Goal: Task Accomplishment & Management: Complete application form

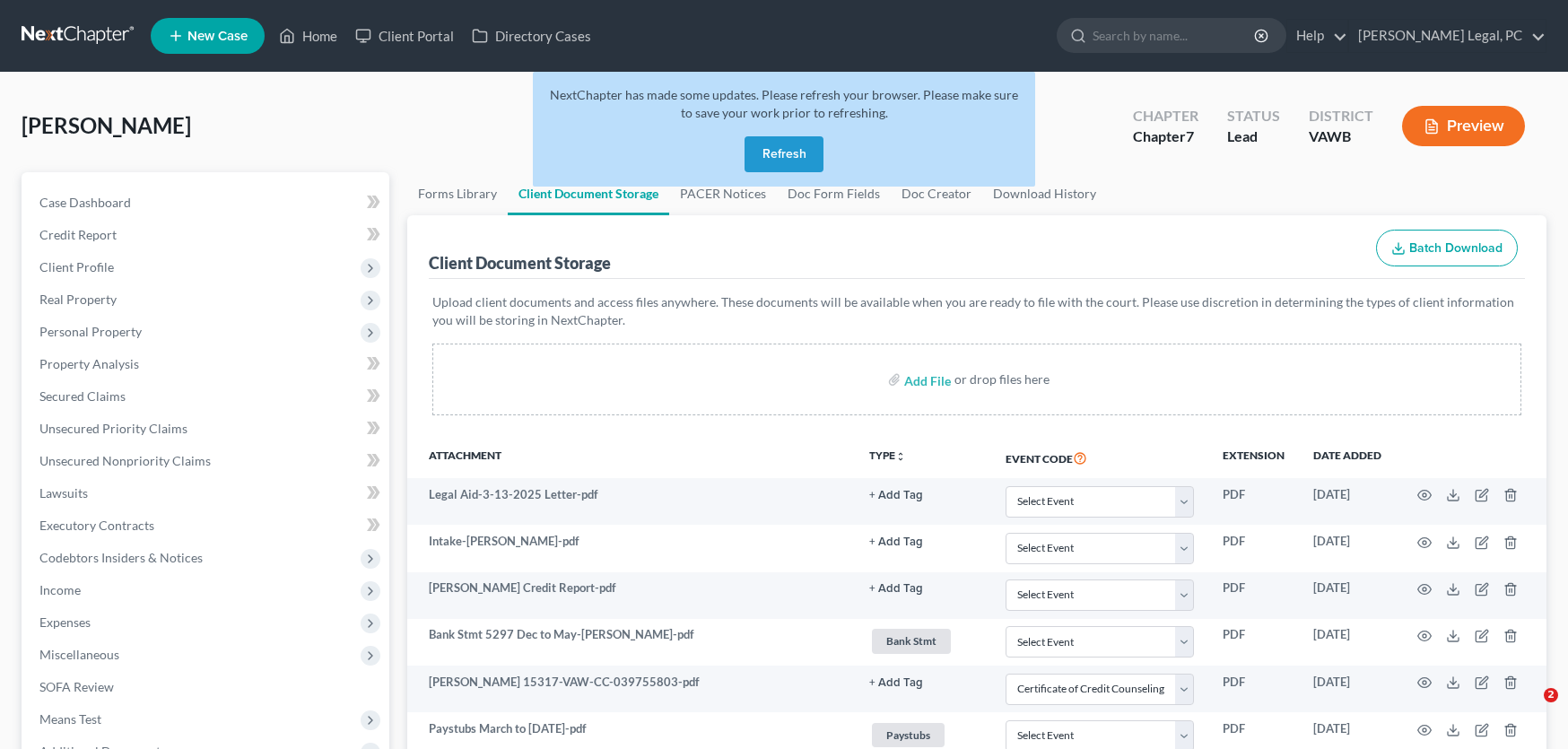
select select "0"
click at [76, 25] on link at bounding box center [79, 36] width 115 height 32
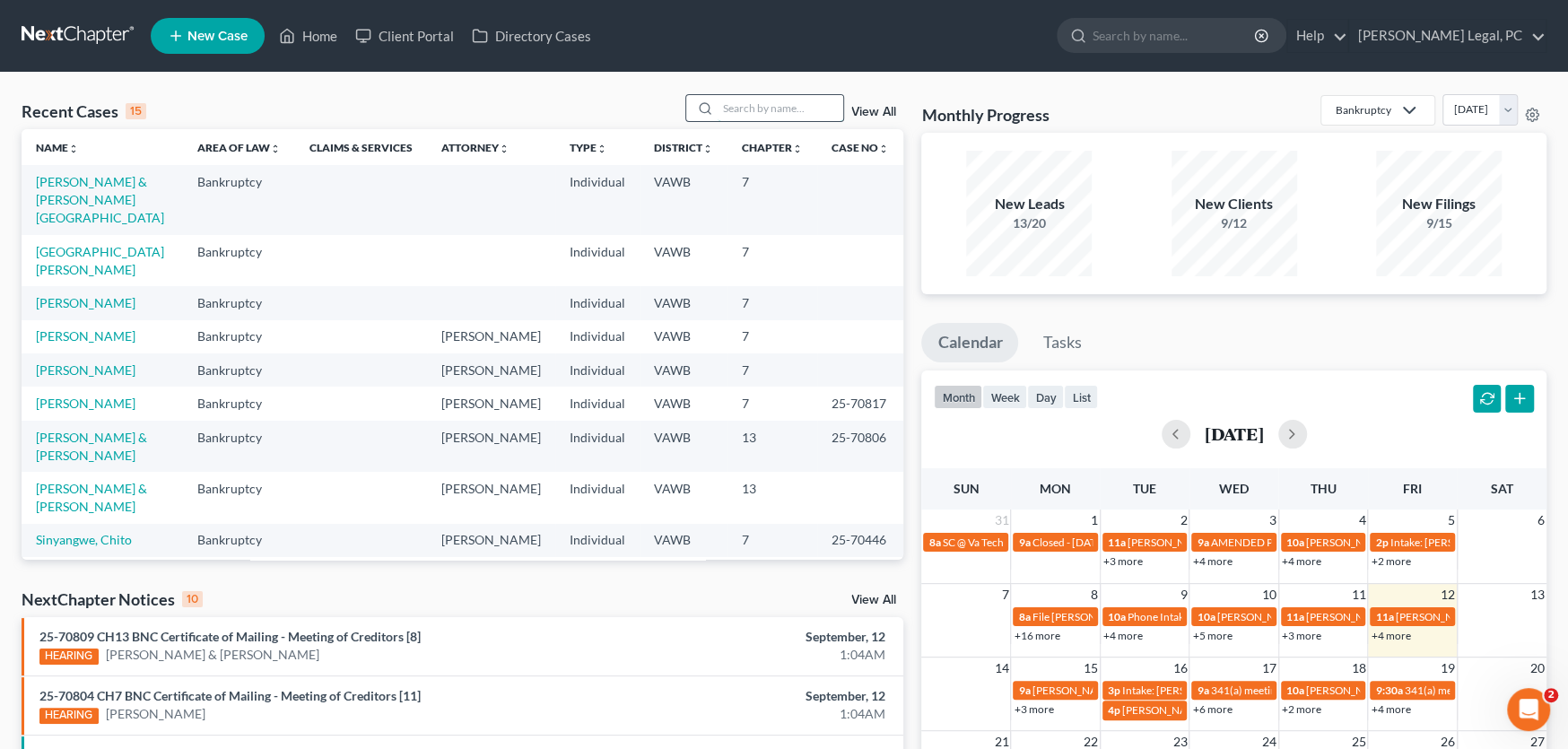
click at [732, 114] on input "search" at bounding box center [781, 108] width 126 height 26
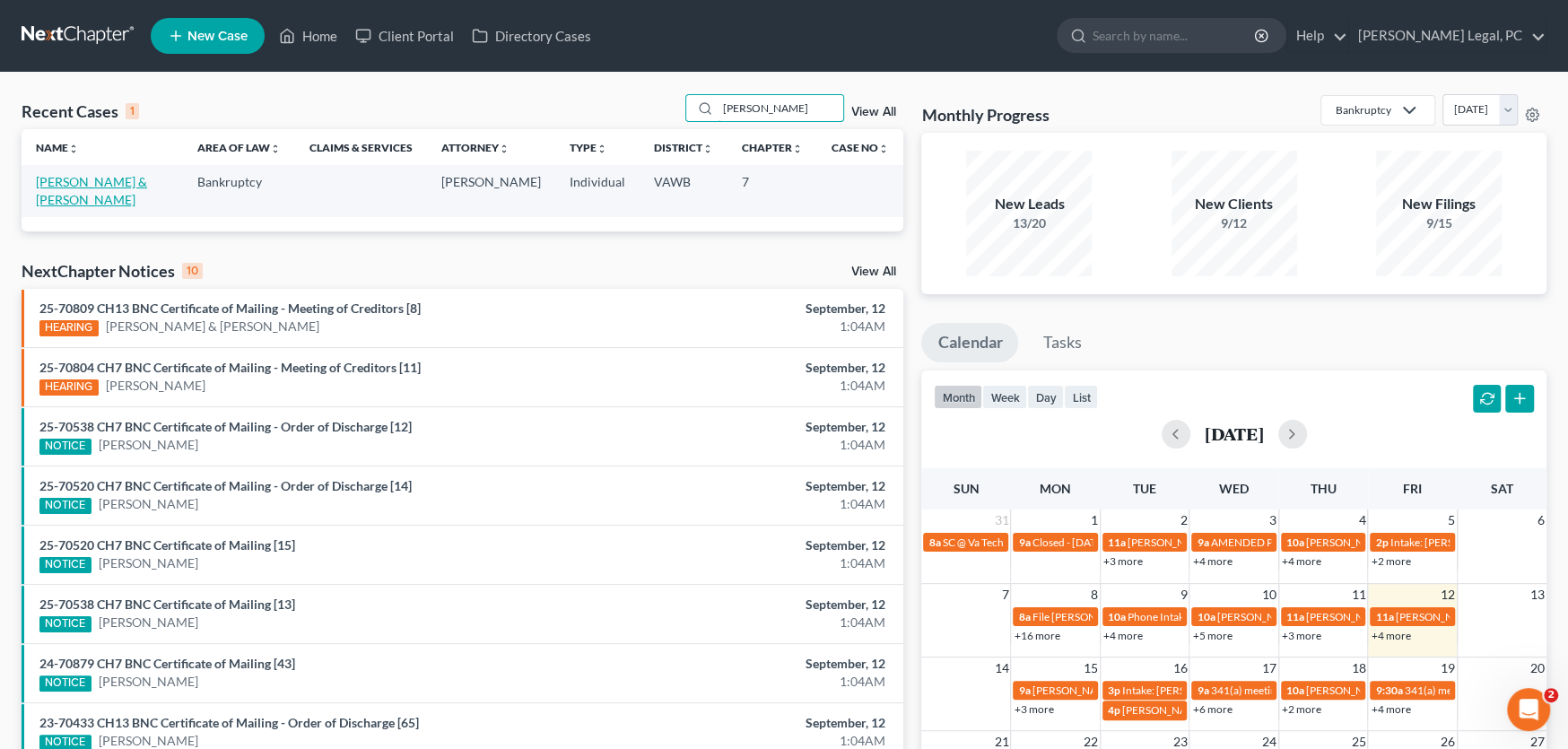
type input "lampkins"
click at [114, 177] on link "[PERSON_NAME] & [PERSON_NAME]" at bounding box center [92, 190] width 112 height 33
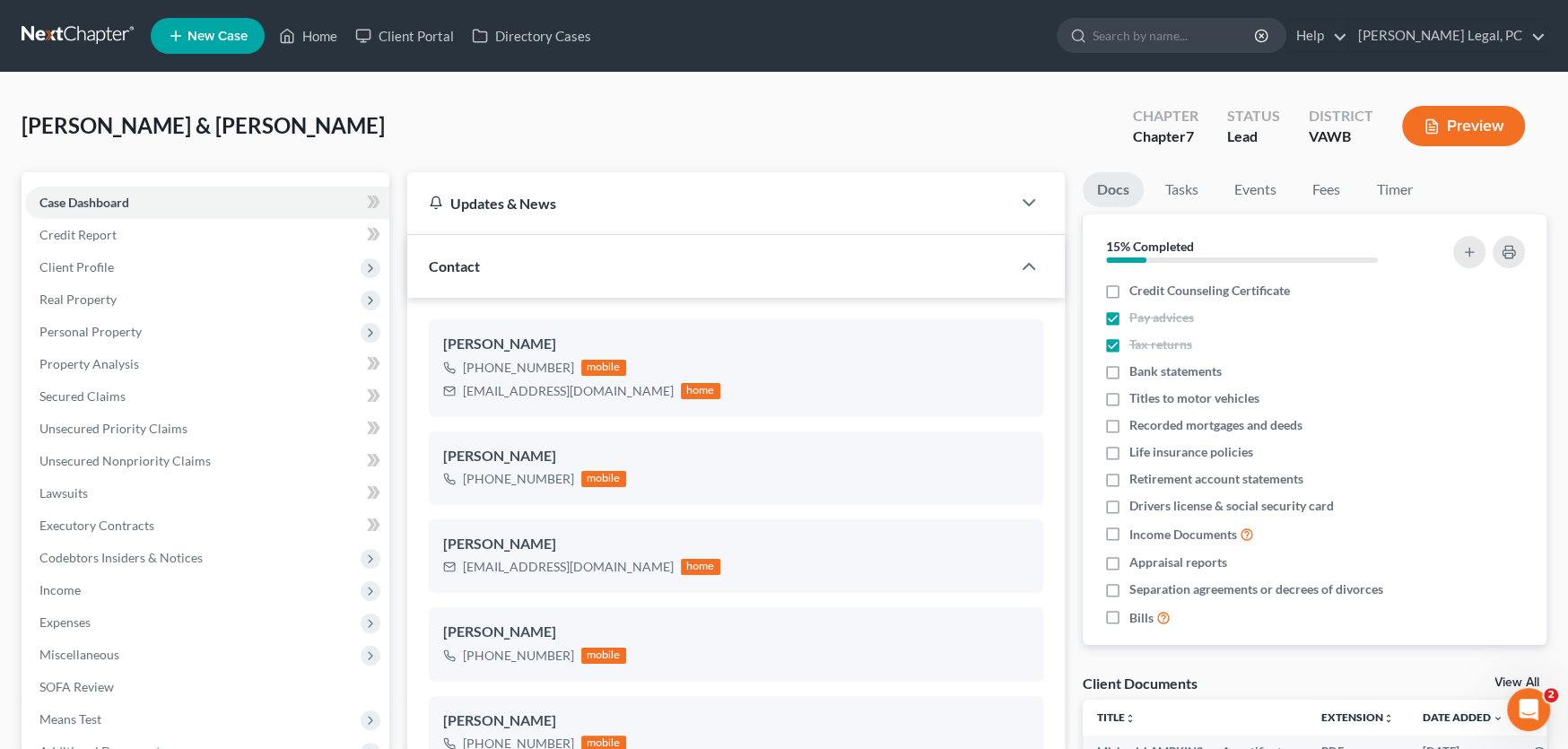
click at [30, 24] on link at bounding box center [79, 36] width 115 height 32
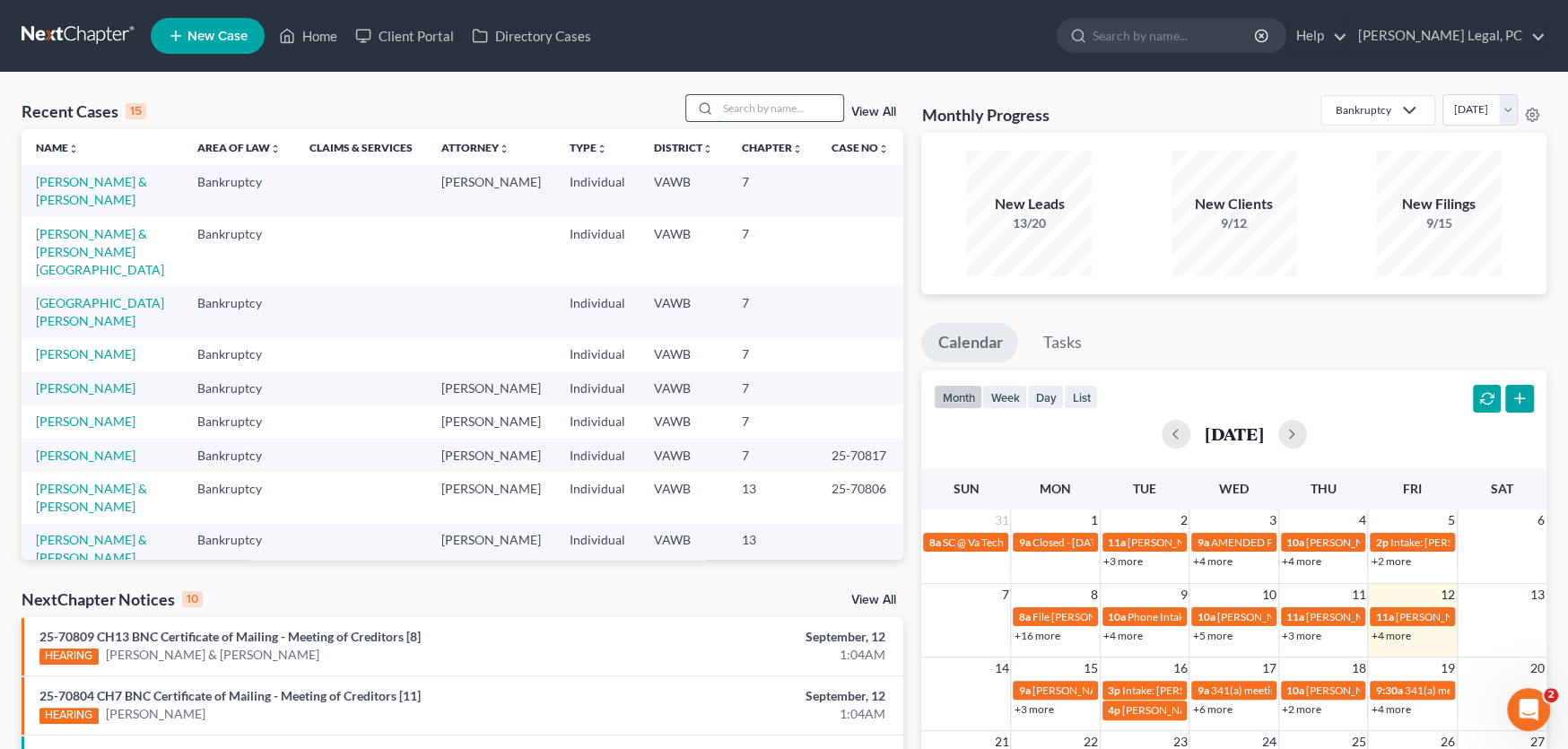
click at [723, 111] on input "search" at bounding box center [781, 108] width 126 height 26
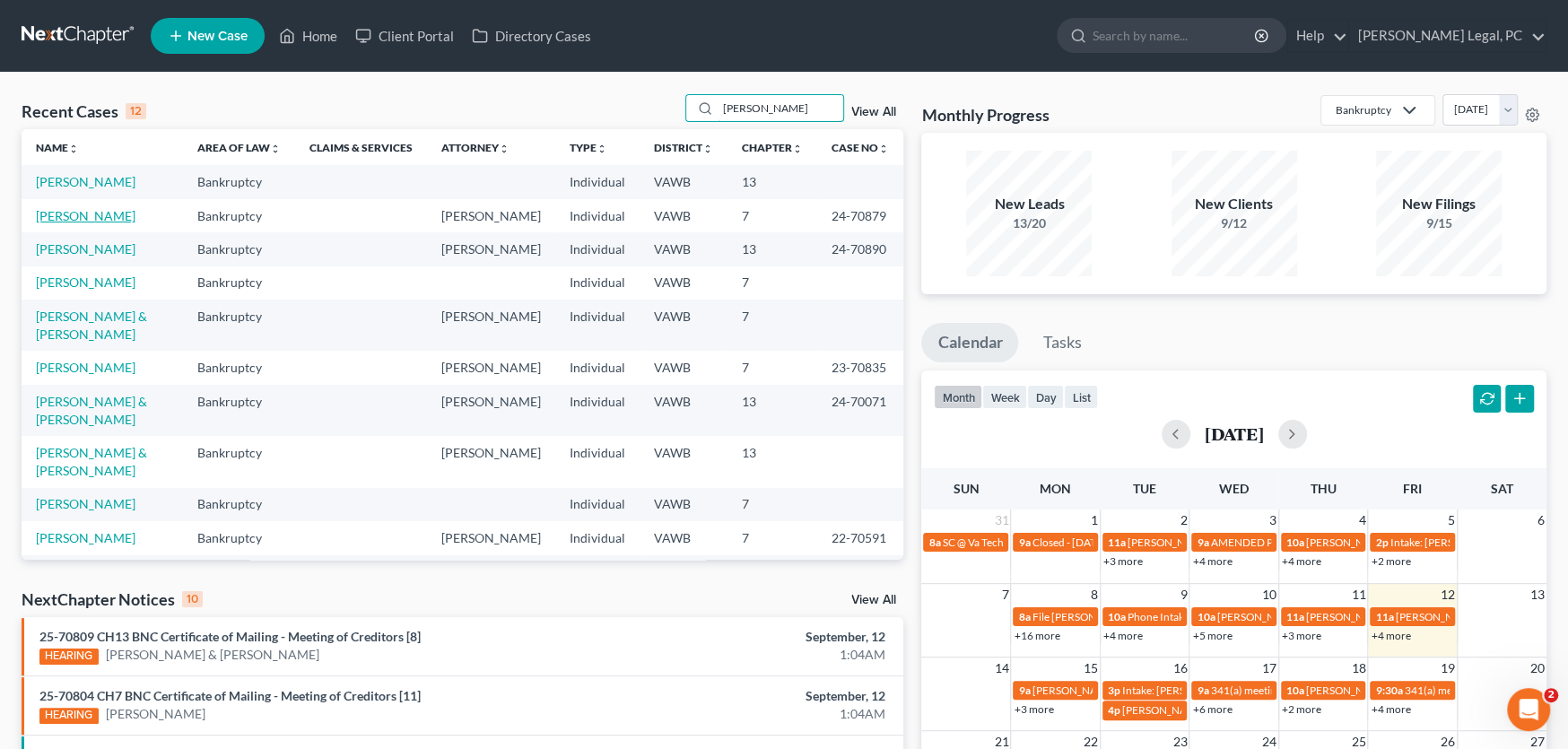
type input "[PERSON_NAME]"
click at [82, 218] on link "[PERSON_NAME]" at bounding box center [86, 216] width 99 height 15
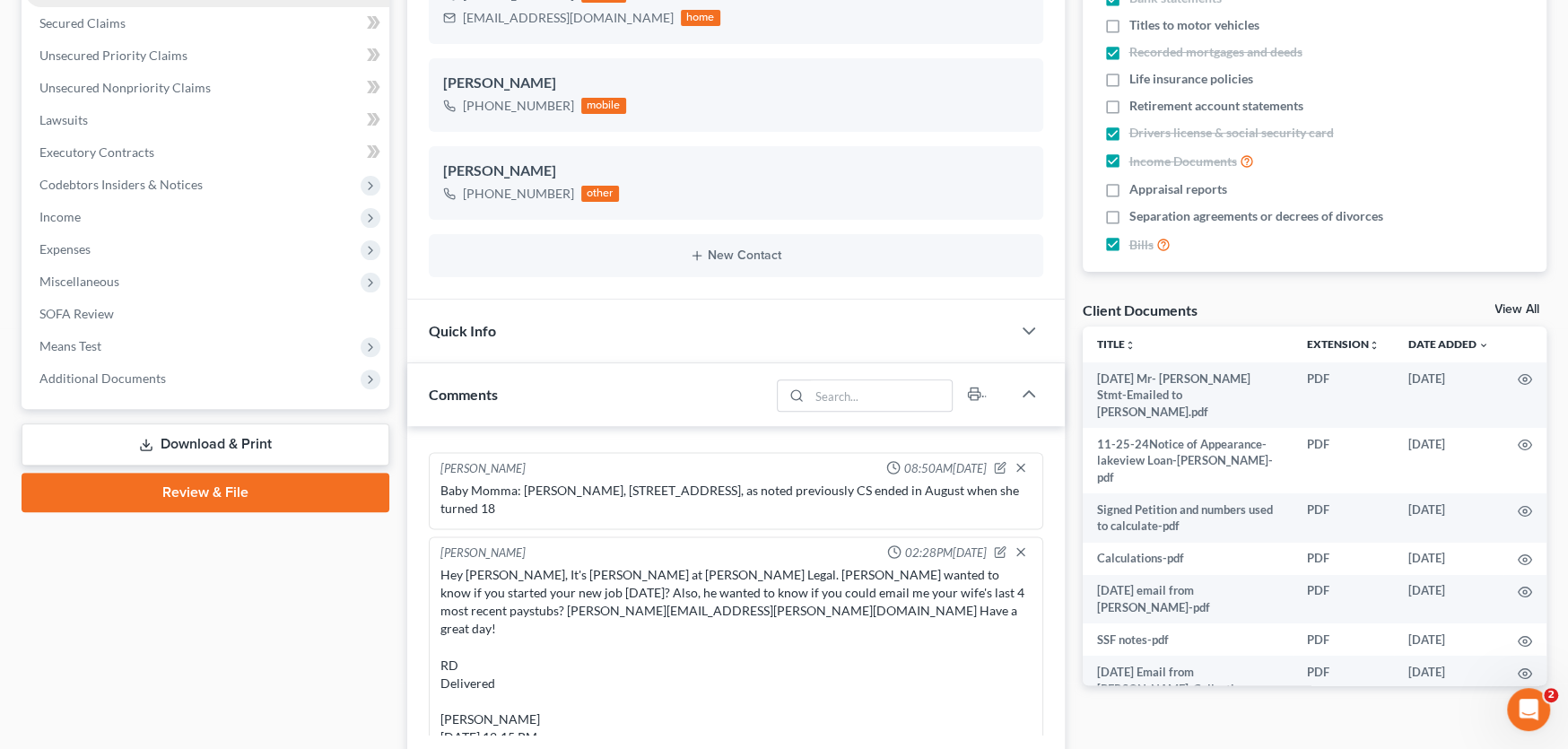
scroll to position [447, 0]
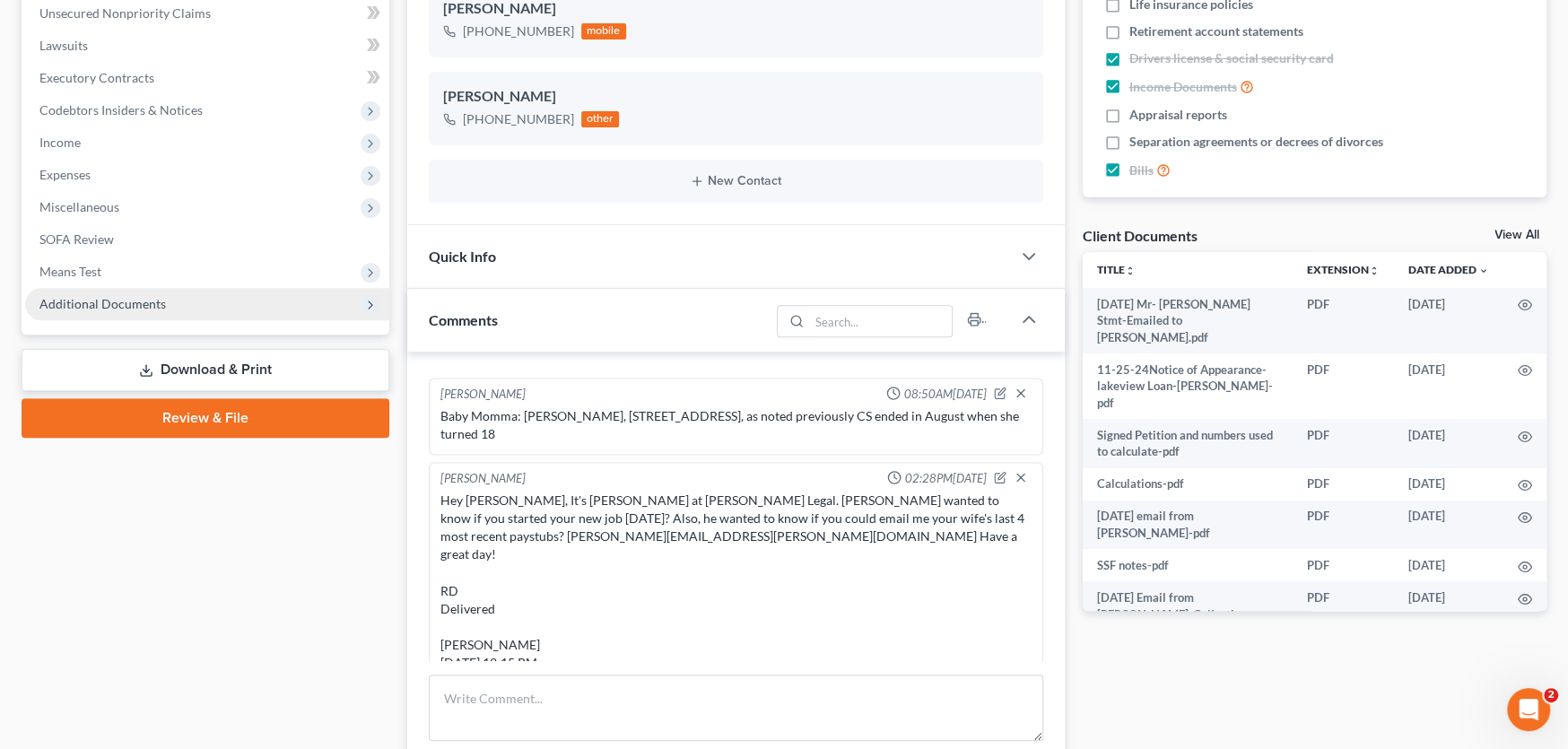
click at [102, 303] on span "Additional Documents" at bounding box center [102, 303] width 127 height 15
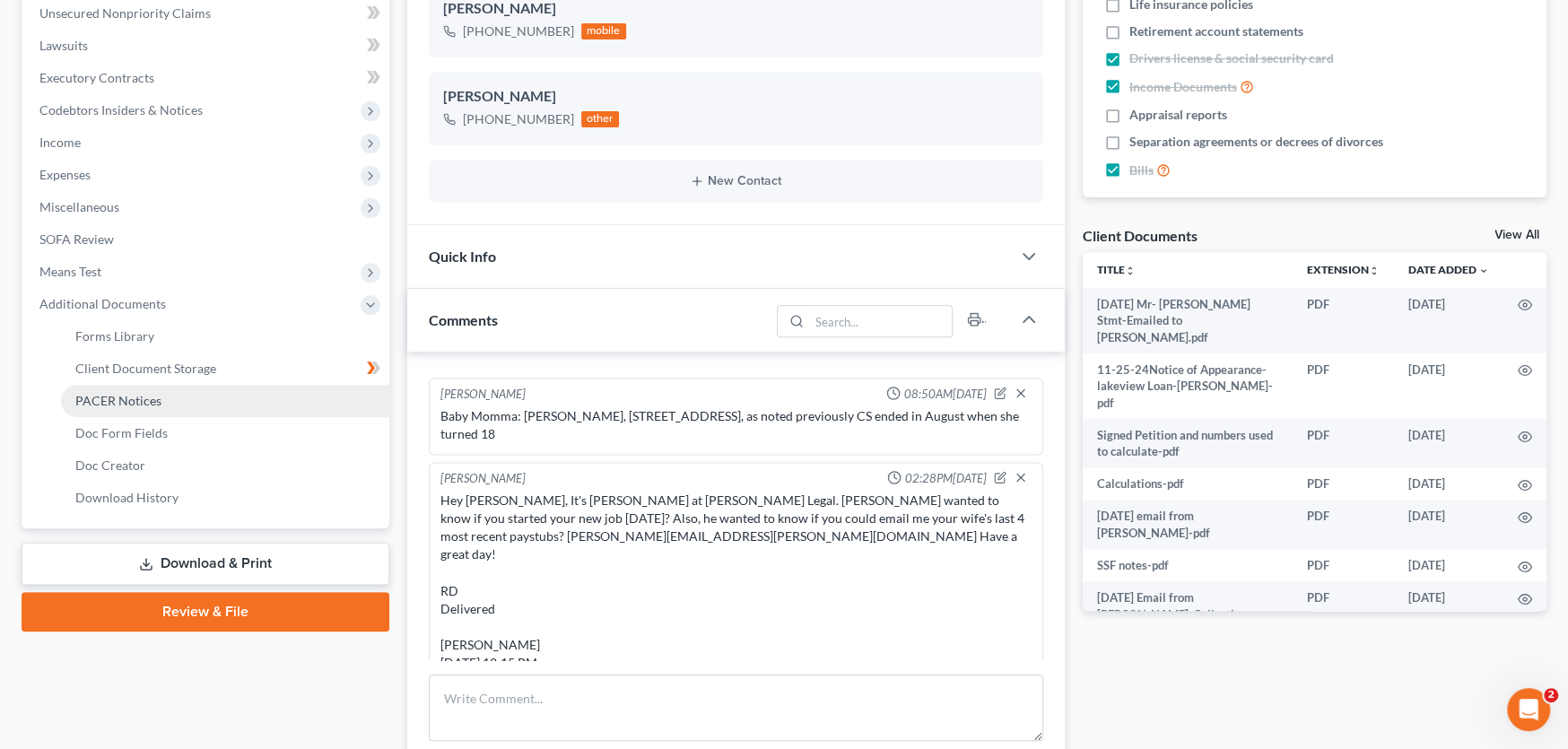
click at [115, 394] on span "PACER Notices" at bounding box center [118, 401] width 86 height 15
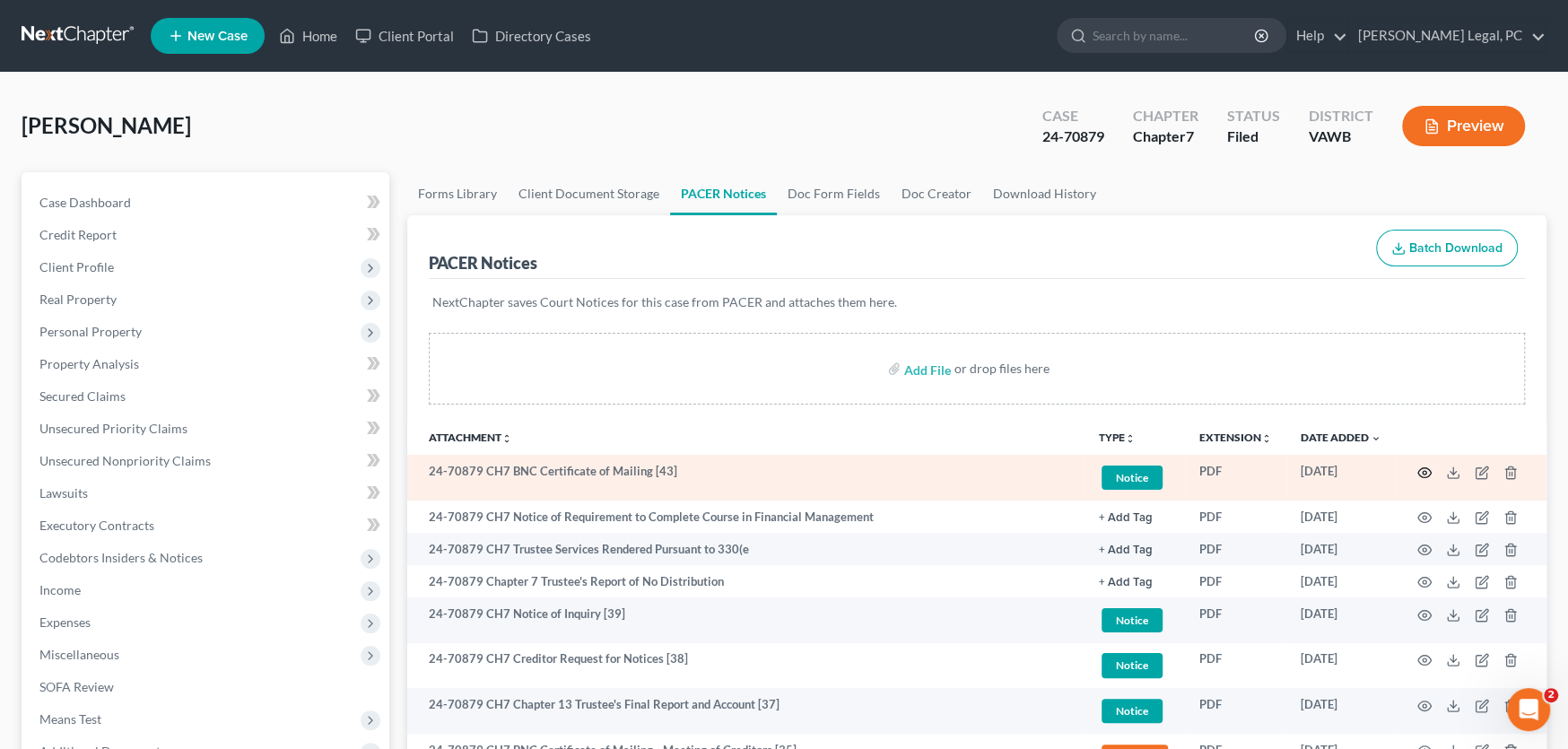
click at [1426, 471] on circle "button" at bounding box center [1425, 473] width 4 height 4
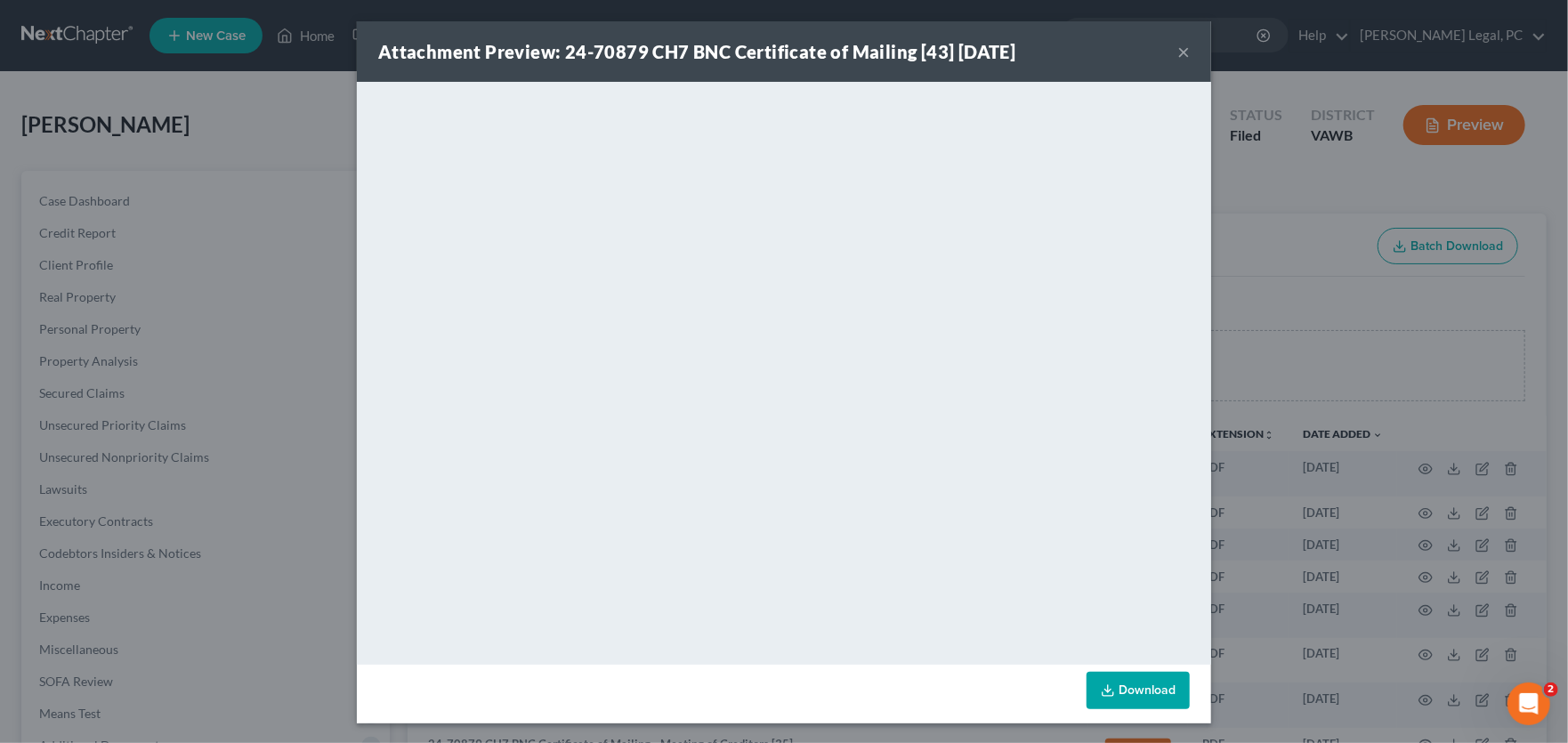
click at [1178, 48] on button "×" at bounding box center [1184, 51] width 12 height 22
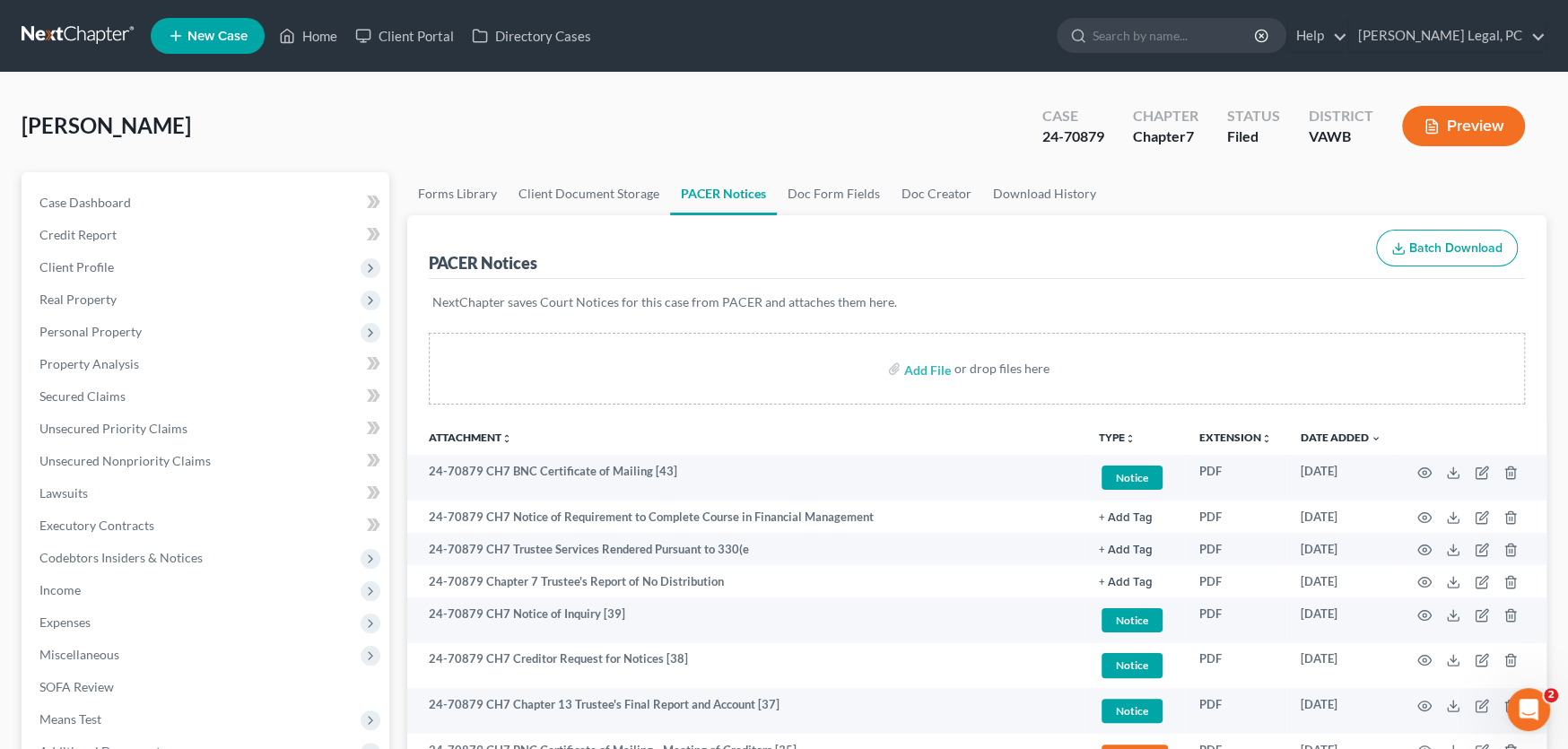
click at [100, 37] on link at bounding box center [79, 36] width 115 height 32
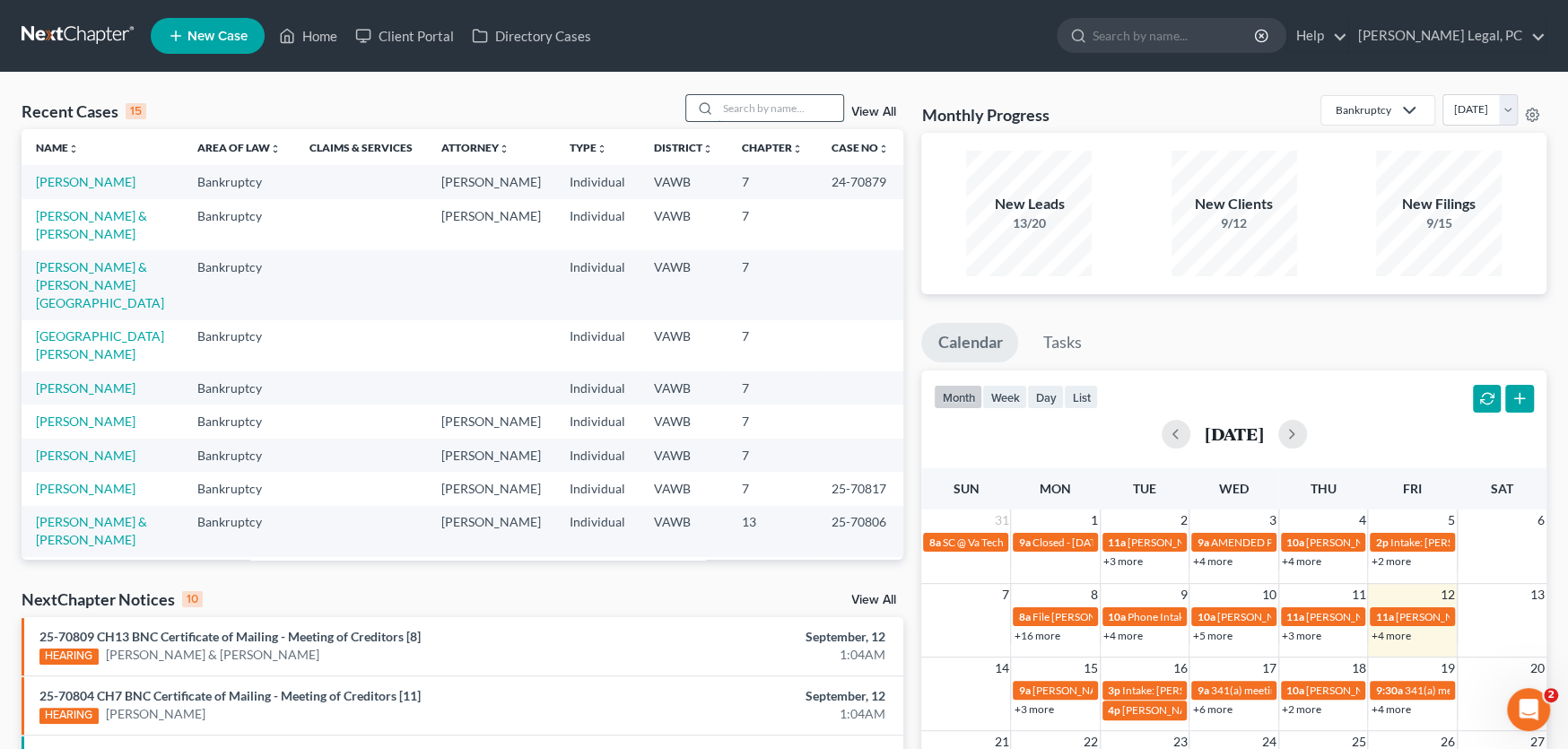
click at [718, 114] on input "search" at bounding box center [781, 108] width 126 height 26
type input "u"
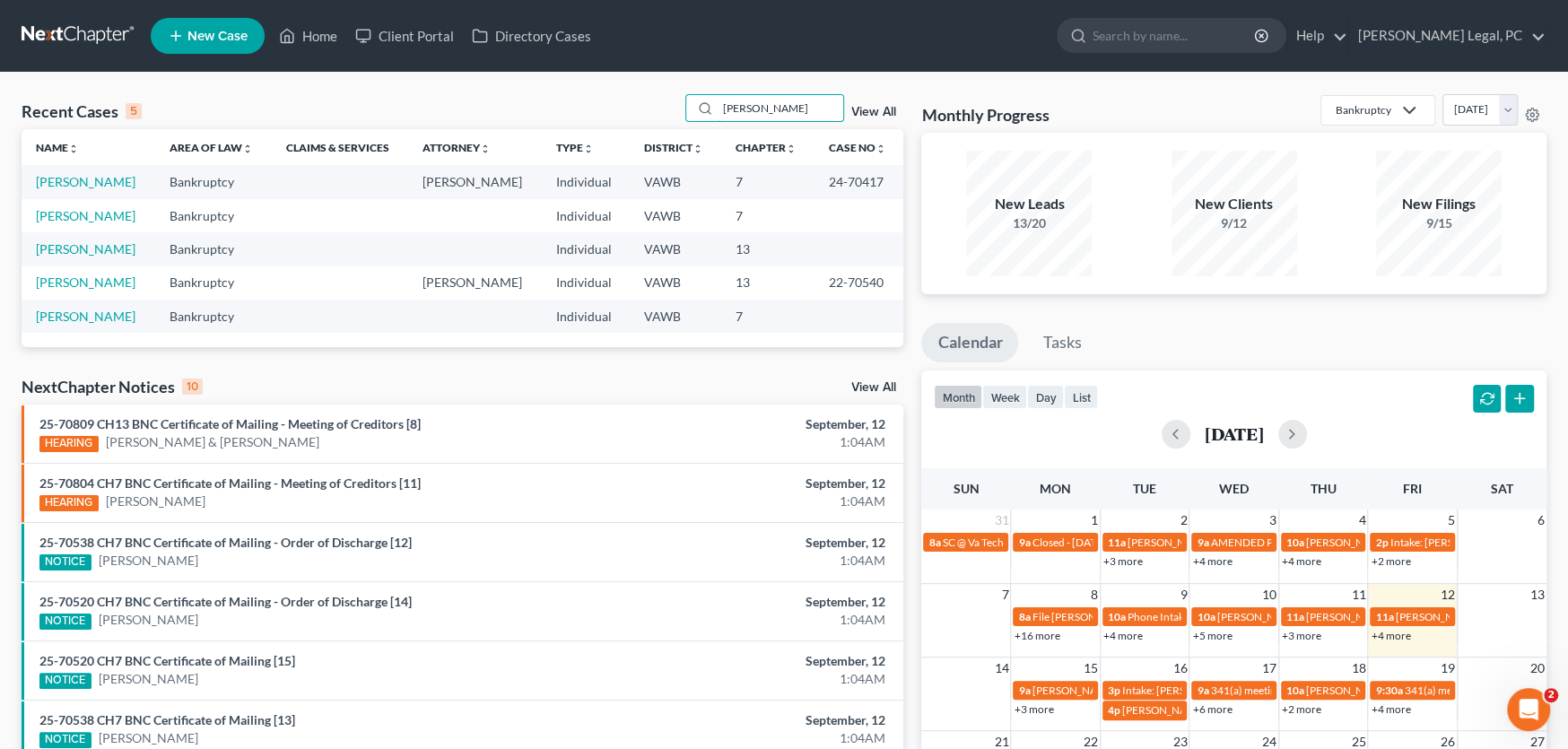
type input "Mullins"
click at [100, 166] on td "Mullins, Sherry" at bounding box center [89, 181] width 134 height 33
click at [99, 179] on link "Mullins, Sherry" at bounding box center [86, 181] width 99 height 15
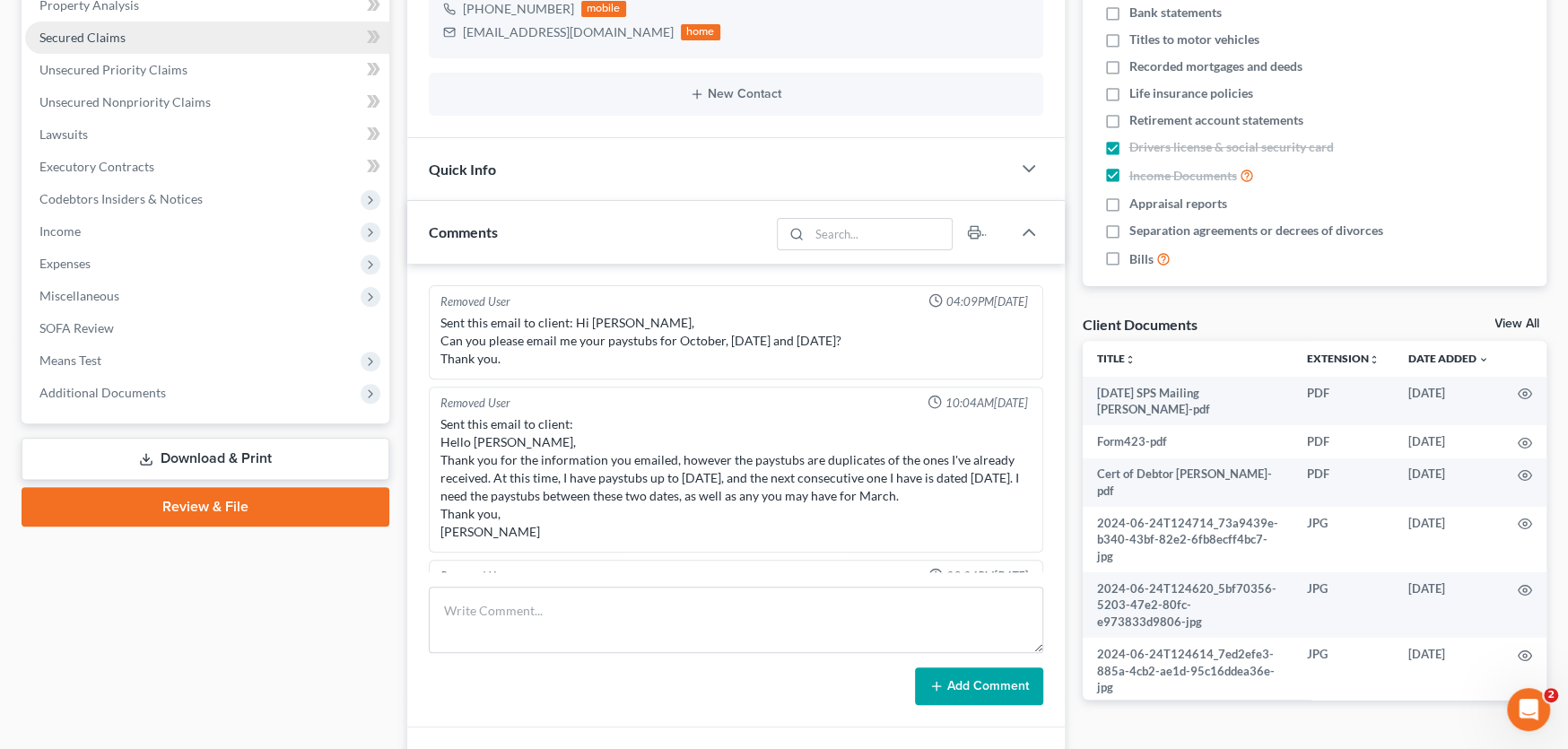
scroll to position [2680, 0]
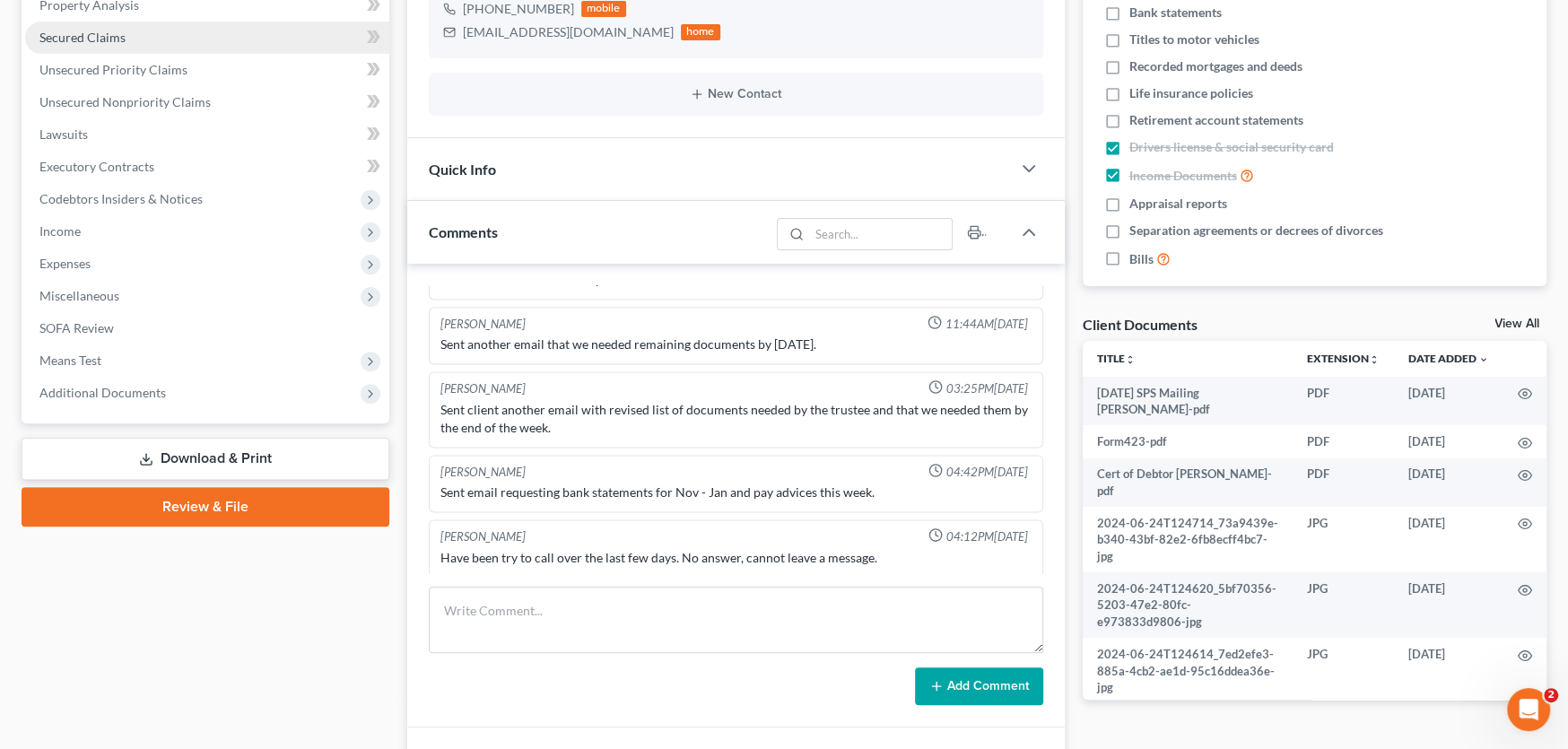
click at [106, 391] on span "Additional Documents" at bounding box center [102, 392] width 127 height 15
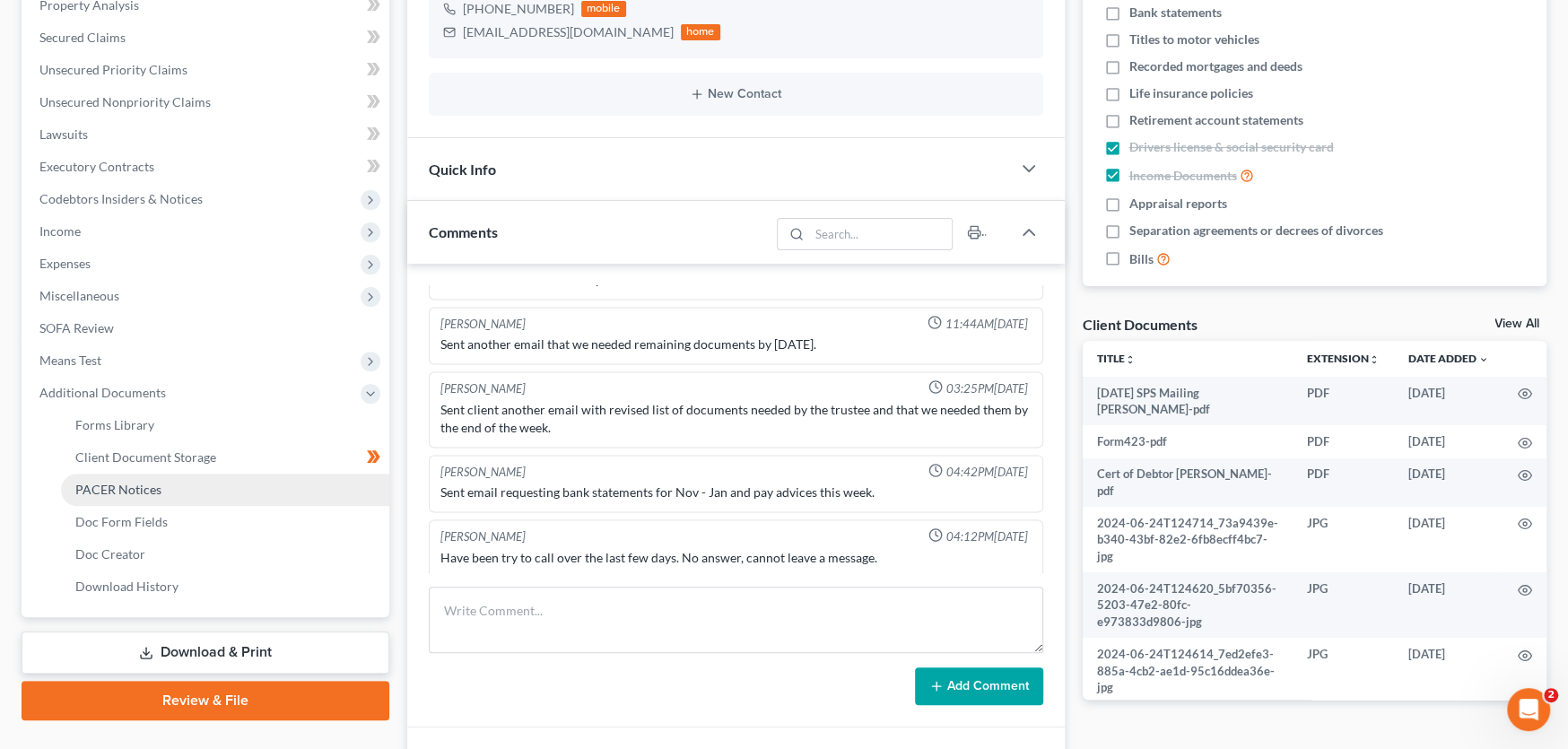
click at [113, 482] on span "PACER Notices" at bounding box center [118, 489] width 86 height 15
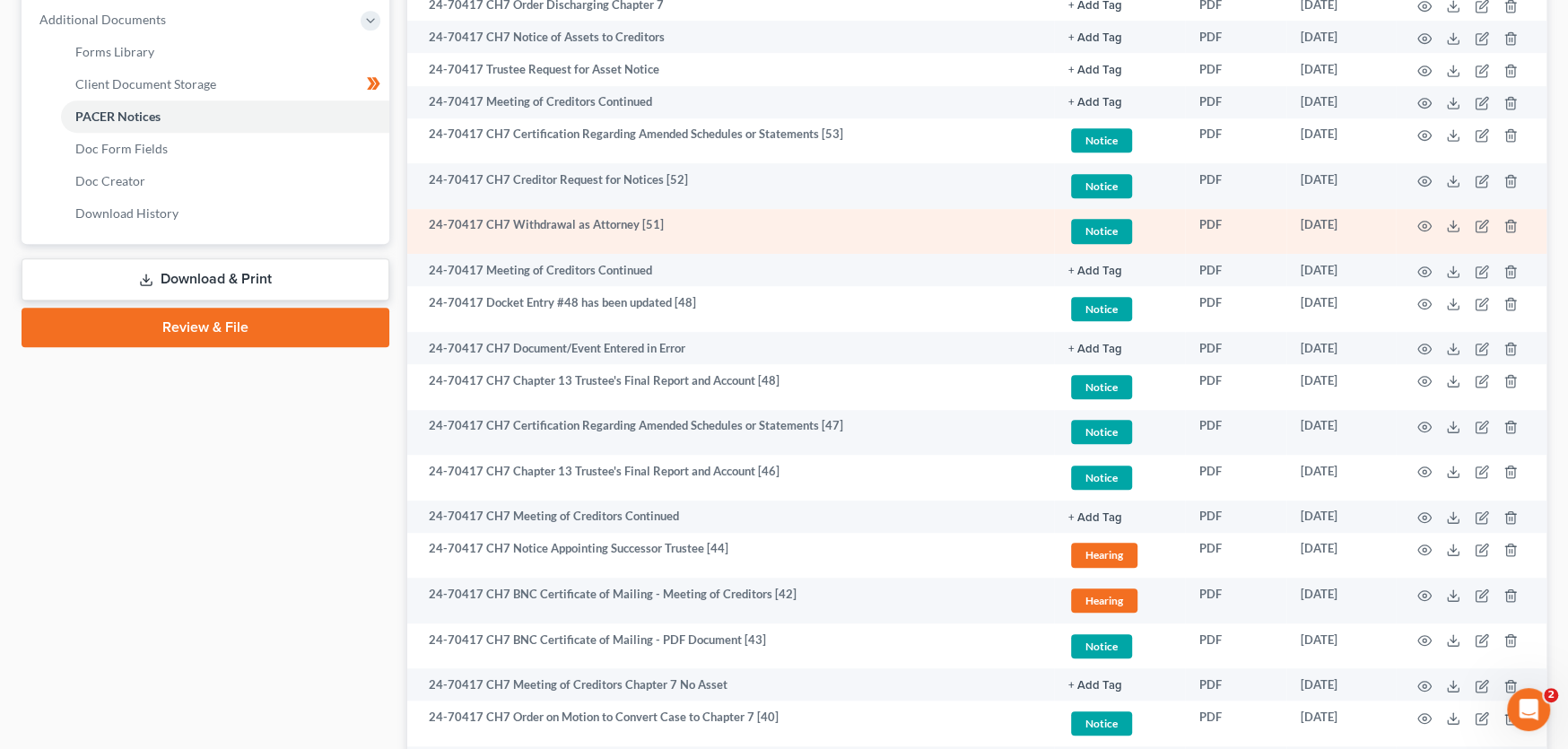
scroll to position [807, 0]
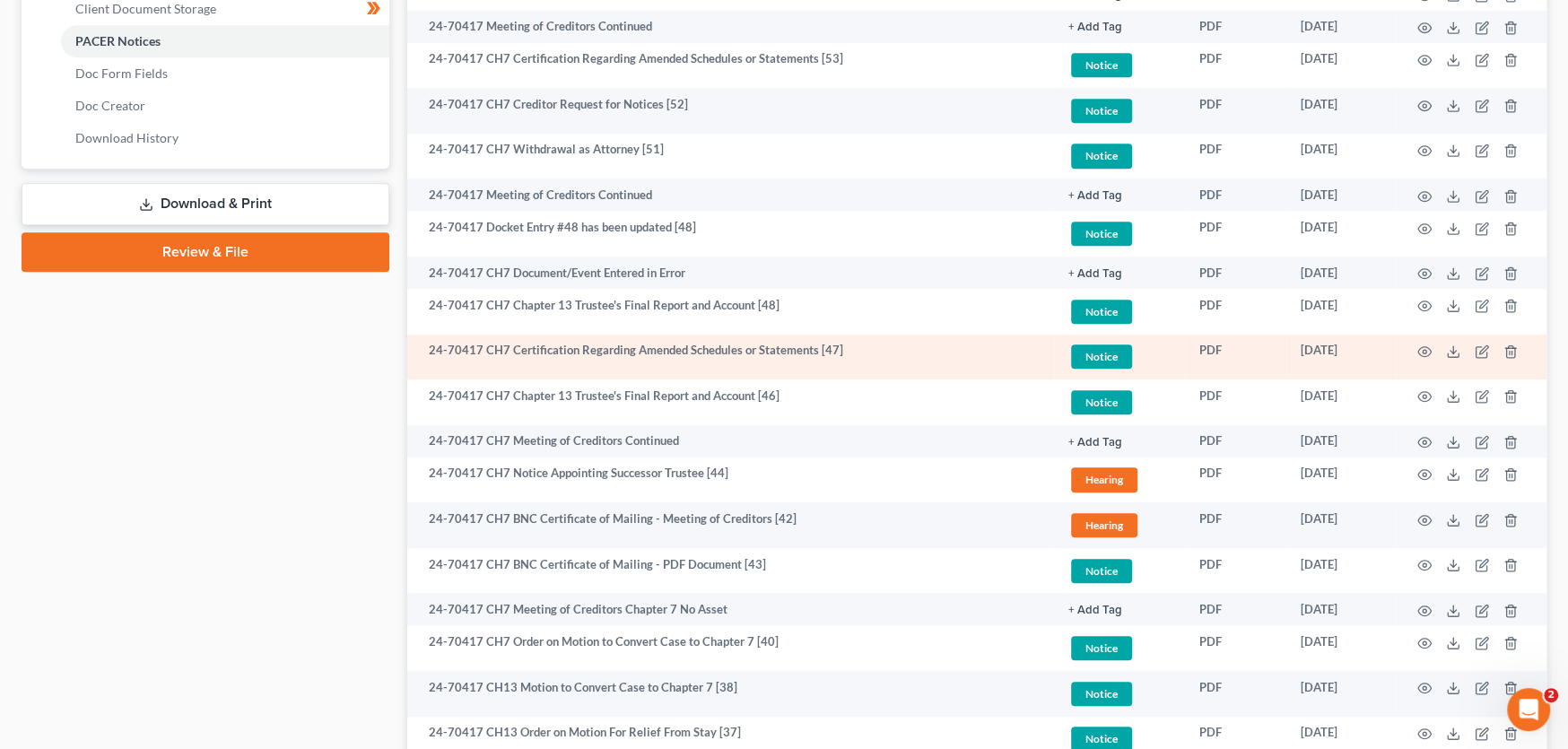
click at [759, 349] on td "24-70417 CH7 Certification Regarding Amended Schedules or Statements [47]" at bounding box center [731, 358] width 647 height 46
click at [1450, 345] on icon at bounding box center [1453, 351] width 14 height 14
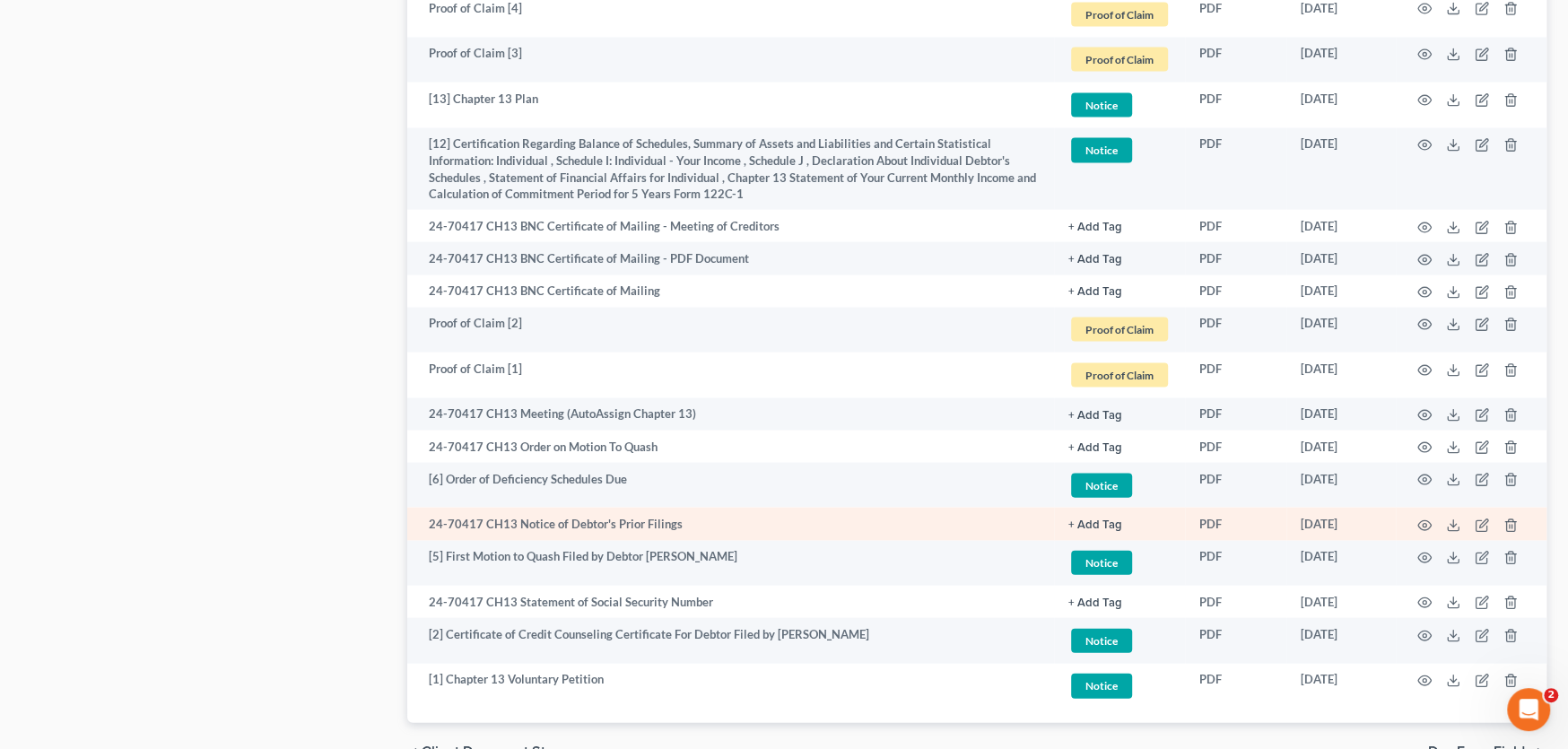
scroll to position [2902, 0]
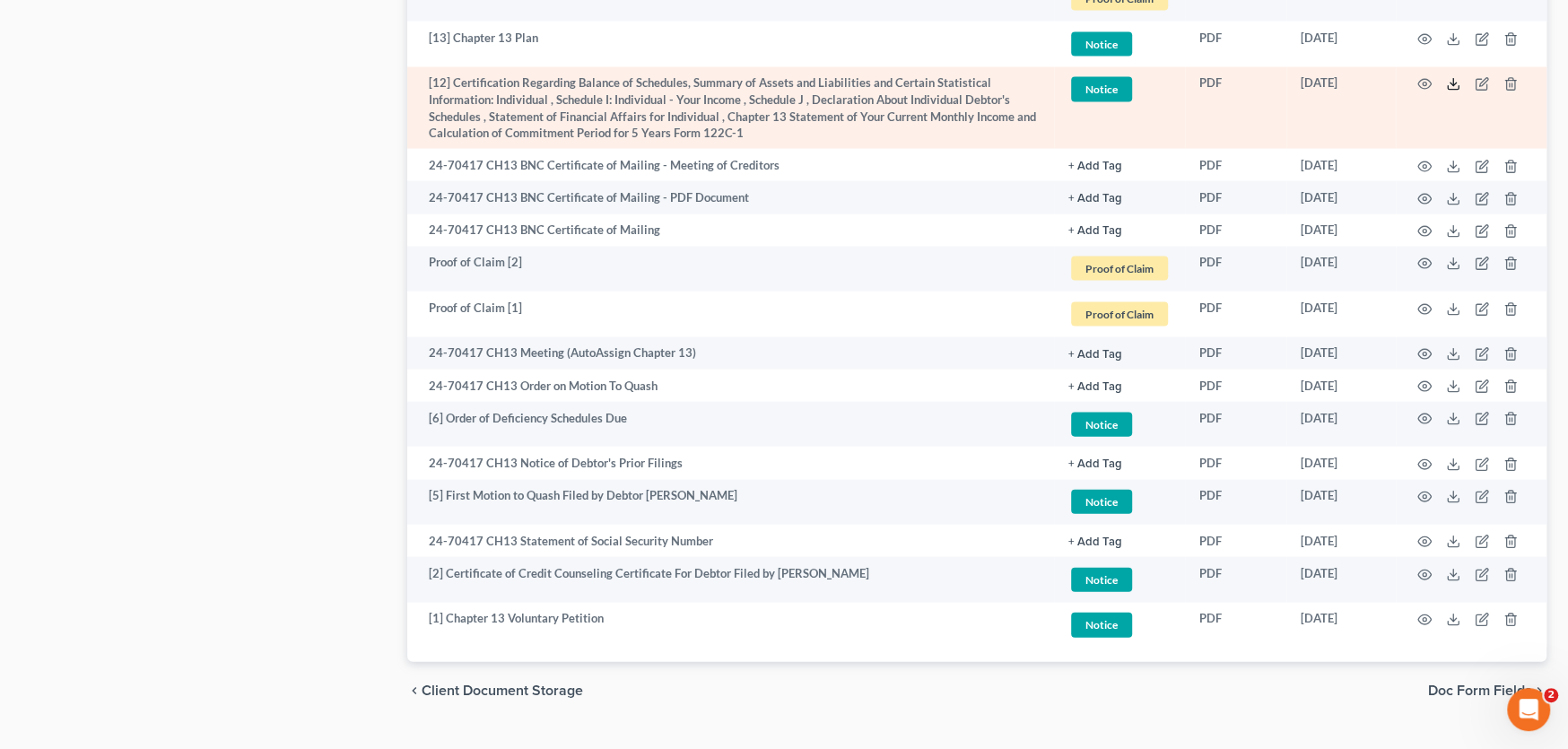
click at [1449, 77] on icon at bounding box center [1453, 84] width 14 height 14
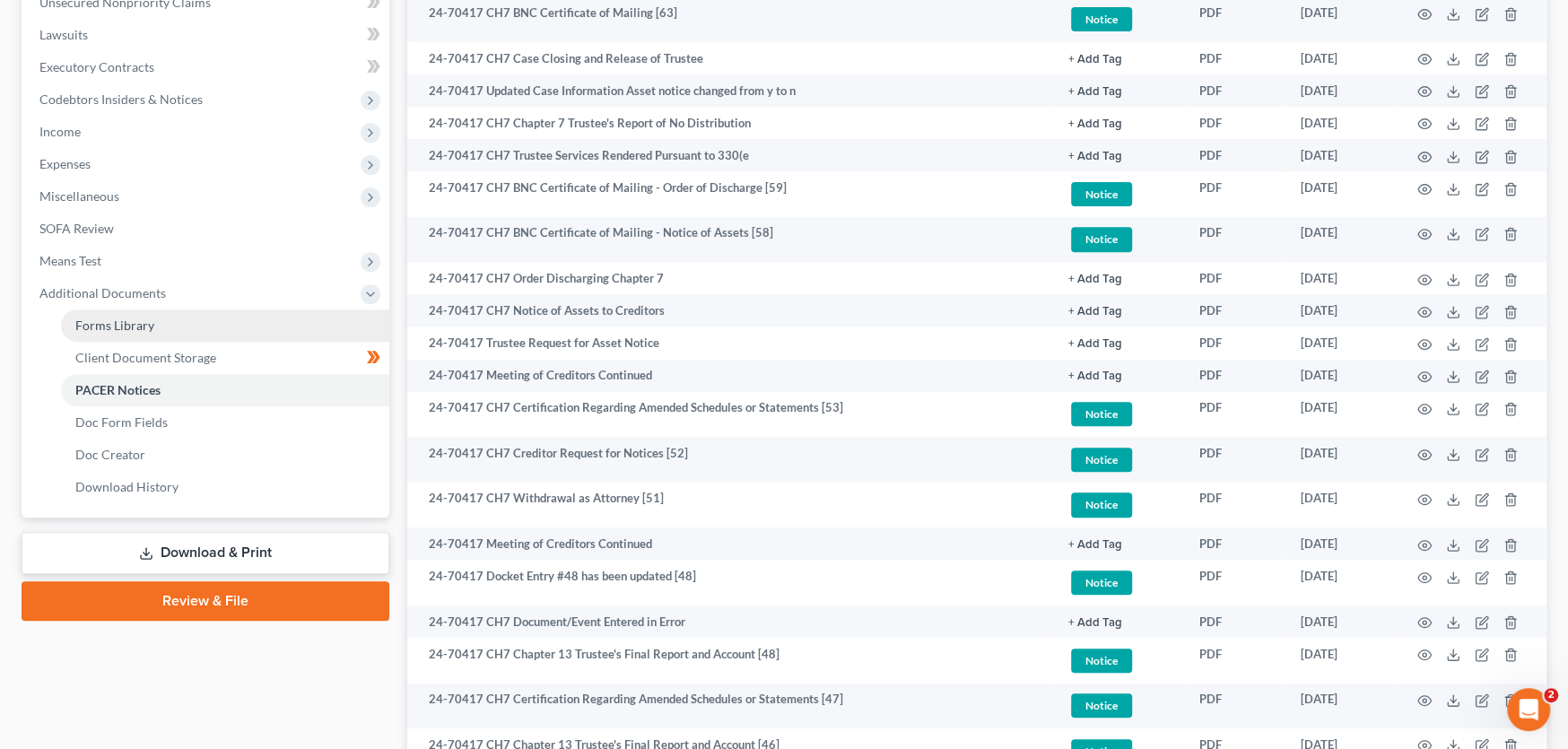
scroll to position [480, 0]
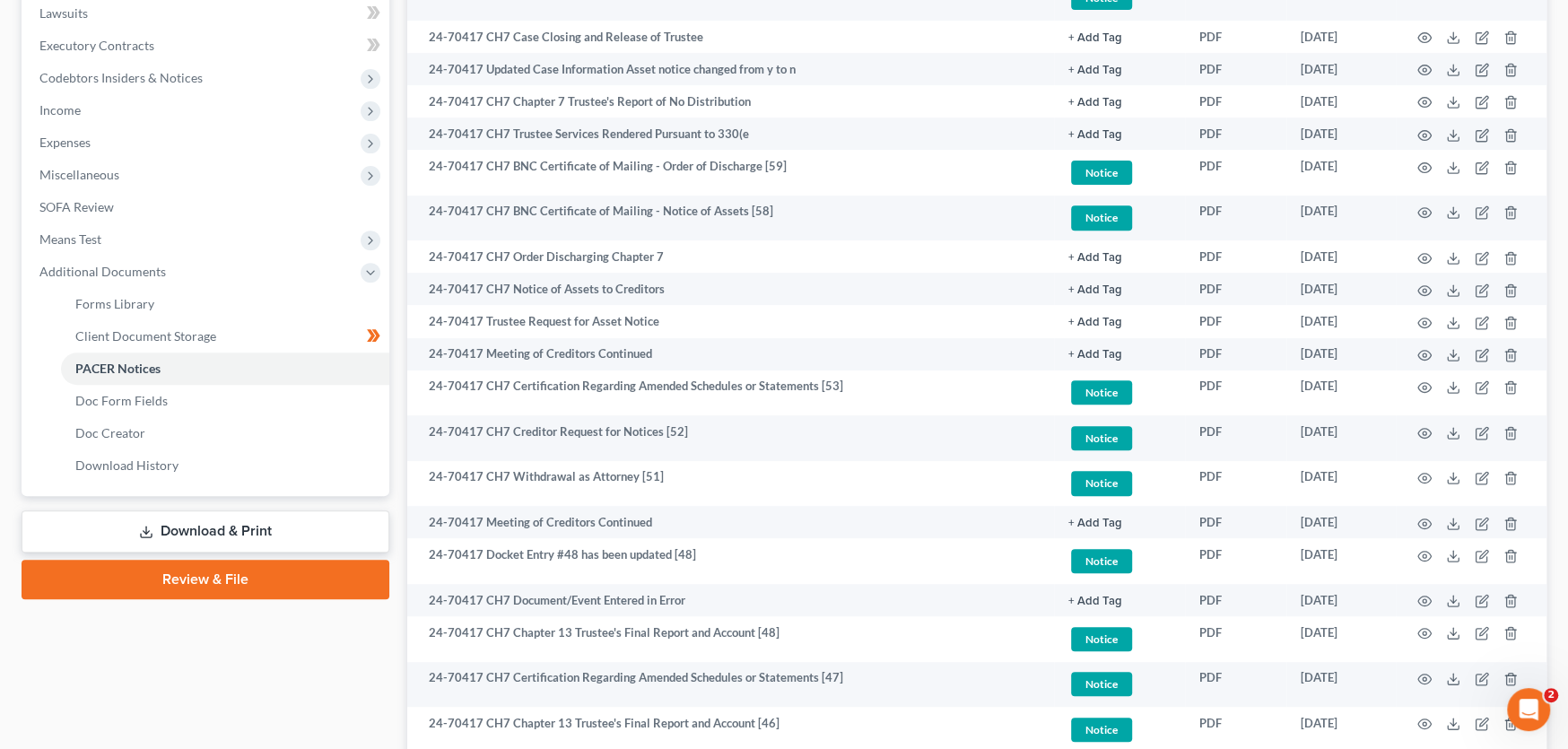
click at [173, 521] on link "Download & Print" at bounding box center [205, 531] width 367 height 42
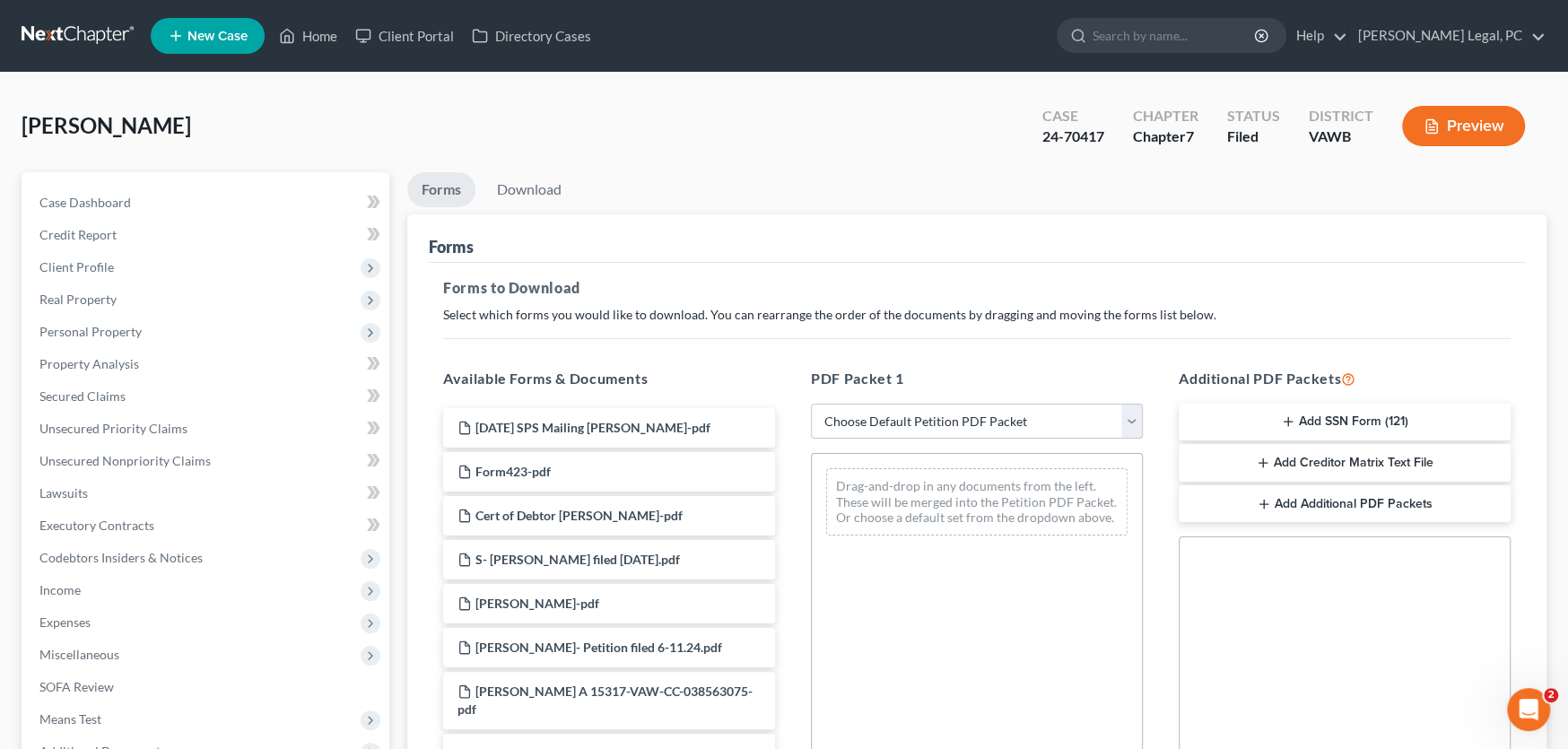
click at [933, 423] on select "Choose Default Petition PDF Packet Complete Bankruptcy Petition (all forms and …" at bounding box center [977, 422] width 332 height 36
select select "0"
click at [811, 404] on select "Choose Default Petition PDF Packet Complete Bankruptcy Petition (all forms and …" at bounding box center [977, 422] width 332 height 36
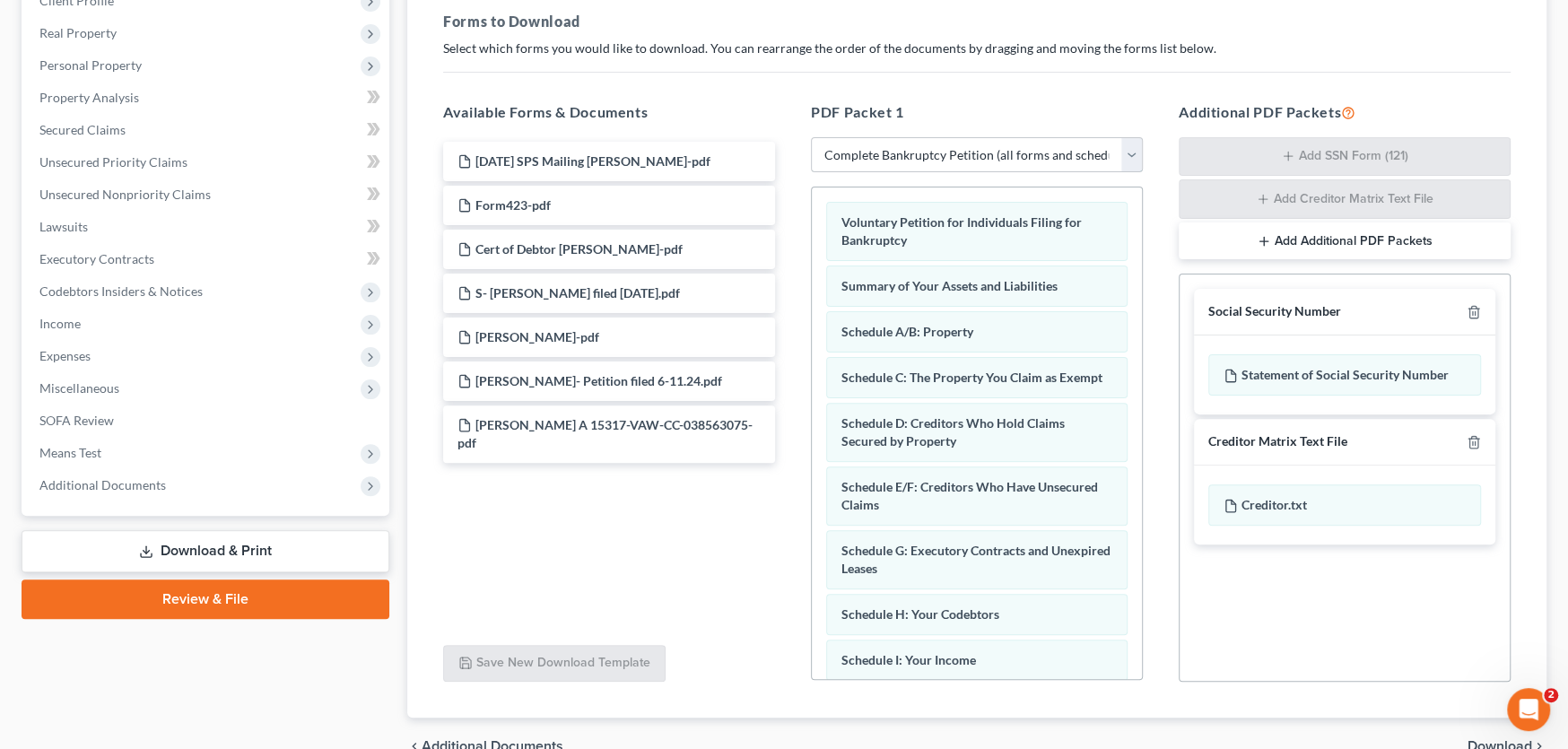
scroll to position [359, 0]
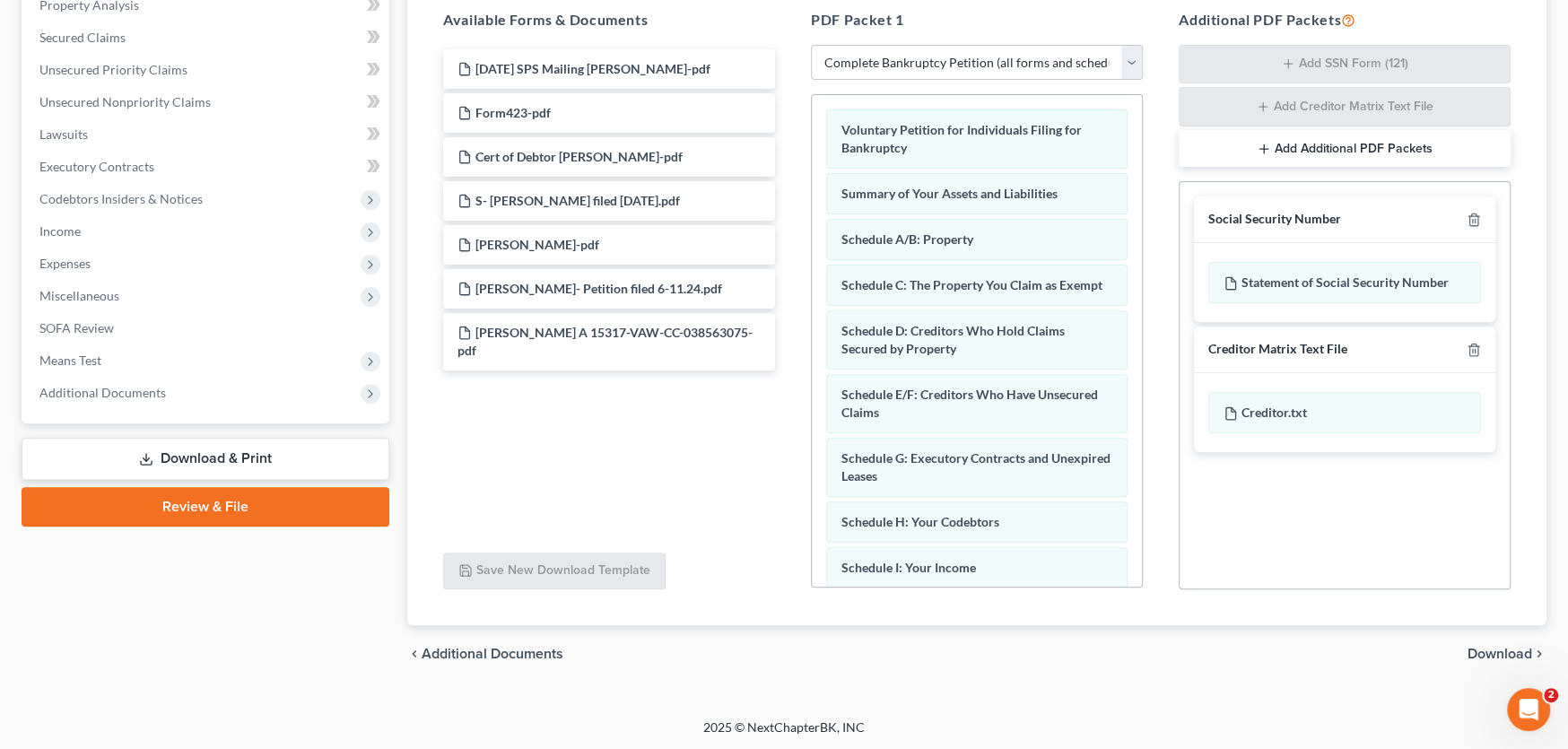
click at [1500, 652] on span "Download" at bounding box center [1500, 654] width 65 height 14
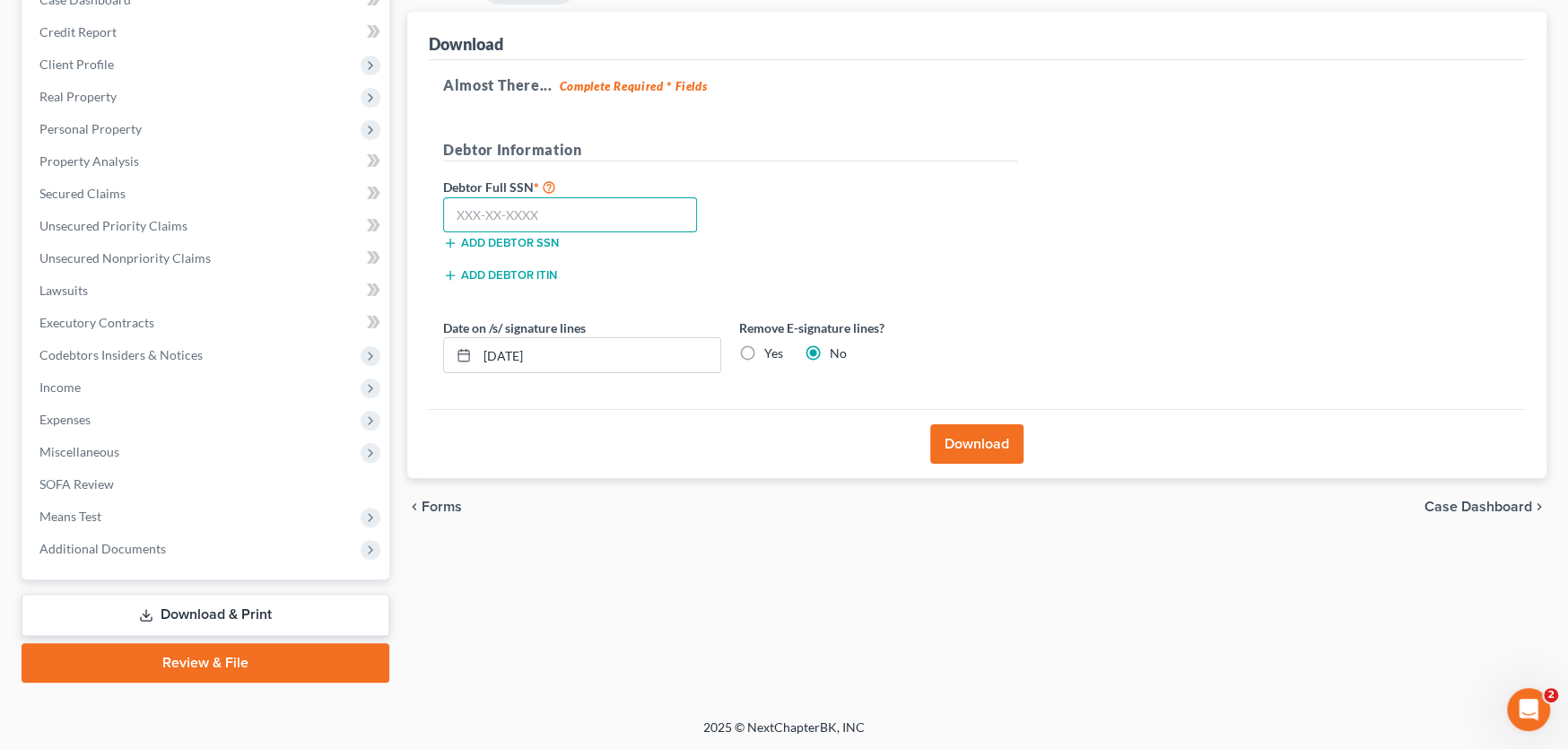
click at [562, 211] on input "text" at bounding box center [570, 216] width 254 height 36
click at [488, 218] on input "text" at bounding box center [570, 216] width 254 height 36
type input "223-88-6743"
click at [965, 439] on button "Download" at bounding box center [977, 444] width 94 height 39
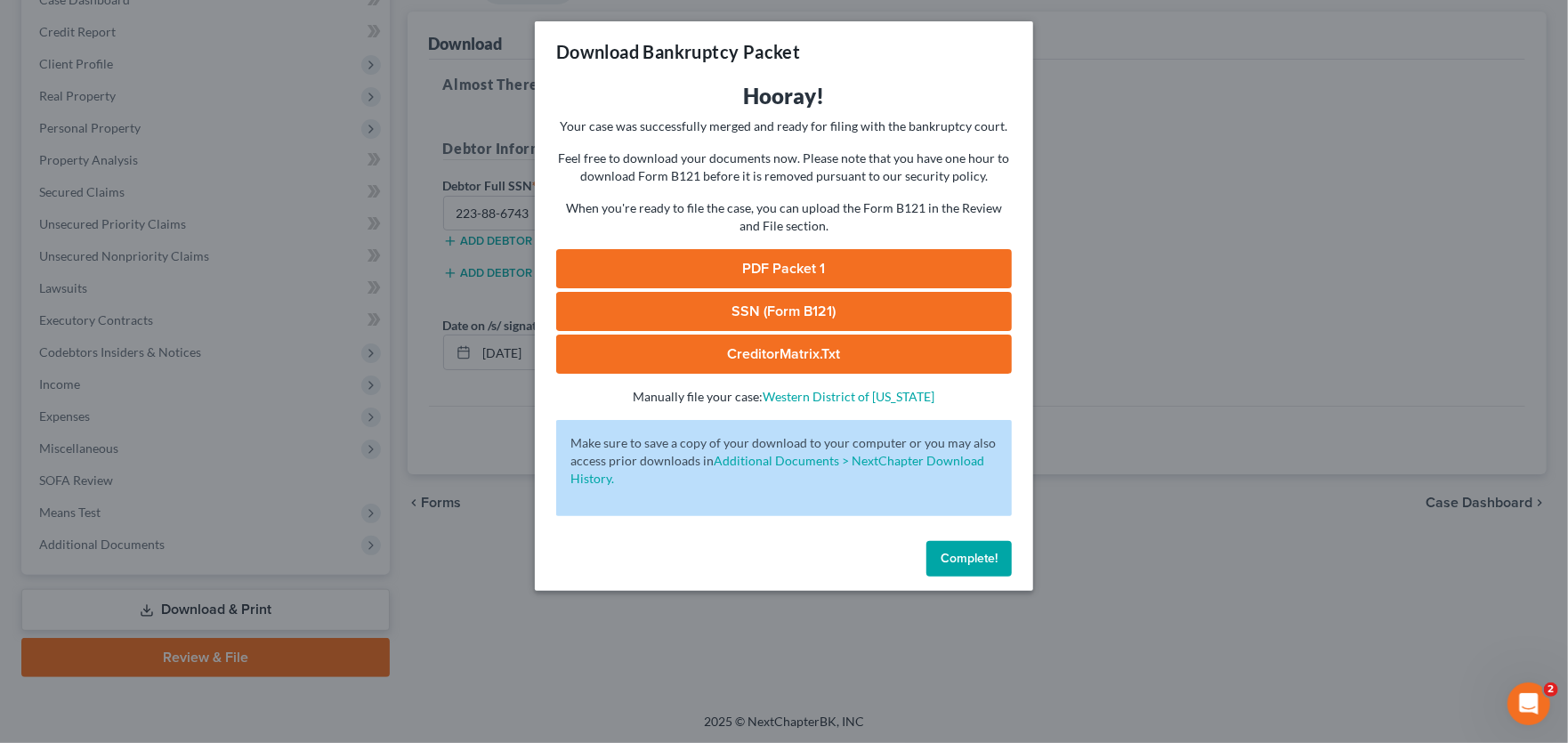
click at [983, 559] on span "Complete!" at bounding box center [970, 558] width 57 height 15
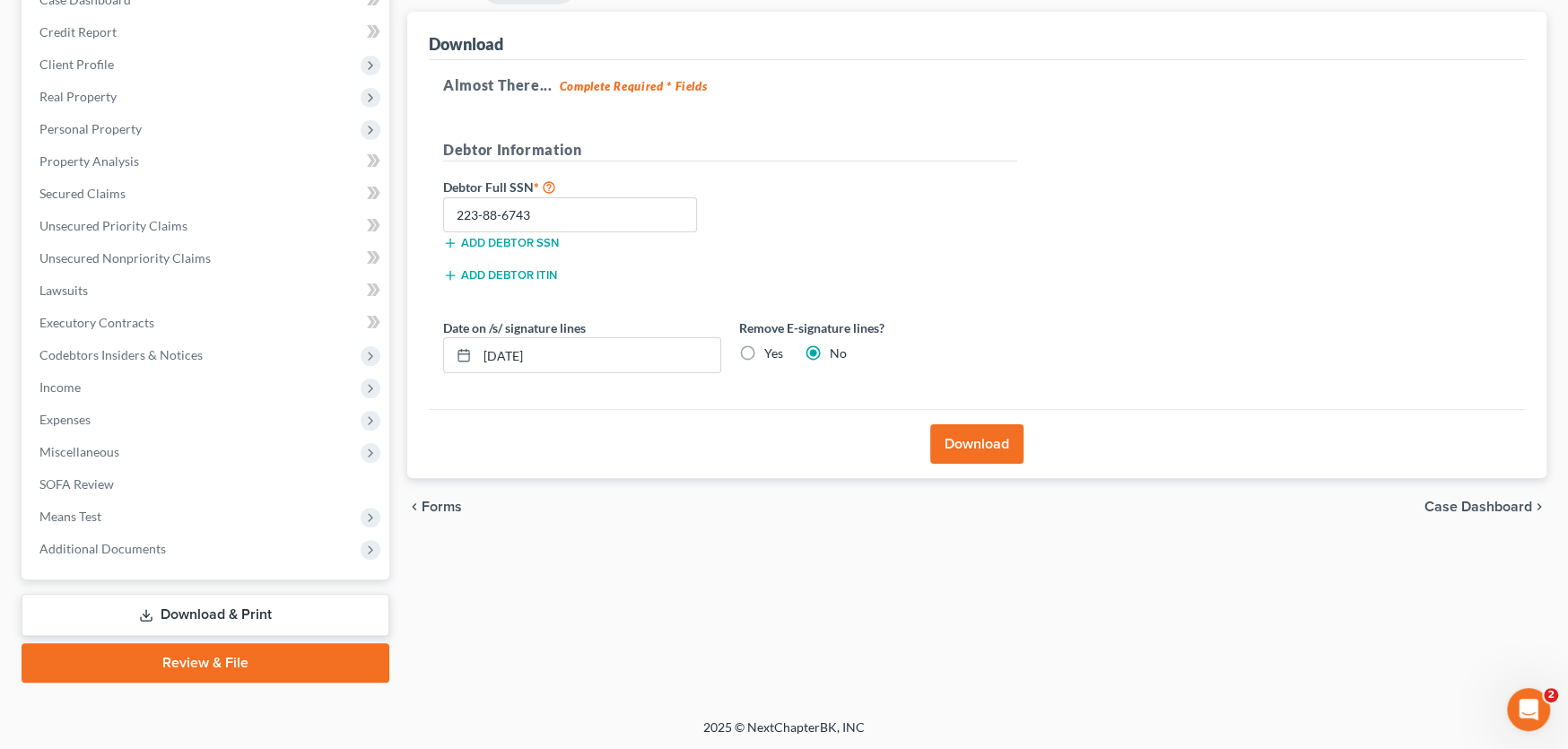
click at [995, 440] on button "Download" at bounding box center [977, 444] width 94 height 39
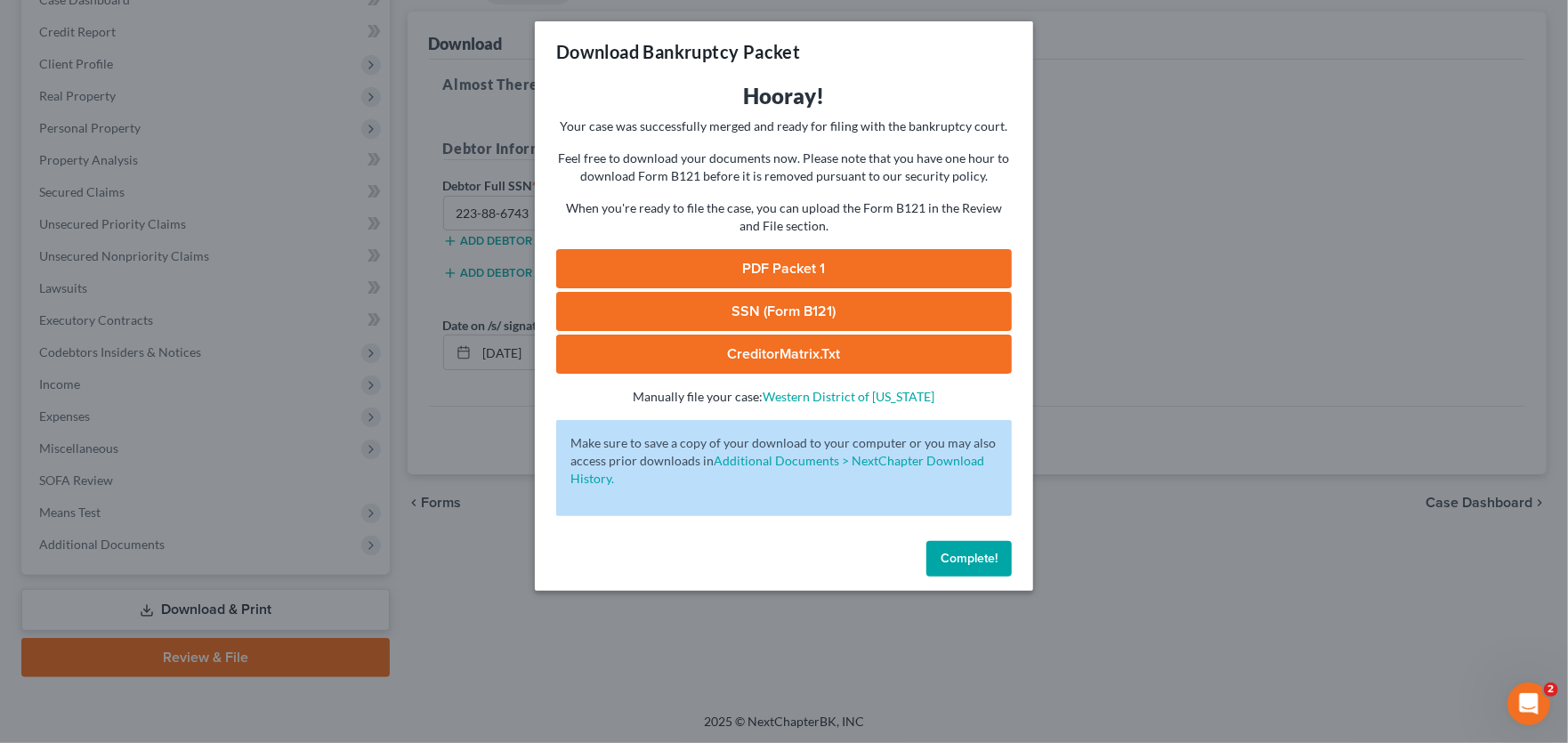
click at [778, 268] on link "PDF Packet 1" at bounding box center [784, 268] width 455 height 39
click at [737, 314] on link "SSN (Form B121)" at bounding box center [784, 310] width 455 height 39
click at [793, 357] on link "CreditorMatrix.txt" at bounding box center [784, 353] width 455 height 39
click at [865, 351] on link "CreditorMatrix.txt" at bounding box center [784, 353] width 455 height 39
click at [746, 353] on link "CreditorMatrix.txt" at bounding box center [784, 353] width 455 height 39
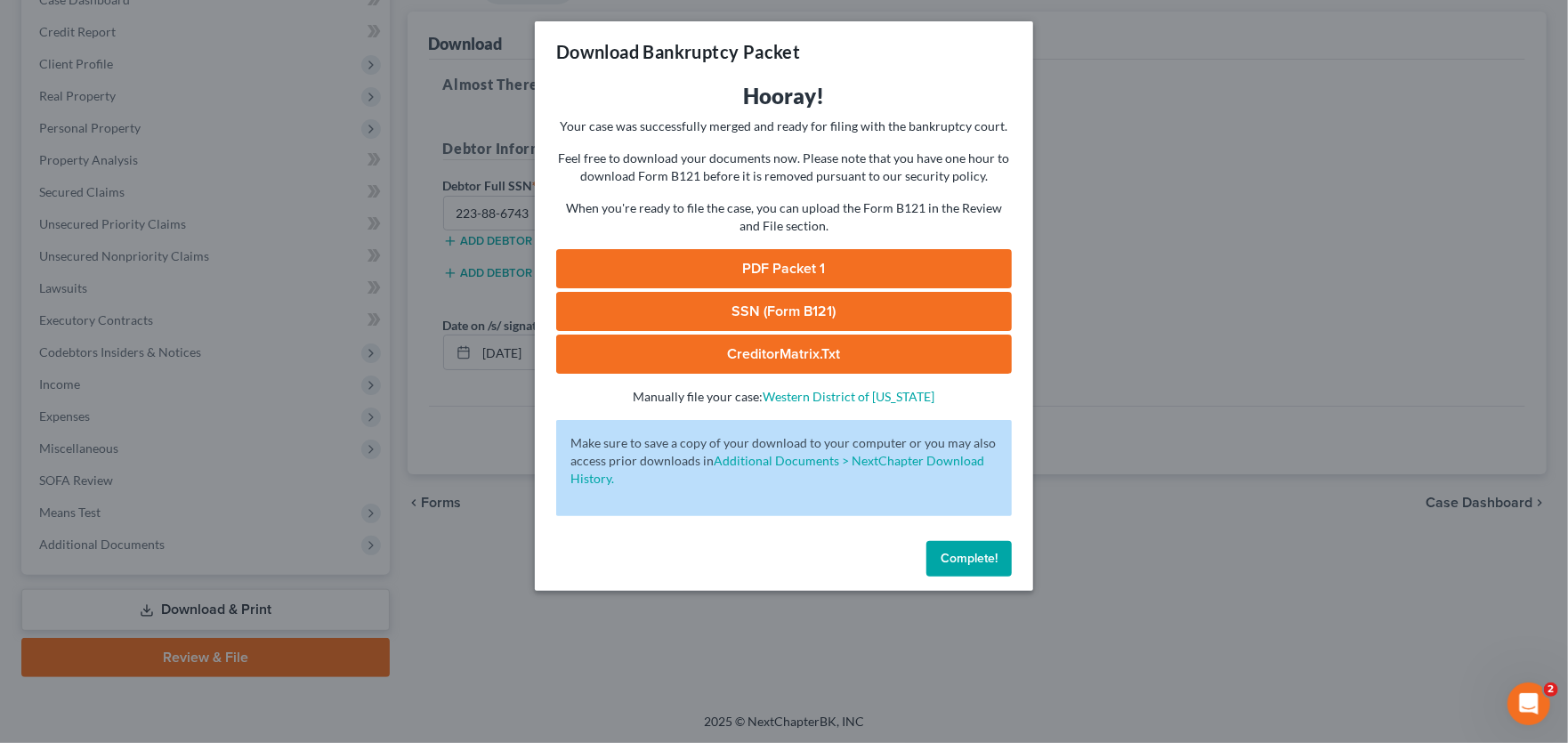
click at [964, 555] on span "Complete!" at bounding box center [970, 558] width 57 height 15
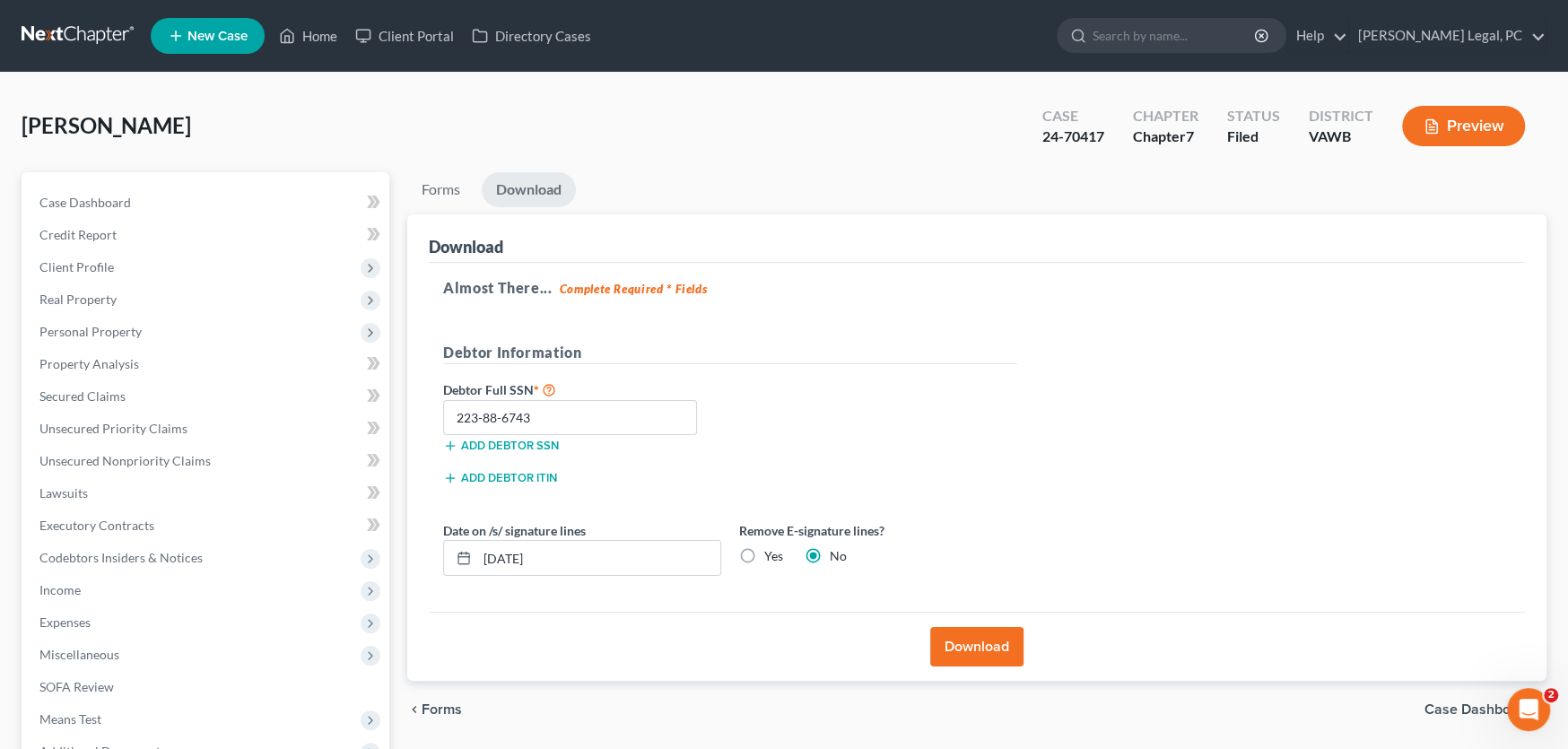
scroll to position [0, 0]
click at [96, 39] on link at bounding box center [79, 36] width 115 height 32
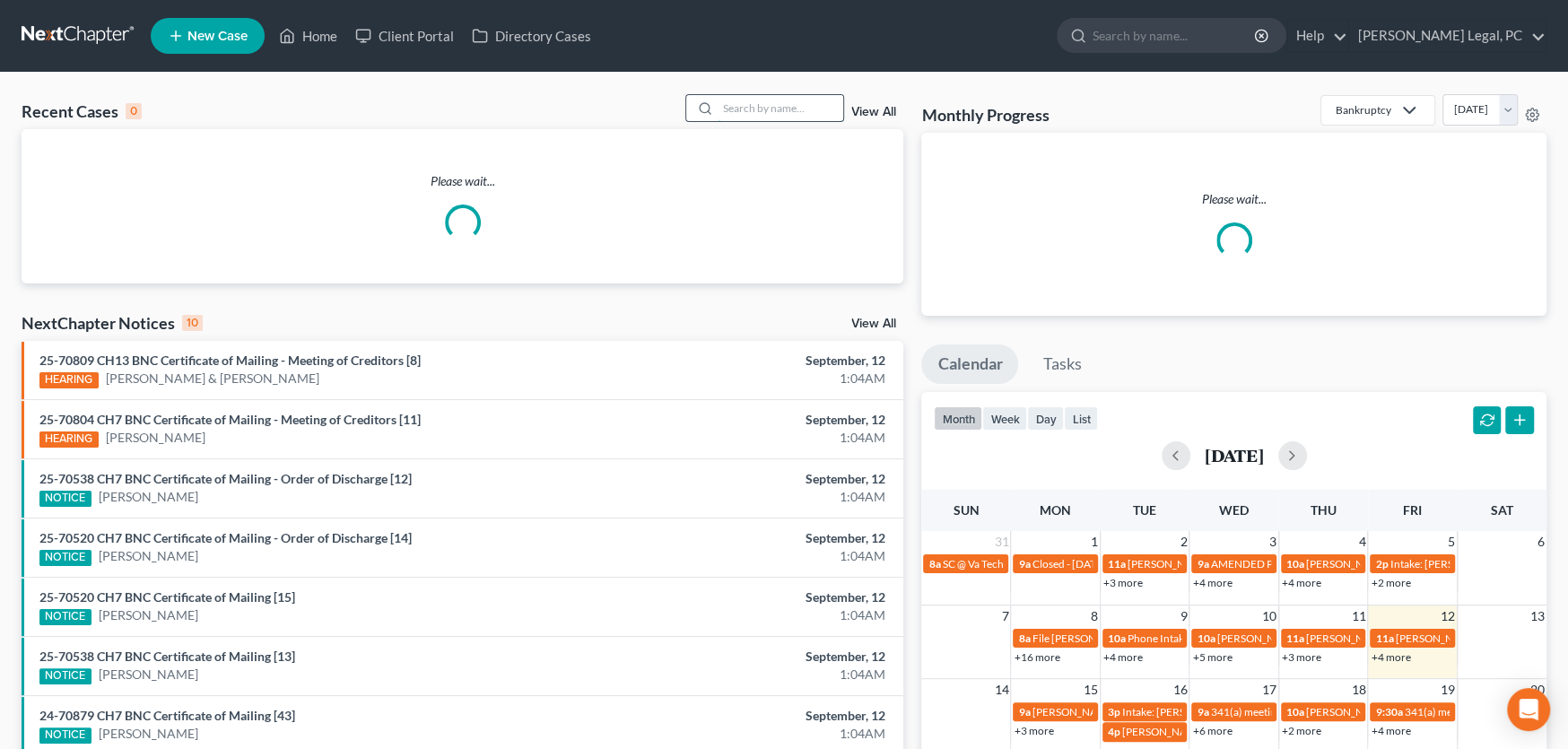
click at [740, 109] on input "search" at bounding box center [781, 108] width 126 height 26
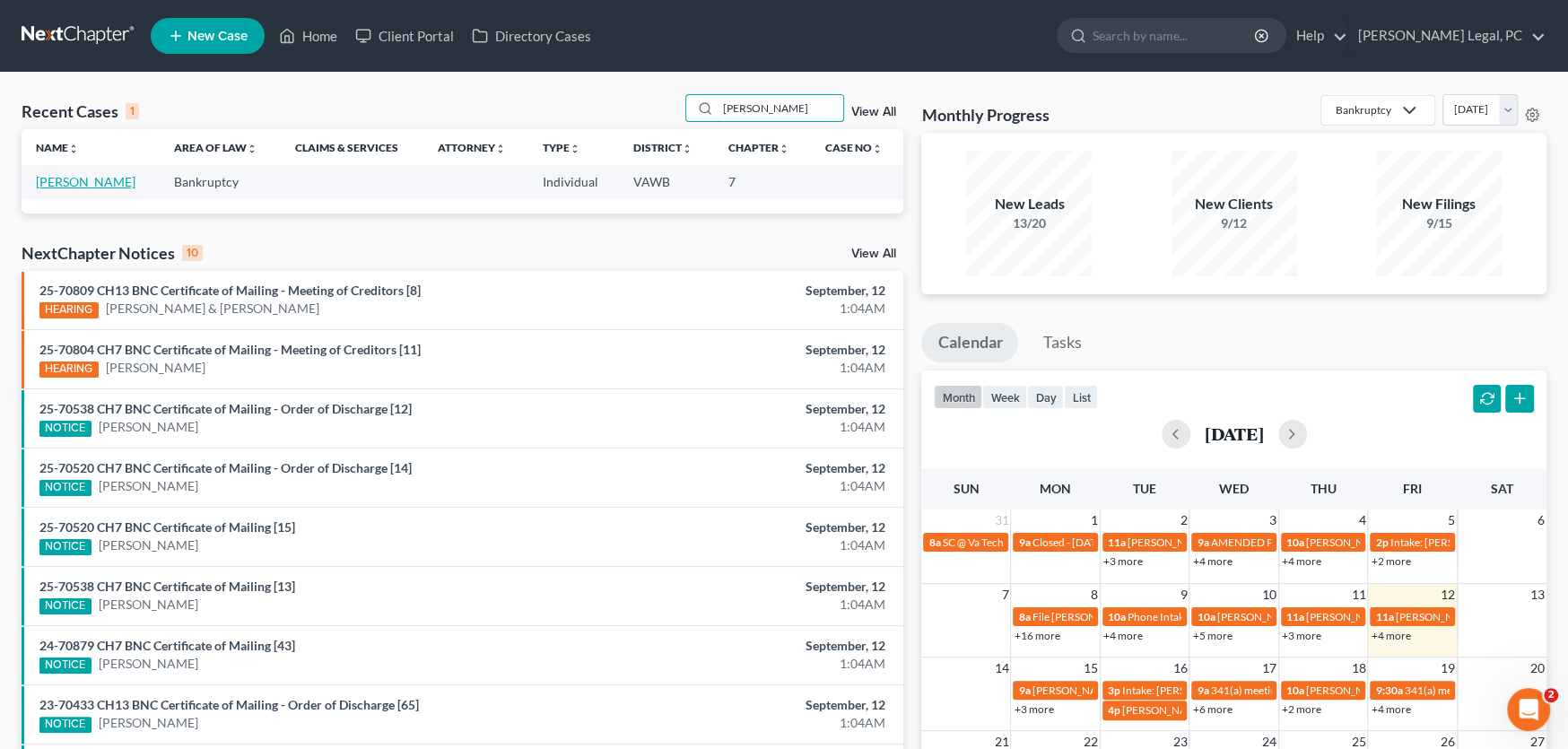
type input "[PERSON_NAME]"
click at [88, 180] on link "[PERSON_NAME]" at bounding box center [86, 181] width 99 height 15
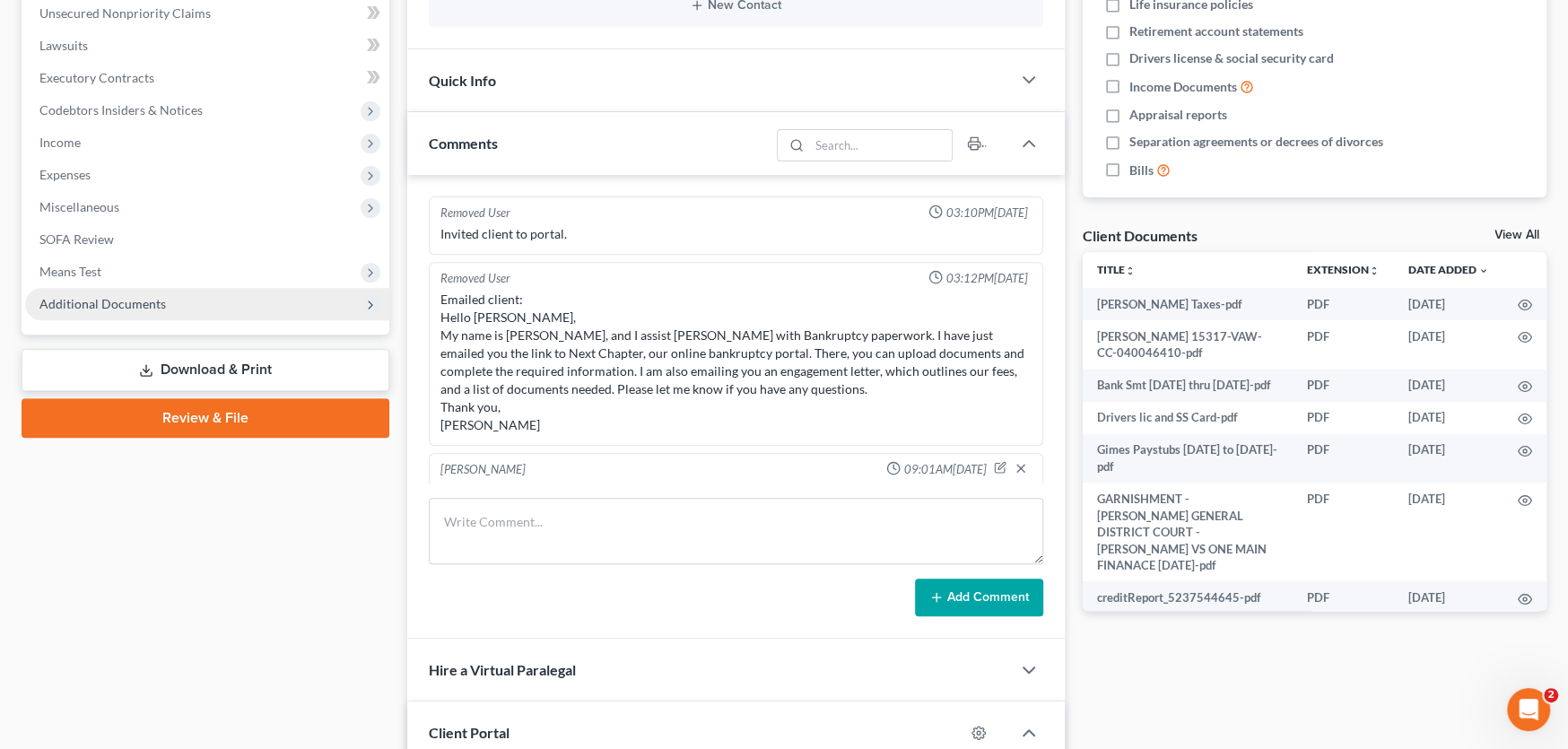
click at [113, 304] on span "Additional Documents" at bounding box center [102, 303] width 127 height 15
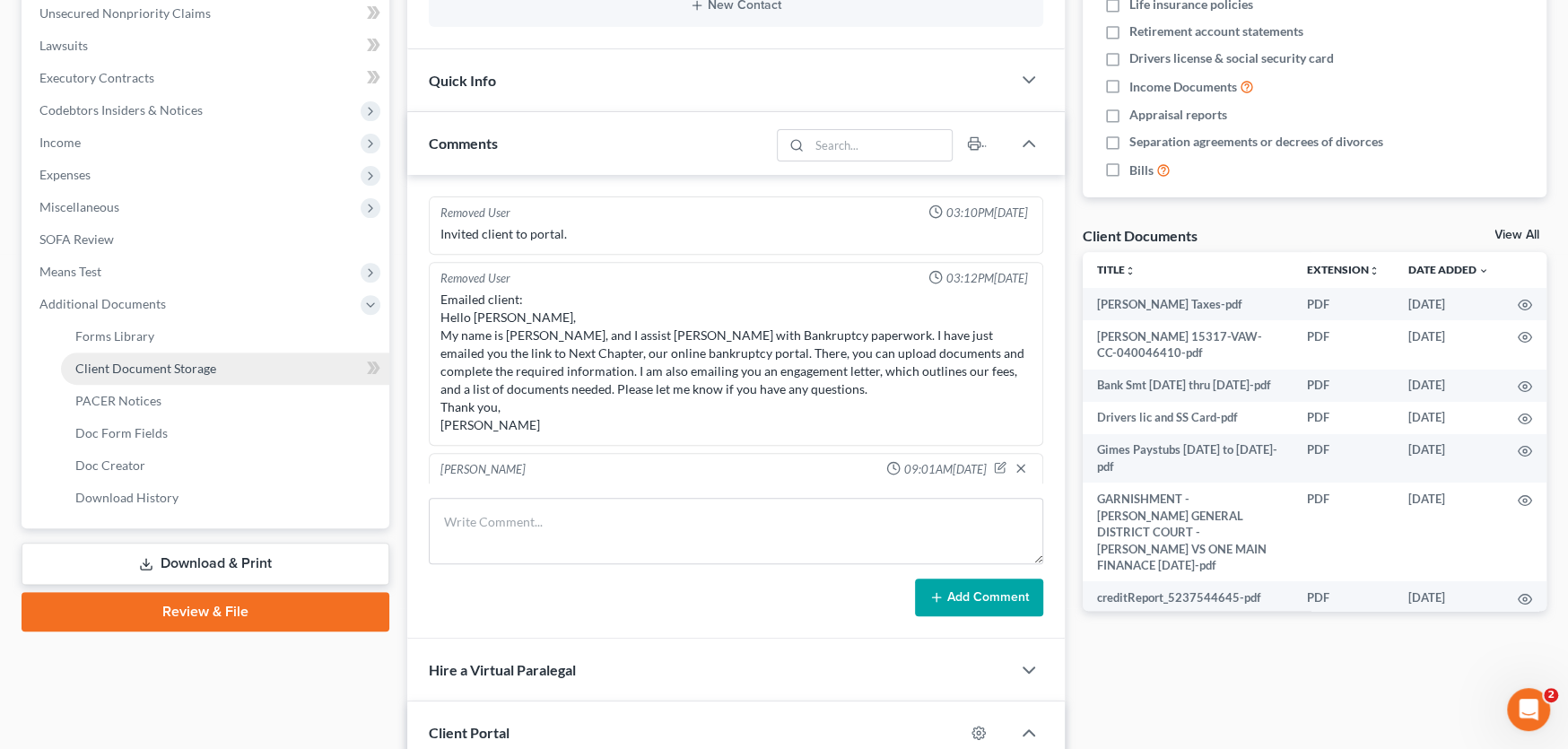
click at [124, 372] on span "Client Document Storage" at bounding box center [146, 368] width 141 height 15
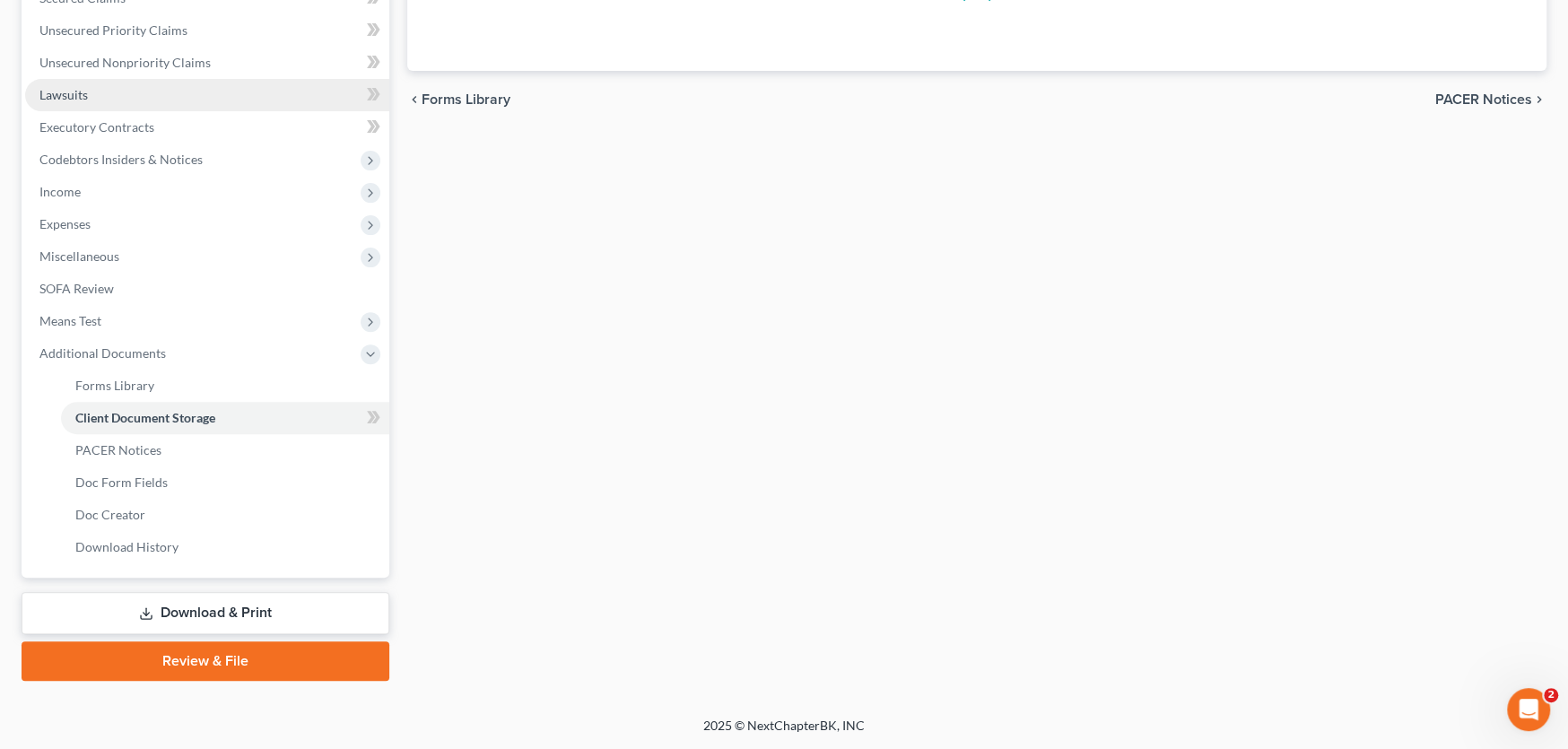
scroll to position [150, 0]
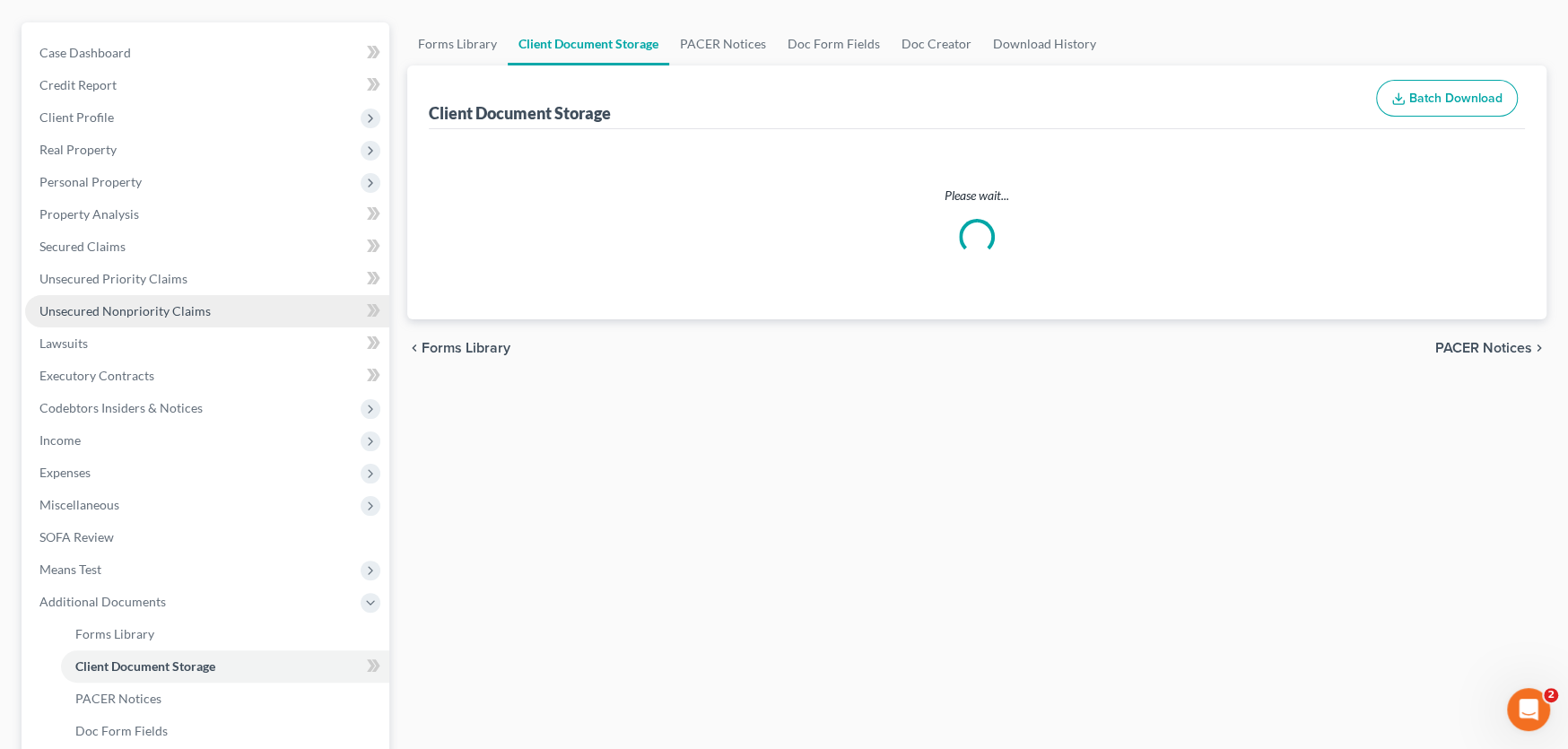
select select "0"
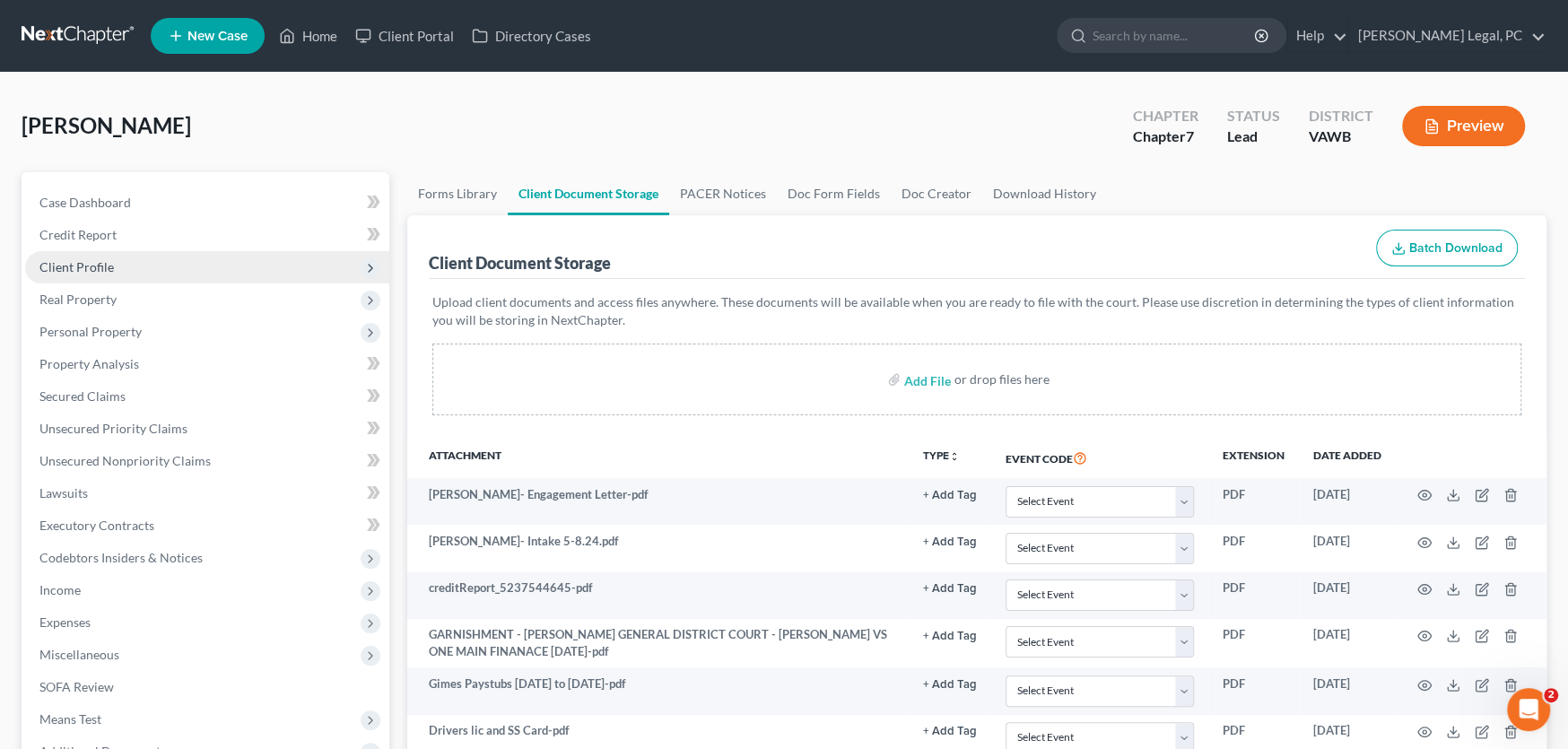
scroll to position [0, 0]
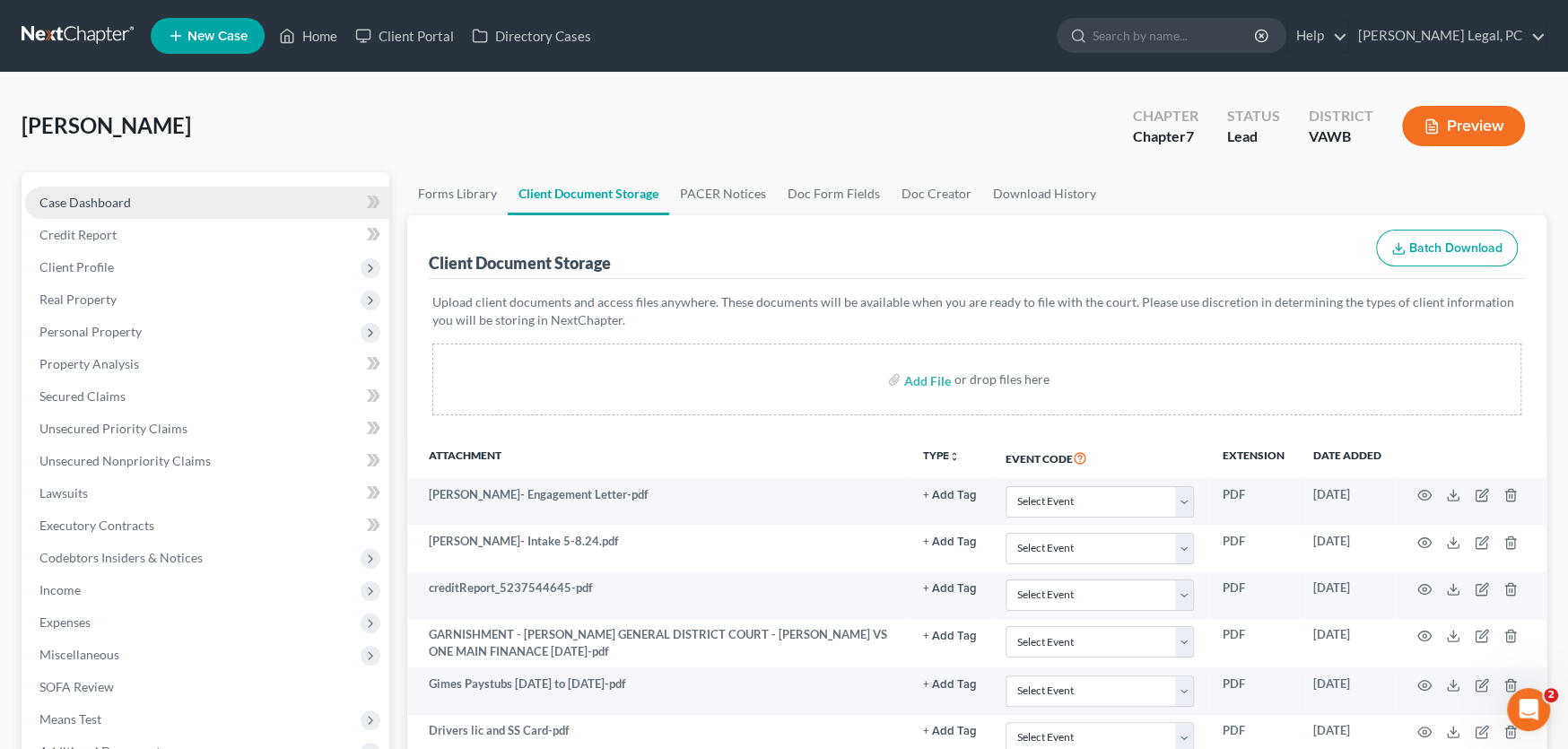
click at [53, 199] on span "Case Dashboard" at bounding box center [85, 202] width 92 height 15
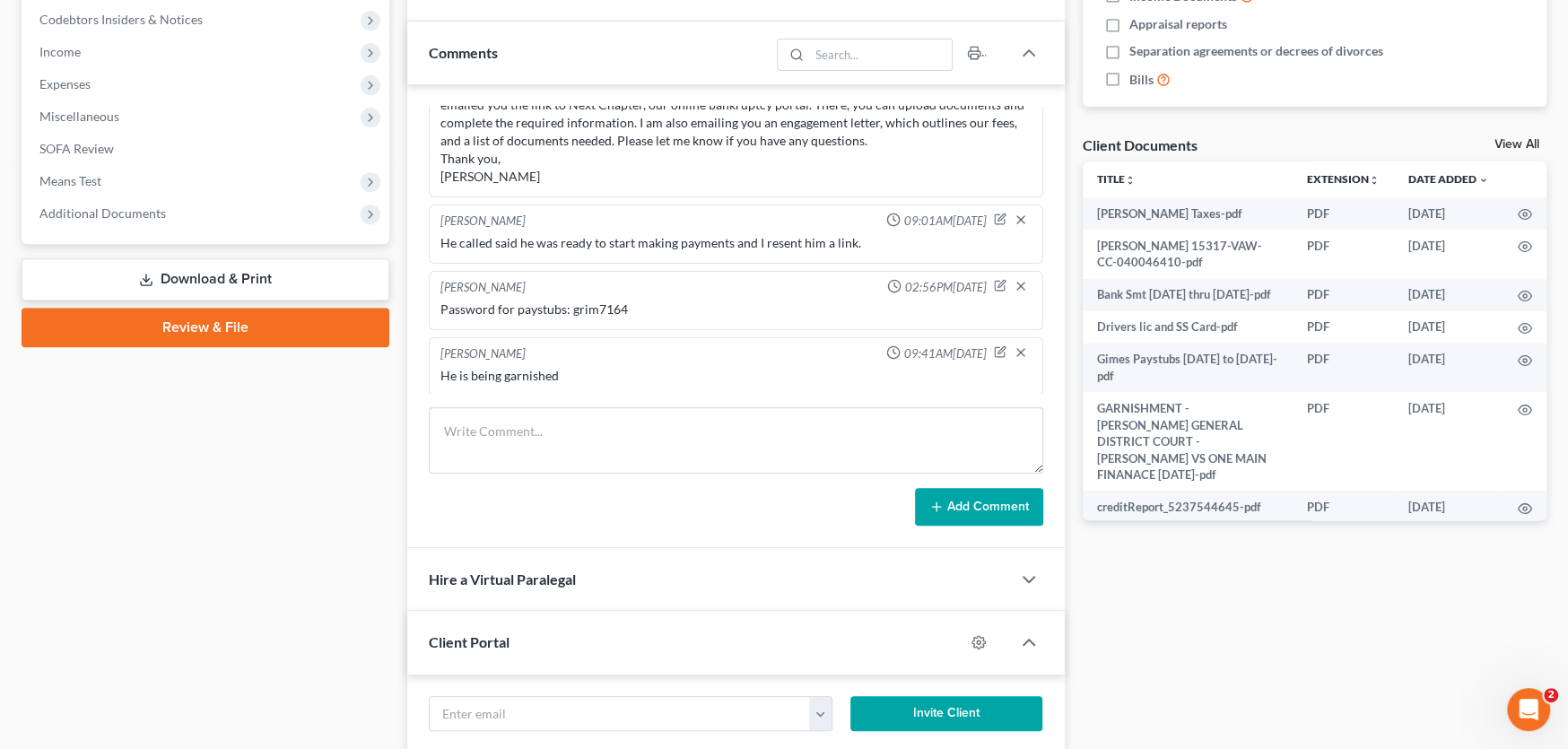
scroll to position [158, 0]
click at [587, 366] on div "He is being garnished" at bounding box center [736, 375] width 591 height 18
click at [104, 210] on span "Additional Documents" at bounding box center [102, 213] width 127 height 15
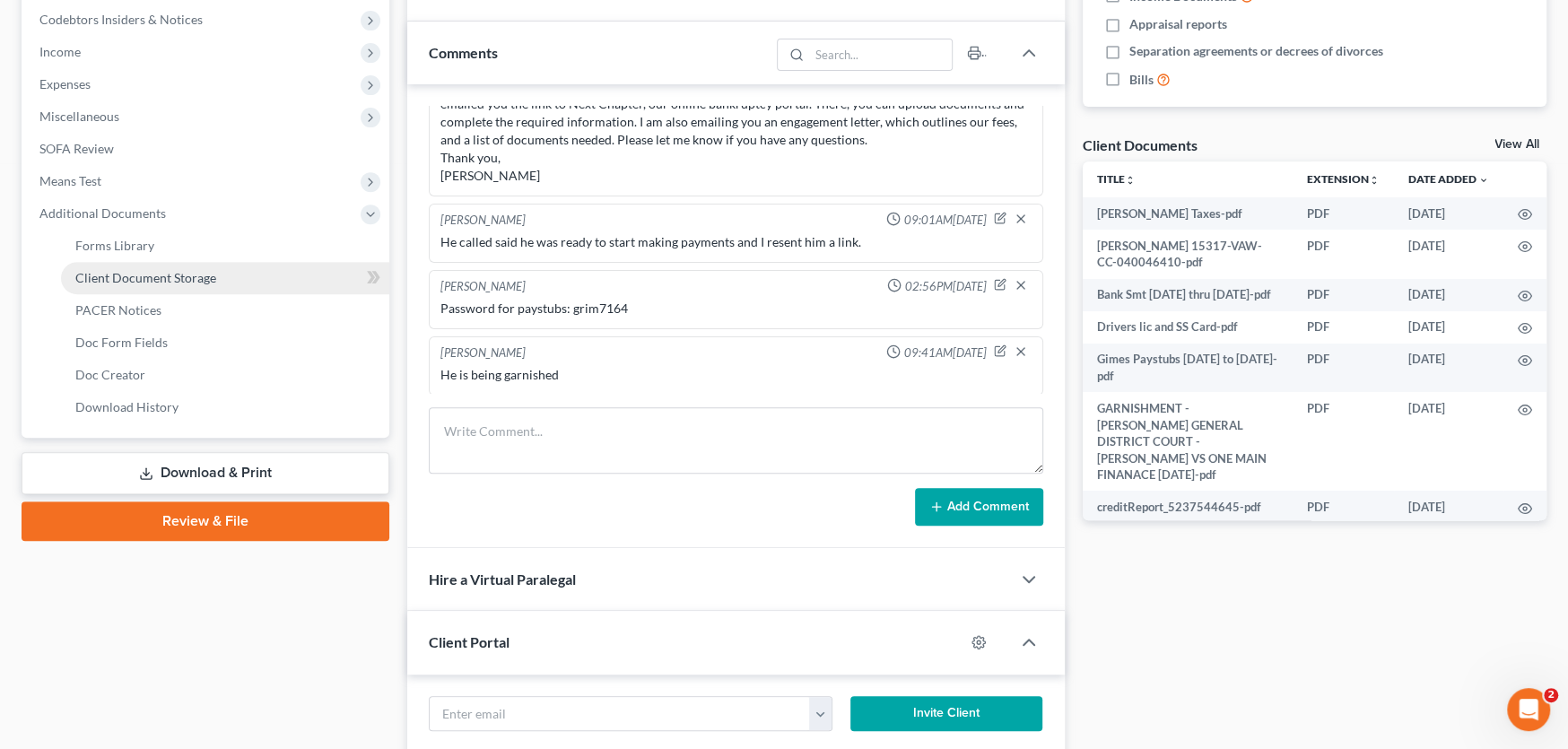
click at [150, 274] on span "Client Document Storage" at bounding box center [146, 278] width 141 height 15
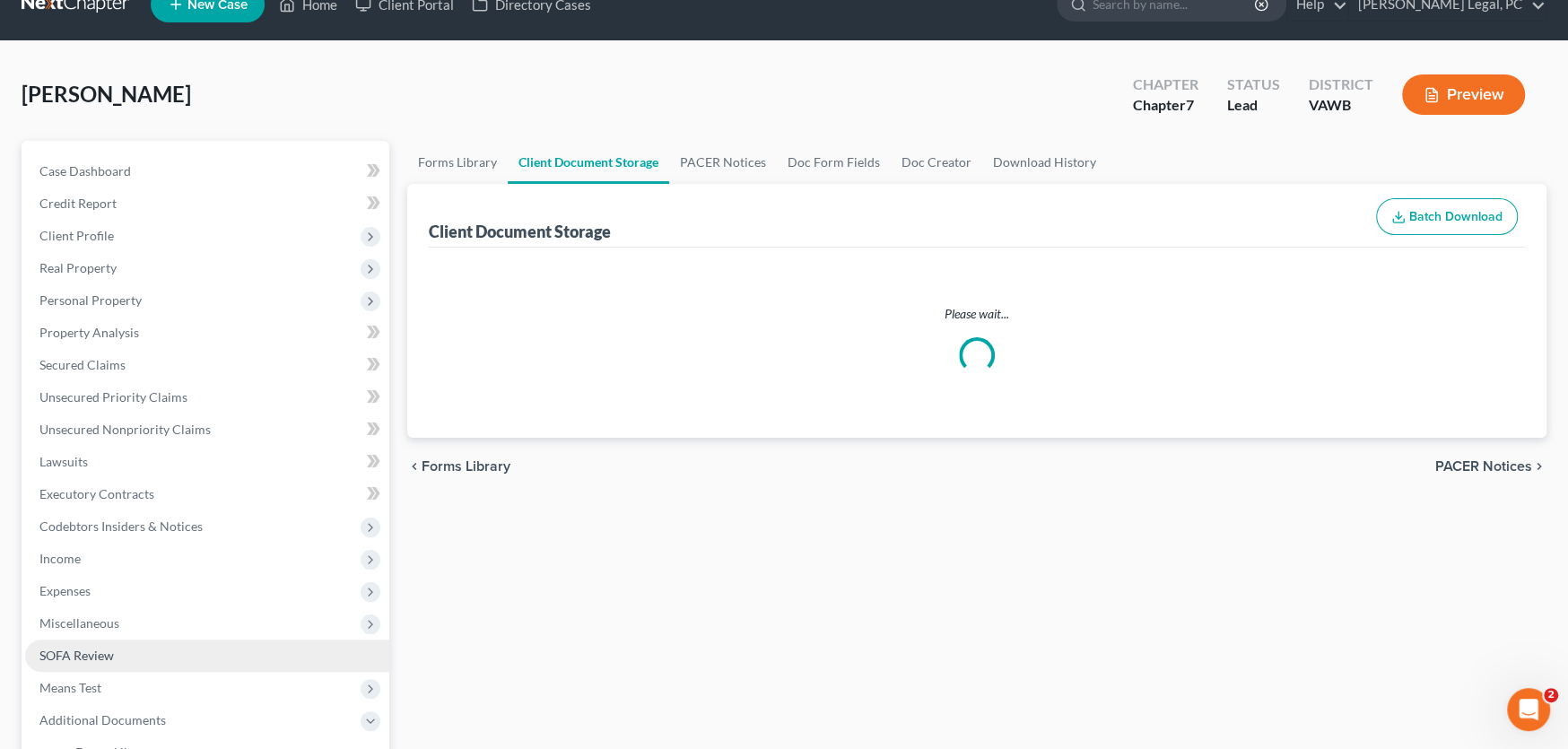
select select "0"
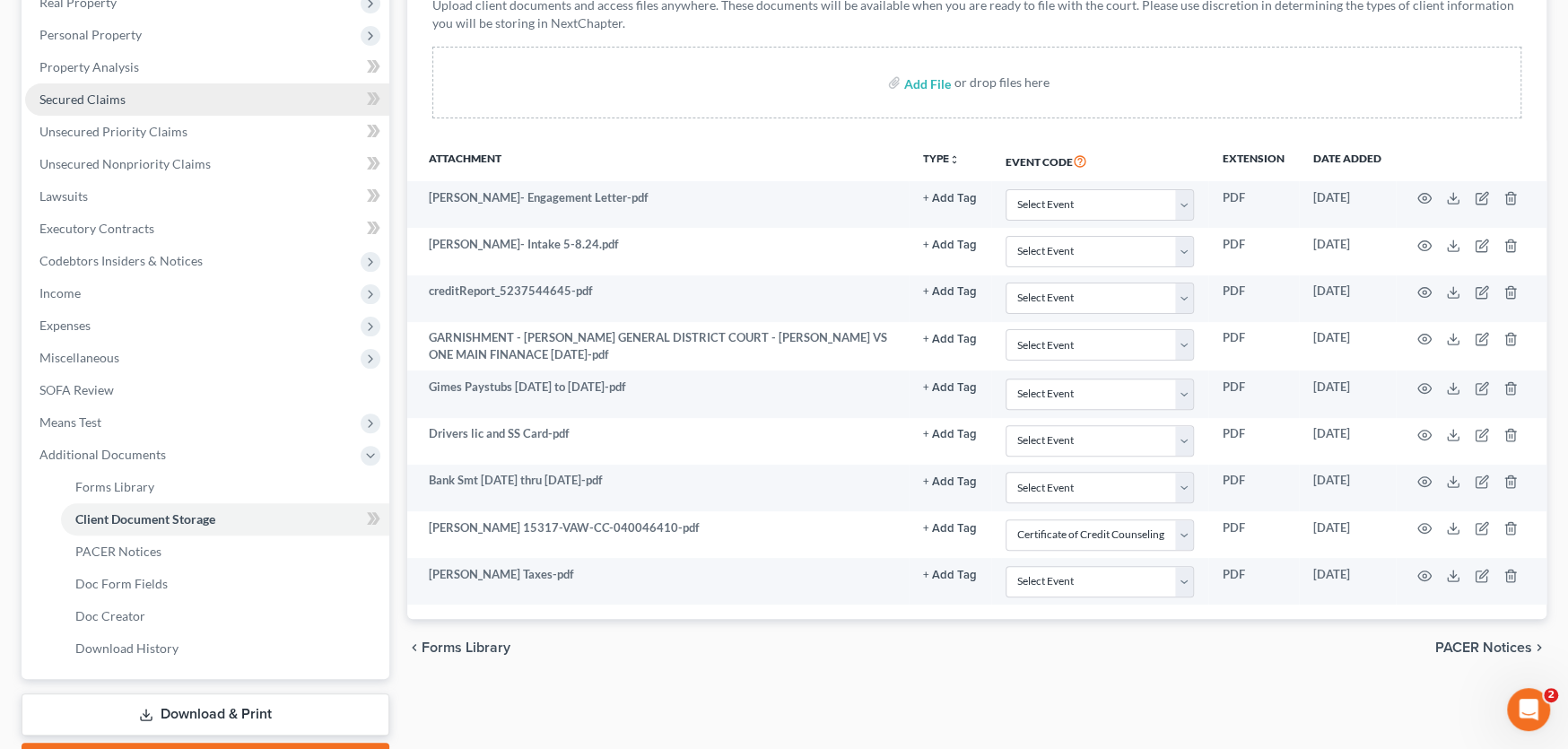
scroll to position [127, 0]
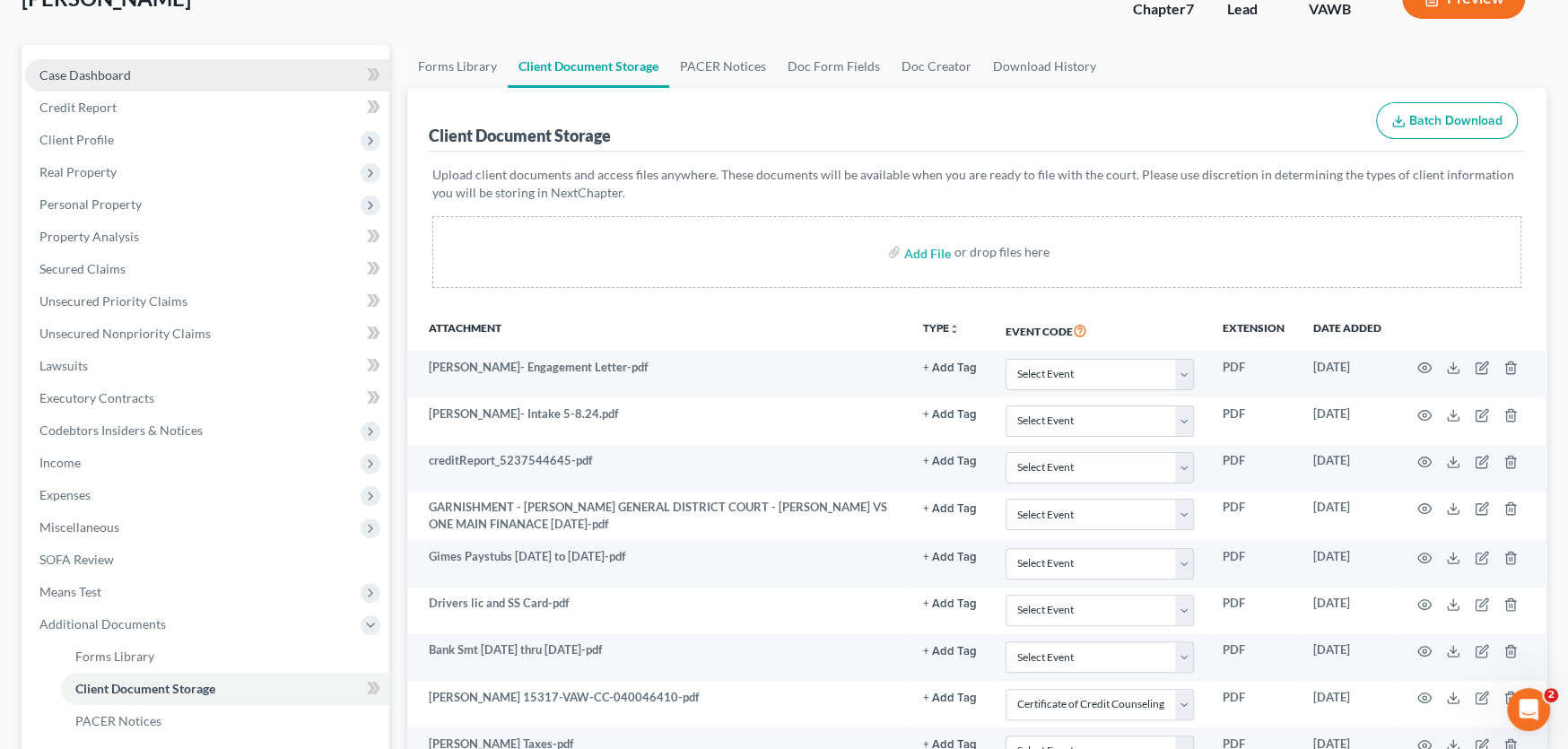
click at [75, 68] on span "Case Dashboard" at bounding box center [85, 75] width 92 height 15
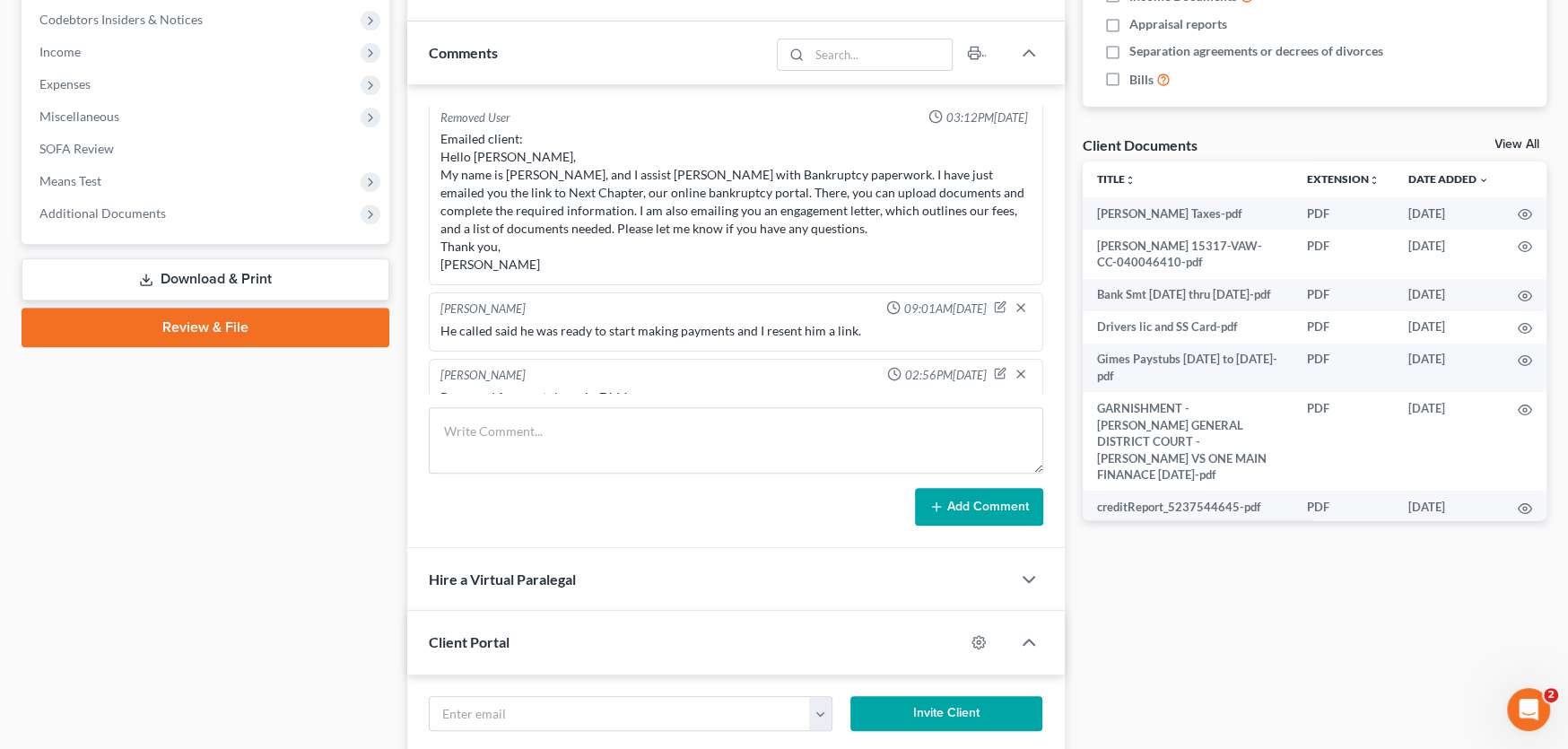
scroll to position [158, 0]
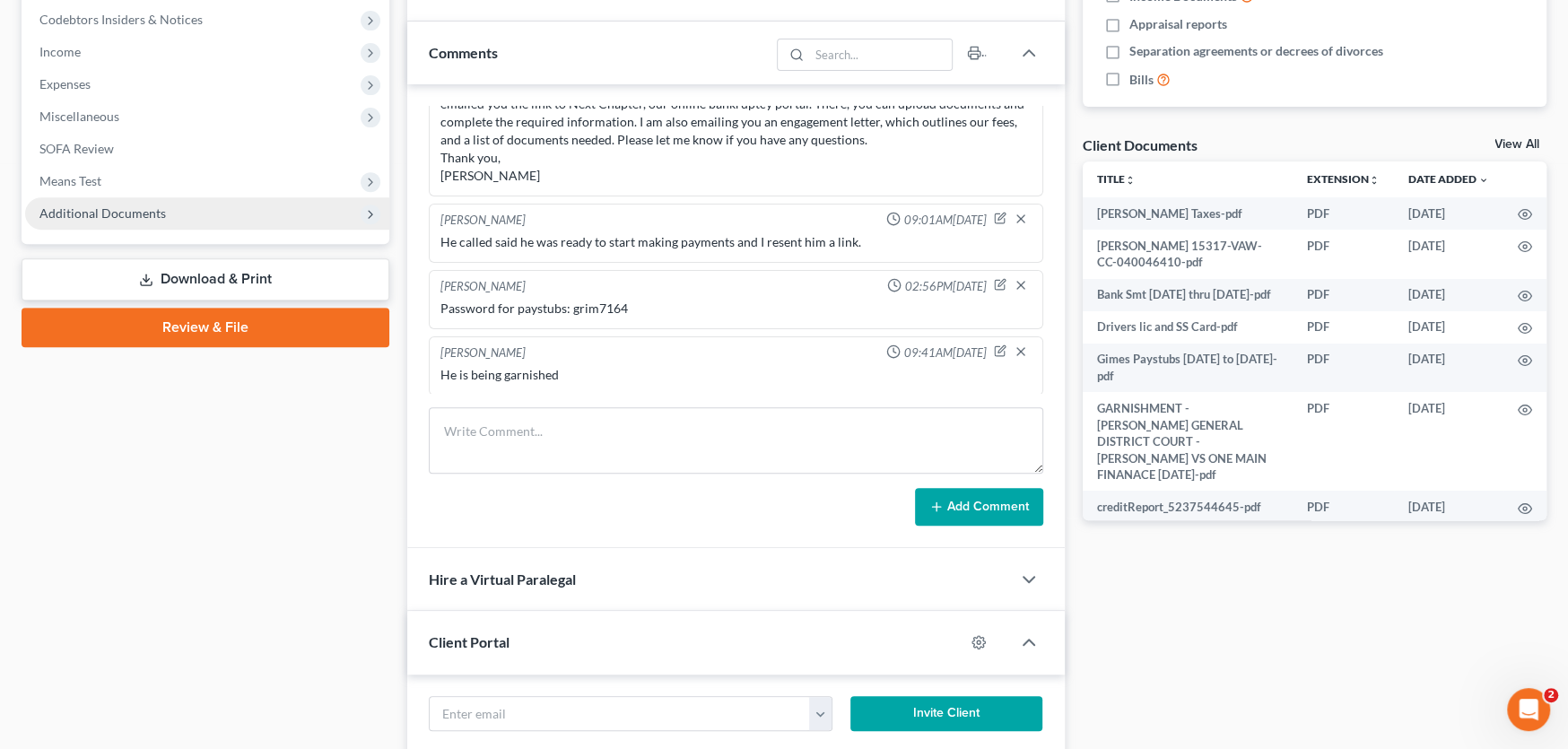
click at [120, 214] on span "Additional Documents" at bounding box center [102, 213] width 127 height 15
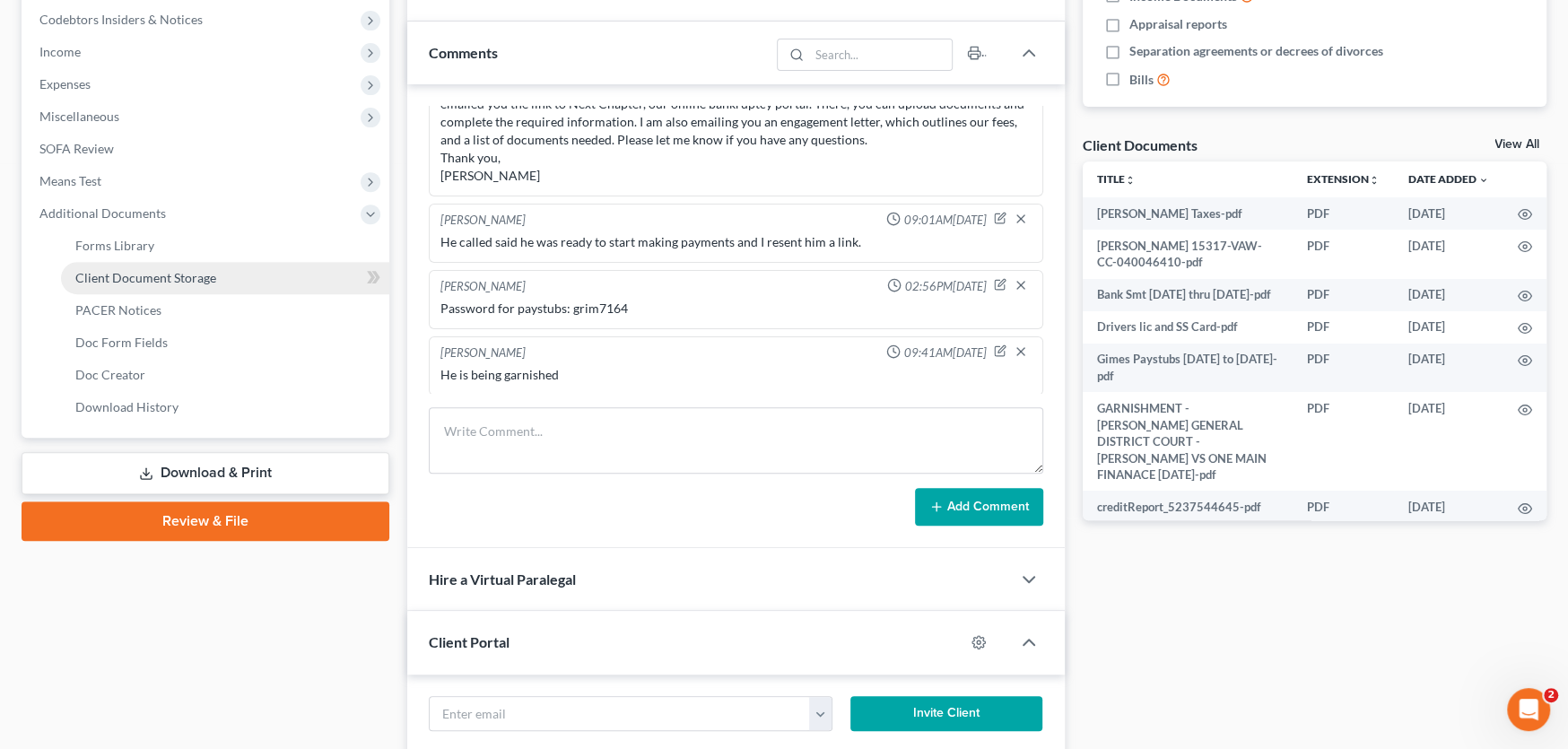
click at [129, 271] on span "Client Document Storage" at bounding box center [146, 278] width 141 height 15
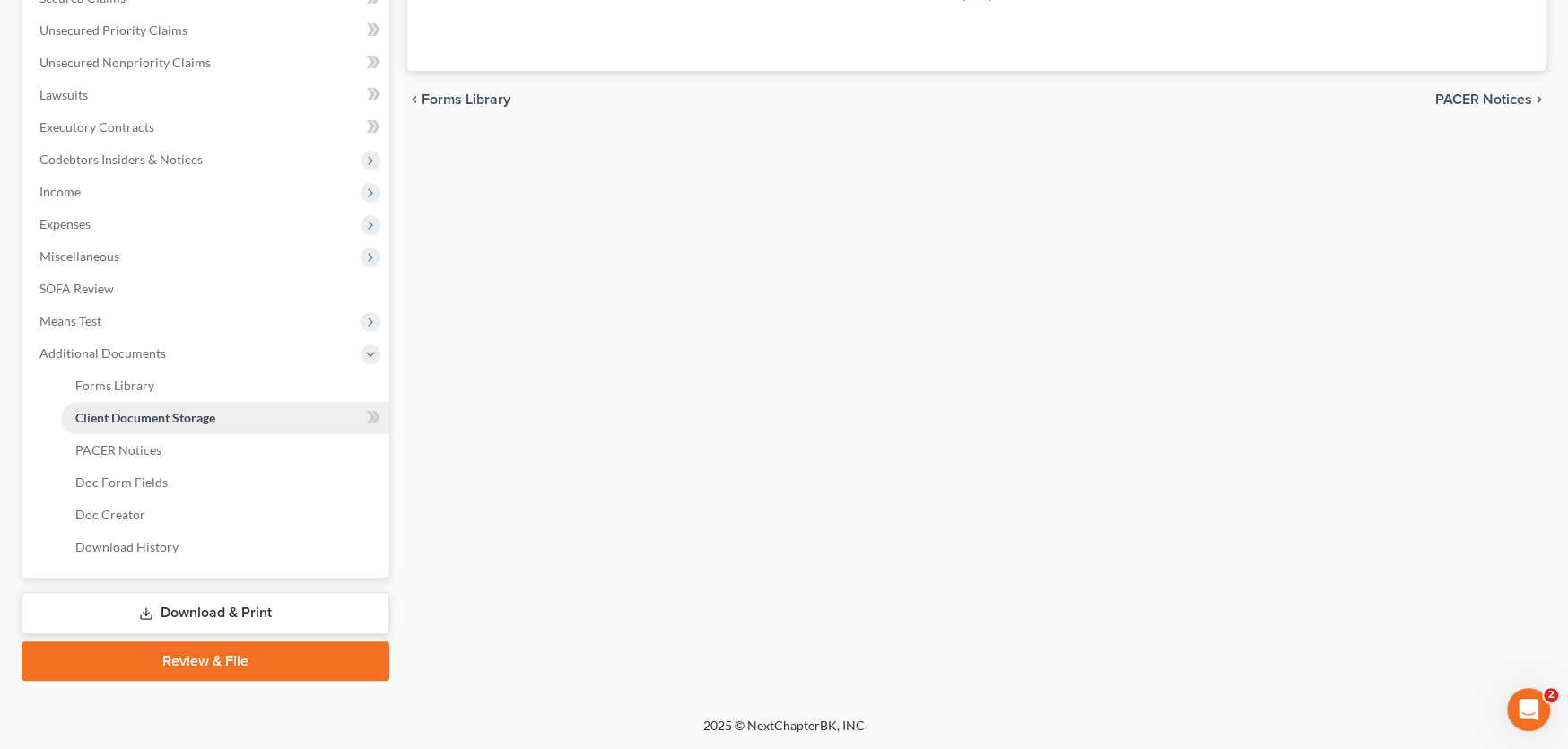
scroll to position [395, 0]
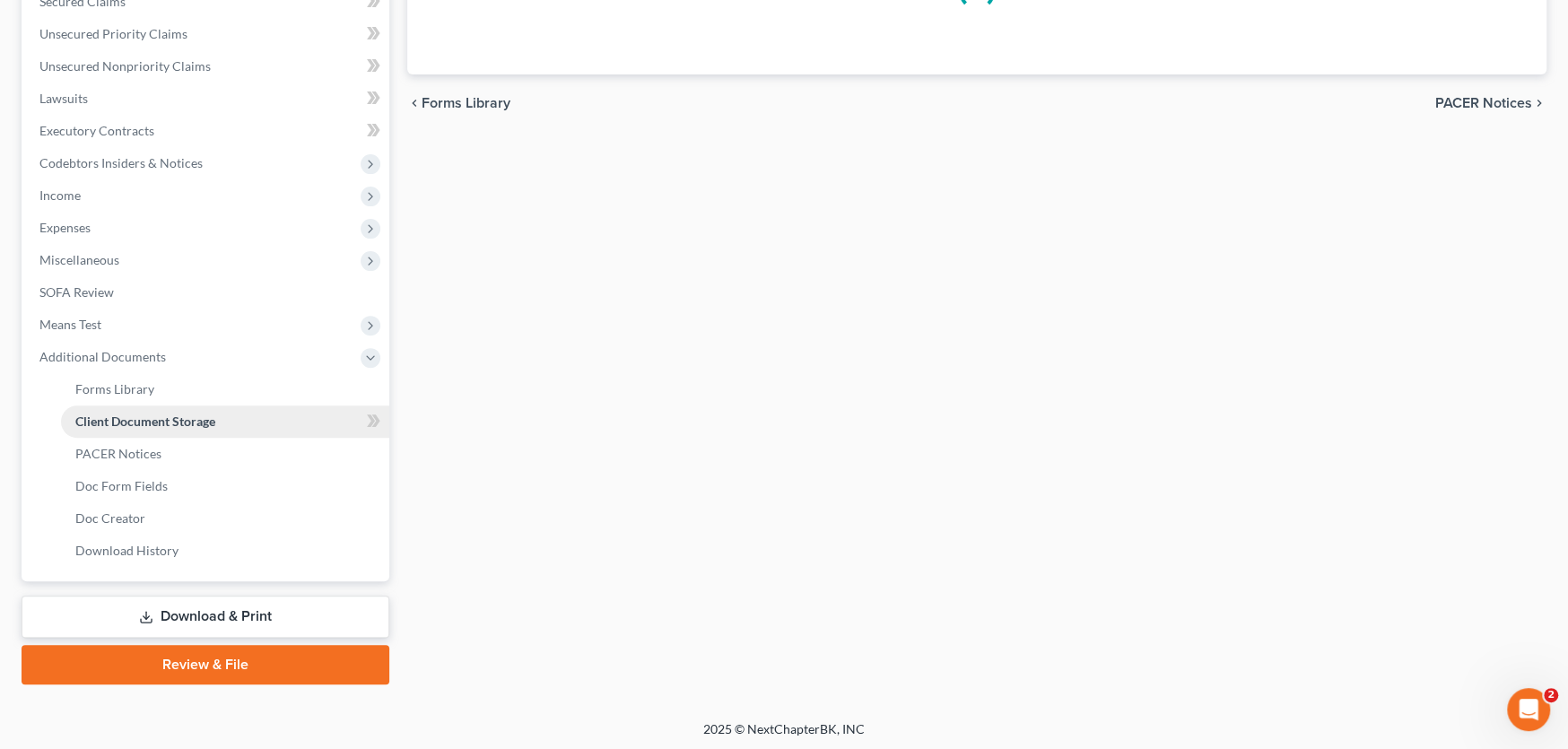
select select "0"
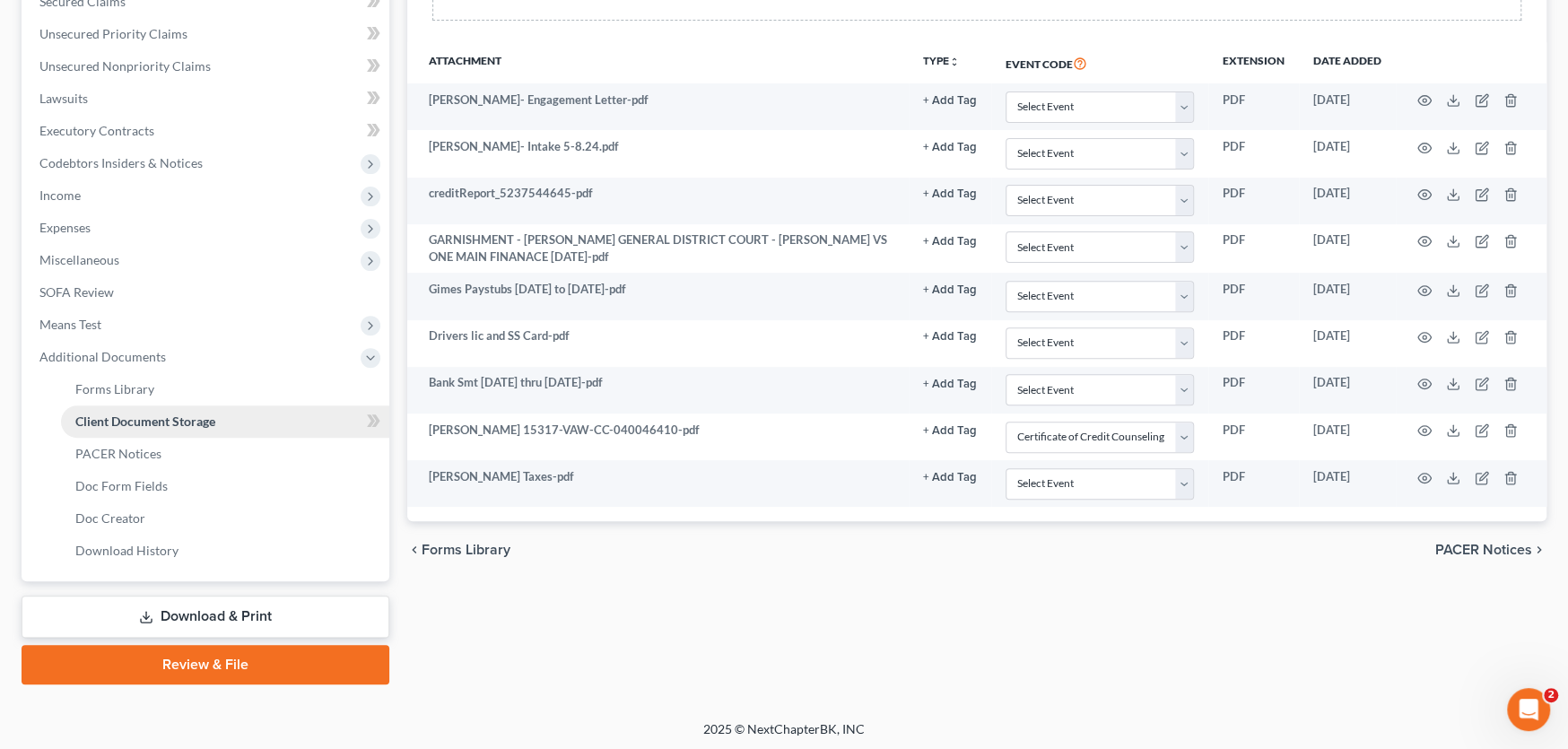
scroll to position [0, 0]
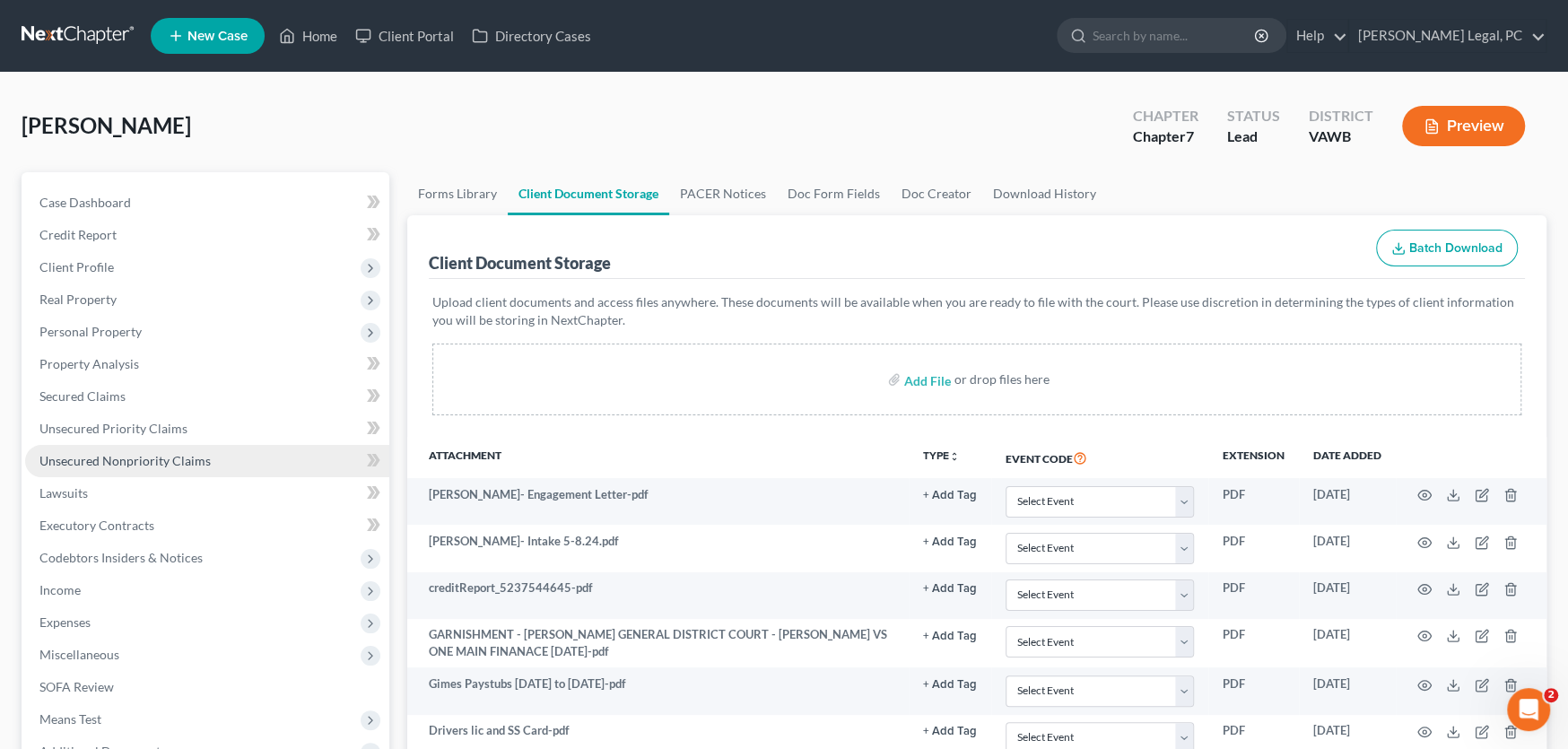
click at [129, 469] on link "Unsecured Nonpriority Claims" at bounding box center [207, 461] width 365 height 32
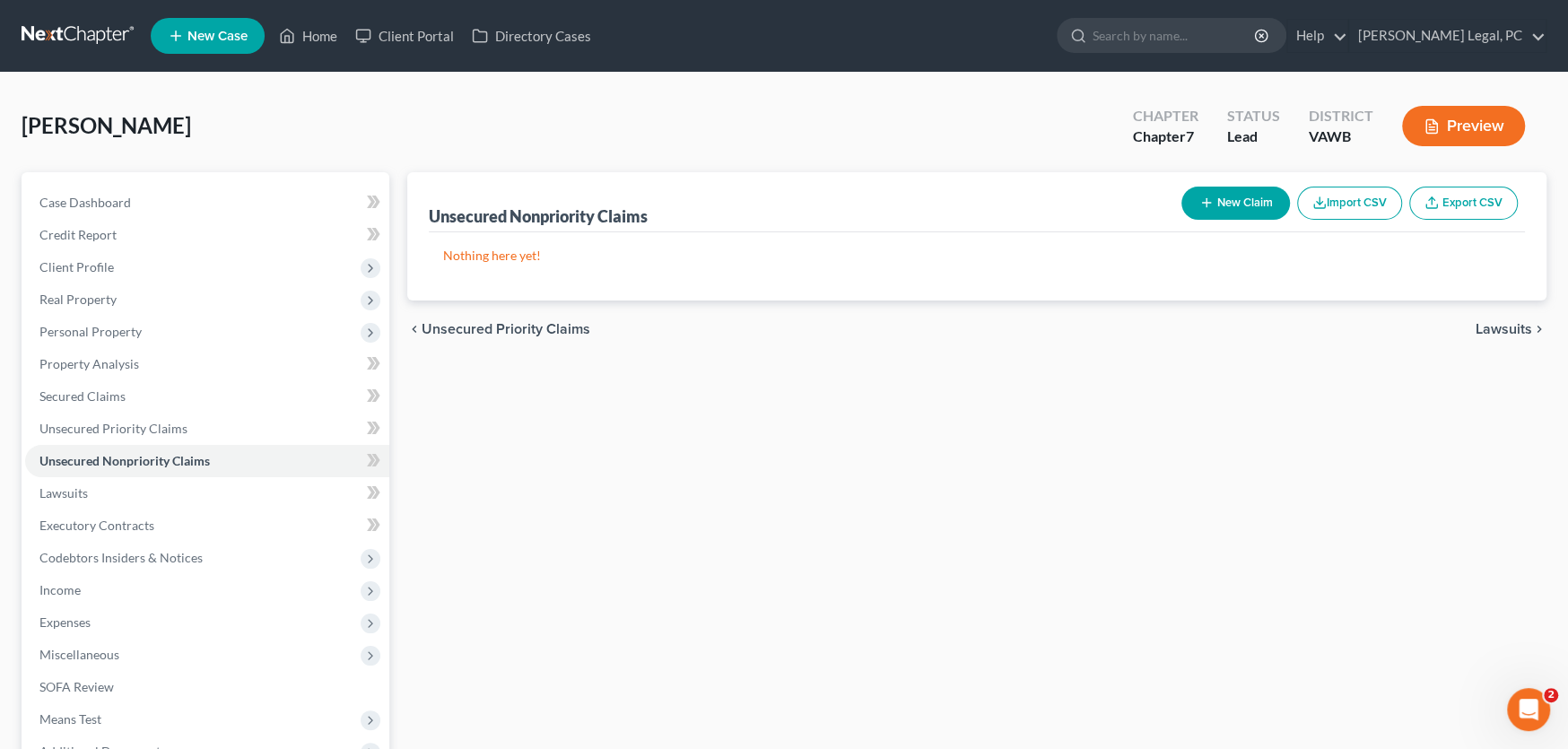
click at [1235, 196] on button "New Claim" at bounding box center [1236, 203] width 109 height 33
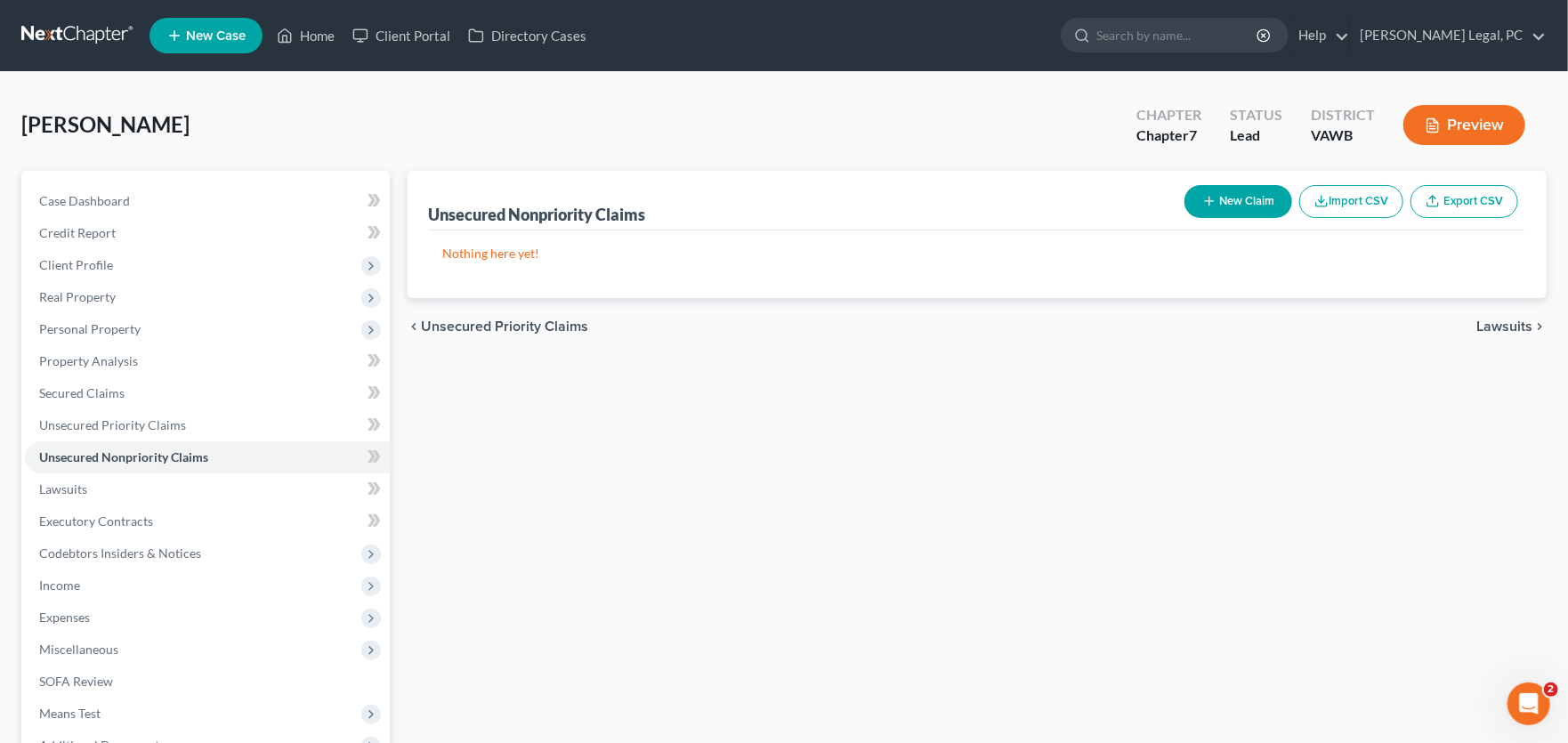
select select "0"
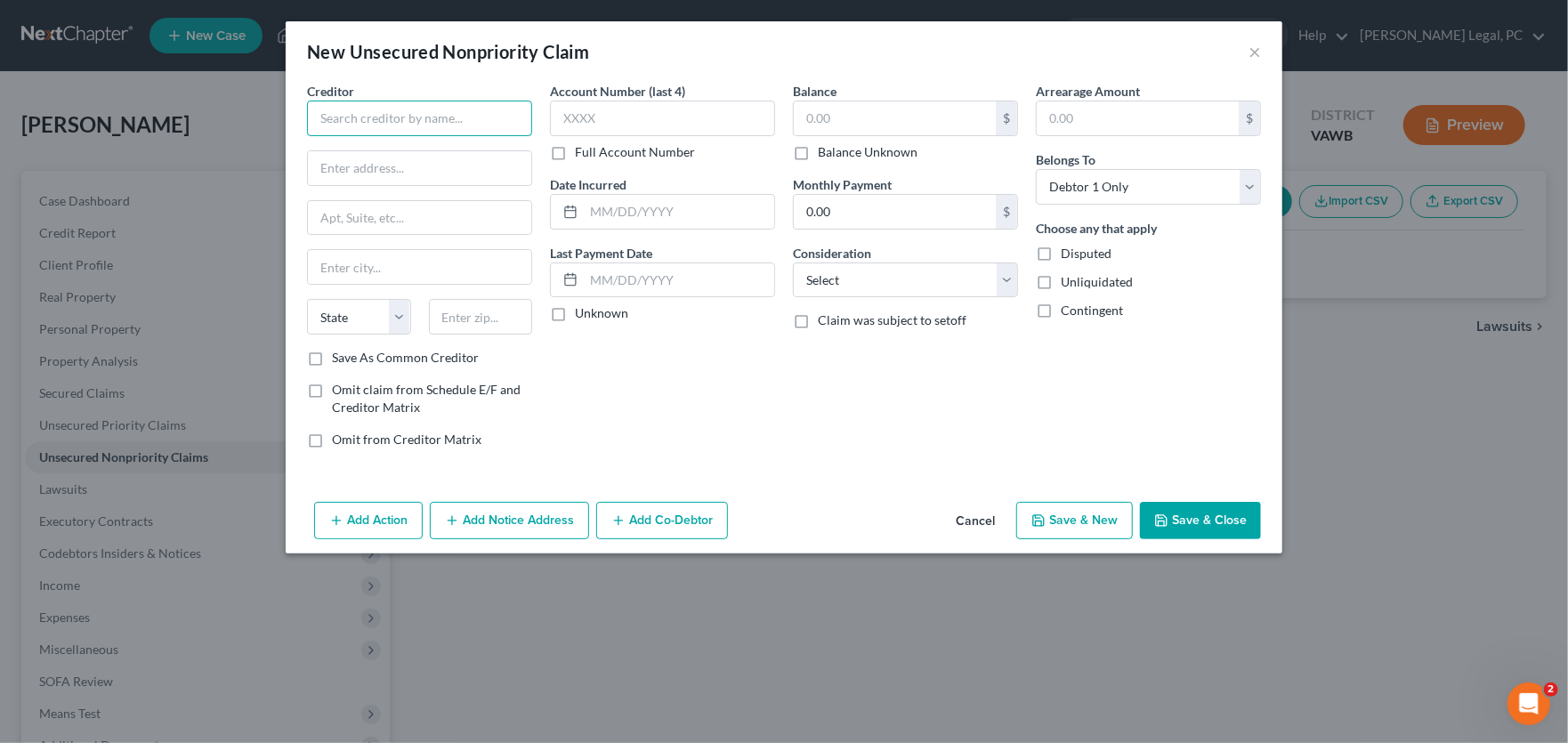
click at [410, 106] on input "text" at bounding box center [419, 118] width 225 height 36
drag, startPoint x: 379, startPoint y: 117, endPoint x: 286, endPoint y: 116, distance: 93.0
click at [286, 116] on div "Creditor * Labcor State AL AK AR AZ CA CO CT DE DC FL GA GU HI ID IL IN IA KS K…" at bounding box center [784, 288] width 997 height 413
type input "L"
type input "Labcorp"
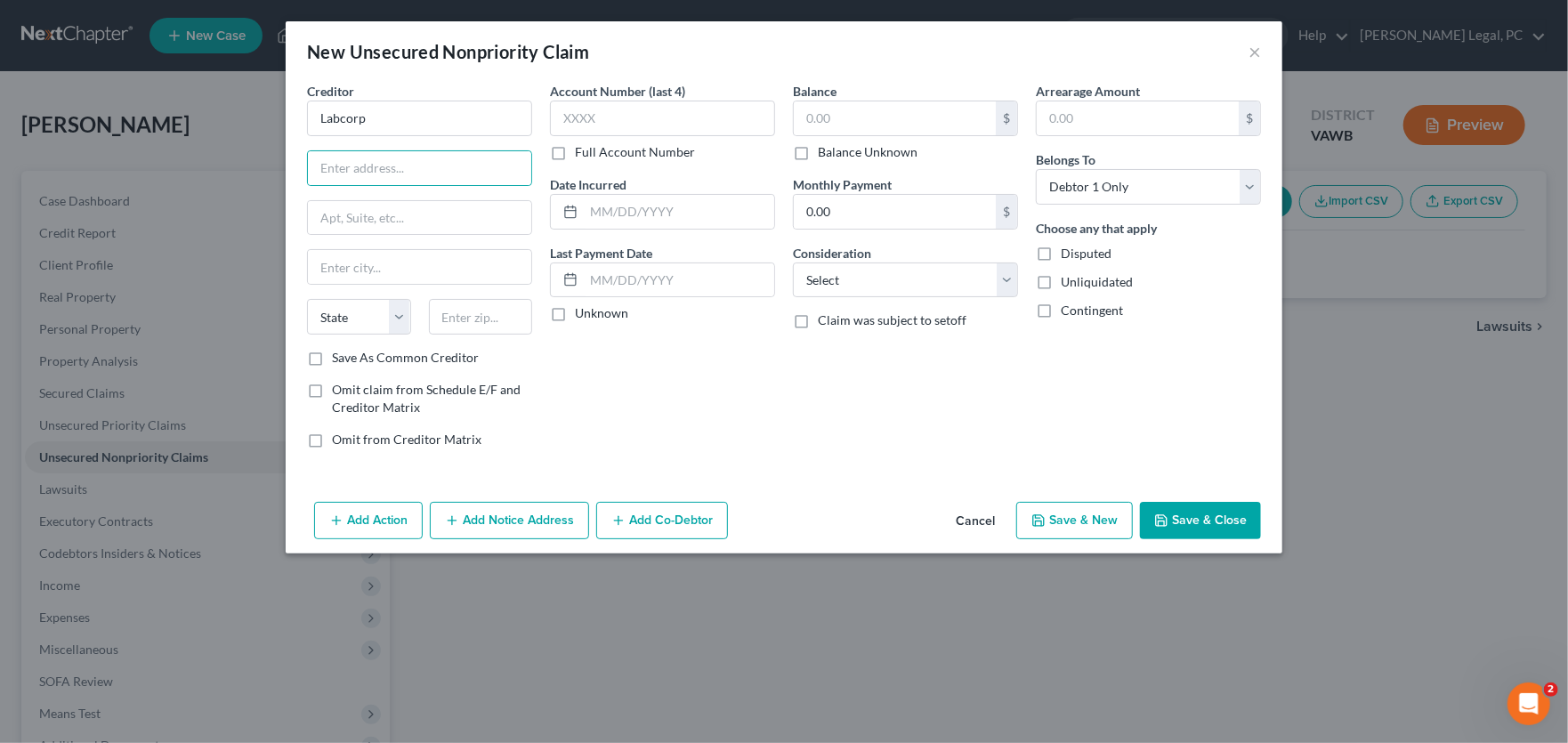
click at [1181, 516] on button "Save & Close" at bounding box center [1201, 520] width 121 height 37
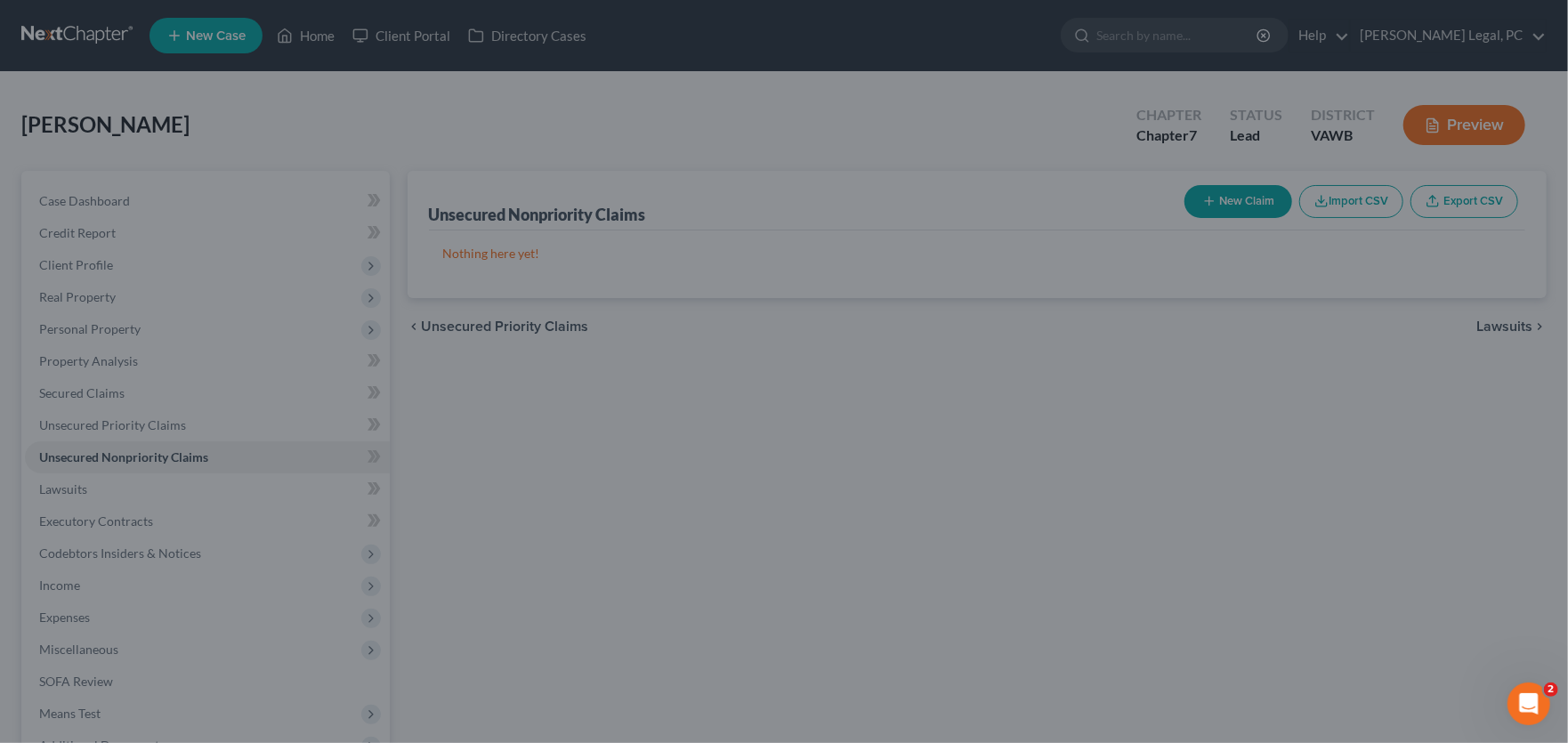
type input "0.00"
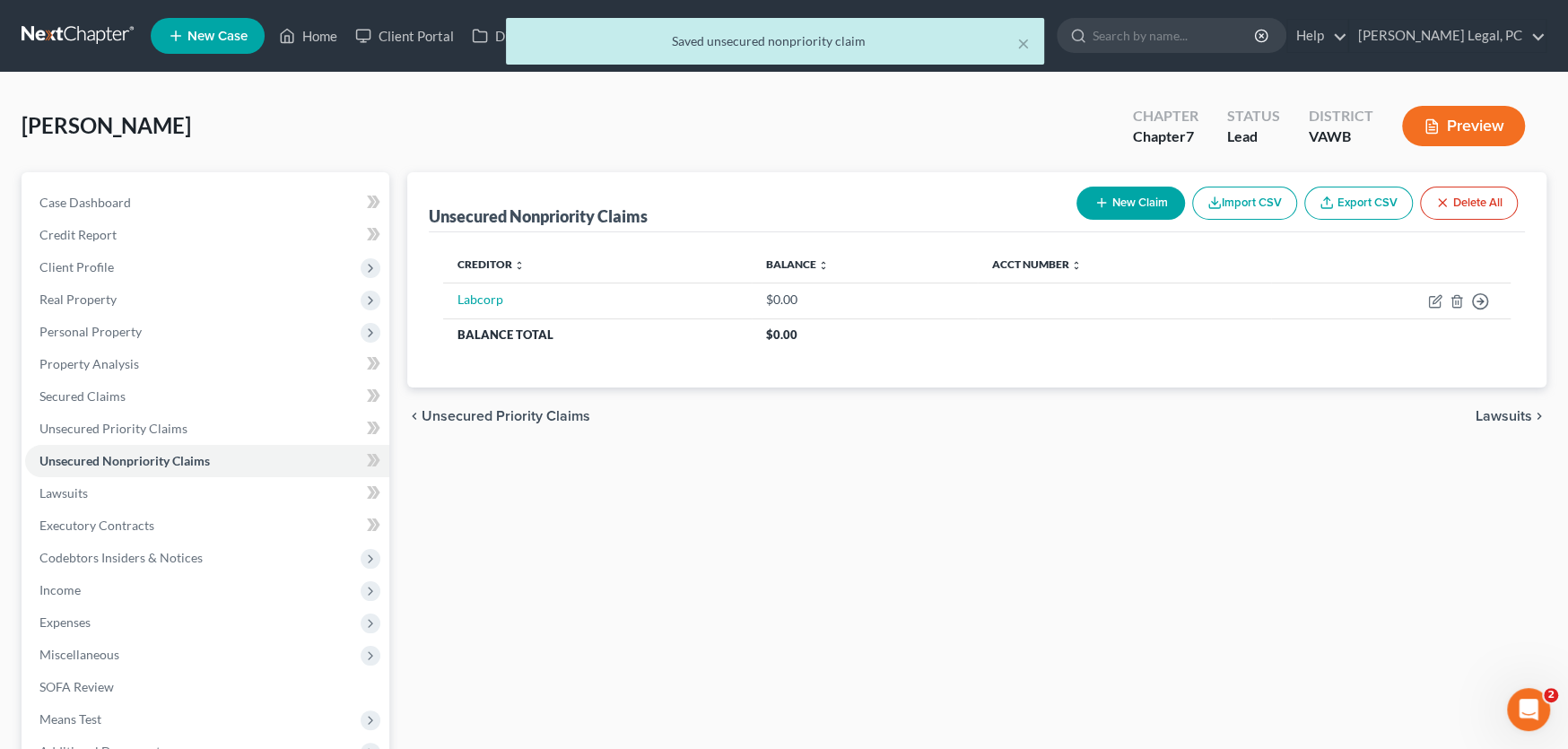
click at [1100, 200] on icon "button" at bounding box center [1101, 202] width 14 height 14
select select "0"
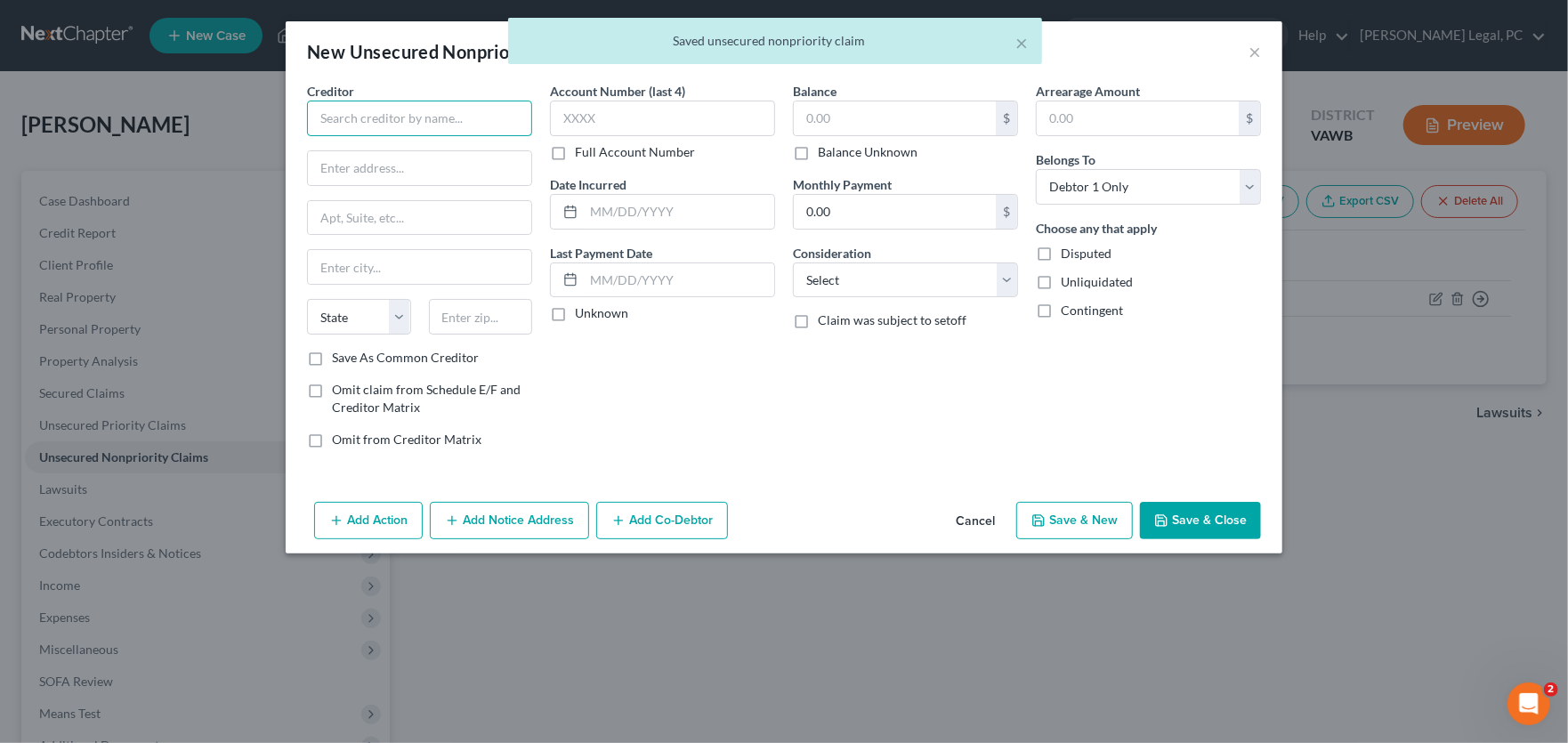
click at [353, 110] on input "text" at bounding box center [419, 118] width 225 height 36
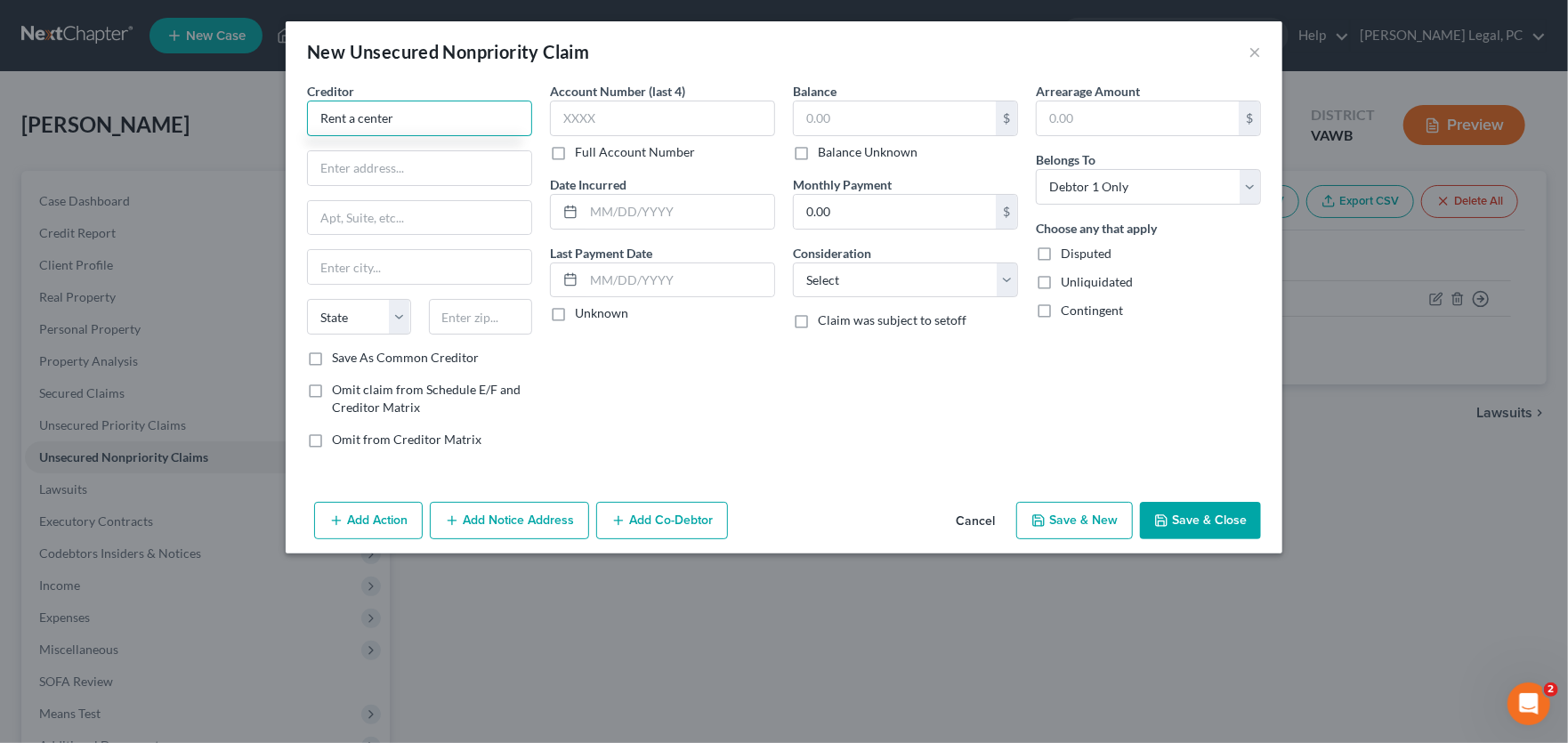
type input "Rent a center"
click at [409, 168] on input "text" at bounding box center [419, 168] width 223 height 34
paste input "1155 N 4th St Su-101"
type input "1155 N 4th St Su-101"
click at [364, 274] on input "text" at bounding box center [419, 267] width 223 height 34
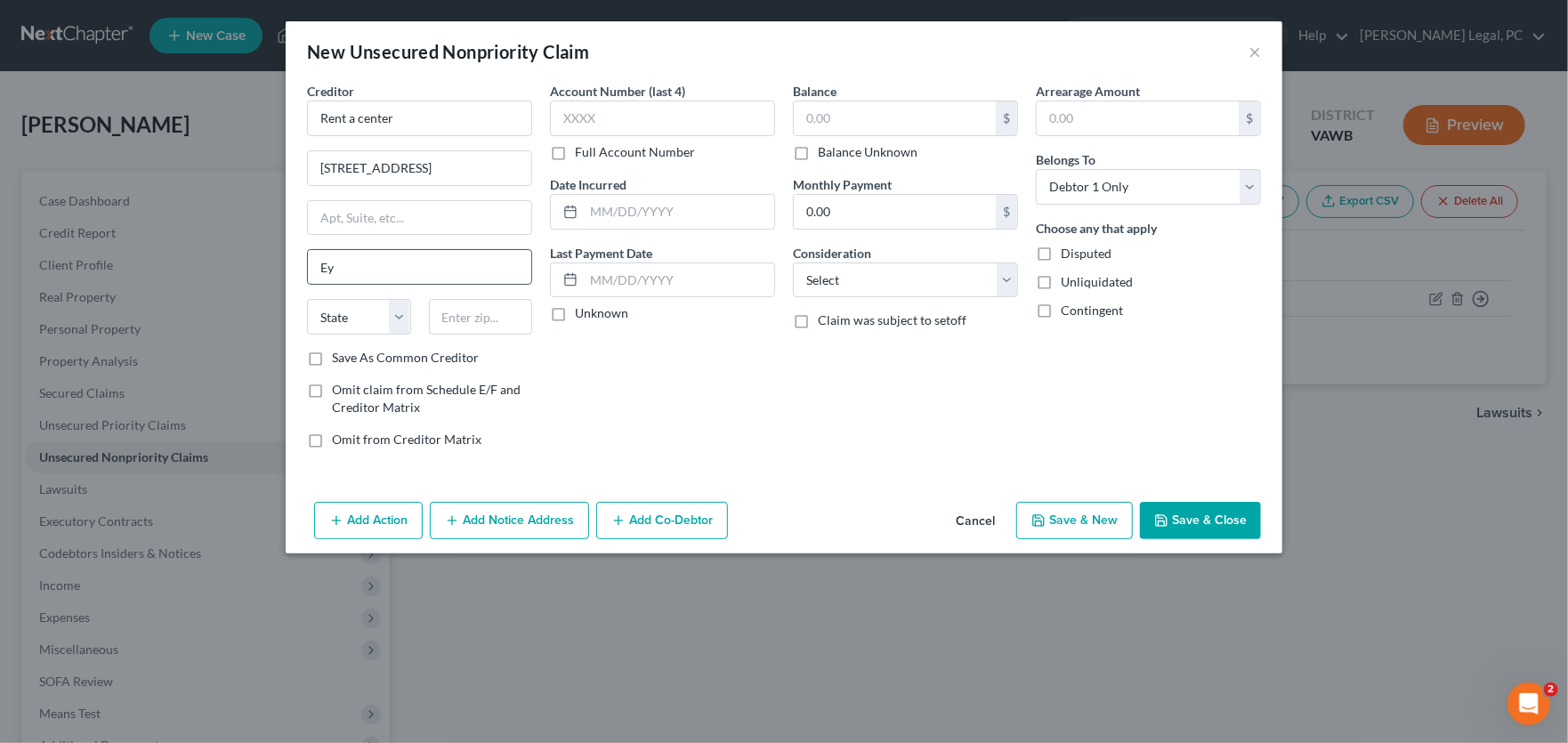
type input "E"
type input "Wytheville"
click at [348, 303] on select "State AL AK AR AZ CA CO CT DE DC FL GA GU HI ID IL IN IA KS KY LA ME MD MA MI M…" at bounding box center [359, 317] width 104 height 36
select select "48"
click at [307, 299] on select "State AL AK AR AZ CA CO CT DE DC FL GA GU HI ID IL IN IA KS KY LA ME MD MA MI M…" at bounding box center [359, 317] width 104 height 36
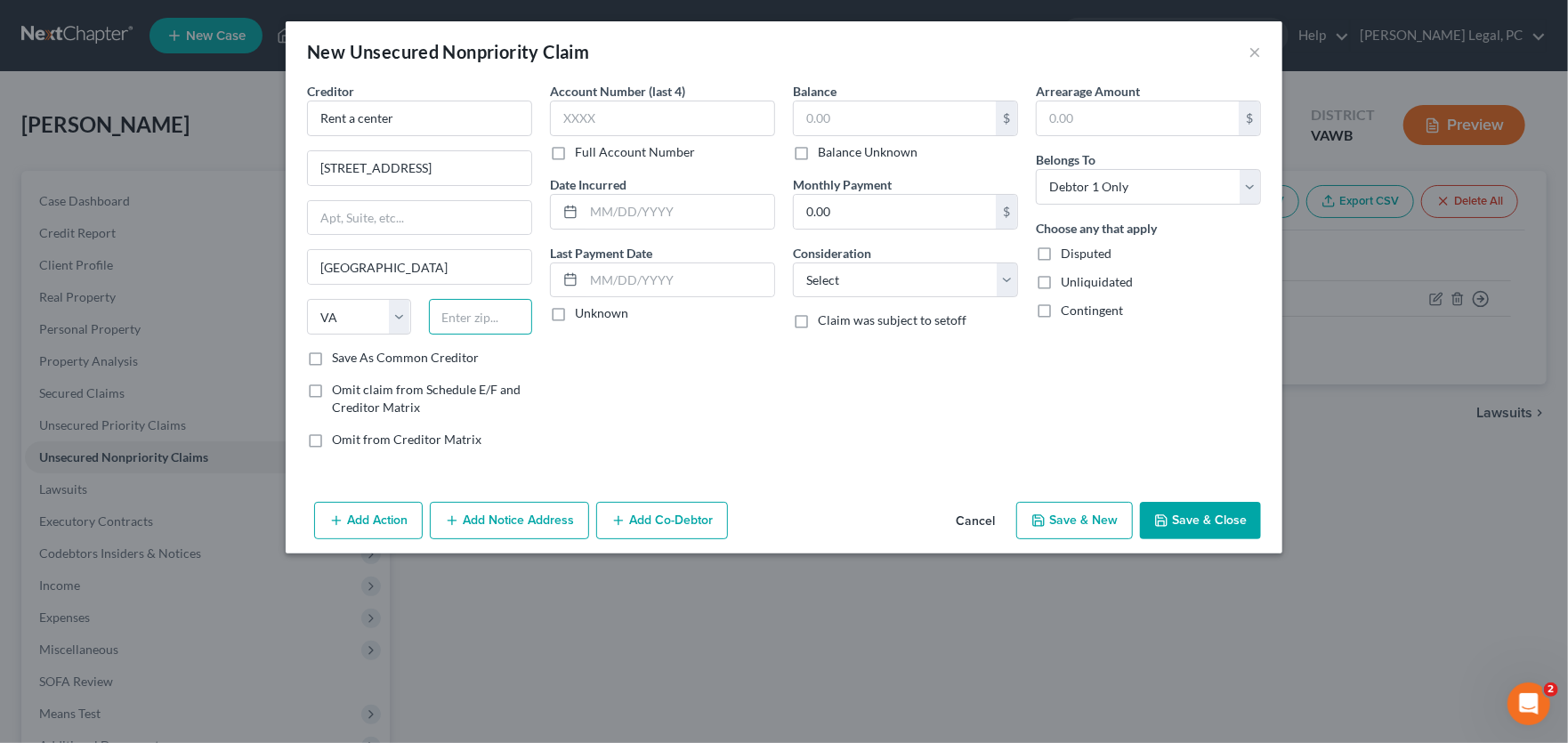
click at [466, 316] on input "text" at bounding box center [481, 317] width 104 height 36
type input "24382"
click at [872, 451] on div "Balance $ Balance Unknown Balance Undetermined $ Balance Unknown Monthly Paymen…" at bounding box center [905, 272] width 243 height 380
click at [857, 132] on input "text" at bounding box center [894, 118] width 202 height 34
type input "1"
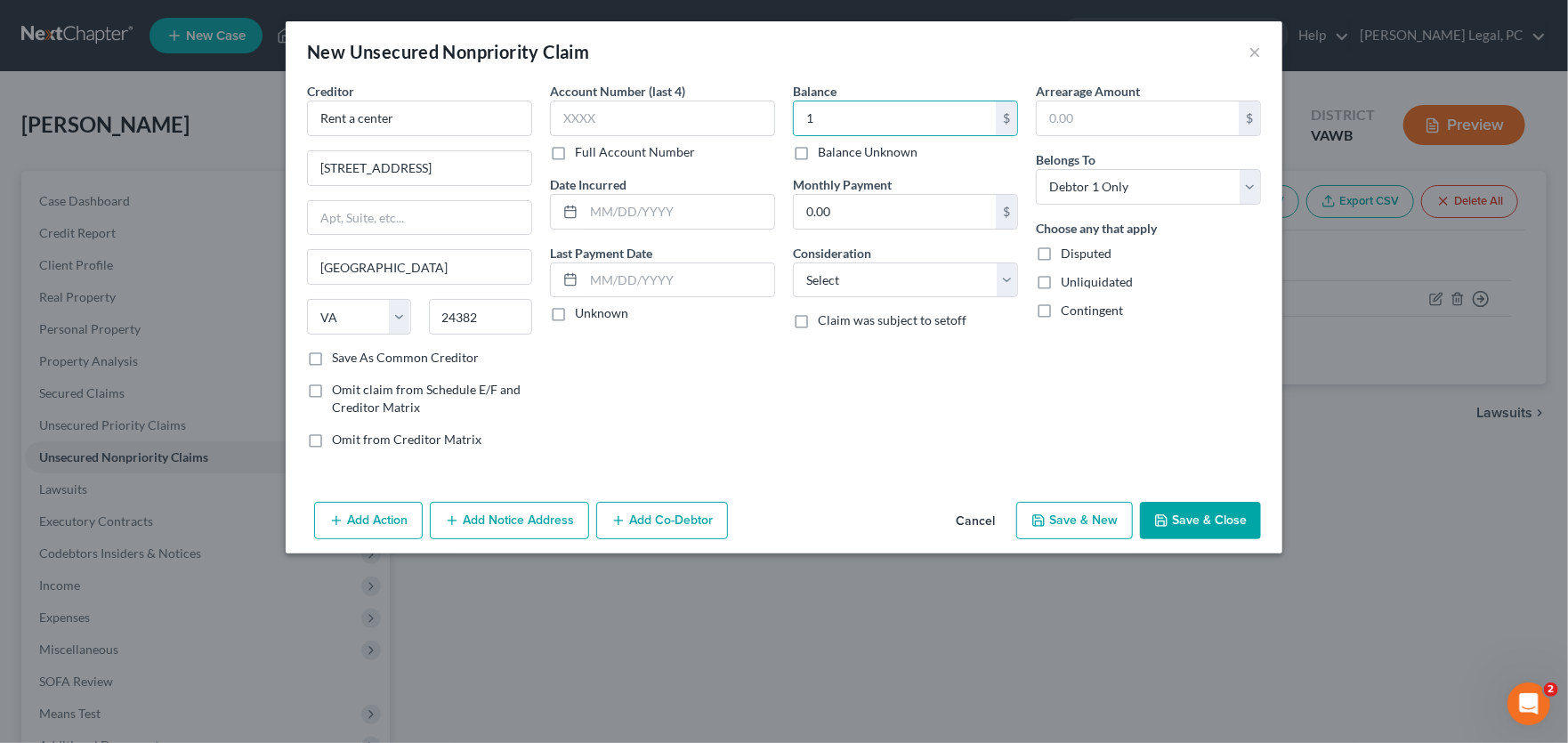
click at [1177, 511] on button "Save & Close" at bounding box center [1201, 520] width 121 height 37
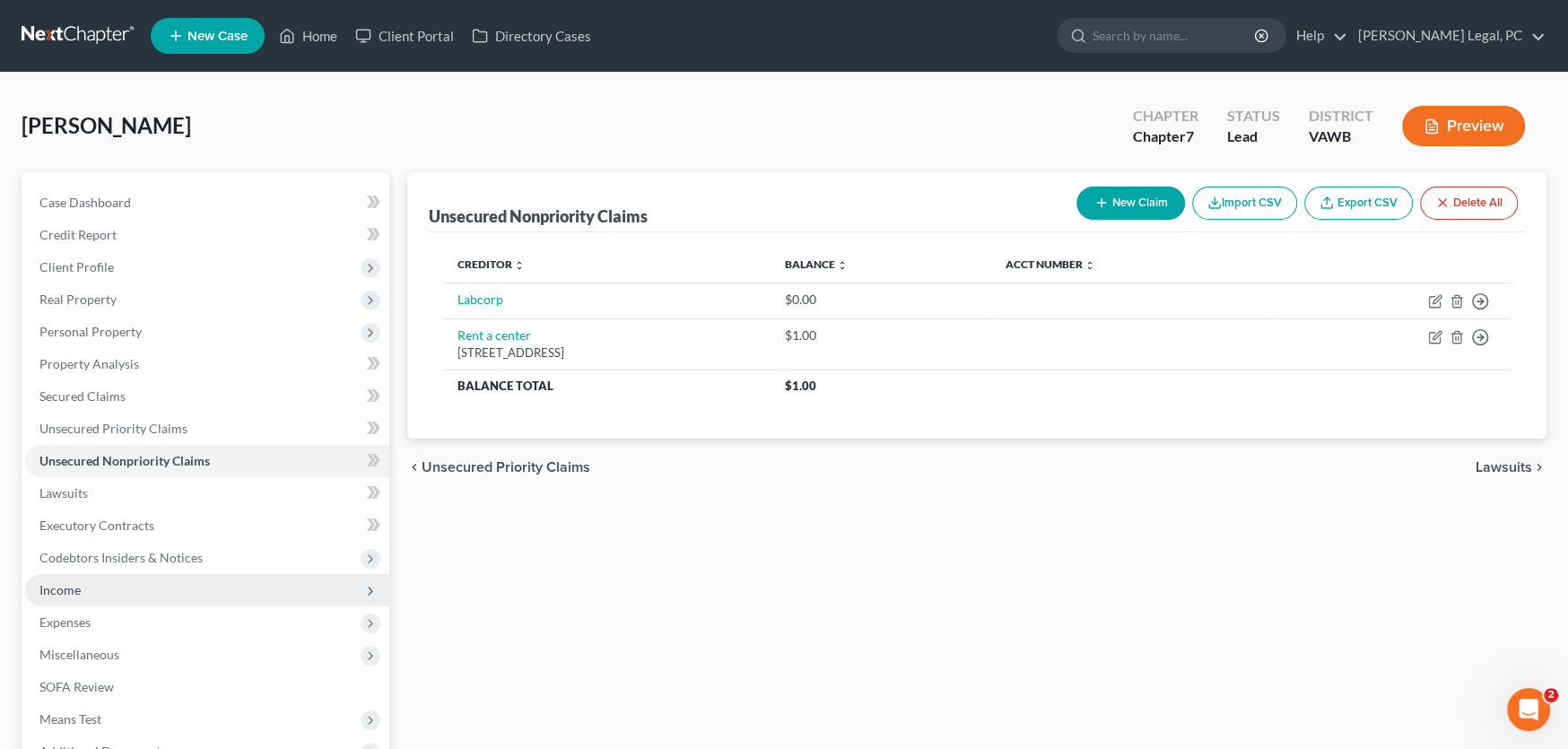
scroll to position [202, 0]
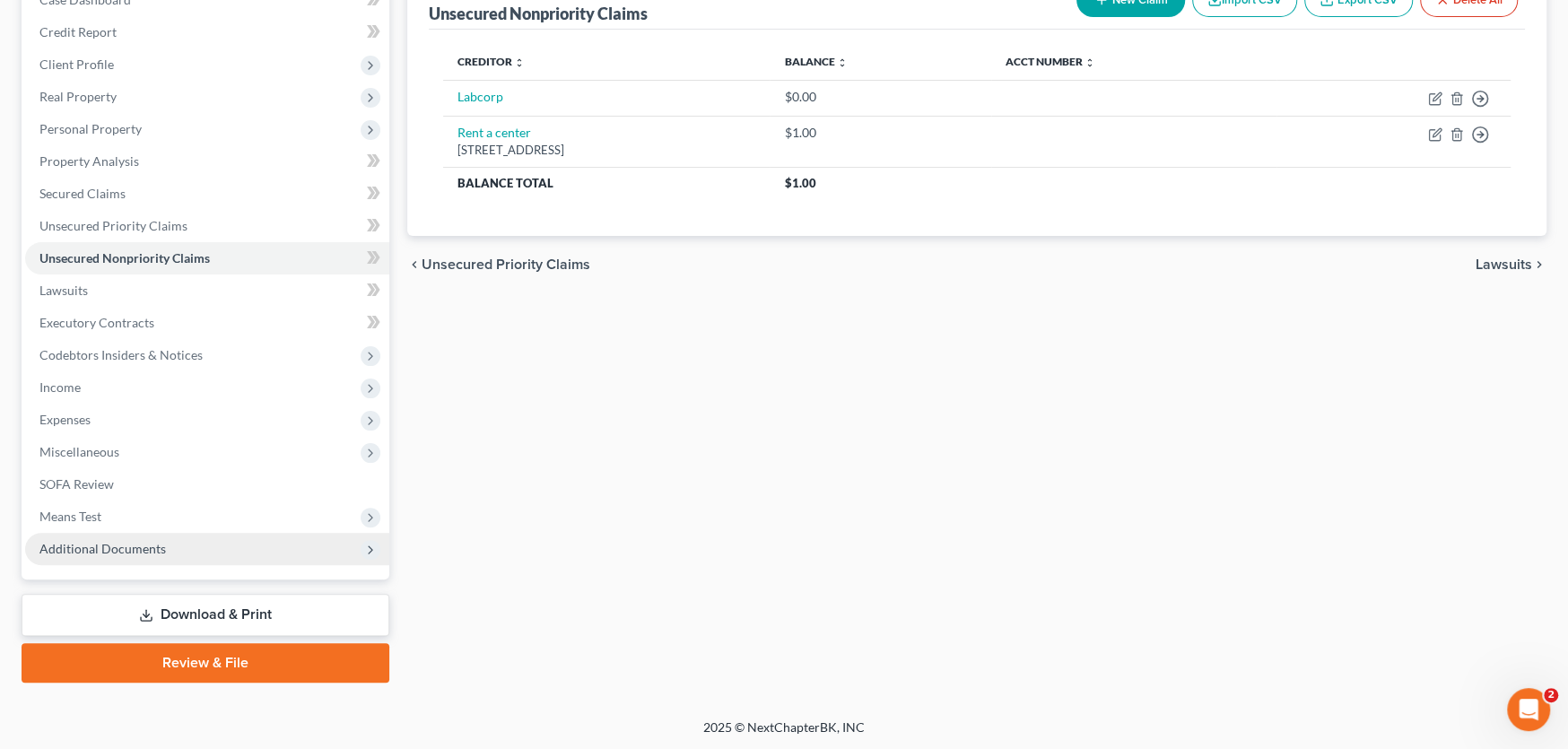
click at [179, 546] on span "Additional Documents" at bounding box center [207, 549] width 365 height 32
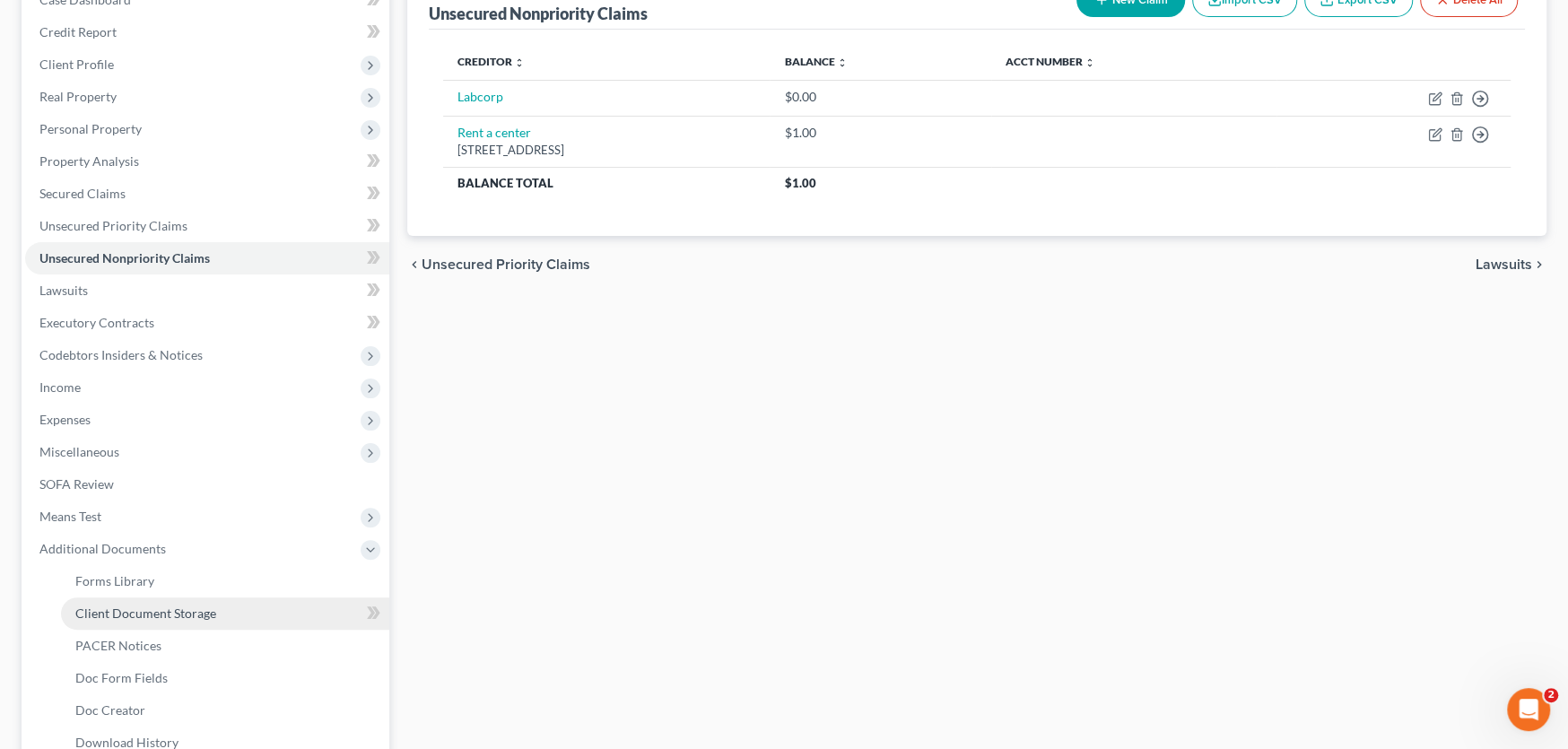
click at [184, 616] on span "Client Document Storage" at bounding box center [146, 614] width 141 height 15
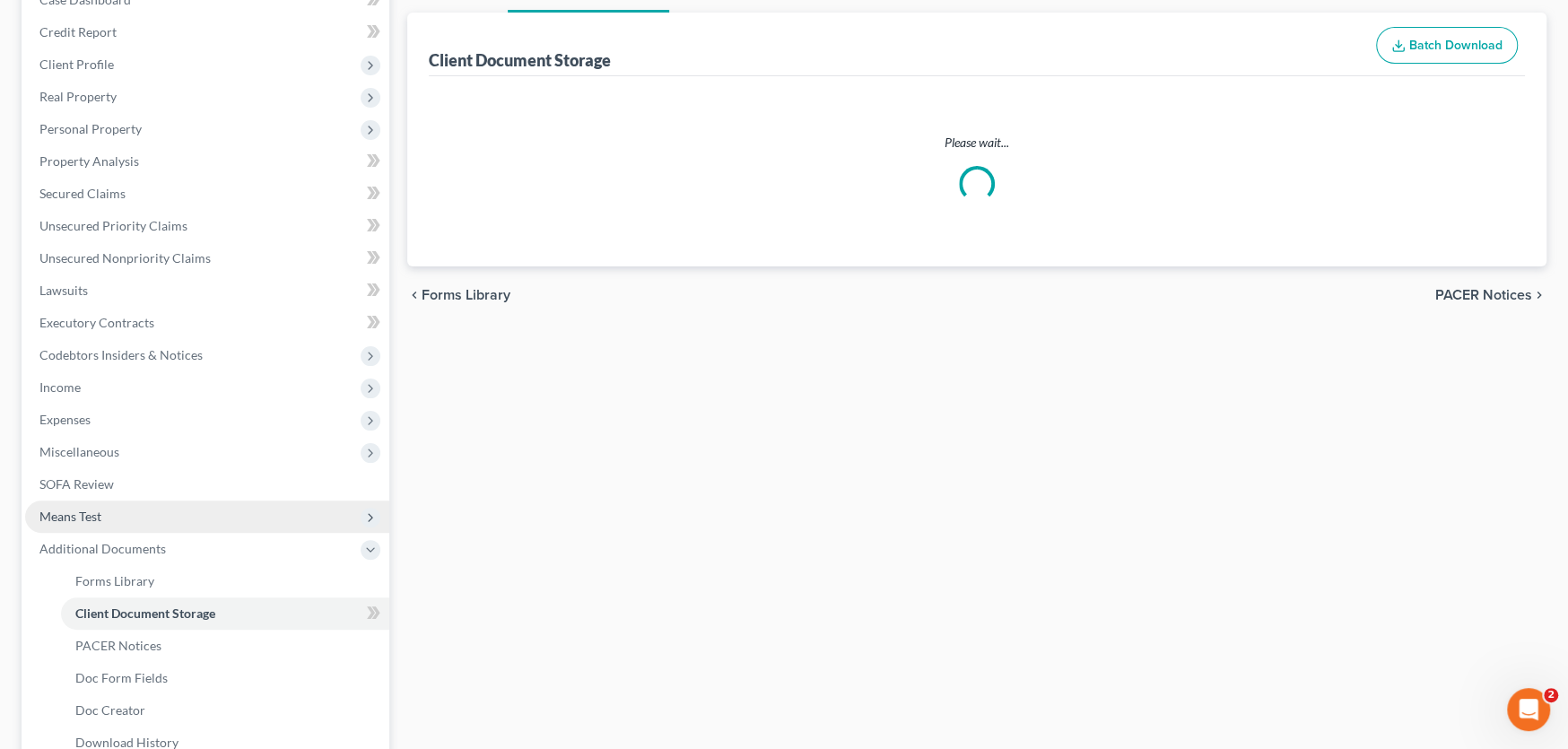
scroll to position [200, 0]
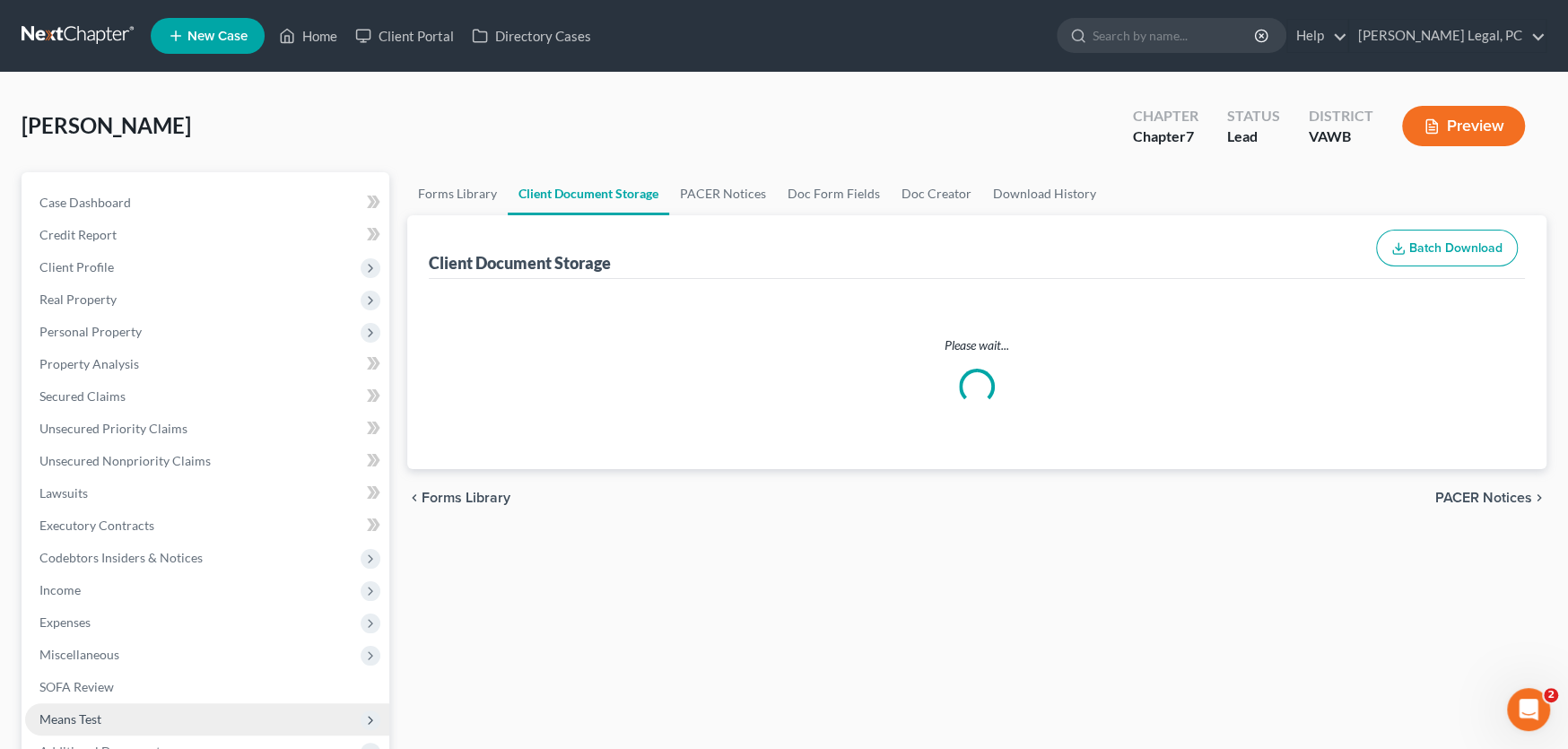
select select "0"
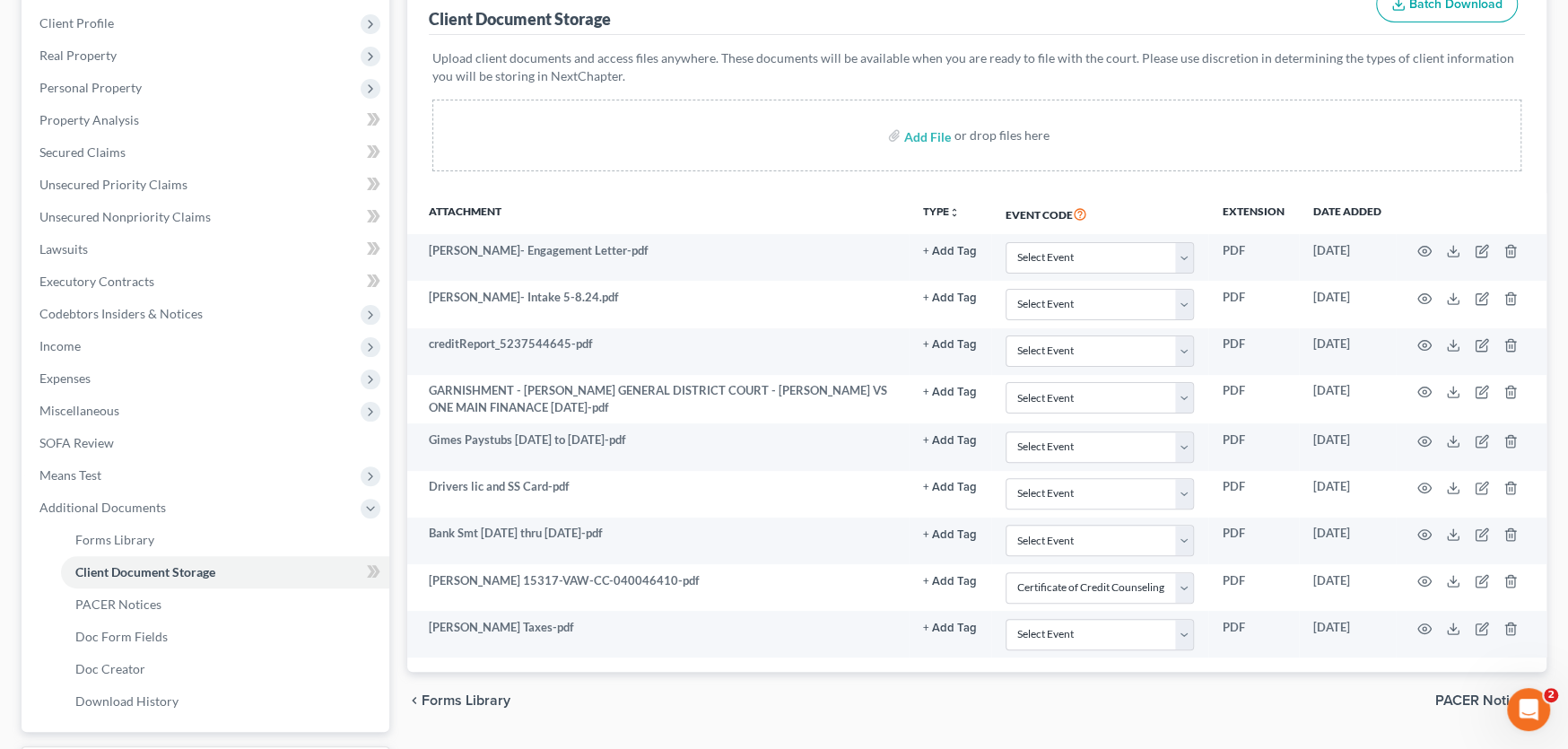
scroll to position [269, 0]
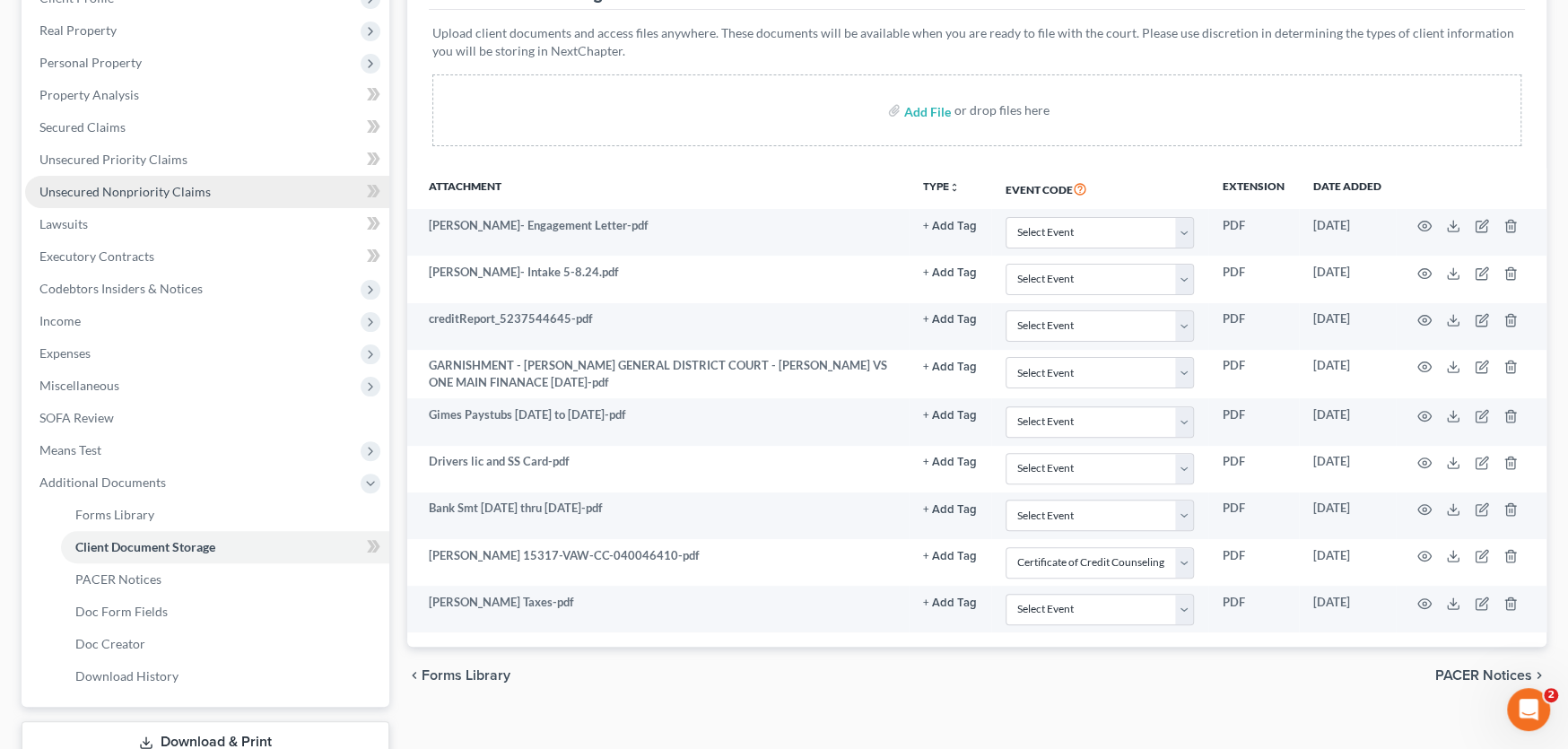
click at [157, 197] on span "Unsecured Nonpriority Claims" at bounding box center [125, 192] width 172 height 15
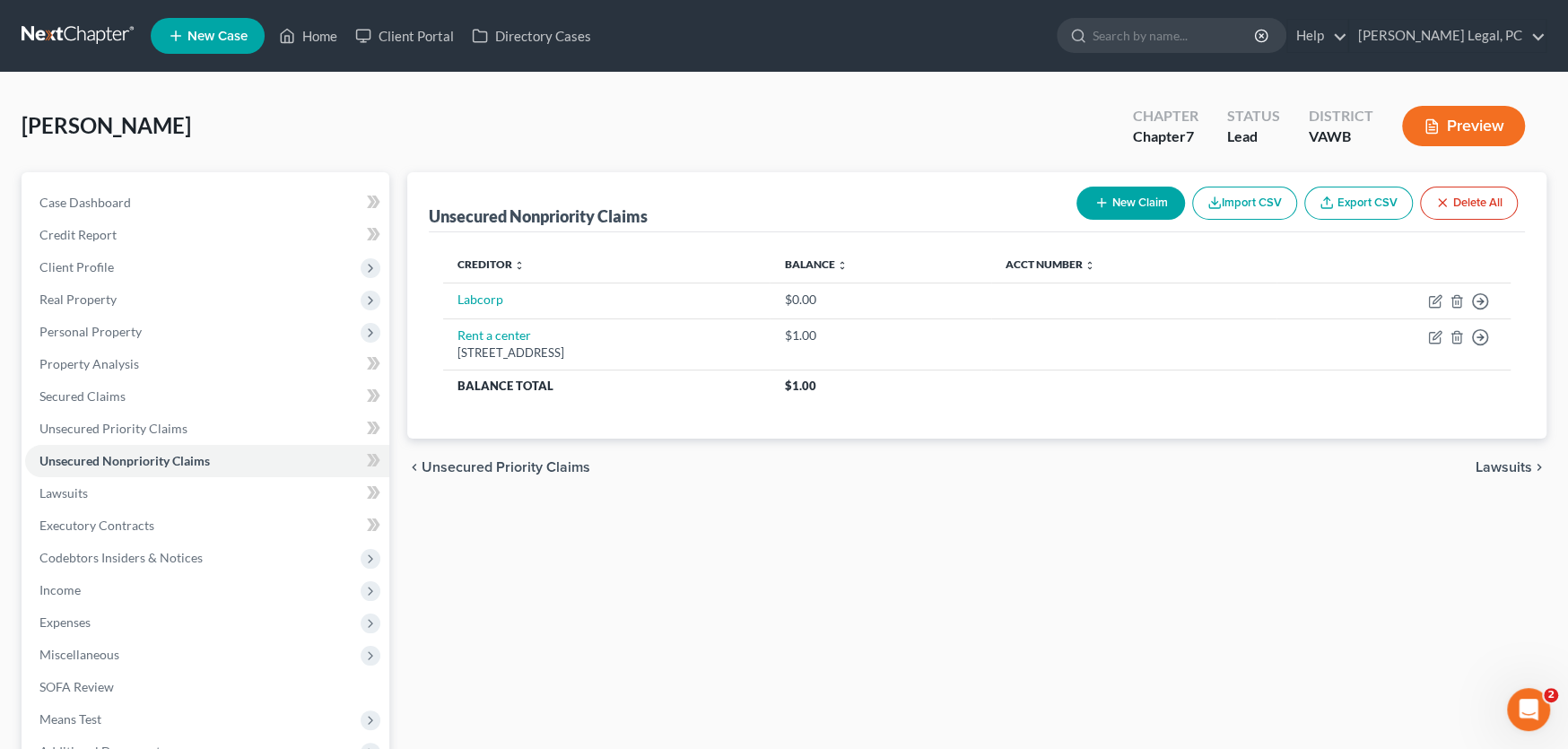
click at [1119, 197] on button "New Claim" at bounding box center [1131, 203] width 109 height 33
select select "0"
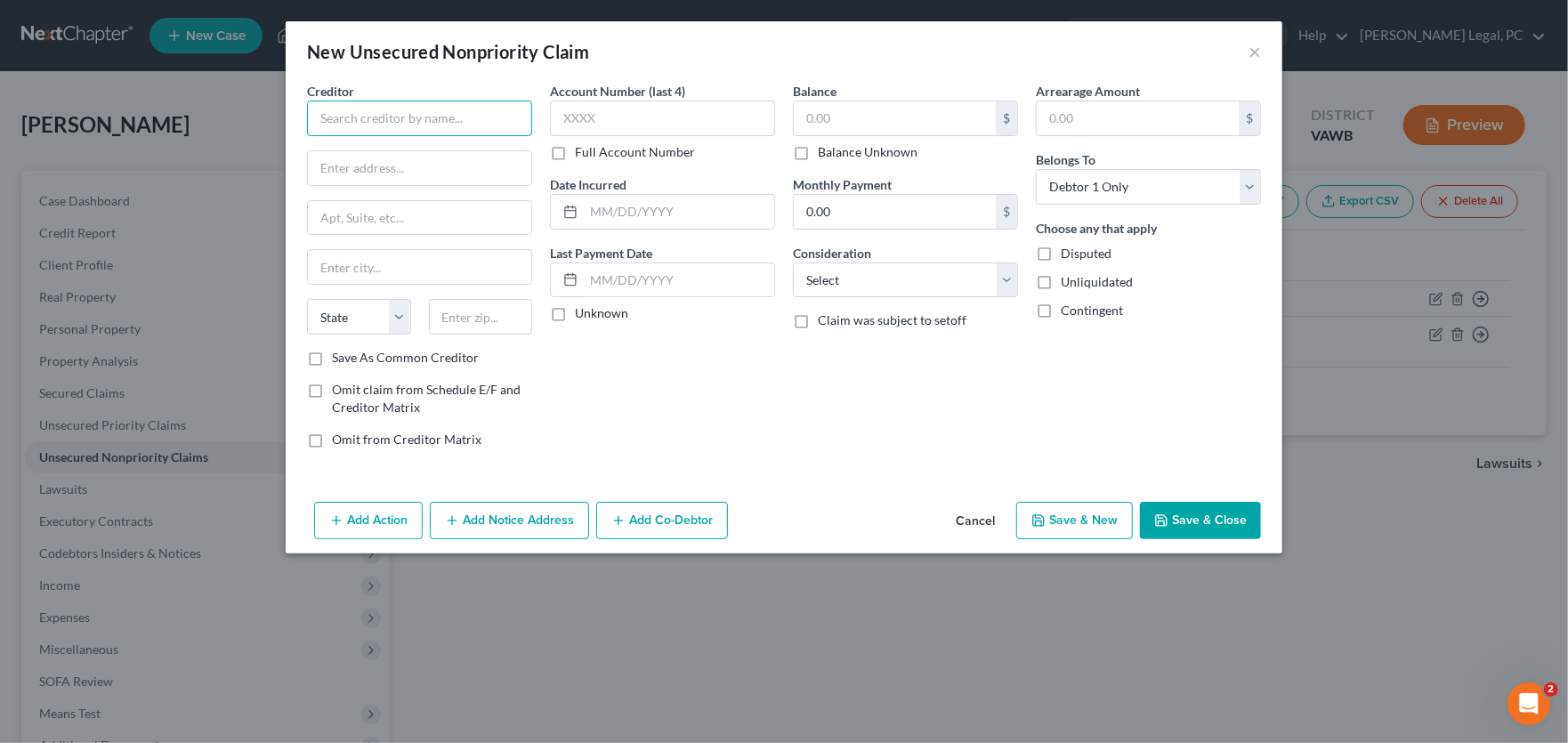
click at [410, 126] on input "text" at bounding box center [419, 118] width 225 height 36
type input "AT&T Wireless"
click at [1160, 504] on button "Save & Close" at bounding box center [1201, 520] width 121 height 37
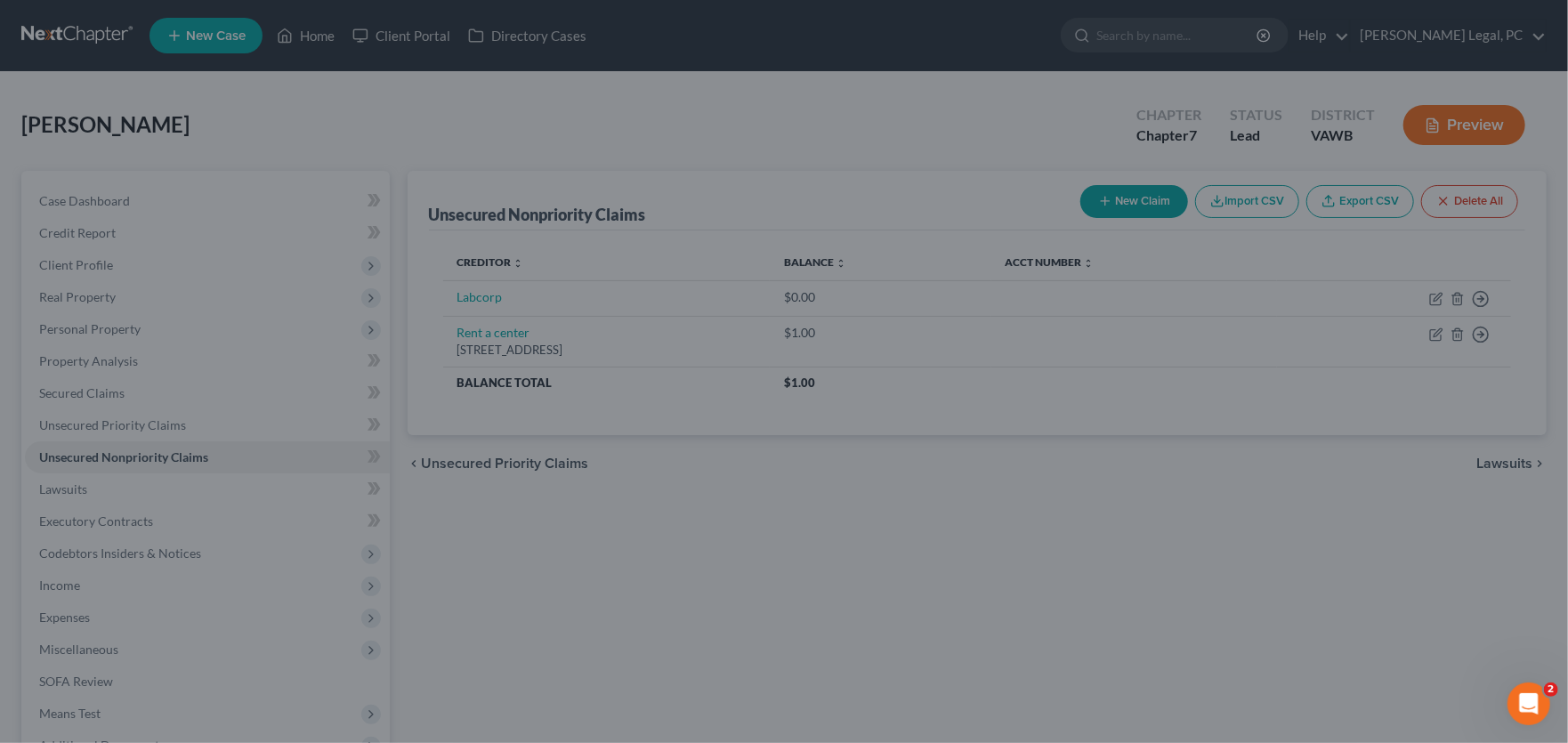
type input "0.00"
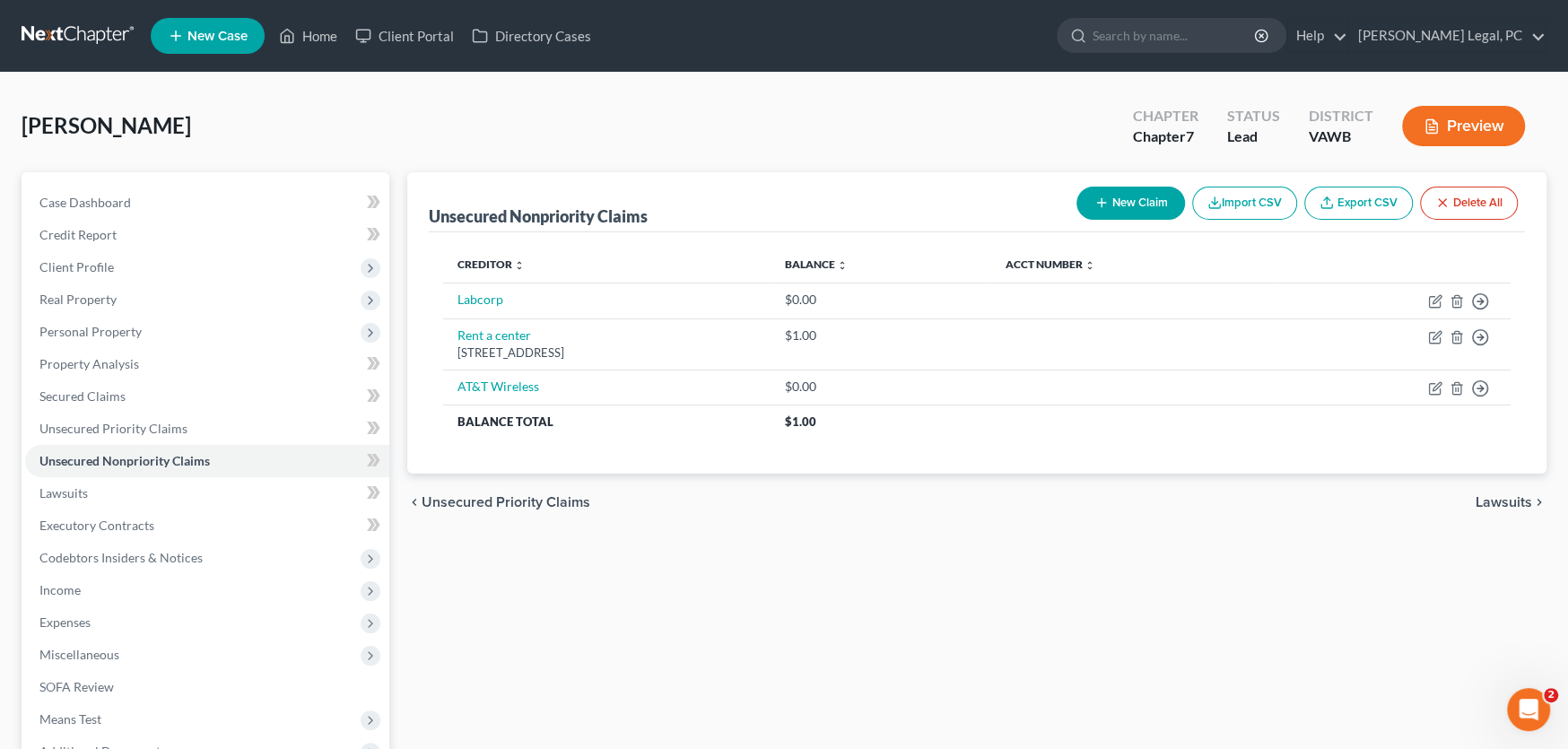
click at [63, 34] on link at bounding box center [79, 36] width 115 height 32
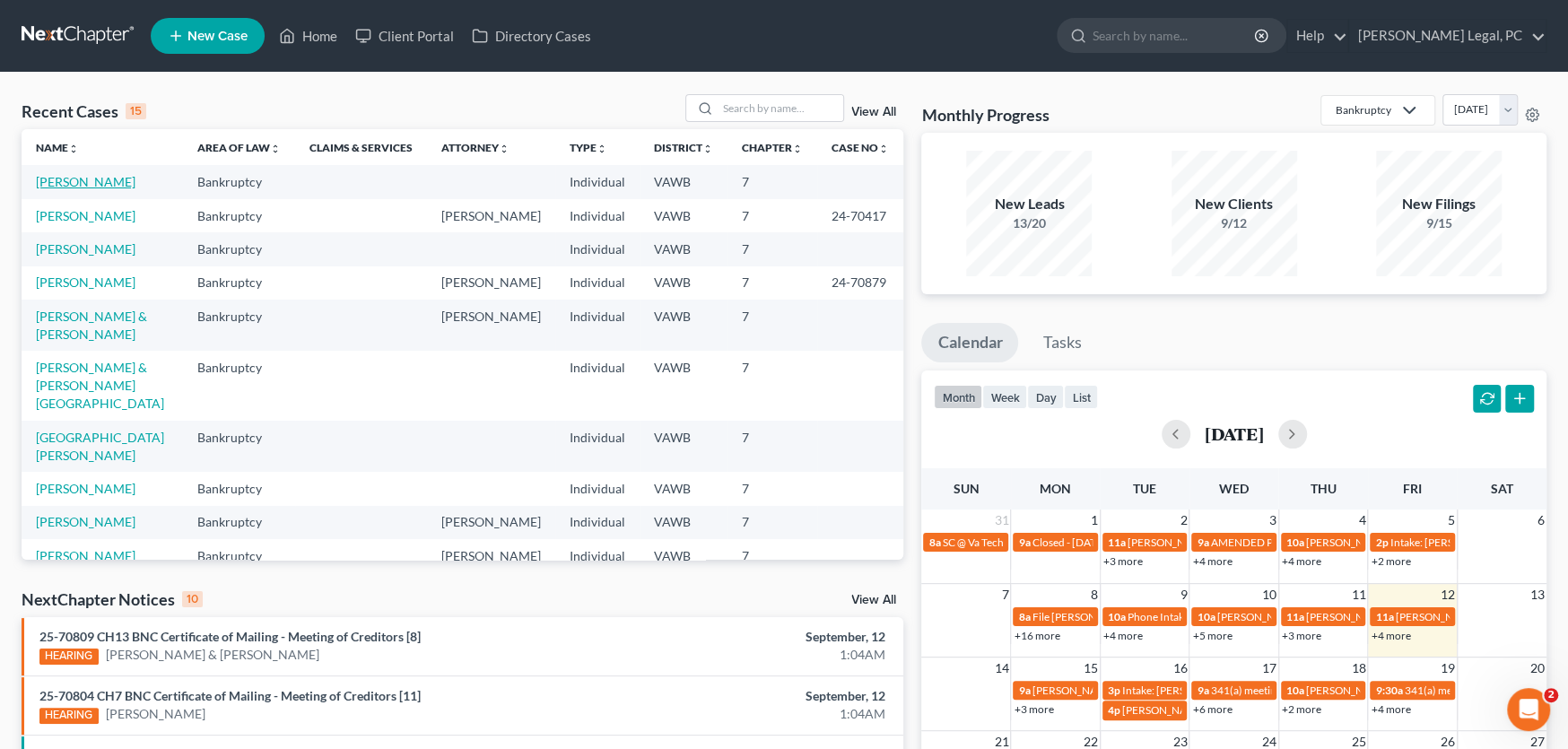
click at [66, 182] on link "[PERSON_NAME]" at bounding box center [86, 181] width 99 height 15
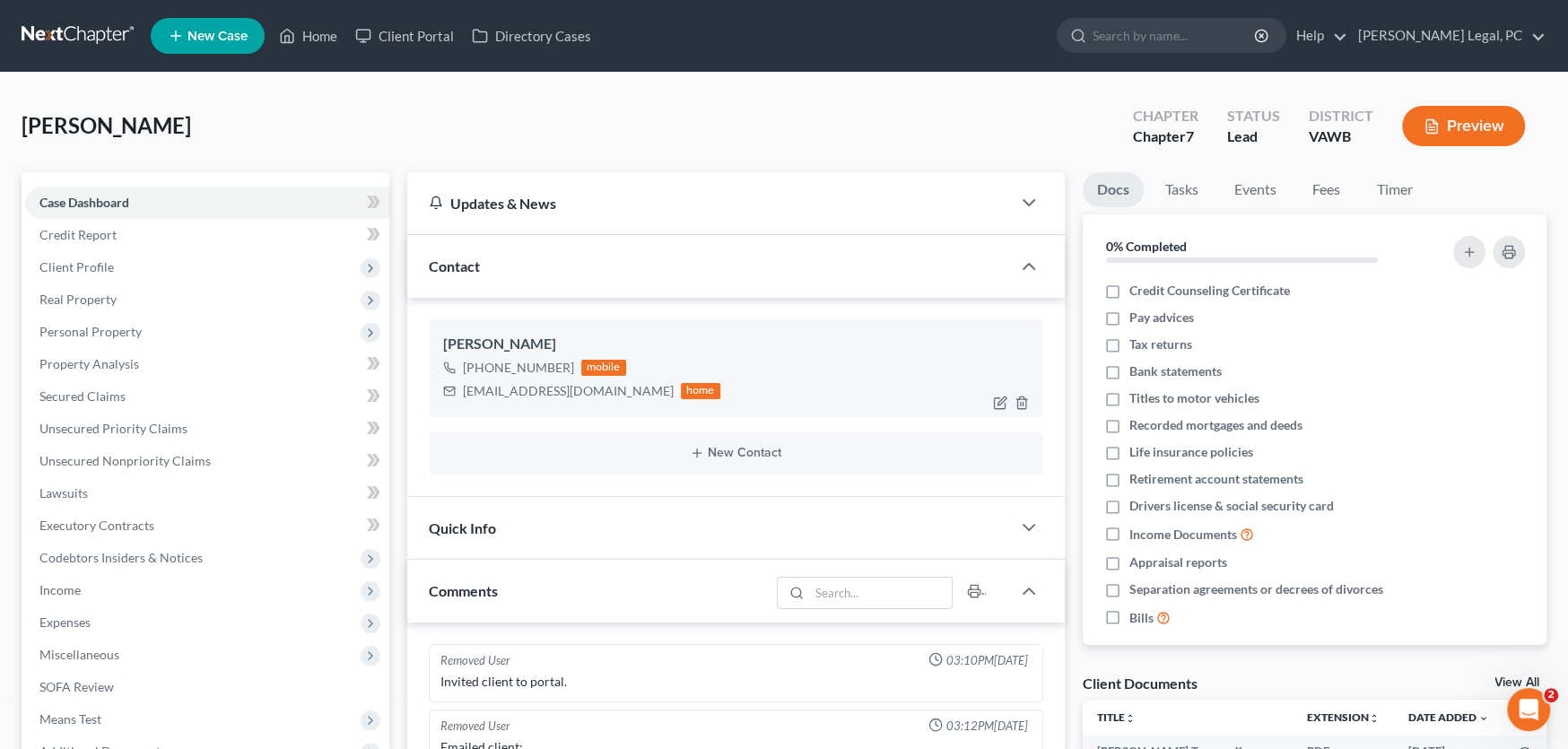
scroll to position [158, 0]
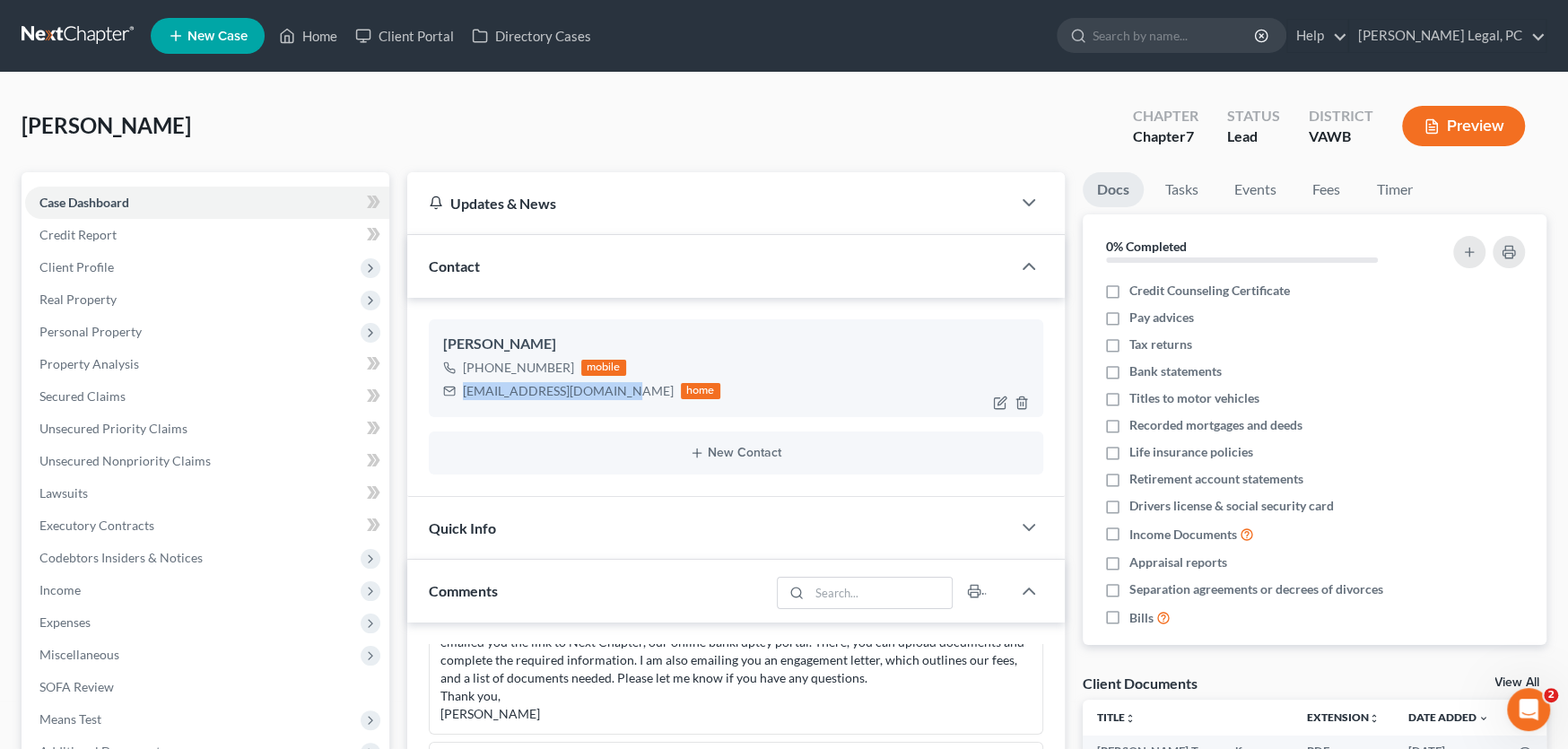
drag, startPoint x: 616, startPoint y: 391, endPoint x: 449, endPoint y: 401, distance: 167.3
click at [449, 401] on div "Jonathan Grimes +1 (276) 233-1412 mobile jongrimes.2000@gmail.com home" at bounding box center [736, 368] width 615 height 97
copy div "jongrimes.2000@gmail.com"
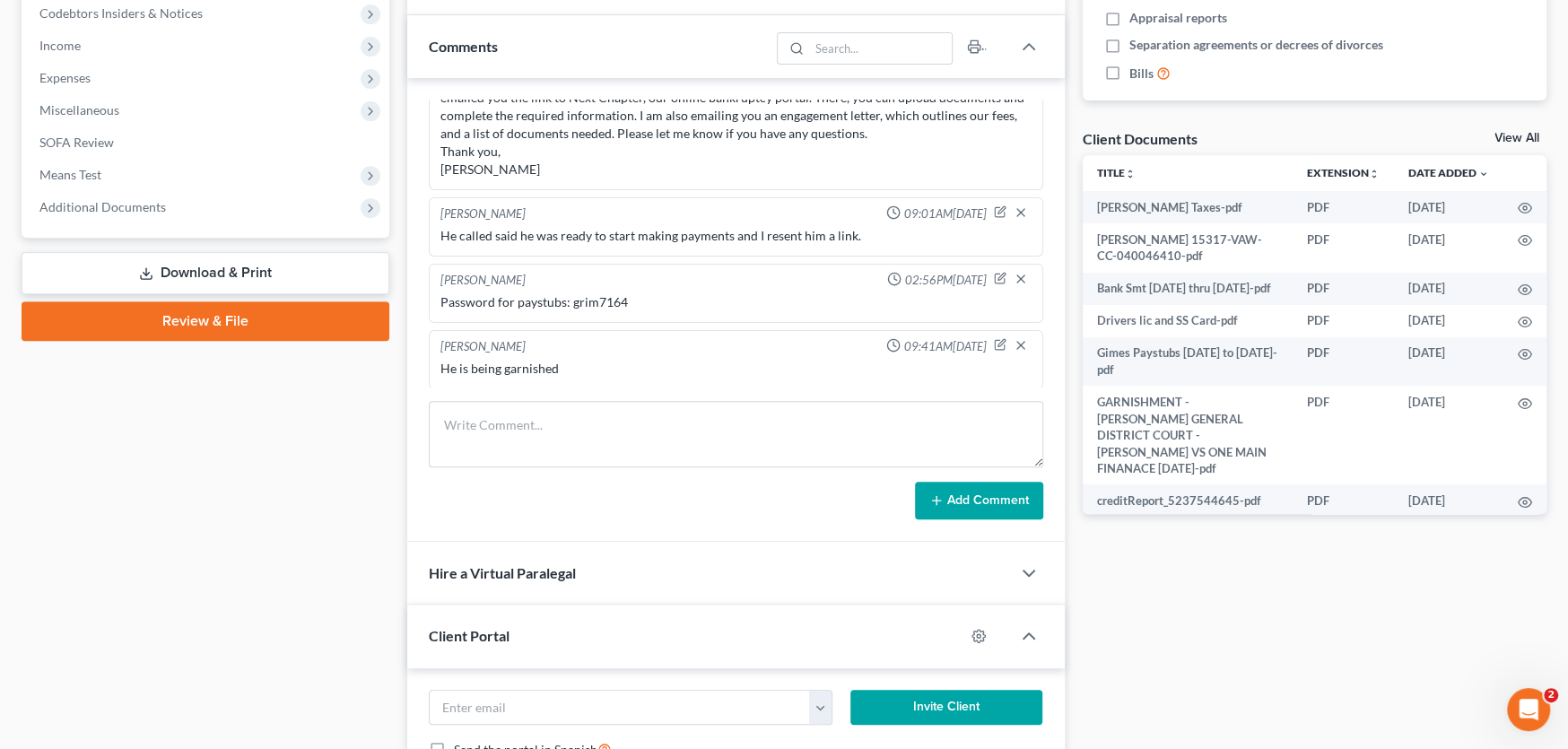
scroll to position [628, 0]
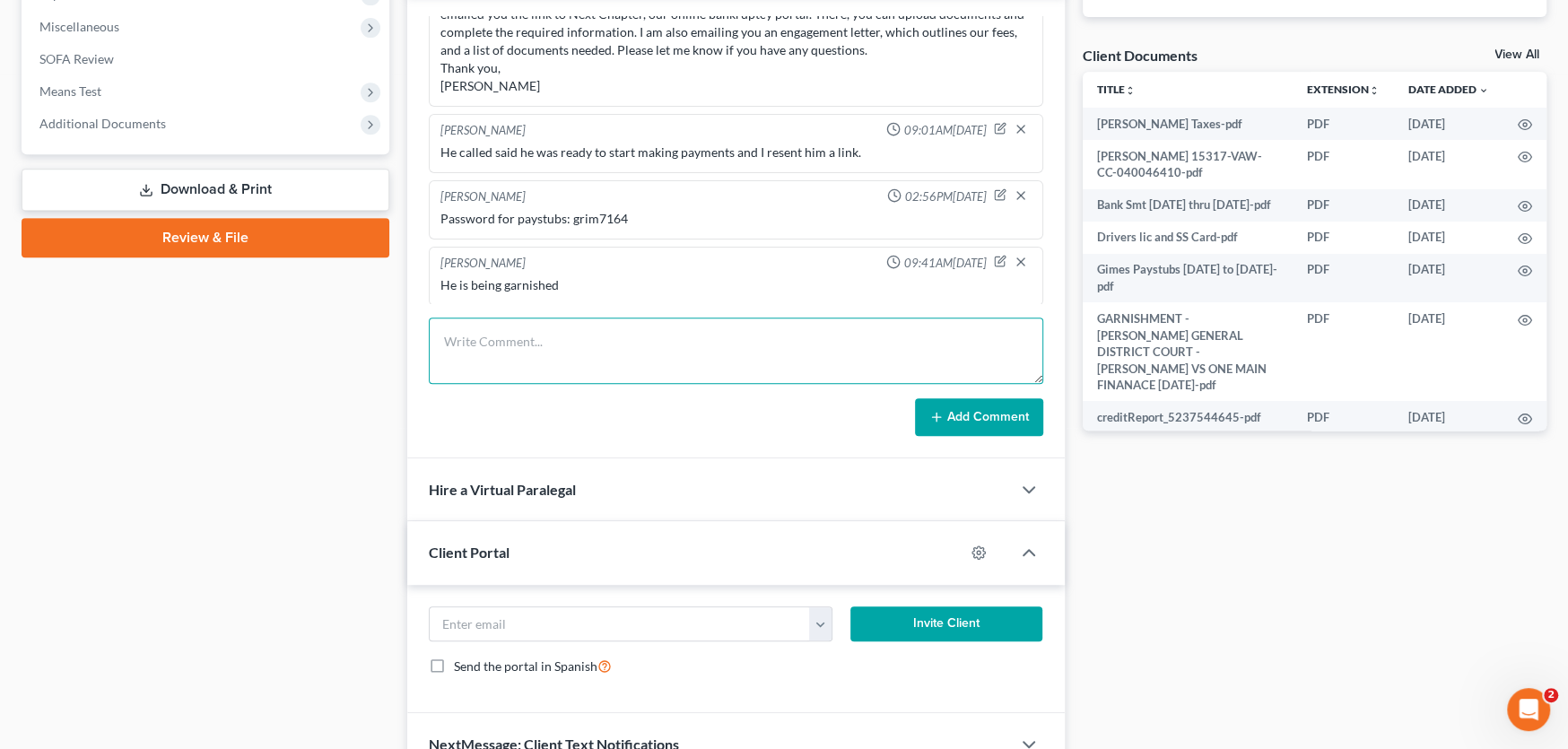
click at [530, 330] on textarea at bounding box center [736, 351] width 615 height 67
paste textarea "THURSDAY, SEPTEMBER 25th at 4pm in Wytheville."
type textarea "THURSDAY, SEPTEMBER 25th at 4pm in Wytheville."
click at [837, 352] on textarea "THURSDAY, SEPTEMBER 25th at 4pm in Wytheville." at bounding box center [736, 351] width 615 height 67
drag, startPoint x: 821, startPoint y: 350, endPoint x: 395, endPoint y: 351, distance: 426.0
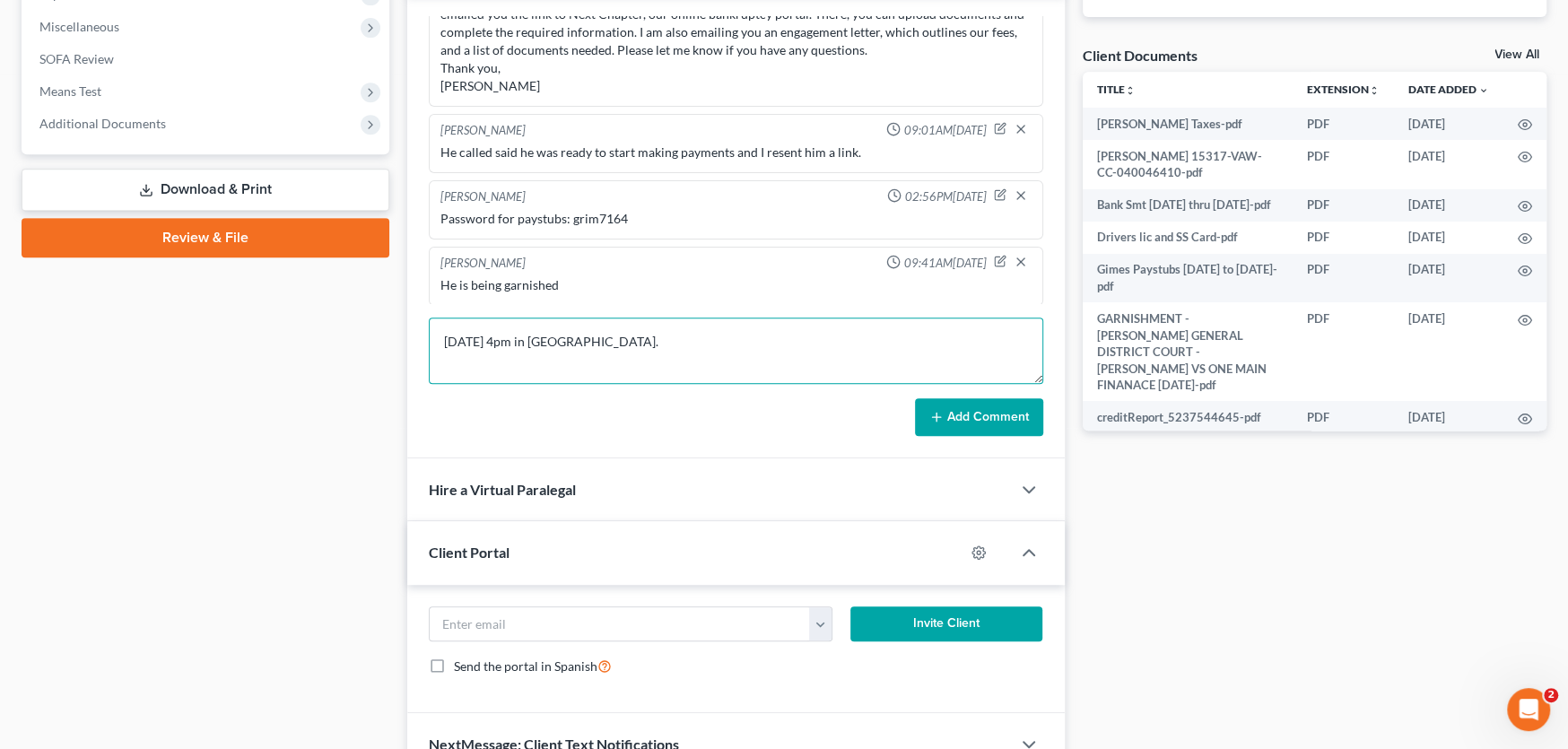
click at [395, 351] on div "Petition Navigation Case Dashboard Payments Invoices Payments Payments Credit R…" at bounding box center [784, 160] width 1543 height 1233
click at [484, 341] on textarea at bounding box center [736, 351] width 615 height 67
paste textarea "Credit Report Site: https://www.annualcreditreport.com/index.action You need to…"
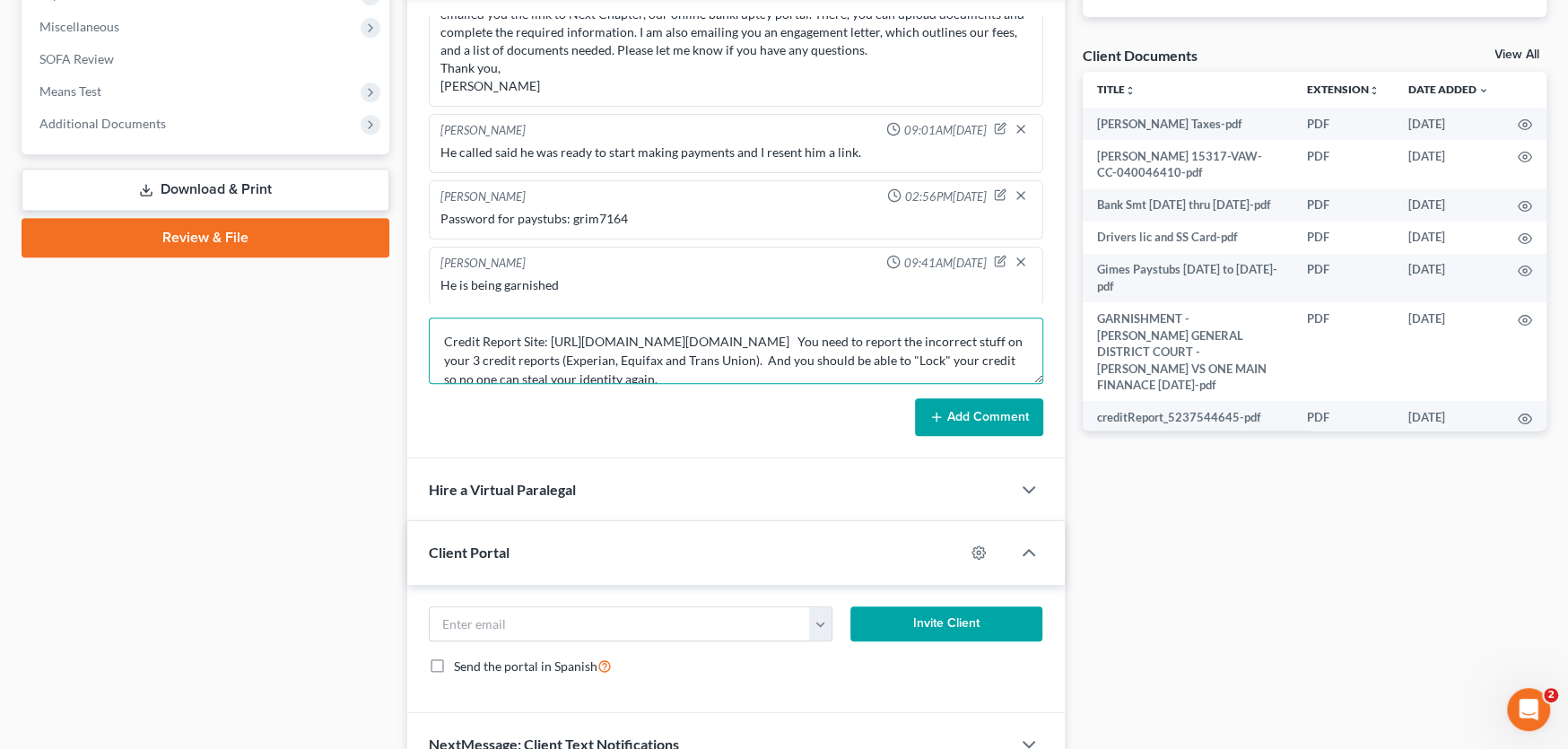
scroll to position [172, 0]
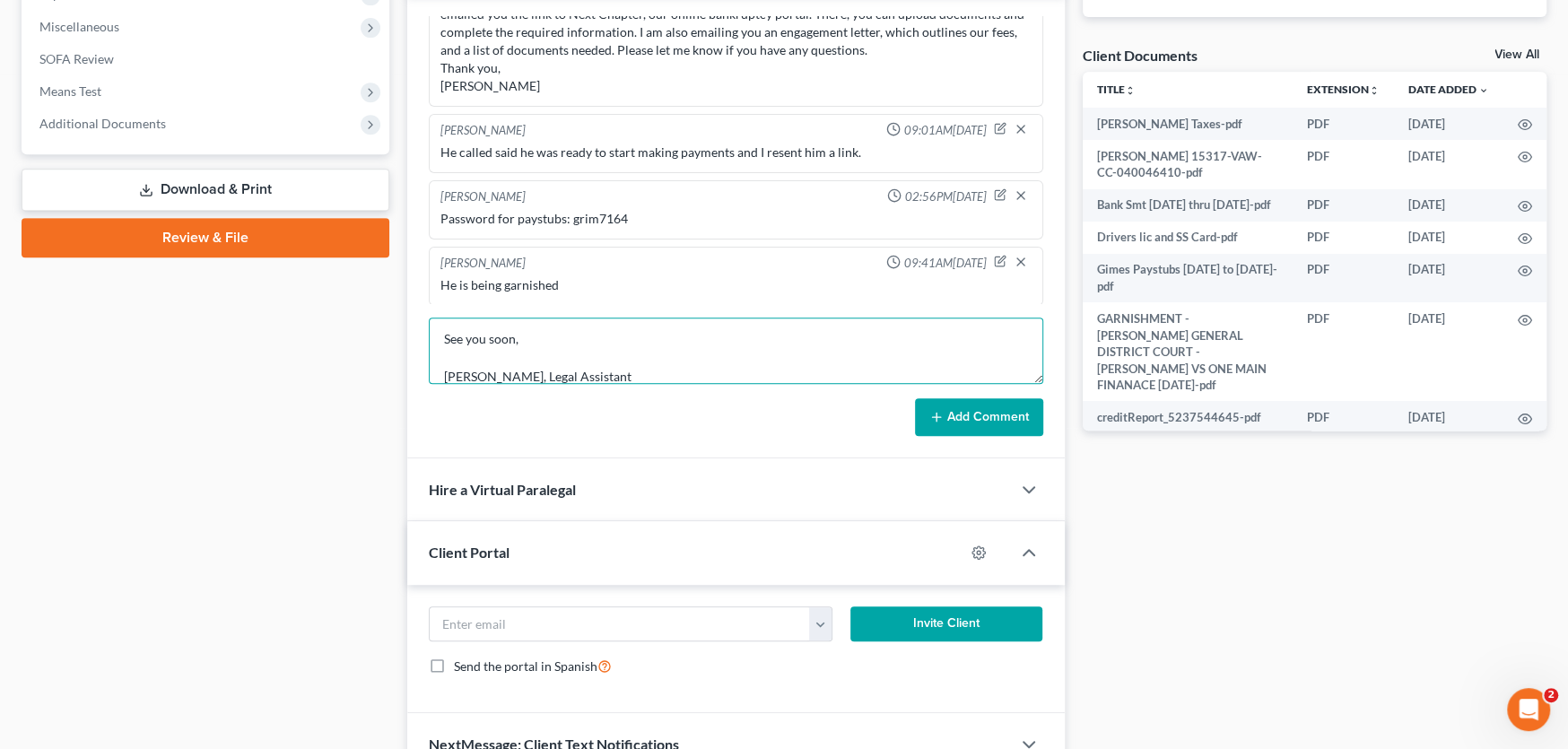
type textarea "Credit Report Site: https://www.annualcreditreport.com/index.action You need to…"
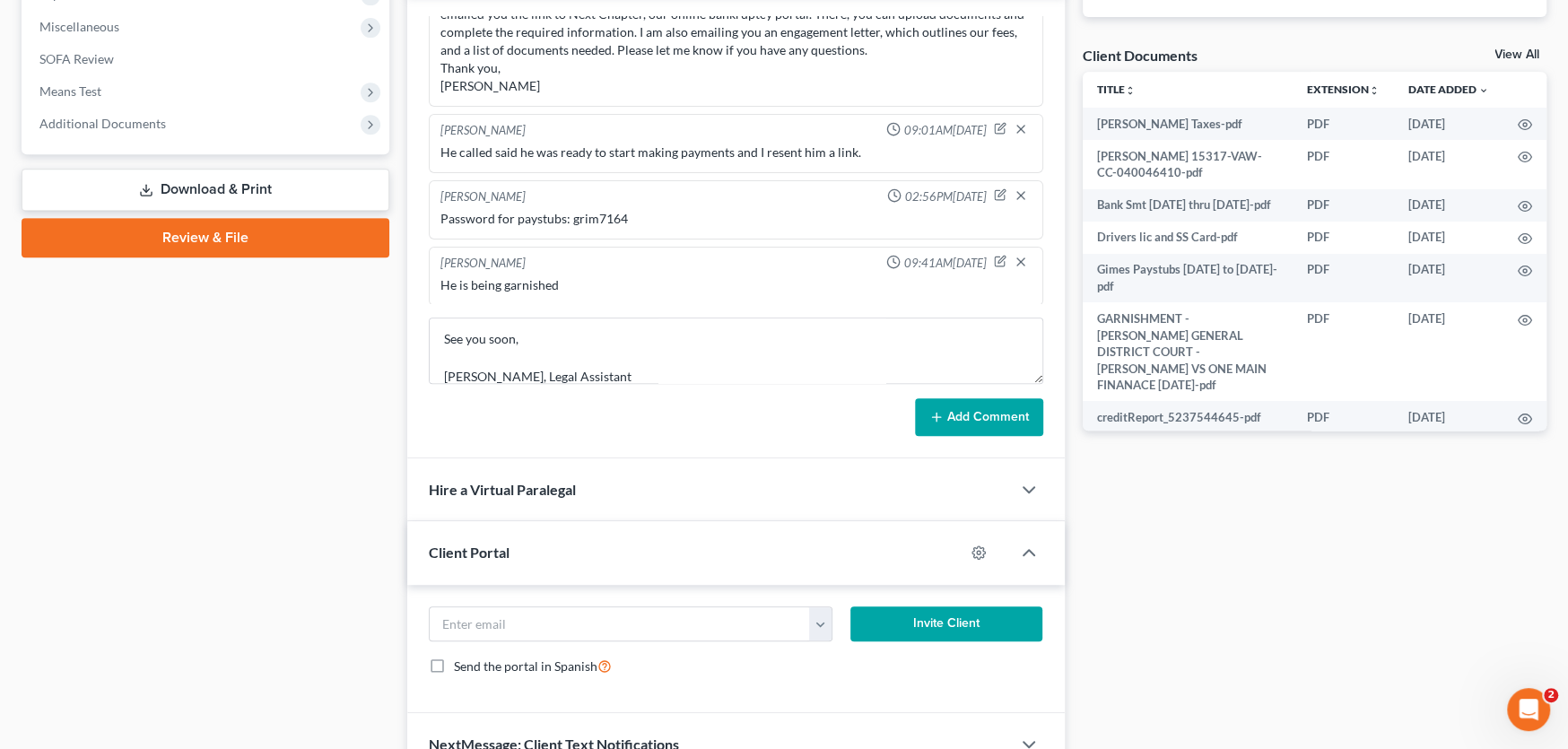
click at [979, 405] on button "Add Comment" at bounding box center [979, 416] width 128 height 37
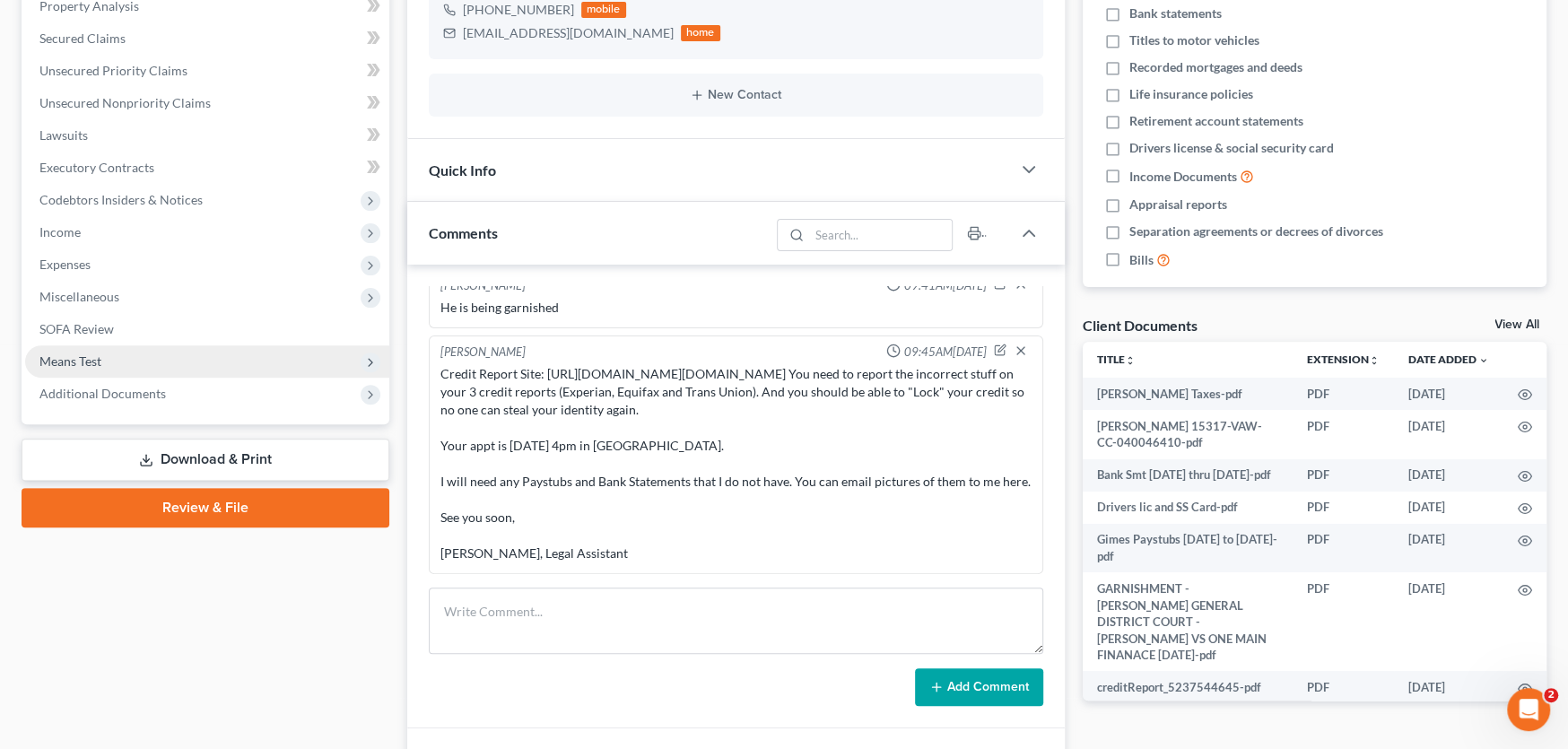
scroll to position [359, 0]
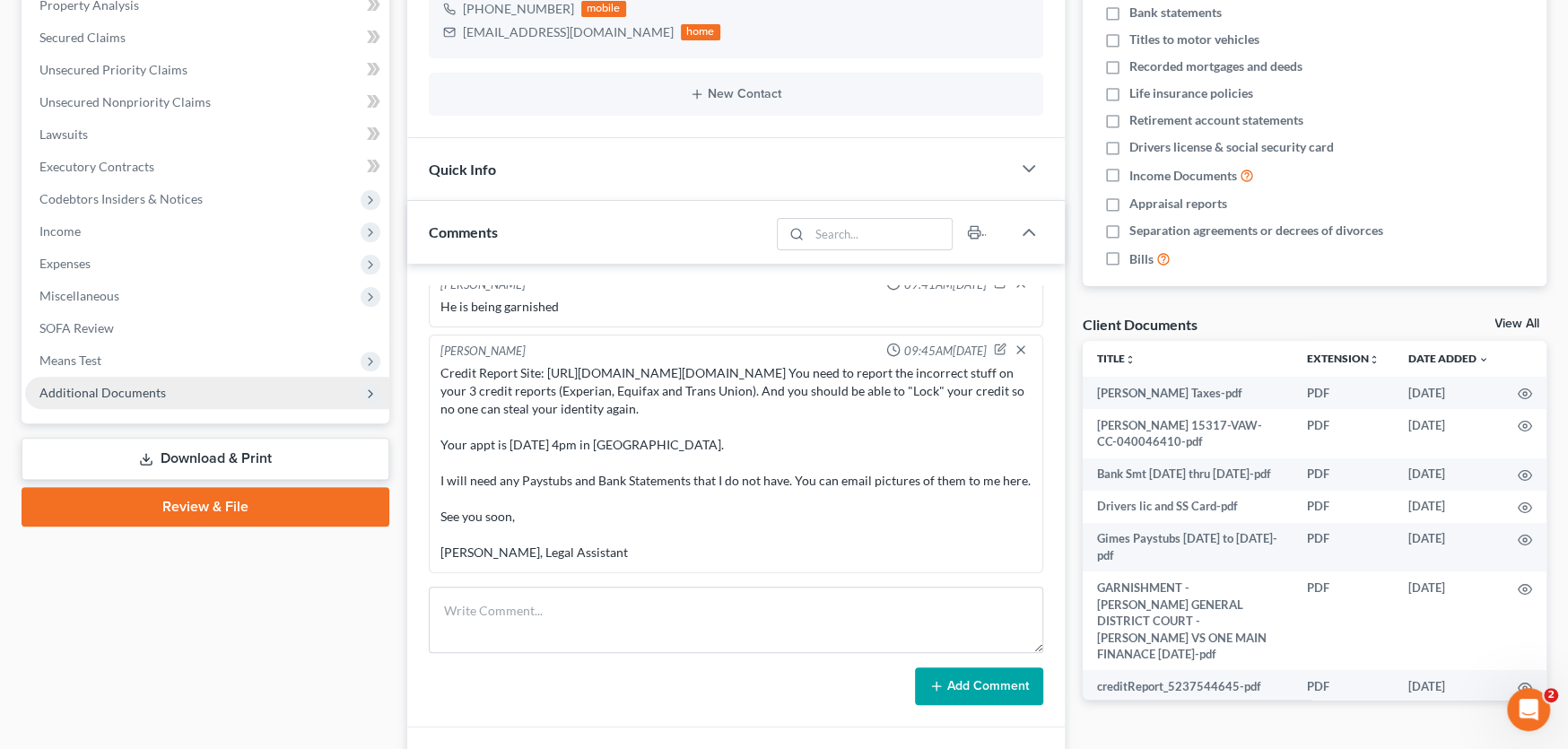
click at [155, 388] on span "Additional Documents" at bounding box center [102, 392] width 127 height 15
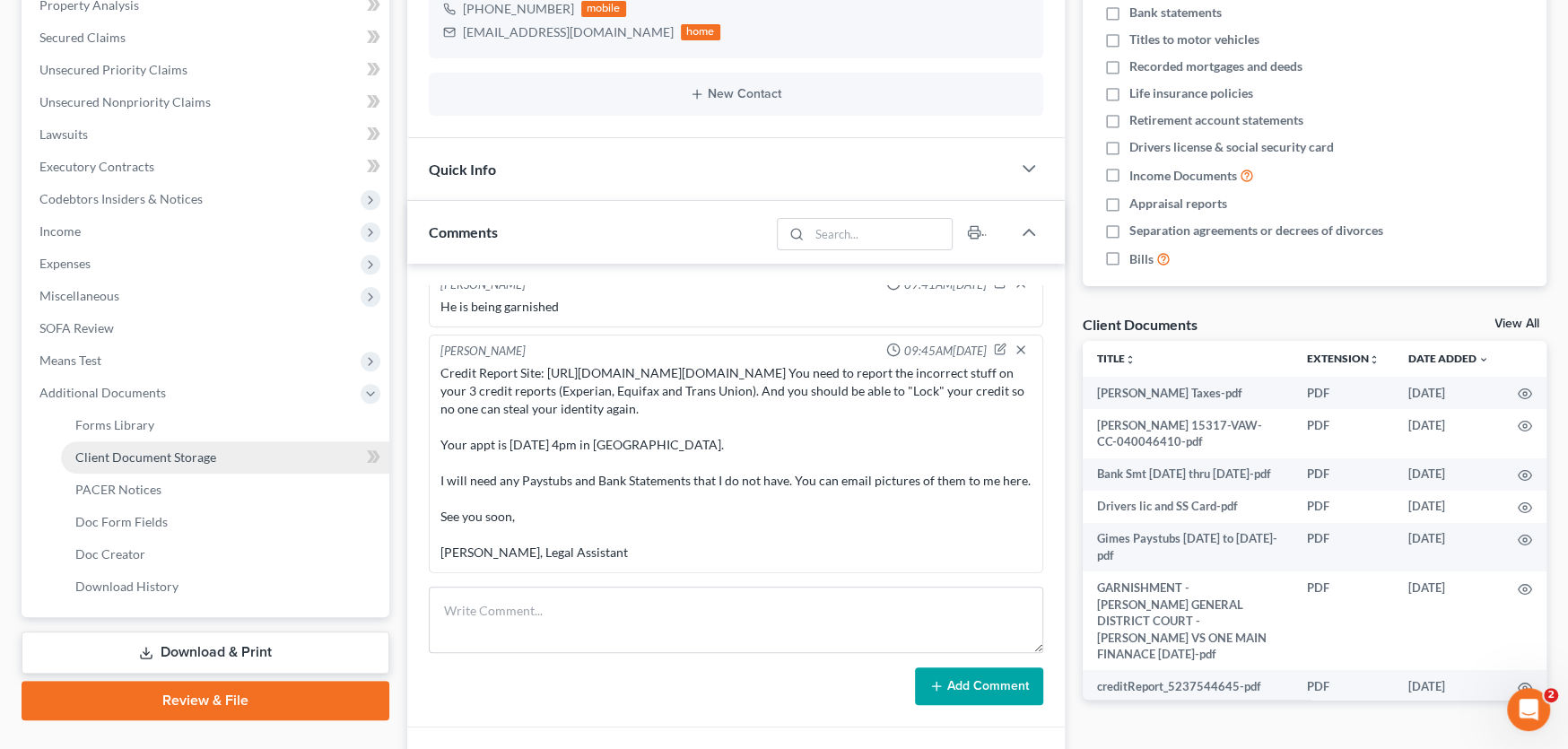
click at [198, 458] on span "Client Document Storage" at bounding box center [146, 457] width 141 height 15
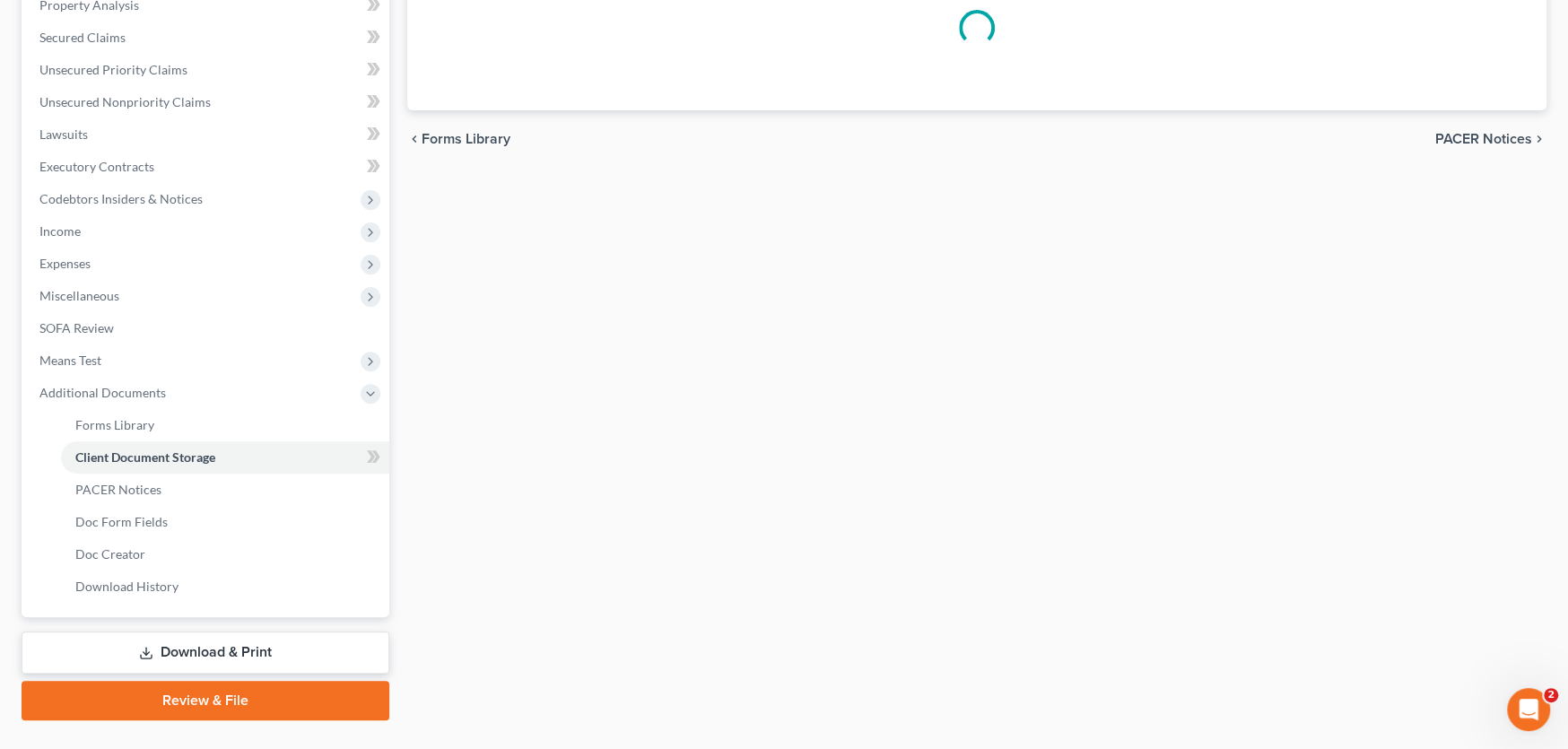
scroll to position [357, 0]
select select "0"
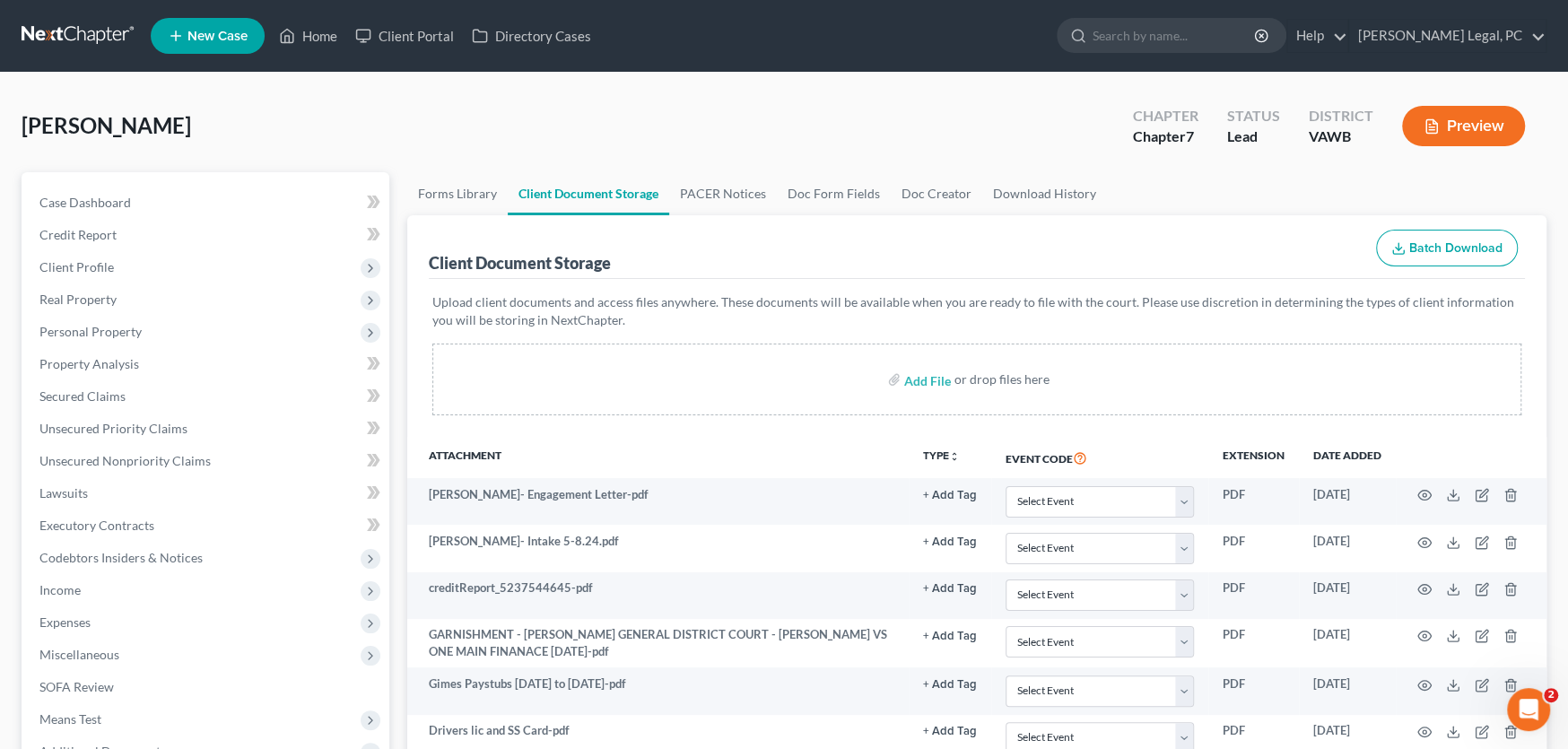
scroll to position [0, 0]
click at [95, 198] on span "Case Dashboard" at bounding box center [85, 202] width 92 height 15
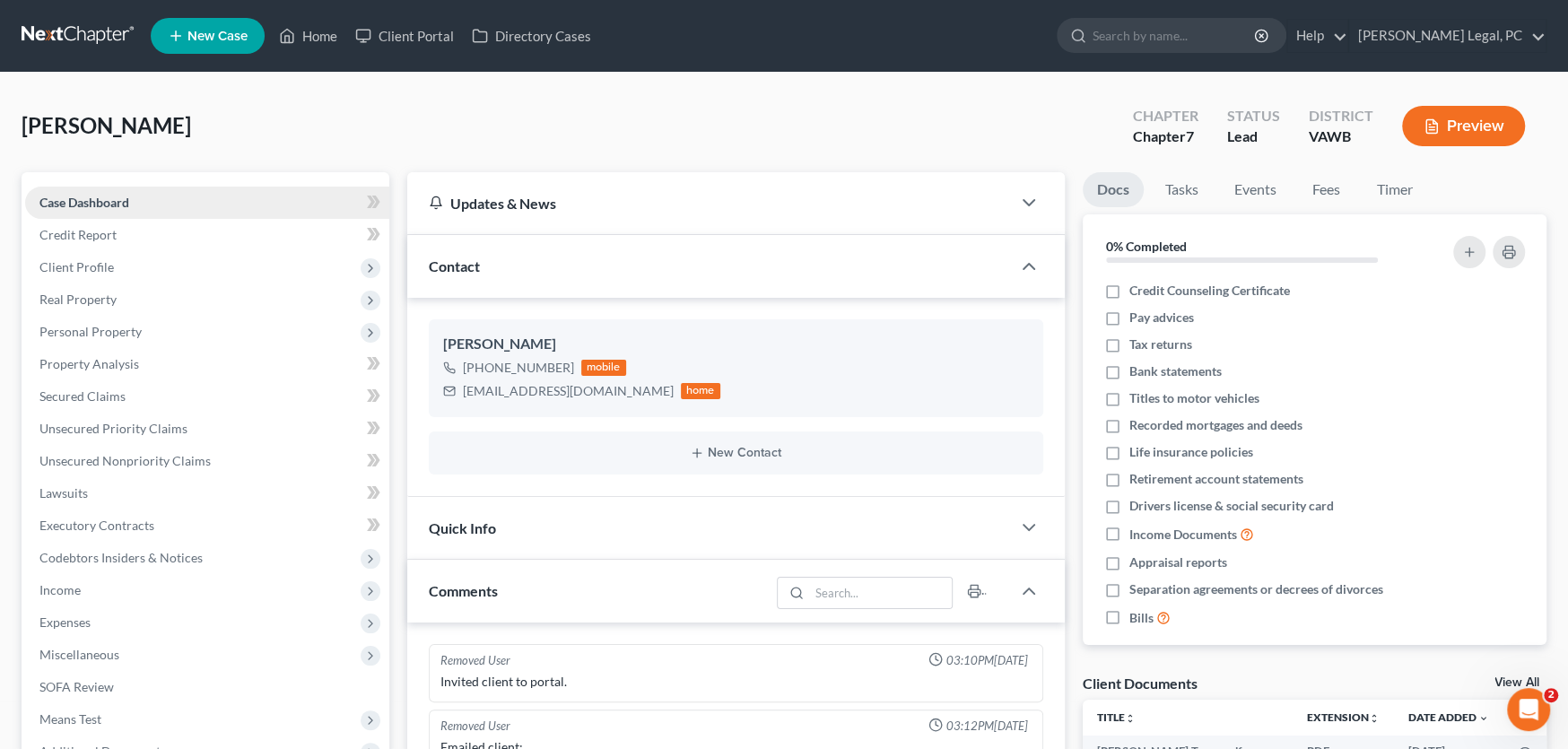
scroll to position [423, 0]
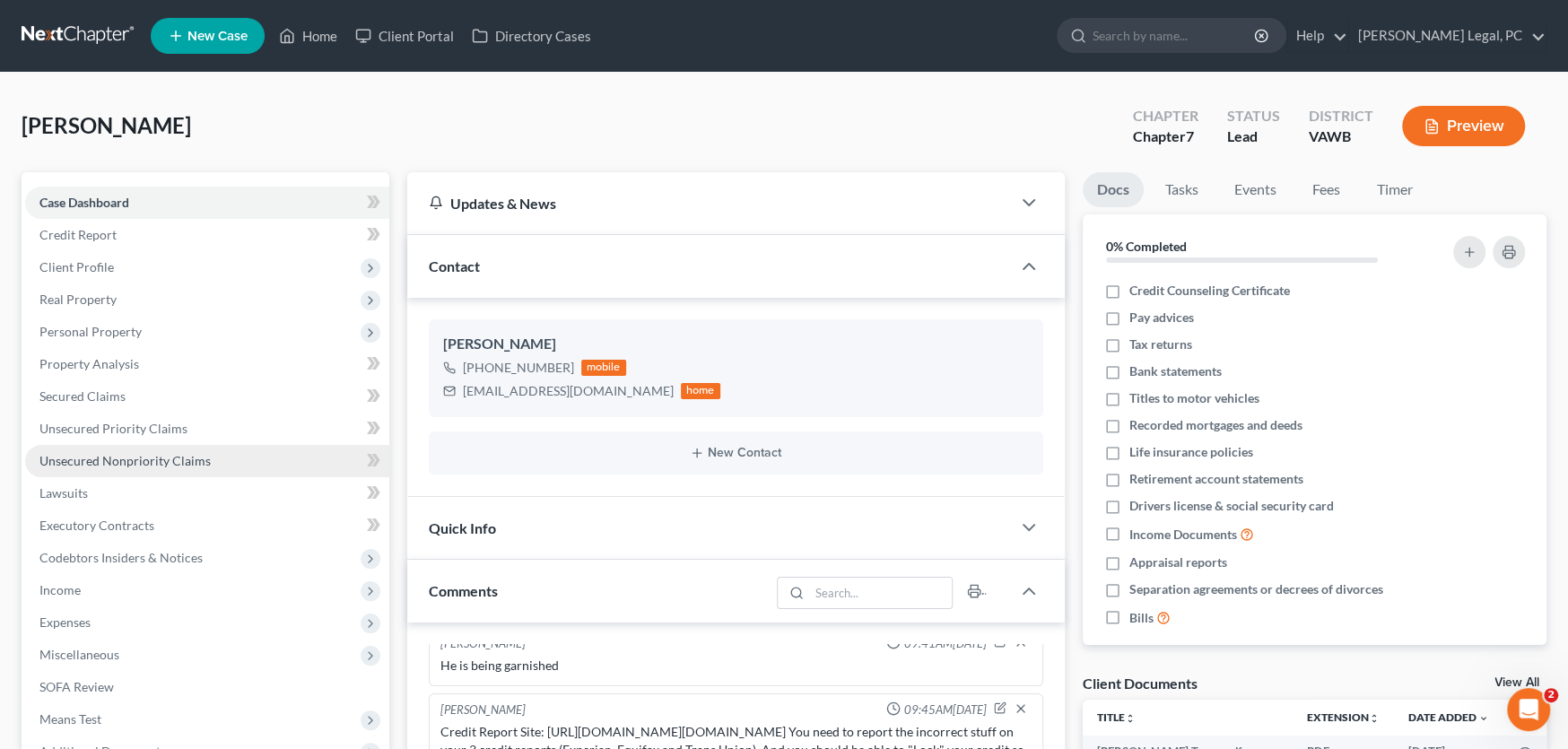
click at [158, 456] on span "Unsecured Nonpriority Claims" at bounding box center [125, 461] width 172 height 15
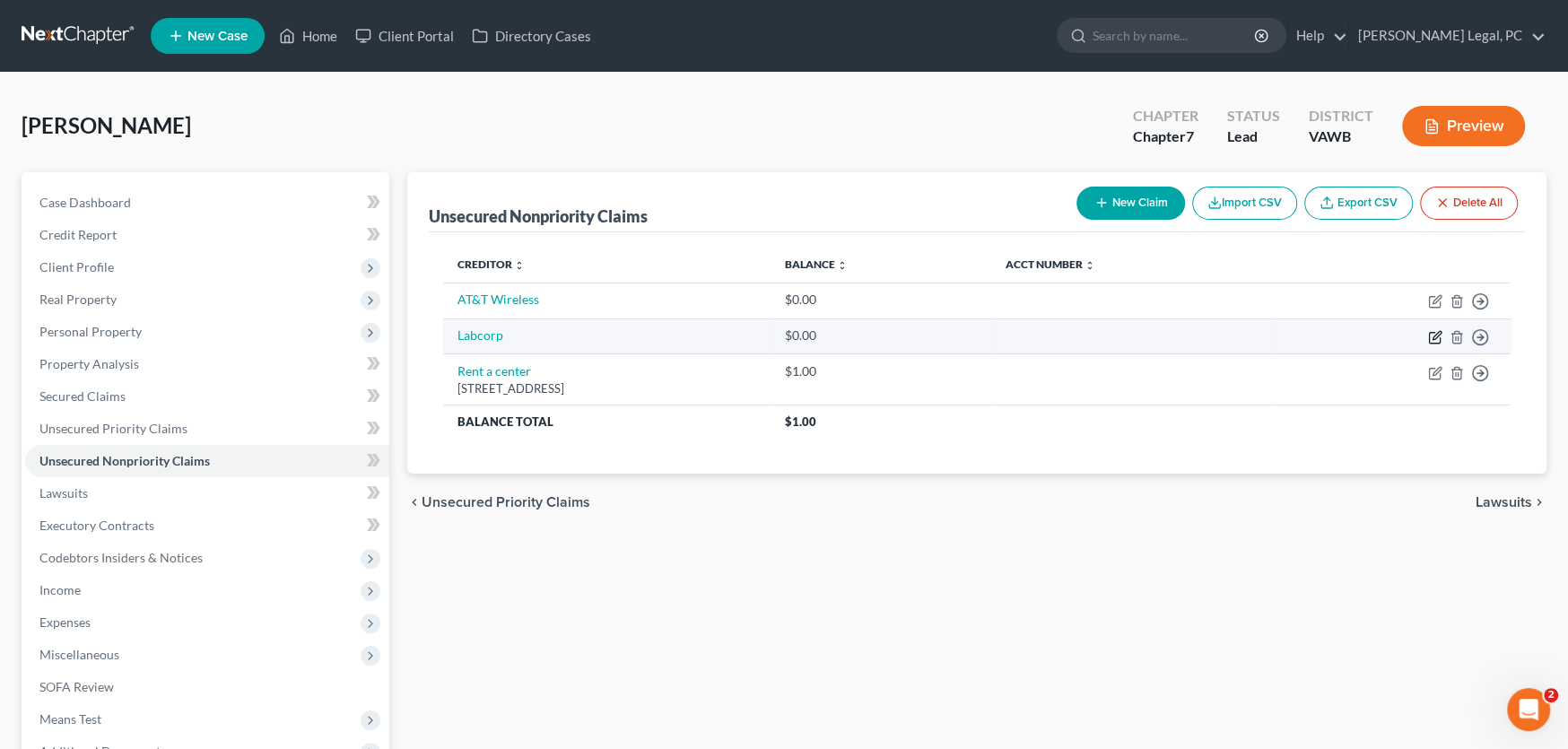
click at [1433, 333] on icon "button" at bounding box center [1435, 337] width 14 height 14
select select "0"
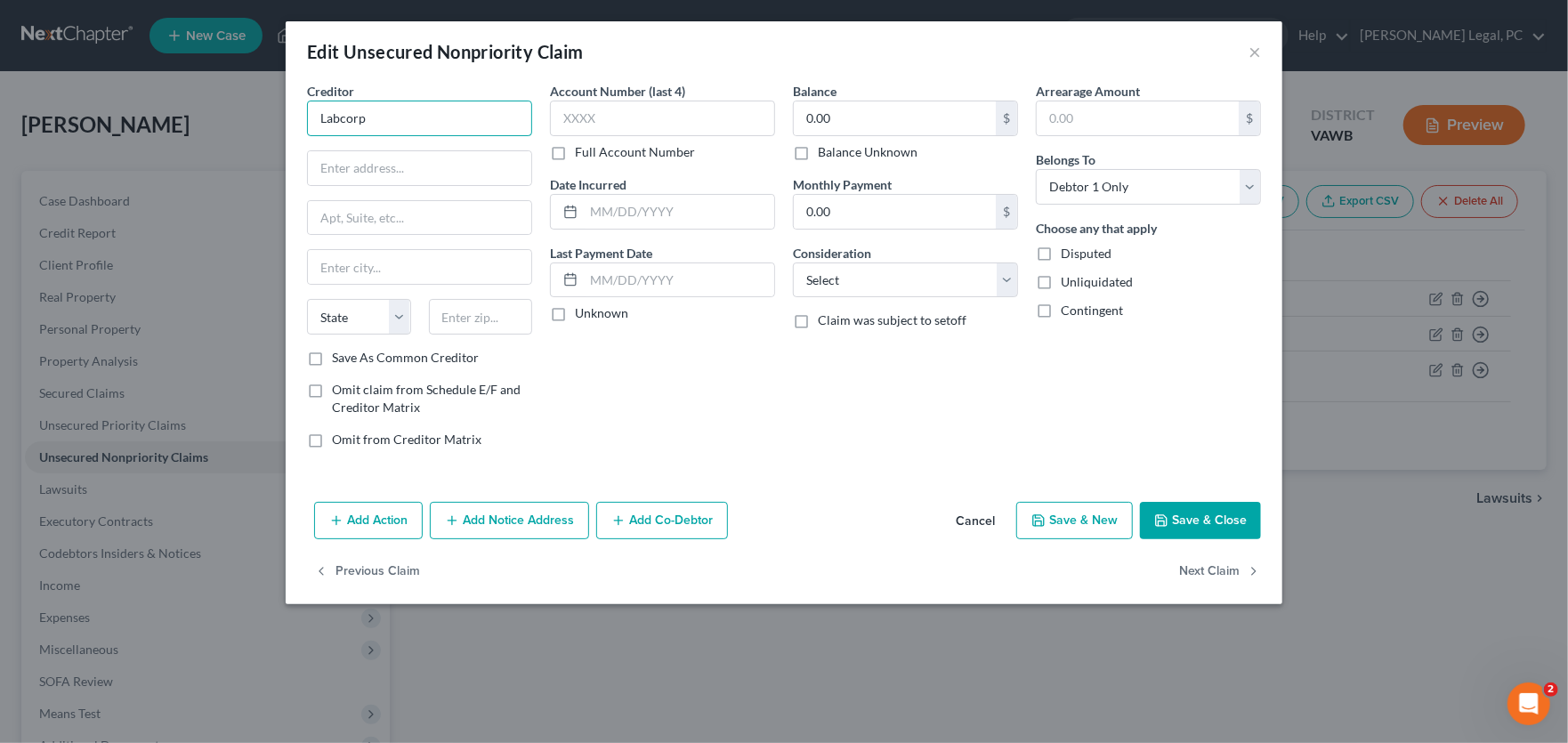
drag, startPoint x: 428, startPoint y: 116, endPoint x: 294, endPoint y: 122, distance: 134.1
click at [294, 122] on div "Creditor * Labcorp State AL AK AR AZ CA CO CT DE DC FL GA GU HI ID IL IN IA KS …" at bounding box center [784, 288] width 997 height 413
type input "L"
click at [1253, 51] on button "×" at bounding box center [1255, 51] width 12 height 22
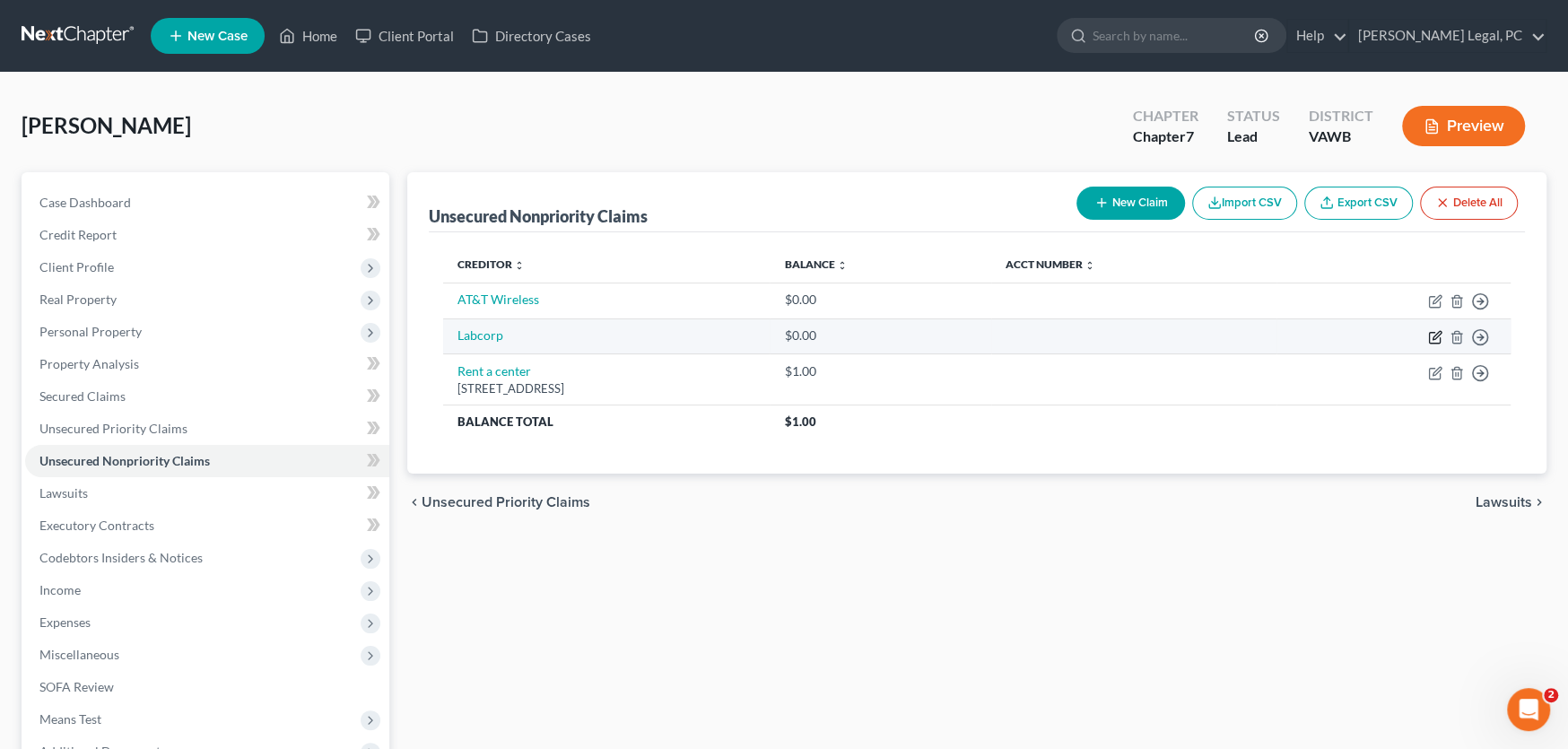
click at [1435, 336] on icon "button" at bounding box center [1436, 335] width 8 height 8
select select "0"
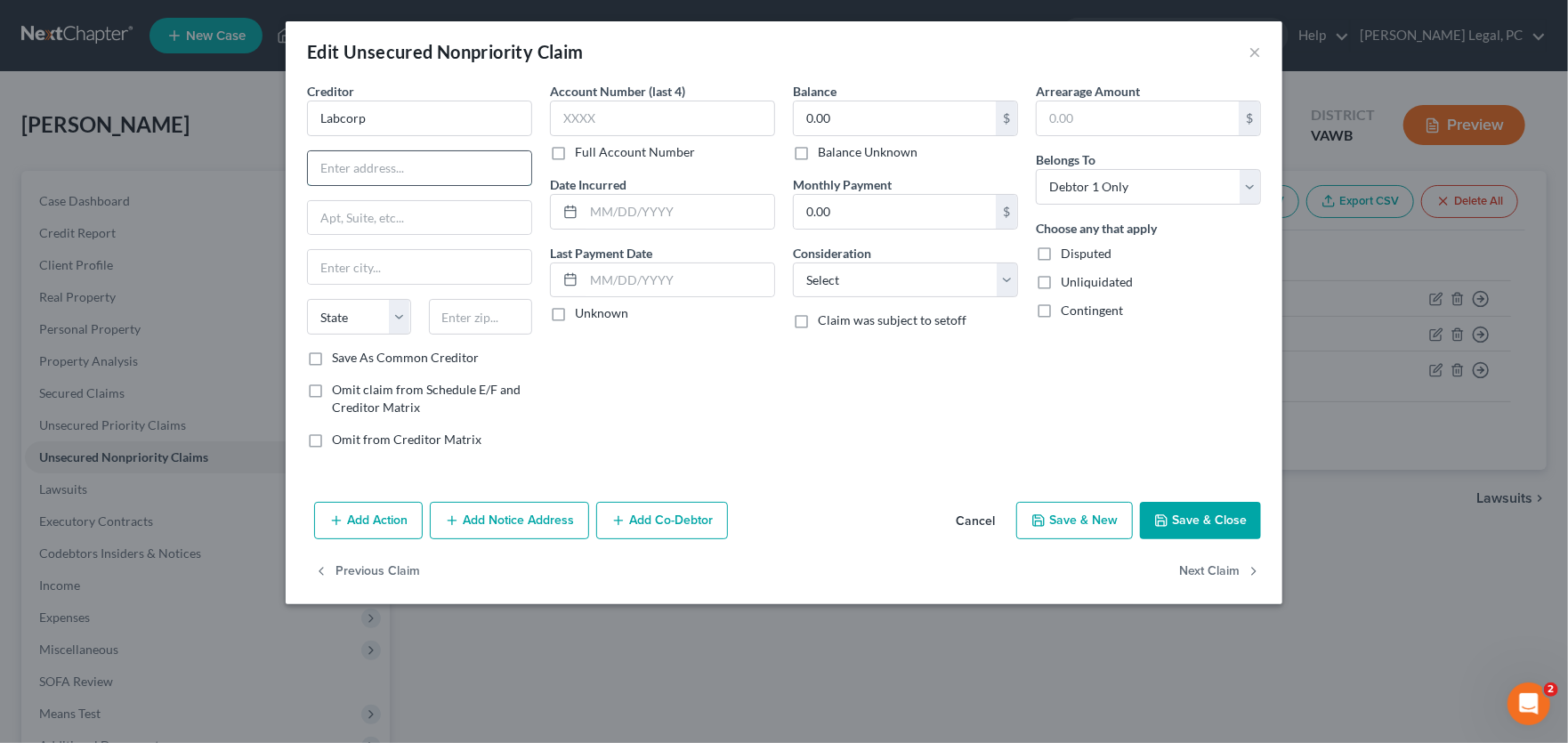
click at [362, 169] on input "text" at bounding box center [419, 168] width 223 height 34
paste input "P.O. Box 2250"
type input "P.O. Box 2250"
click at [474, 318] on input "text" at bounding box center [481, 317] width 104 height 36
type input "27216"
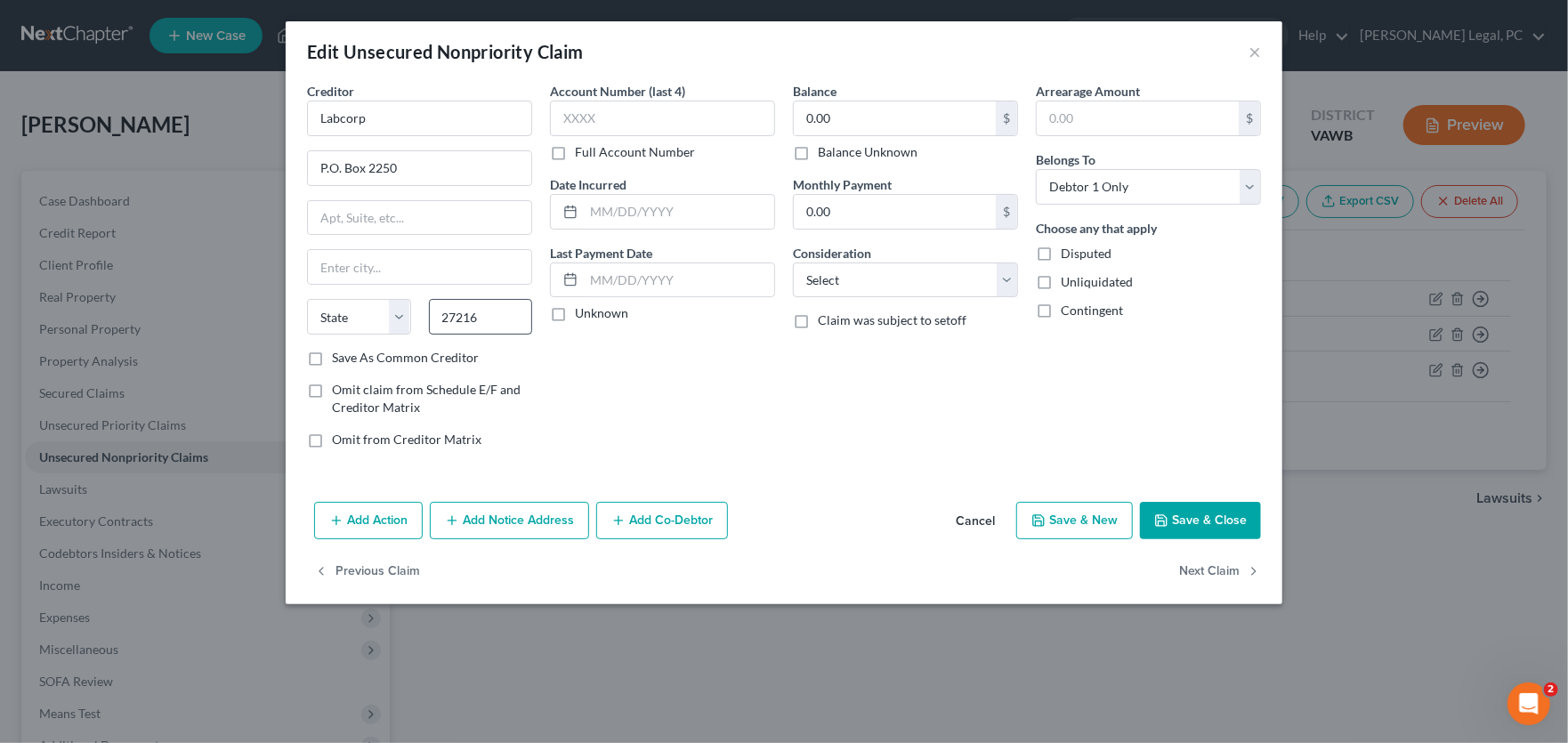
type input "Burlington"
select select "28"
click at [858, 106] on input "0.00" at bounding box center [894, 118] width 202 height 34
type input "1"
click at [912, 294] on select "Select Cable / Satellite Services Collection Agency Credit Card Debt Debt Couns…" at bounding box center [906, 280] width 225 height 36
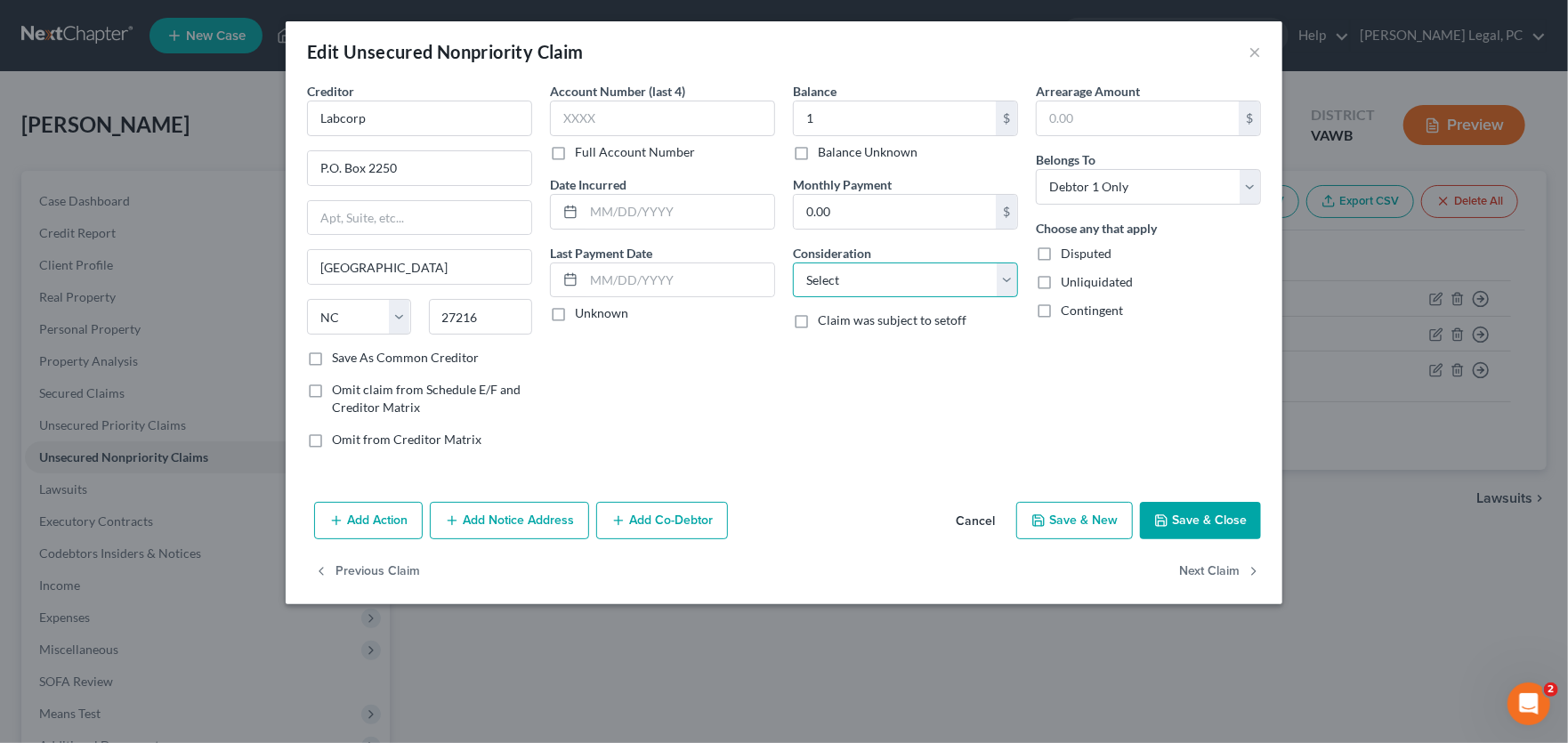
select select "9"
click at [793, 262] on select "Select Cable / Satellite Services Collection Agency Credit Card Debt Debt Couns…" at bounding box center [906, 280] width 225 height 36
click at [692, 412] on div "Account Number (last 4) Full Account Number Date Incurred Last Payment Date Unk…" at bounding box center [663, 272] width 243 height 380
click at [332, 359] on label "Save As Common Creditor" at bounding box center [405, 357] width 147 height 18
click at [339, 359] on input "Save As Common Creditor" at bounding box center [345, 354] width 11 height 11
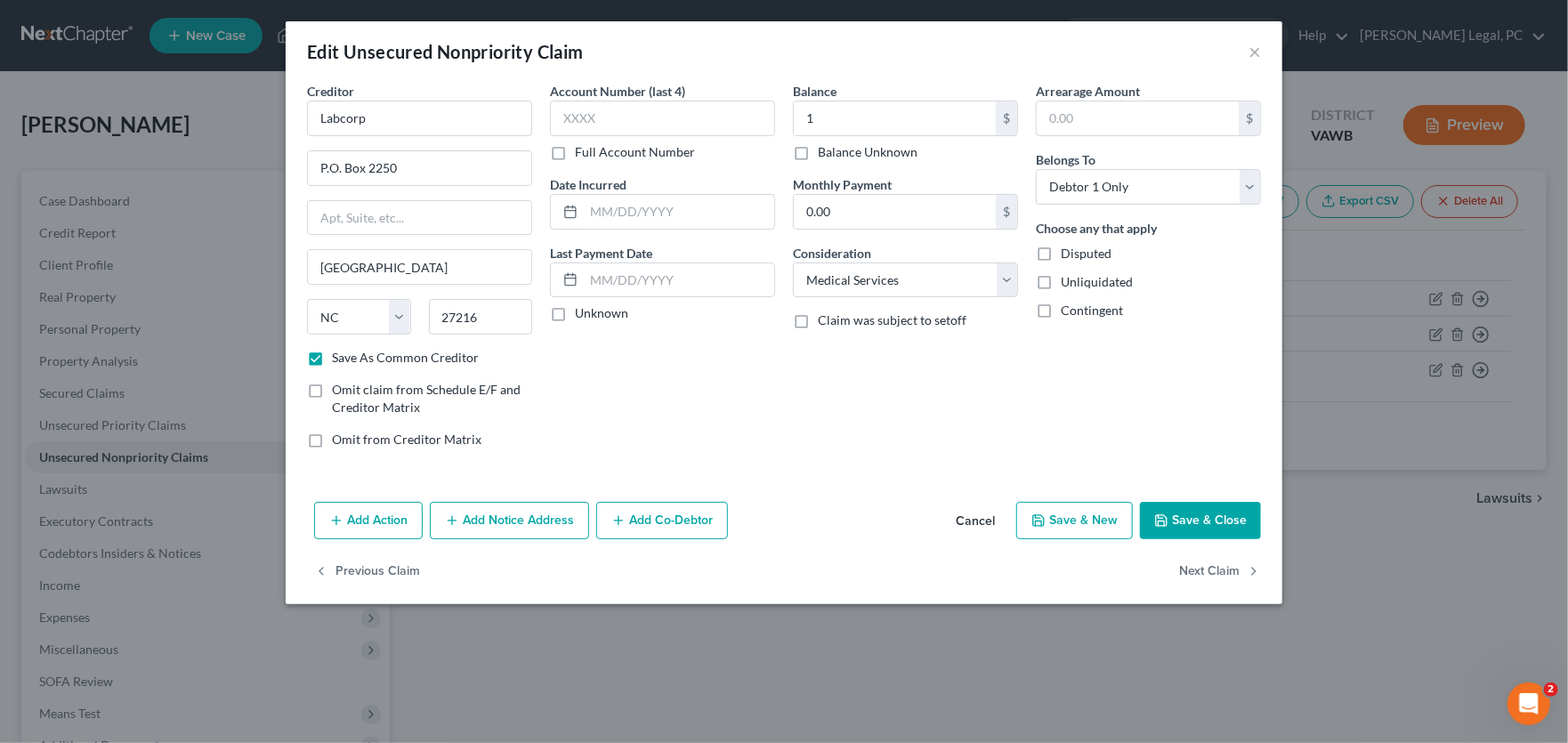
click at [1182, 513] on button "Save & Close" at bounding box center [1201, 520] width 121 height 37
checkbox input "false"
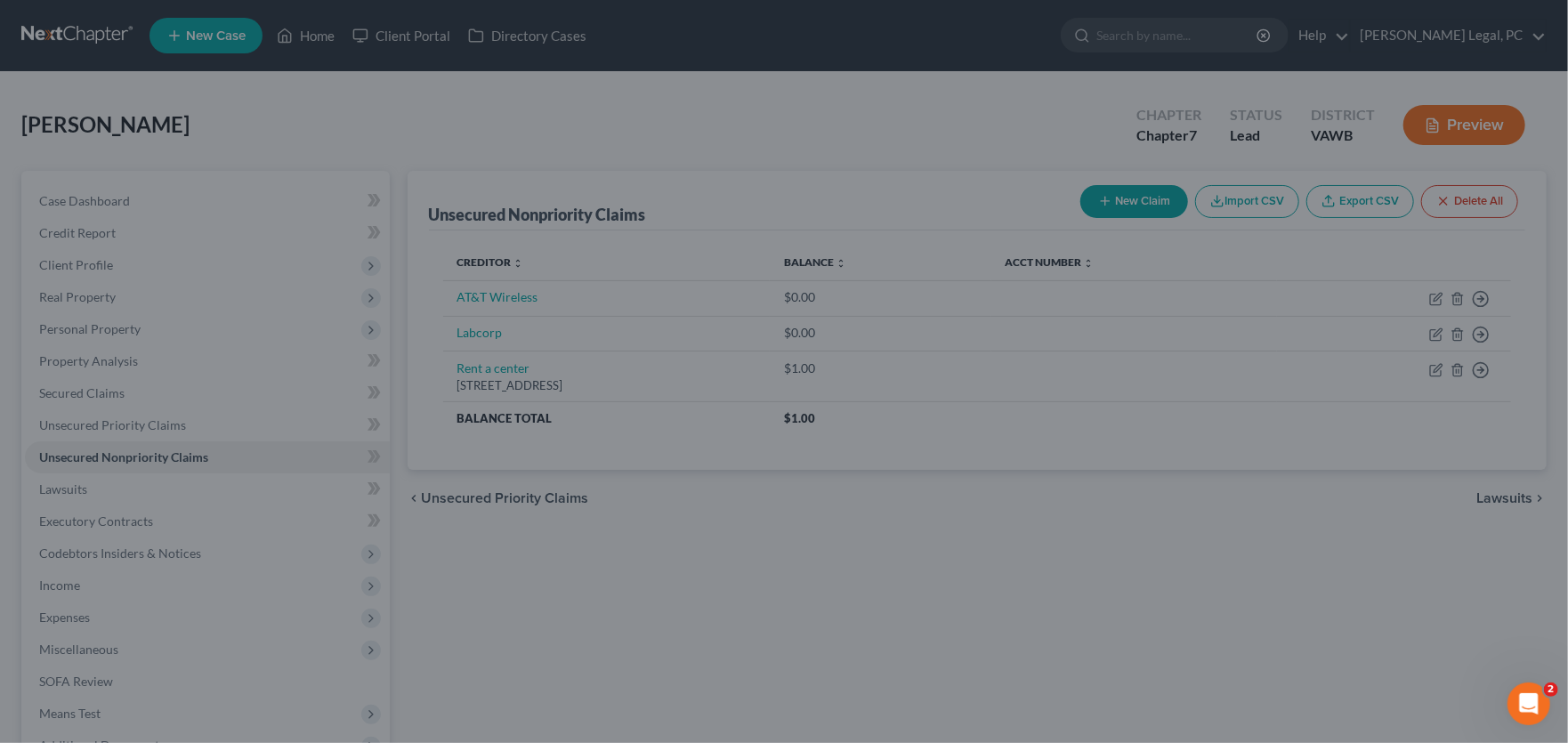
type input "1.00"
type input "0"
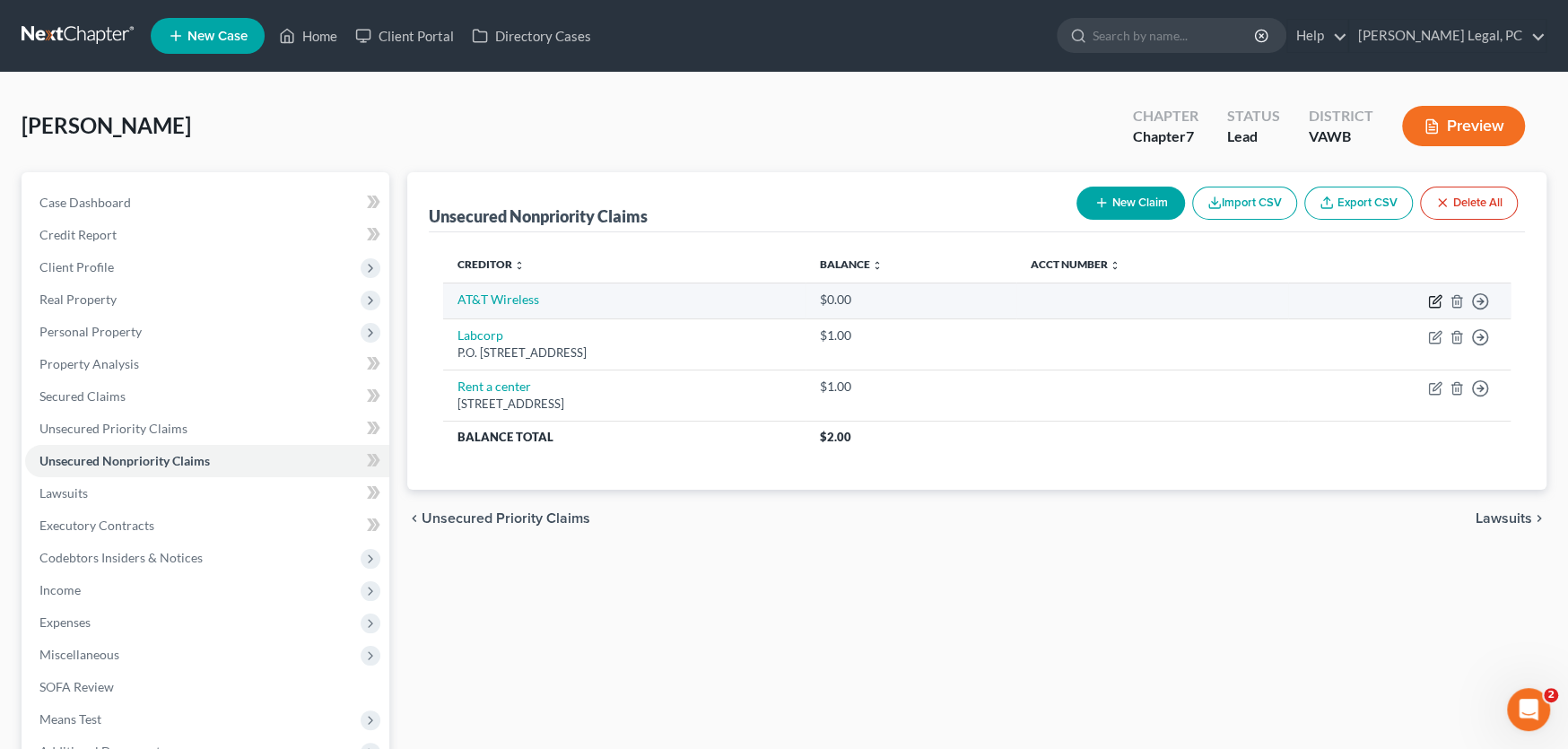
click at [1430, 298] on icon "button" at bounding box center [1435, 301] width 14 height 14
select select "0"
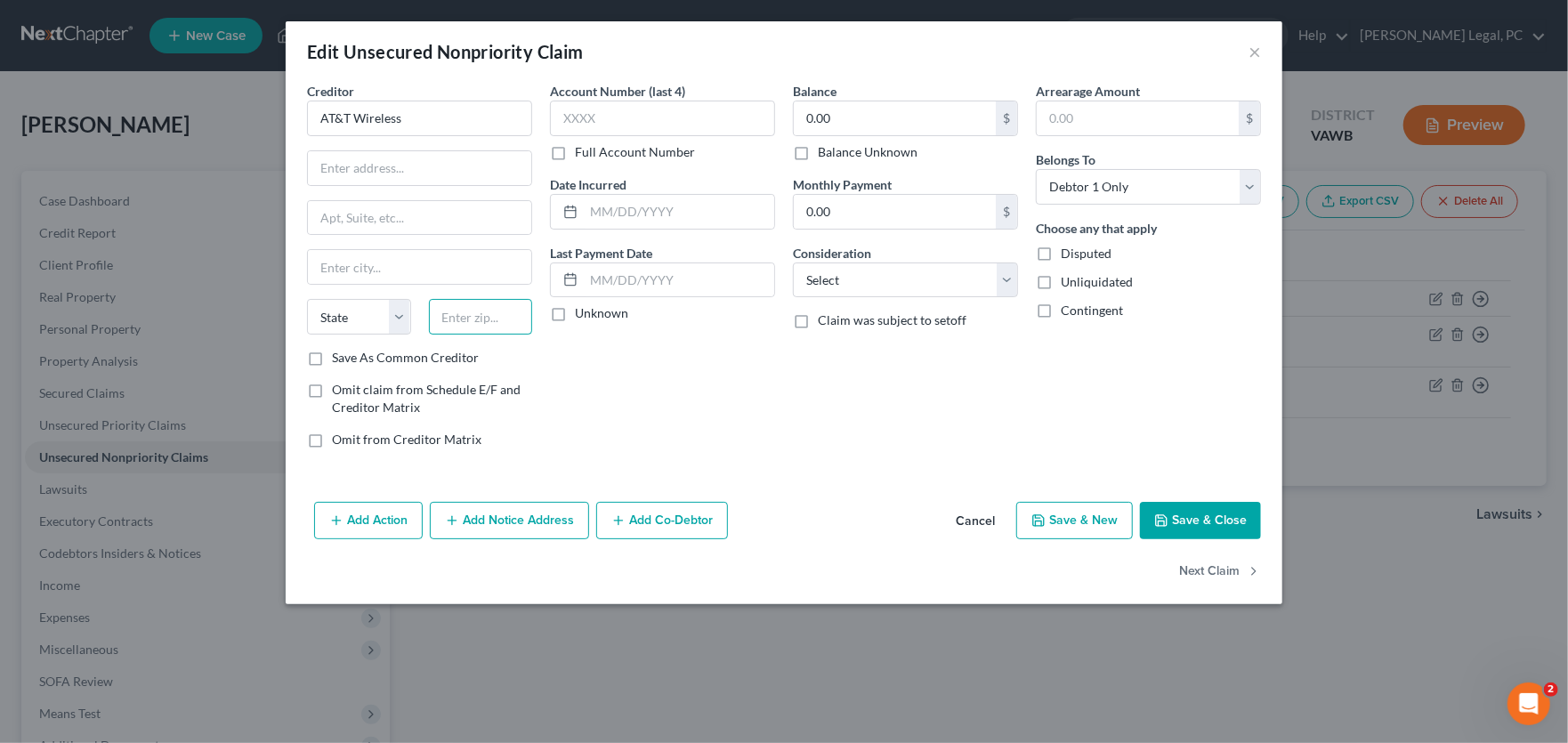
click at [472, 301] on input "text" at bounding box center [481, 317] width 104 height 36
type input "75082"
click at [351, 168] on input "text" at bounding box center [419, 168] width 223 height 34
type input "Richardson"
select select "45"
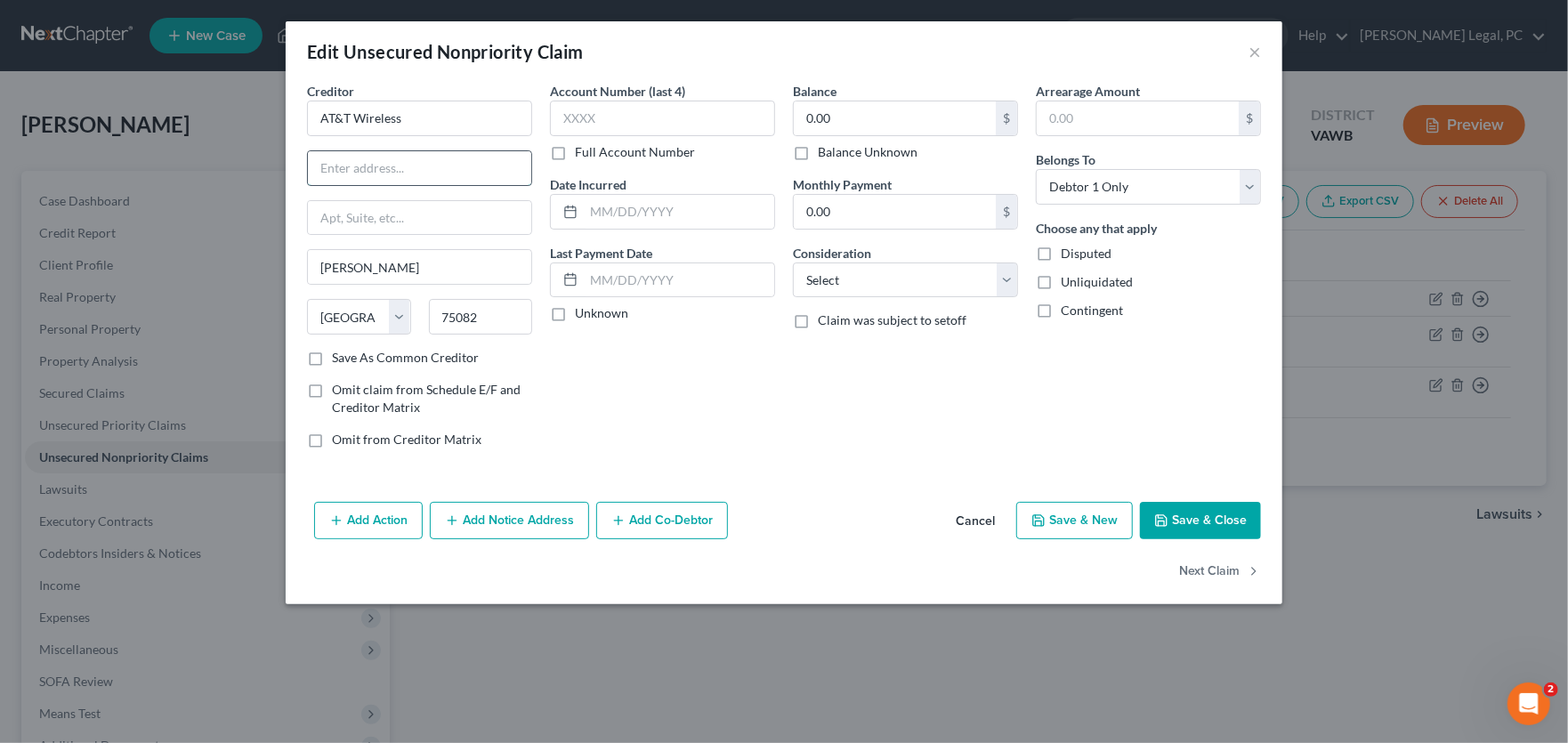
paste input "2270 Lakeside Blvd, 7th Floor"
type input "2270 Lakeside Blvd, 7th Floor"
click at [424, 217] on input "text" at bounding box center [419, 218] width 223 height 34
paste input "2270 Lakeside Blvd, 7th Floor"
type input "2270 Lakeside Blvd, 7th Floor"
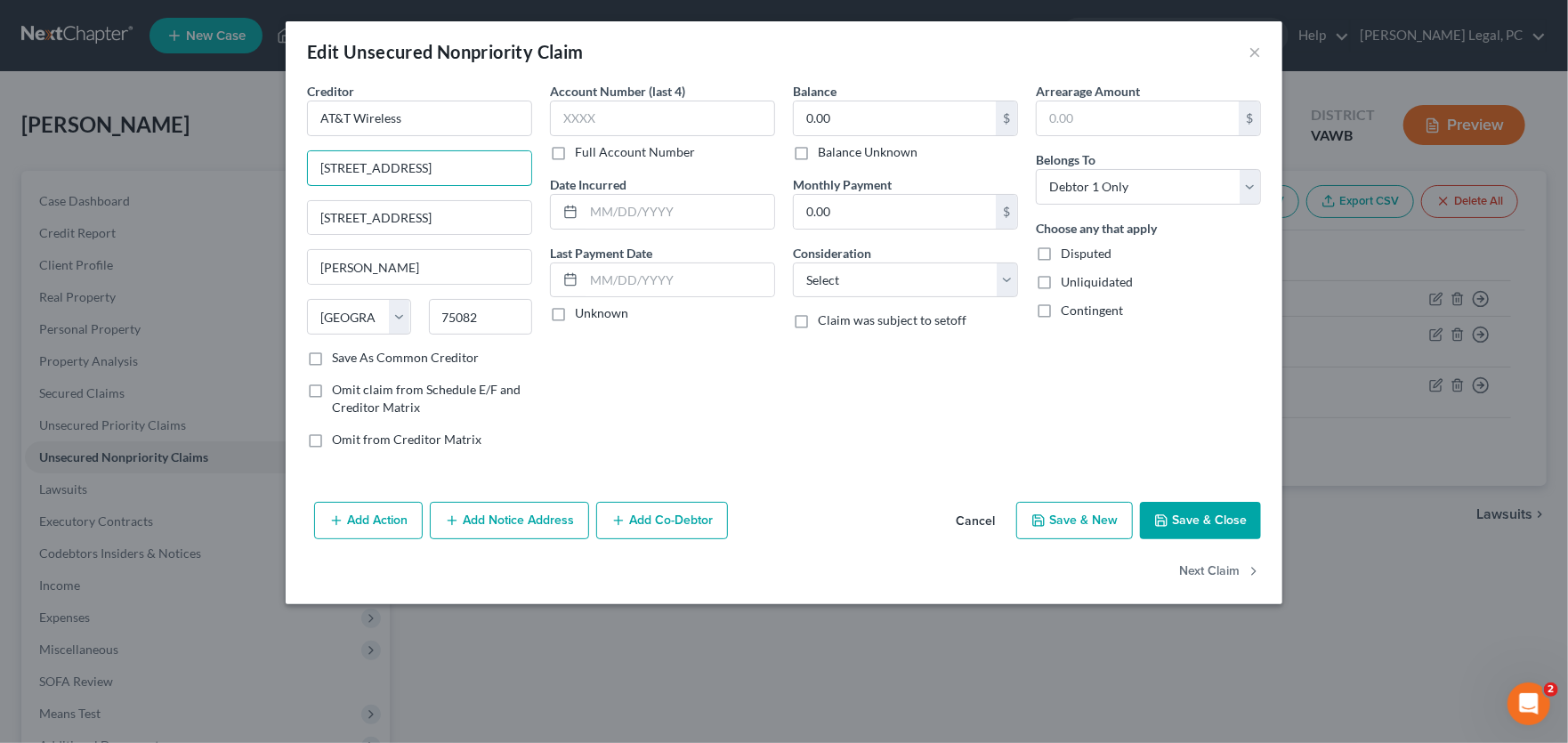
drag, startPoint x: 494, startPoint y: 161, endPoint x: 246, endPoint y: 147, distance: 248.4
click at [246, 147] on div "Edit Unsecured Nonpriority Claim × Creditor * AT&T Wireless 2270 Lakeside Blvd,…" at bounding box center [784, 371] width 1568 height 743
type input "Bankruptcy Center"
click at [487, 216] on input "2270 Lakeside Blvd, 7th Floor" at bounding box center [419, 218] width 223 height 34
click at [1250, 518] on button "Save & Close" at bounding box center [1201, 520] width 121 height 37
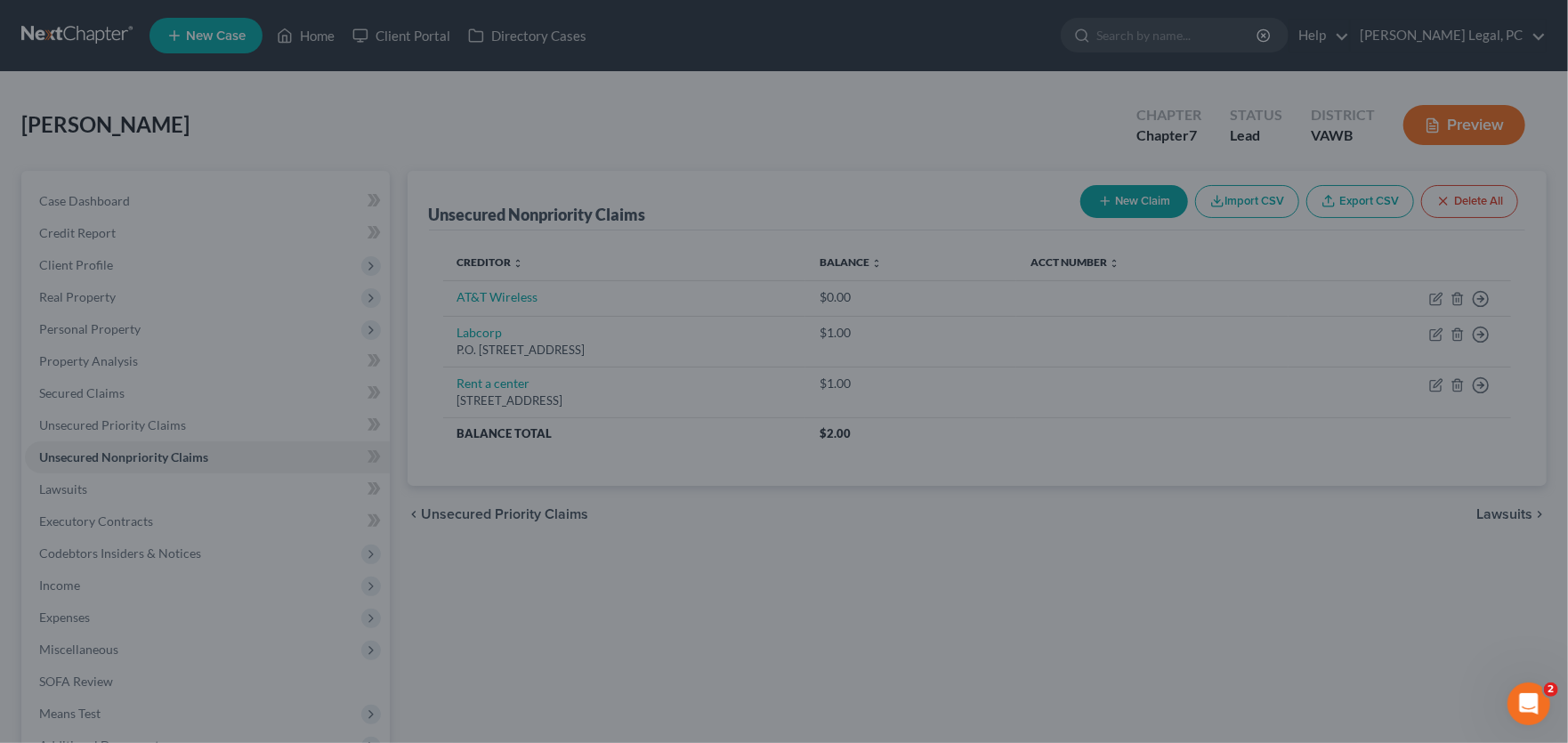
type input "0"
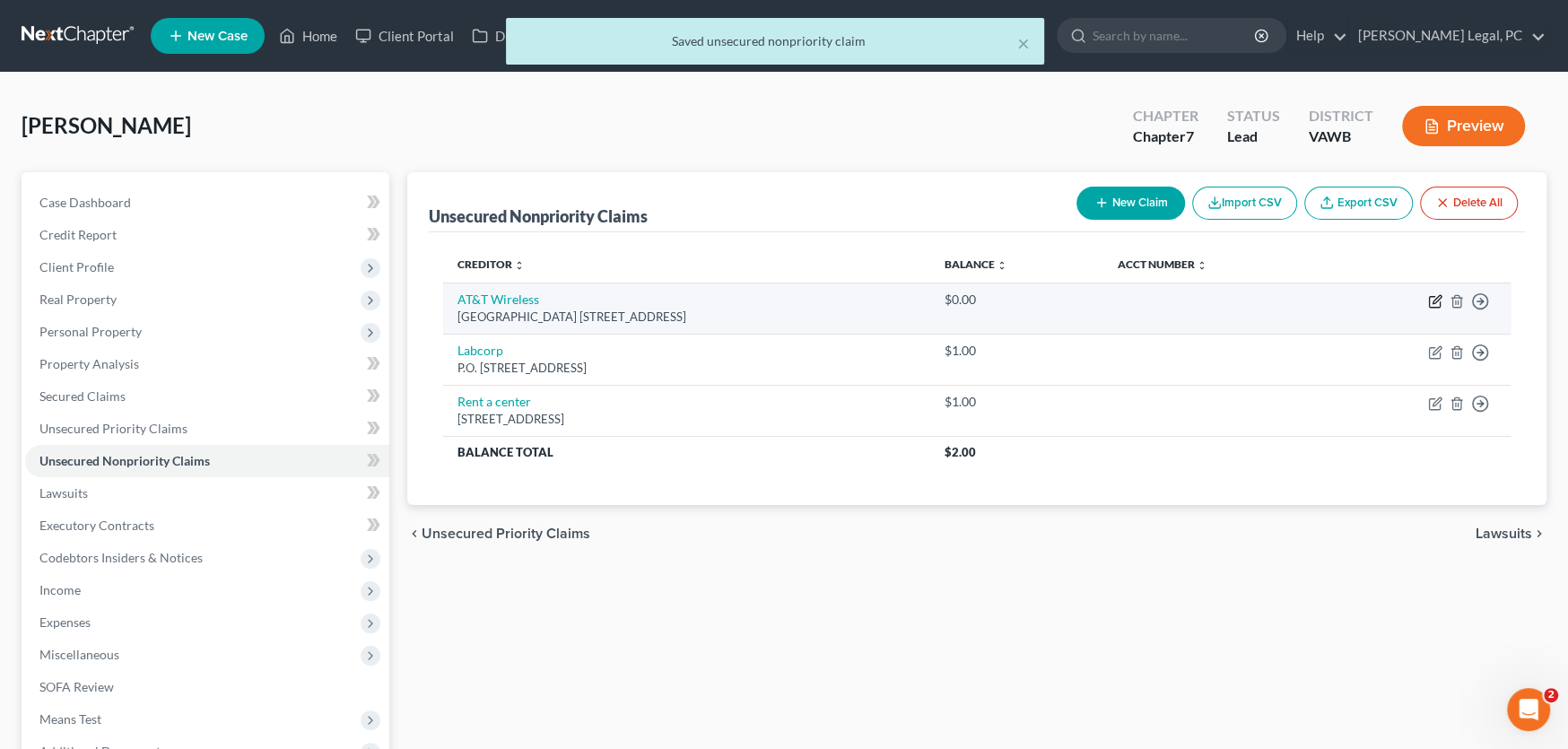
click at [1430, 295] on icon "button" at bounding box center [1435, 301] width 14 height 14
select select "45"
select select "0"
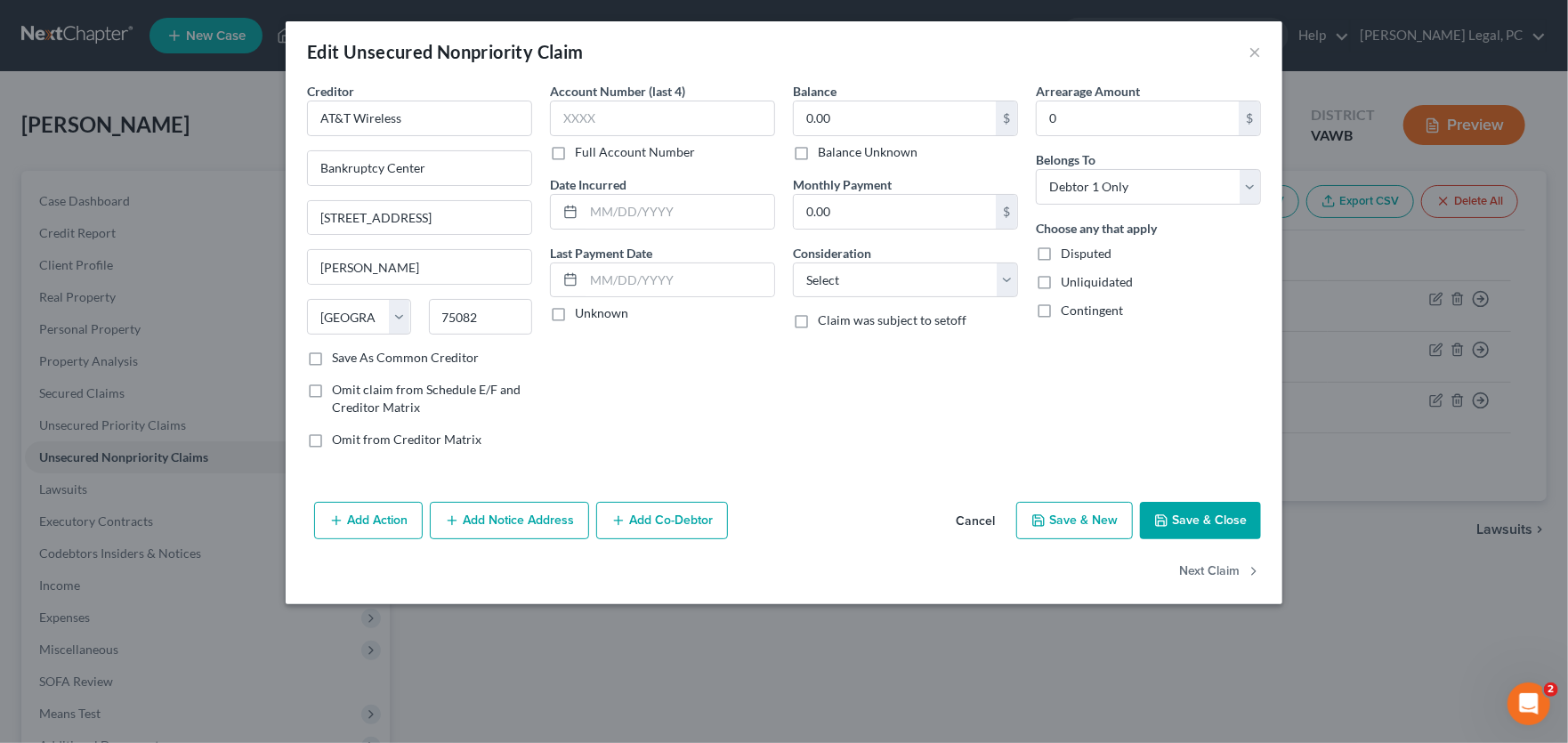
click at [361, 350] on label "Save As Common Creditor" at bounding box center [405, 357] width 147 height 18
click at [350, 350] on input "Save As Common Creditor" at bounding box center [345, 354] width 11 height 11
click at [1102, 520] on button "Save & New" at bounding box center [1075, 520] width 116 height 37
checkbox input "false"
select select "0"
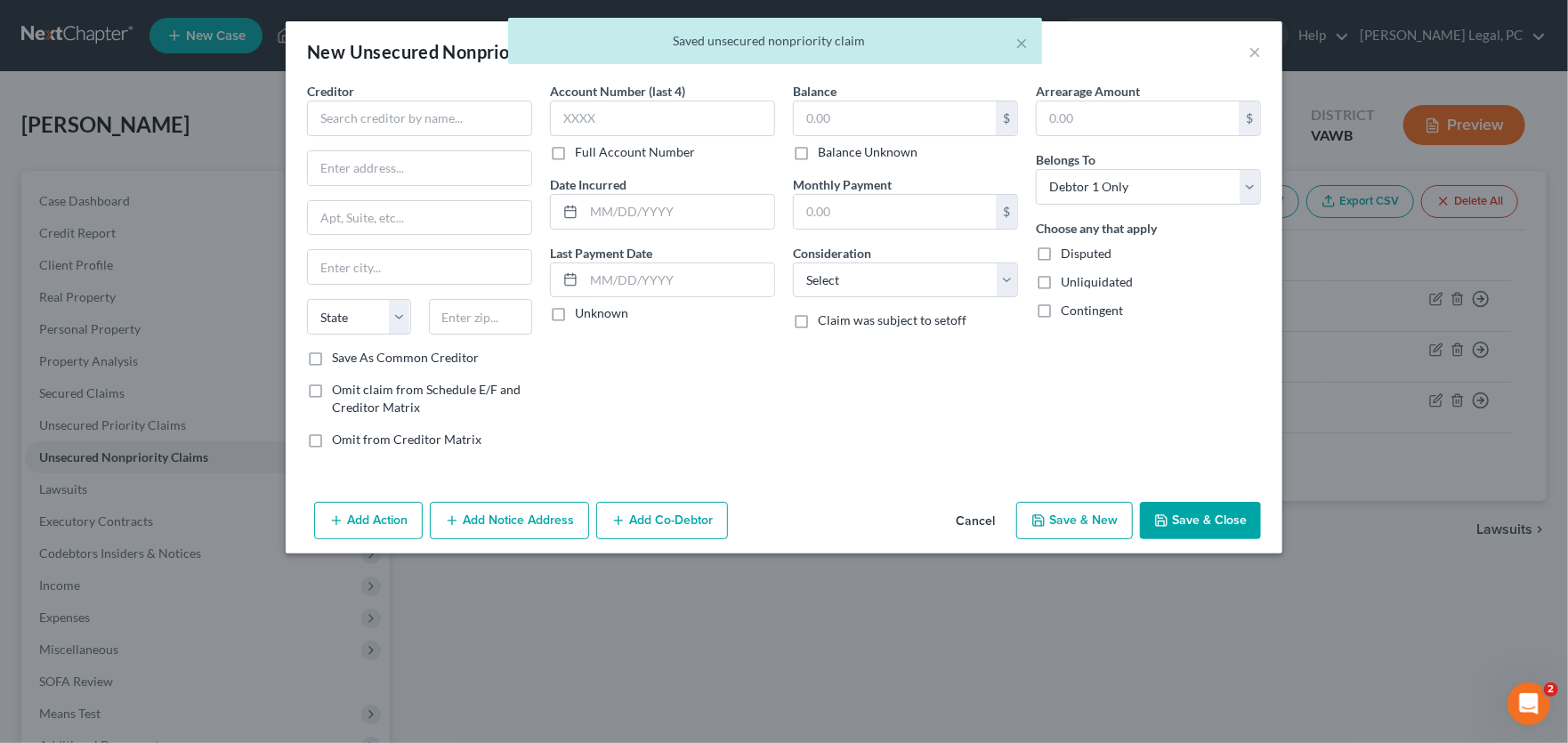
click at [1257, 49] on div "× Saved unsecured nonpriority claim" at bounding box center [775, 45] width 1568 height 55
click at [1245, 49] on div "× Saved unsecured nonpriority claim" at bounding box center [775, 45] width 1568 height 55
click at [1254, 50] on div "× Saved unsecured nonpriority claim" at bounding box center [775, 45] width 1568 height 55
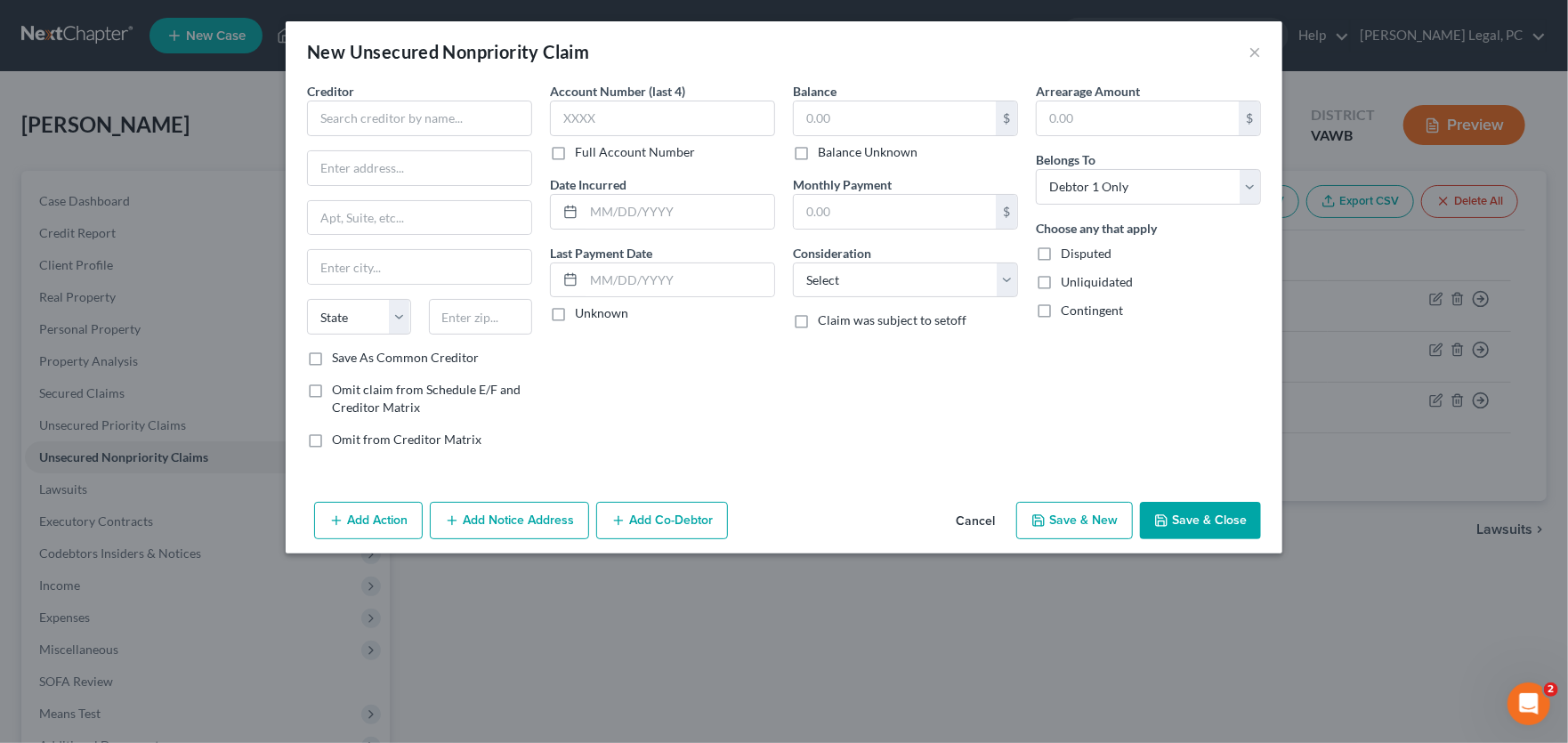
click at [979, 524] on button "Cancel" at bounding box center [975, 522] width 67 height 36
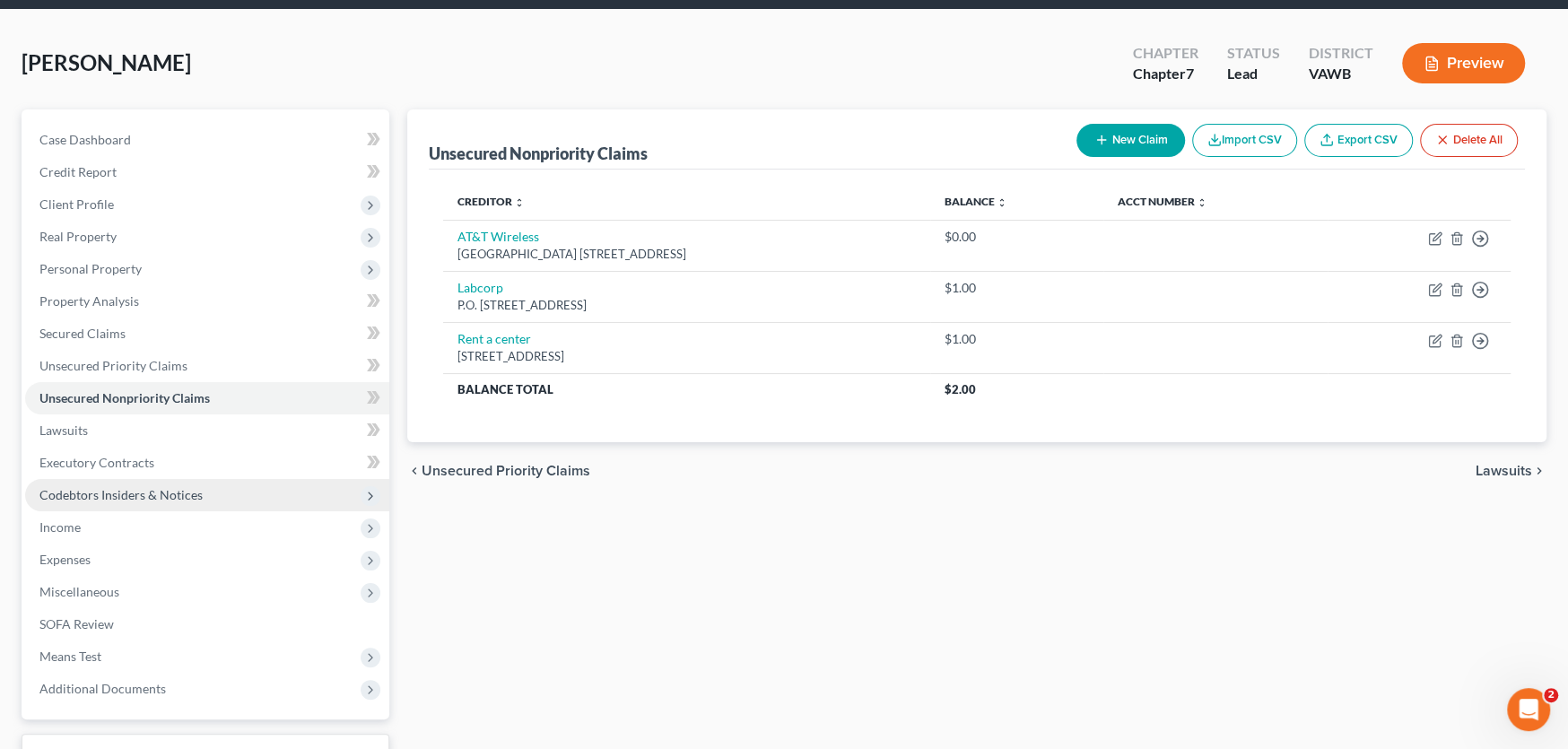
scroll to position [179, 0]
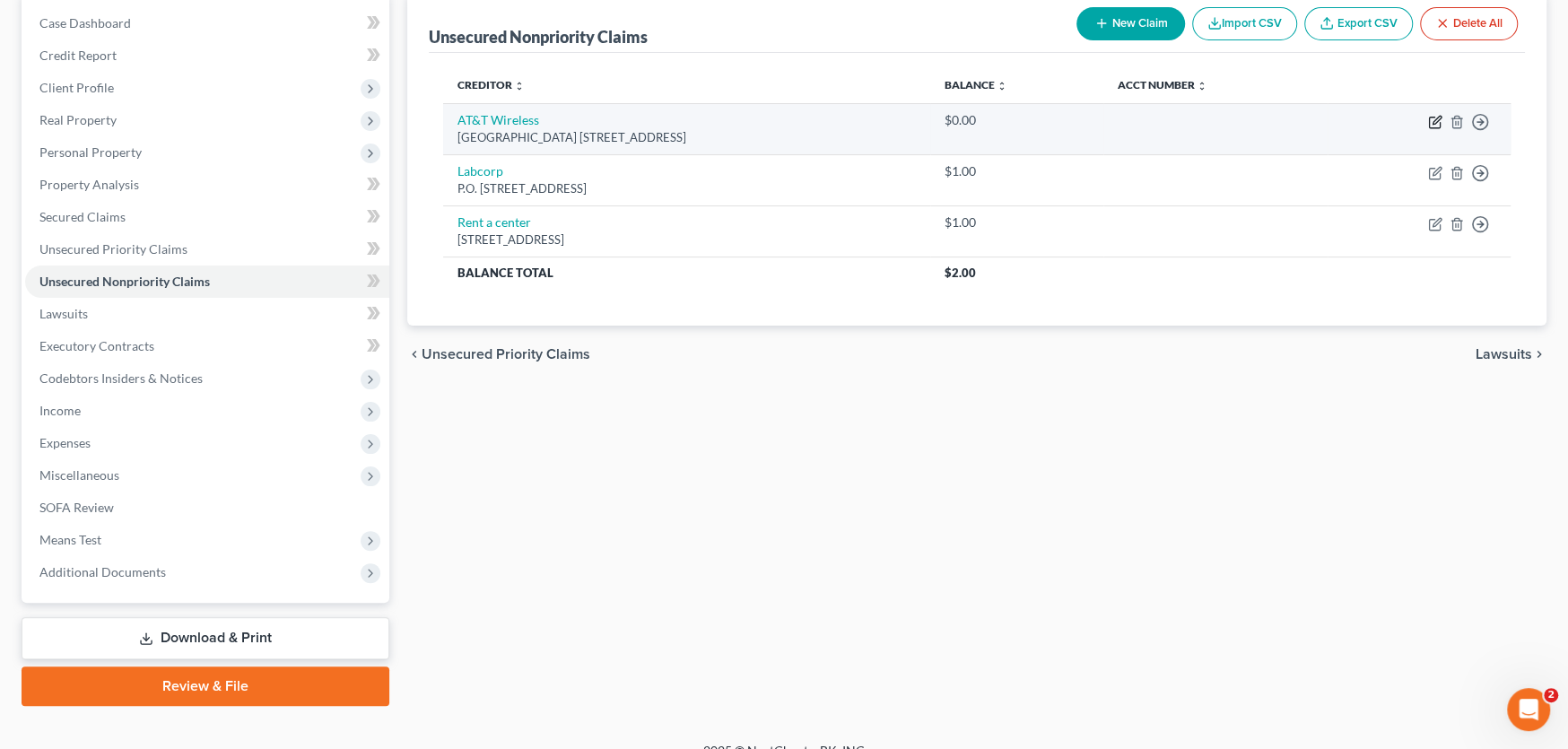
click at [1437, 119] on icon "button" at bounding box center [1436, 119] width 8 height 8
select select "45"
select select "0"
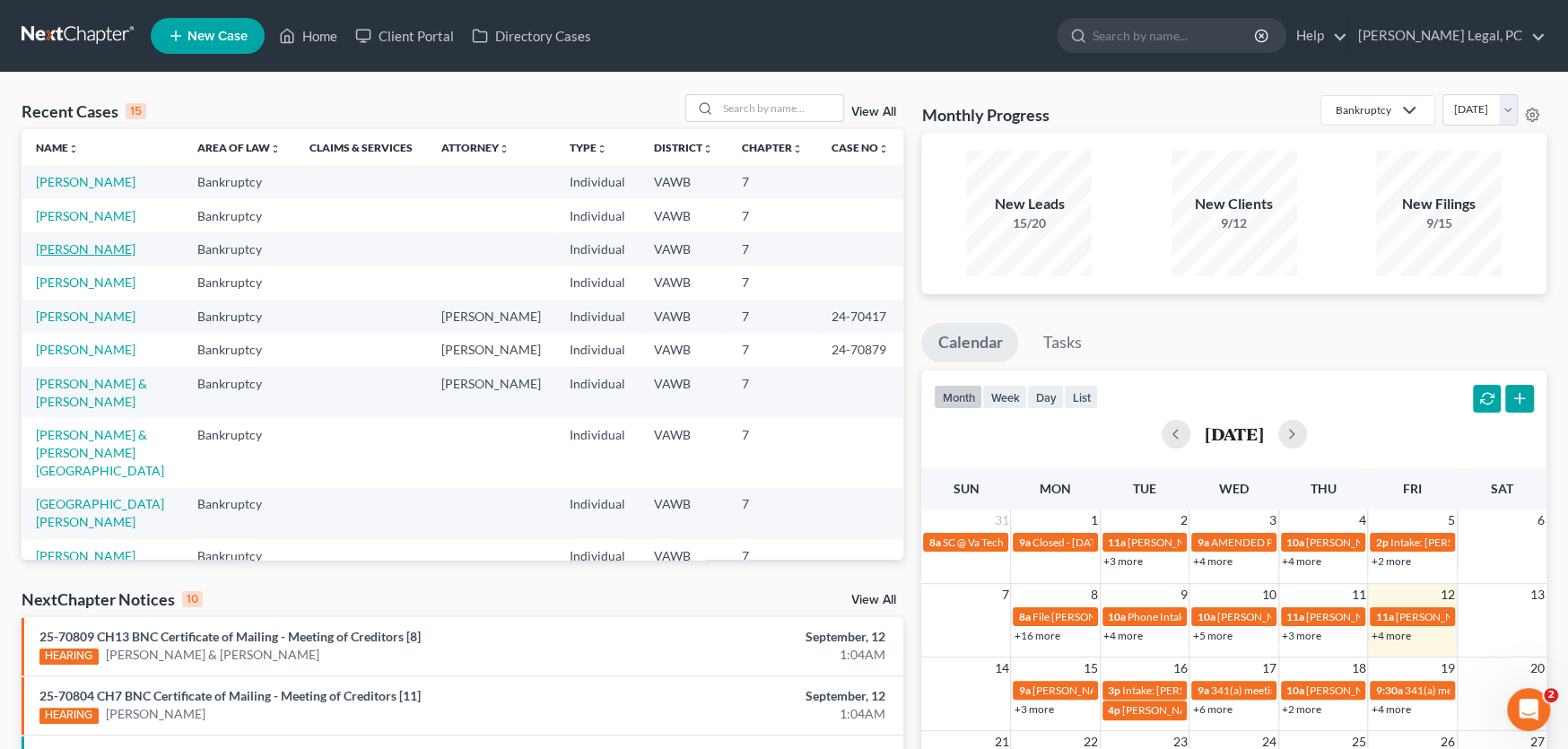
click at [109, 253] on link "[PERSON_NAME]" at bounding box center [86, 249] width 99 height 15
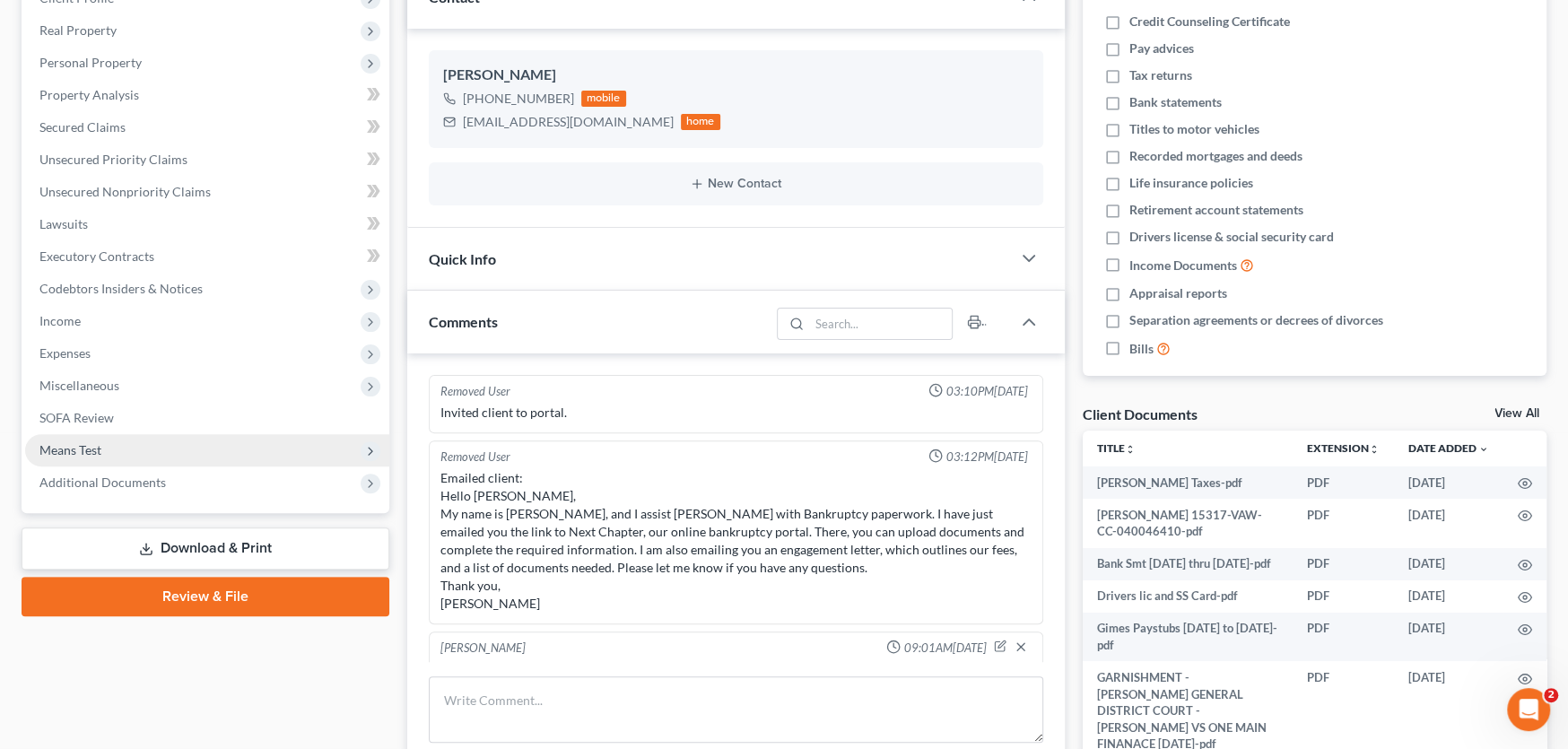
scroll to position [423, 0]
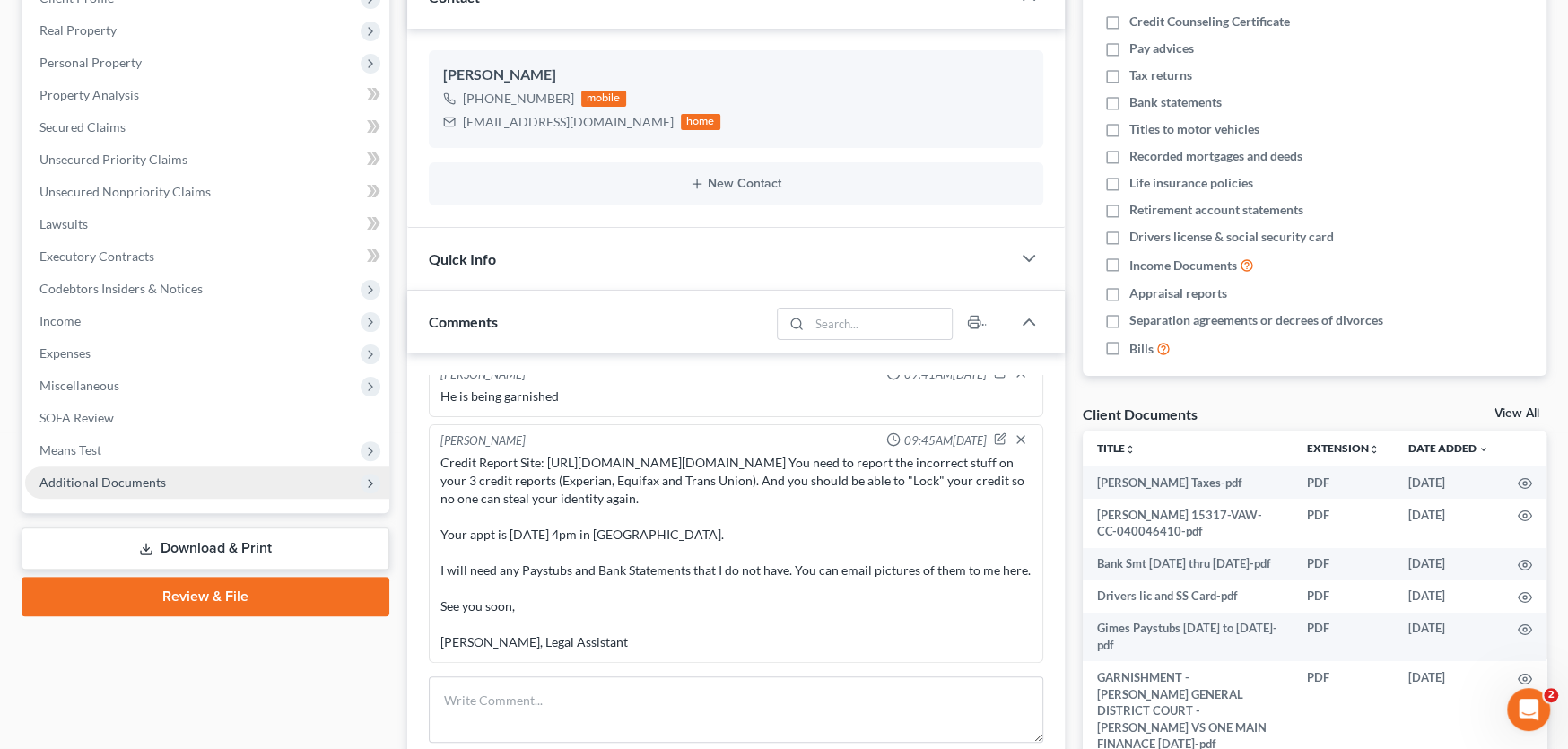
click at [139, 480] on span "Additional Documents" at bounding box center [102, 482] width 127 height 15
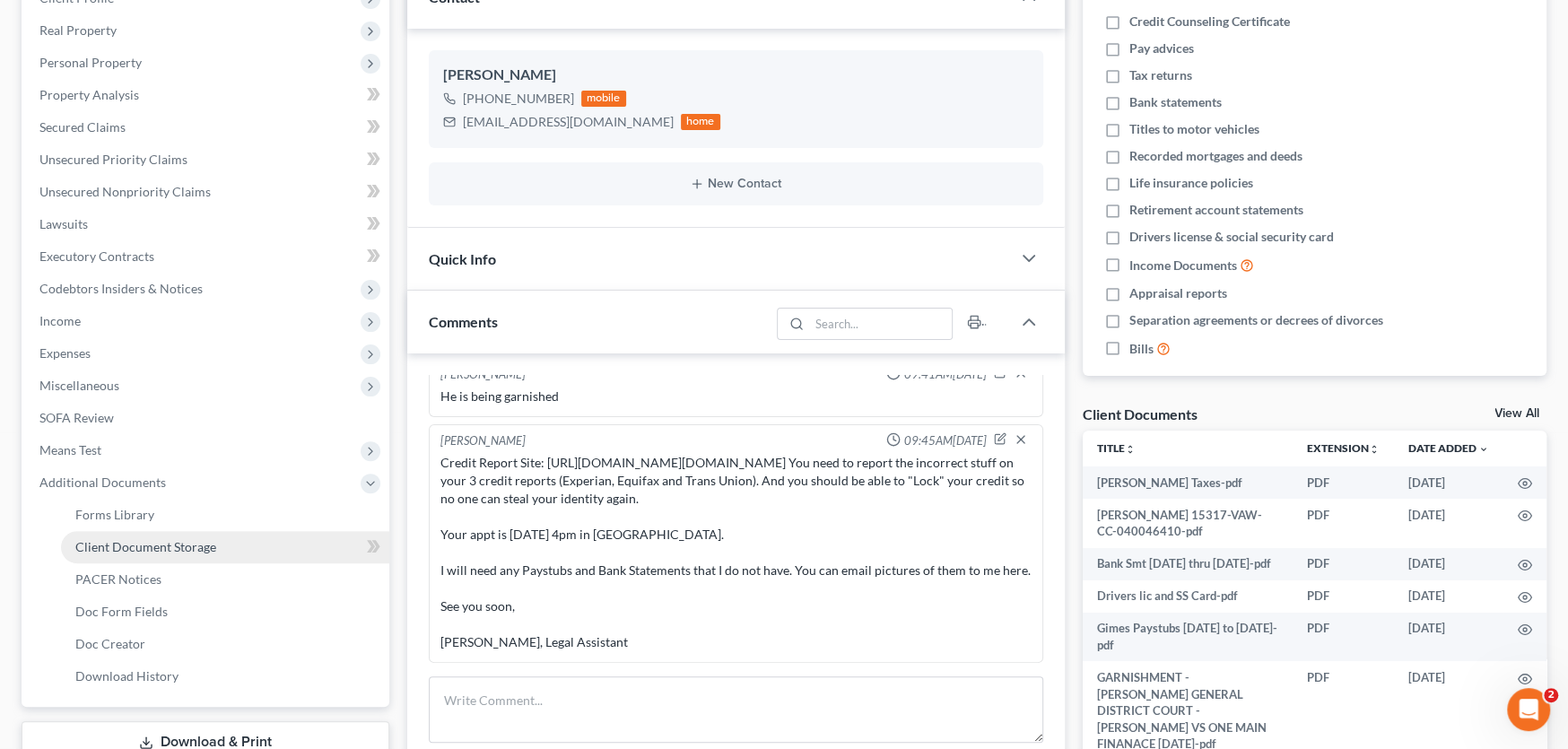
click at [138, 544] on span "Client Document Storage" at bounding box center [146, 547] width 141 height 15
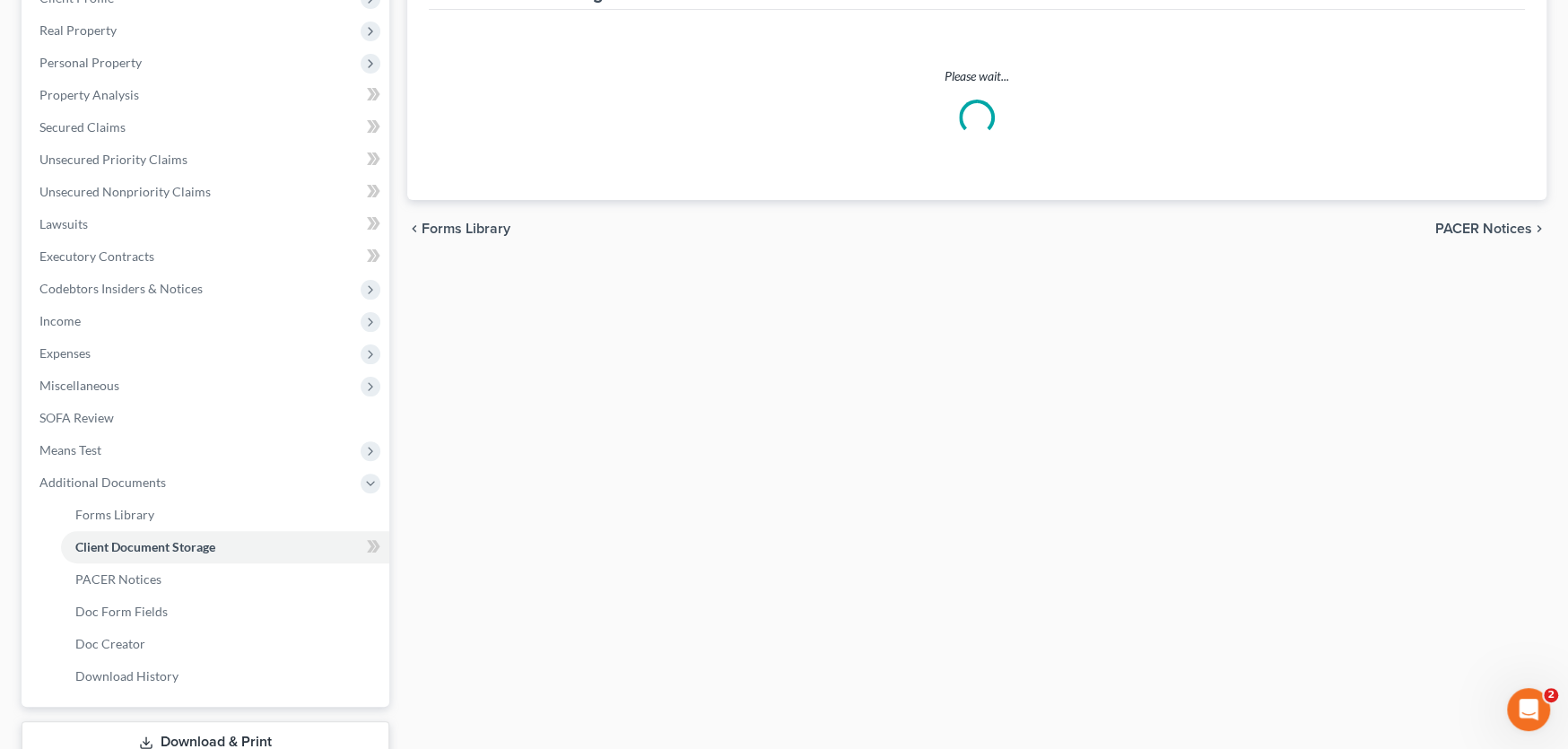
scroll to position [267, 0]
select select "0"
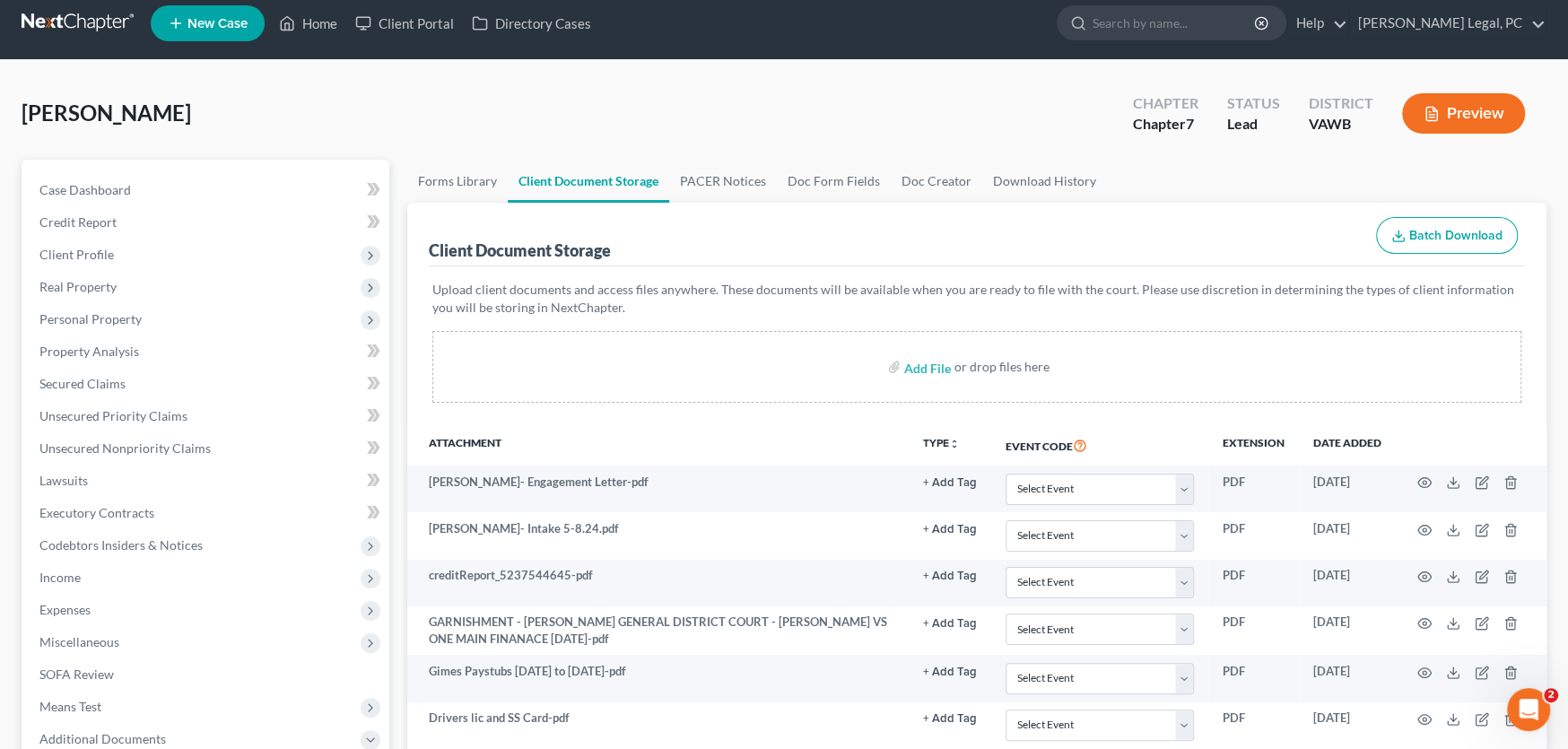
scroll to position [0, 0]
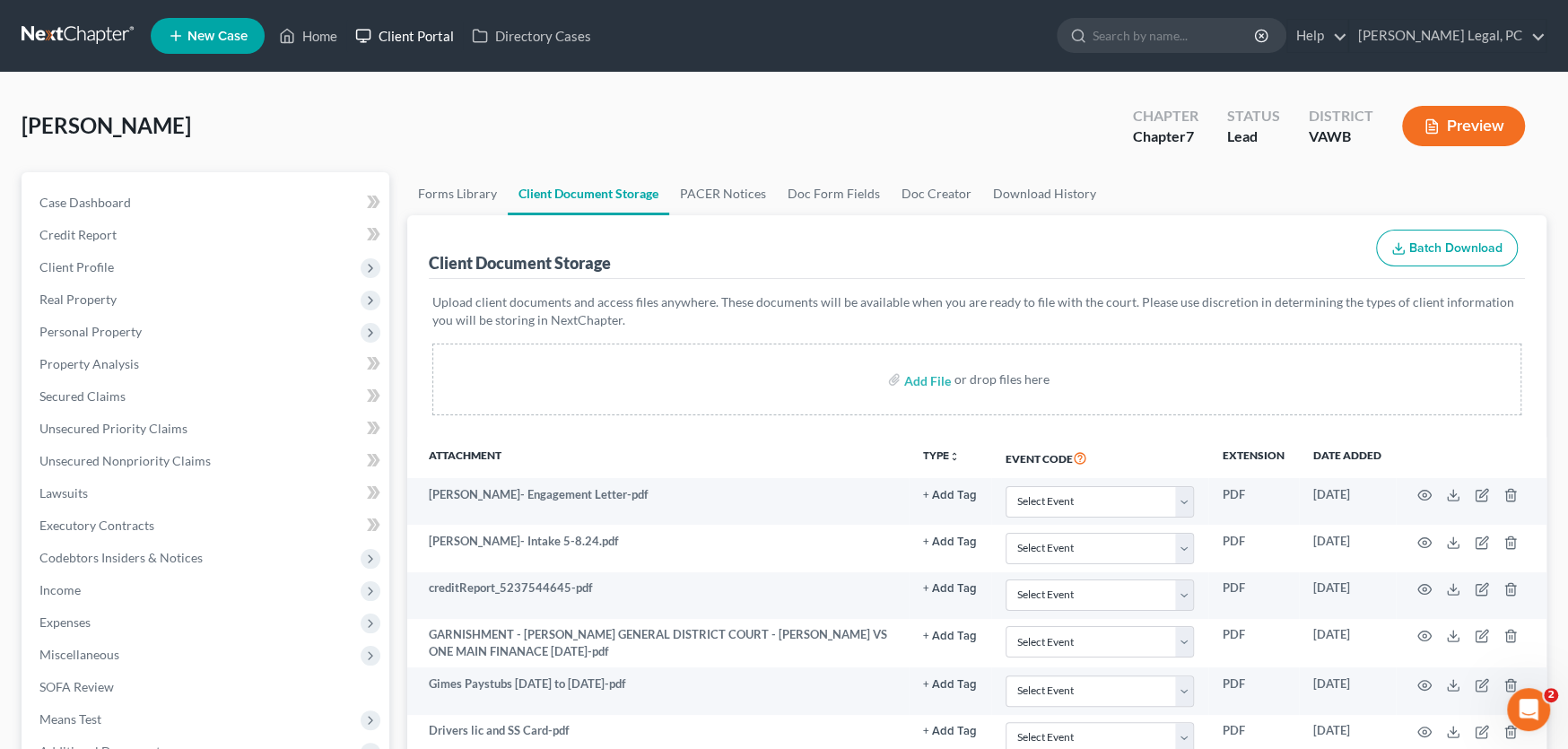
click at [411, 29] on link "Client Portal" at bounding box center [405, 36] width 116 height 32
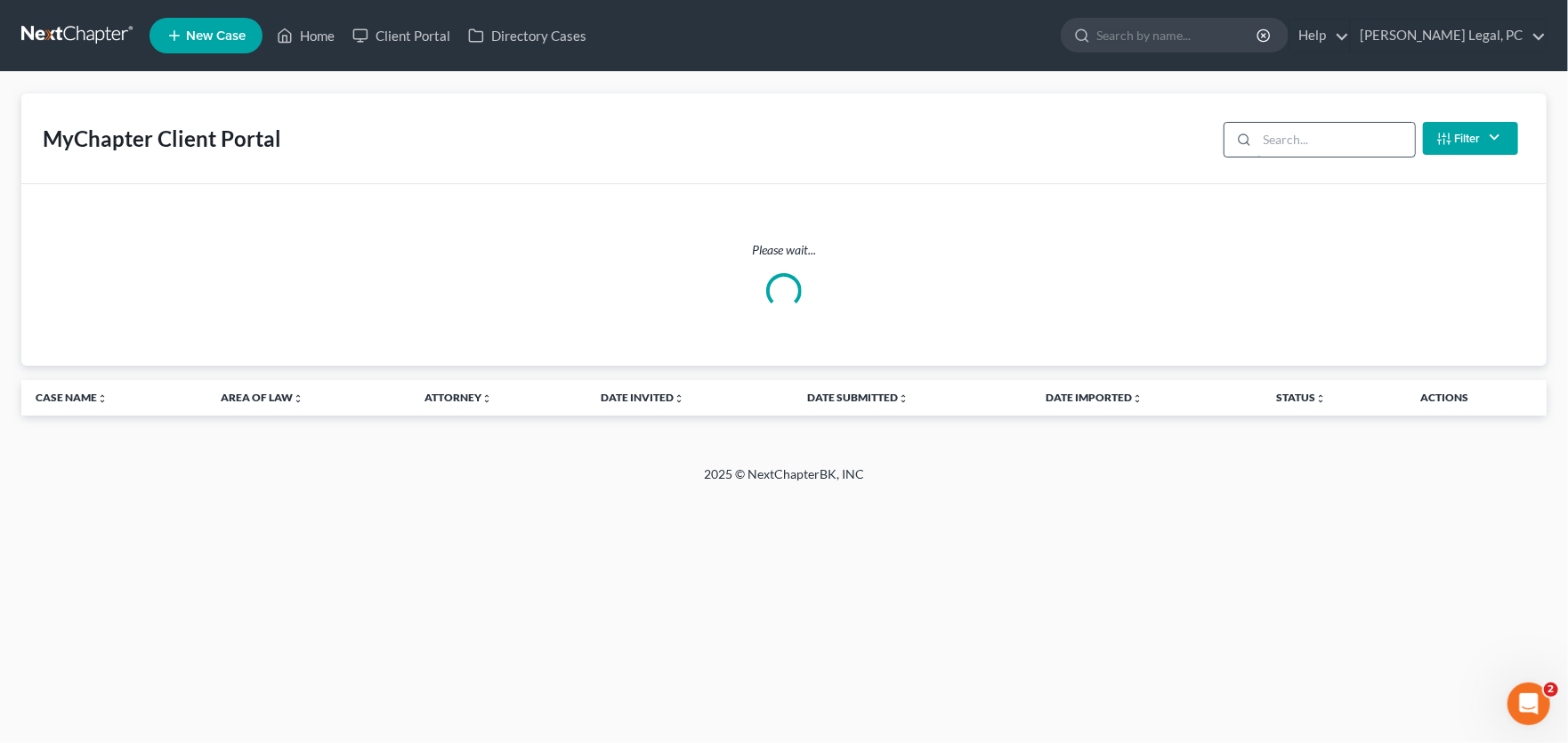
click at [1275, 132] on input "search" at bounding box center [1336, 140] width 157 height 34
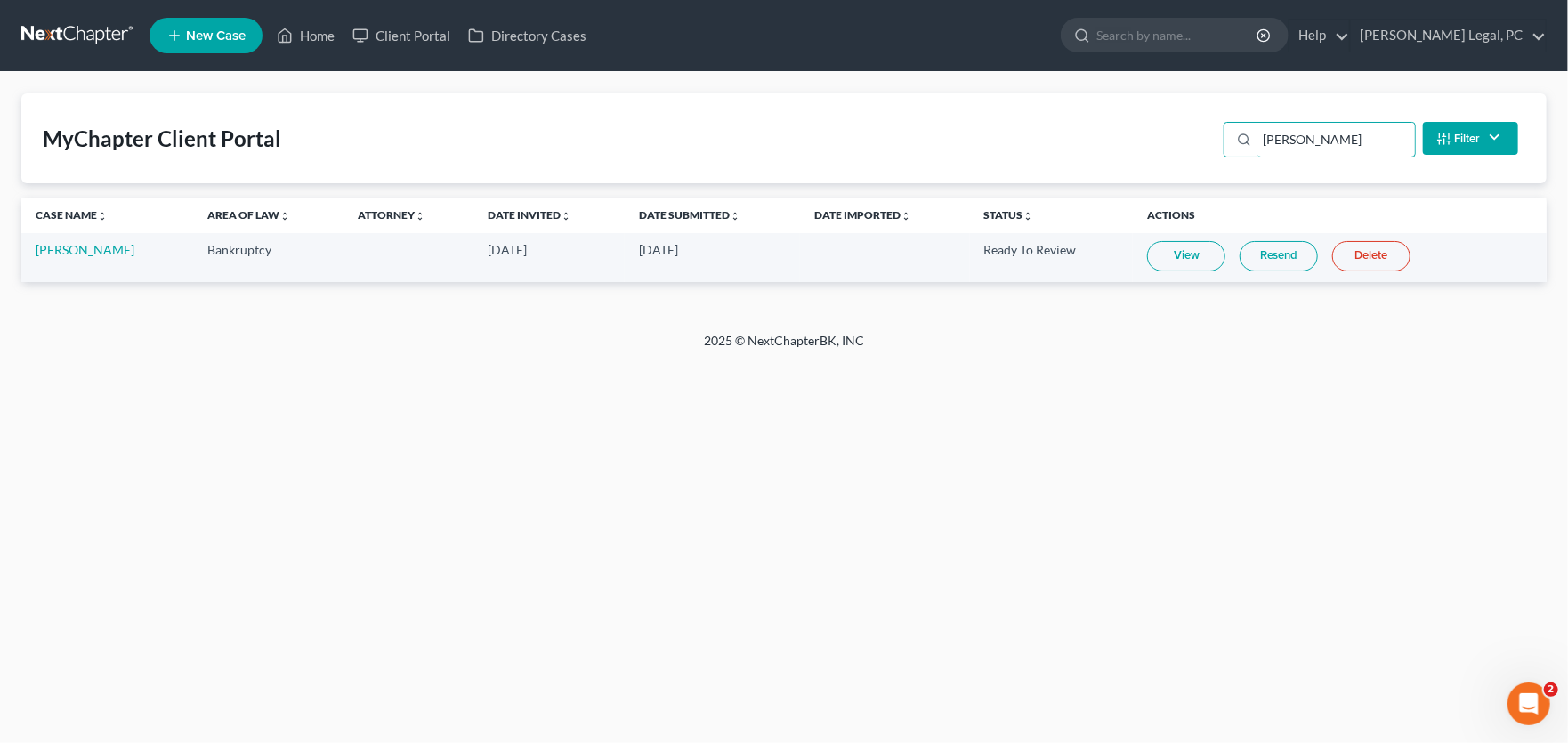
type input "[PERSON_NAME]"
click at [1194, 259] on link "View" at bounding box center [1186, 257] width 79 height 30
click at [414, 34] on link "Client Portal" at bounding box center [401, 36] width 116 height 32
click at [344, 20] on link "Client Portal" at bounding box center [401, 36] width 116 height 32
click at [1192, 258] on link "View" at bounding box center [1186, 257] width 79 height 30
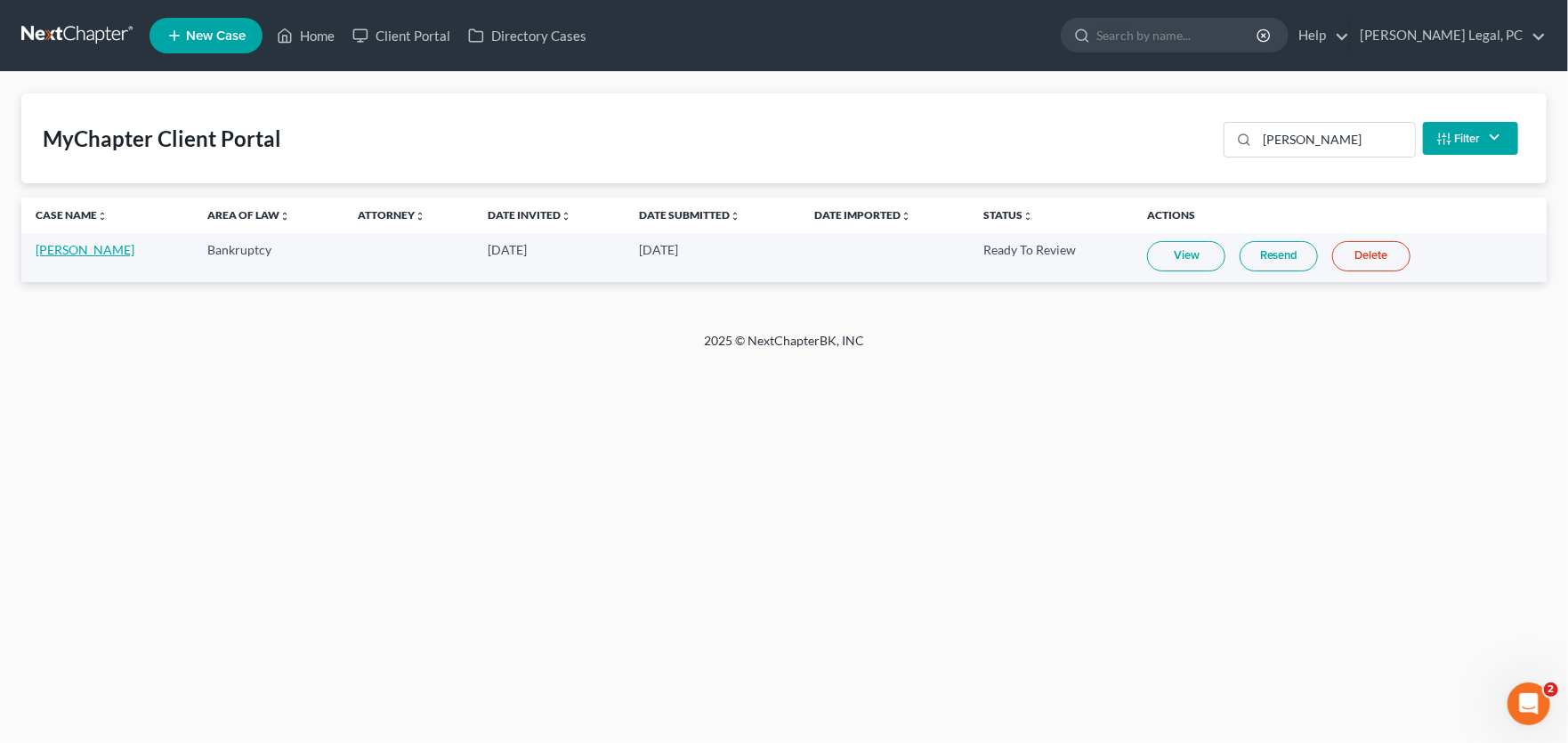
click at [104, 244] on link "[PERSON_NAME]" at bounding box center [85, 250] width 98 height 15
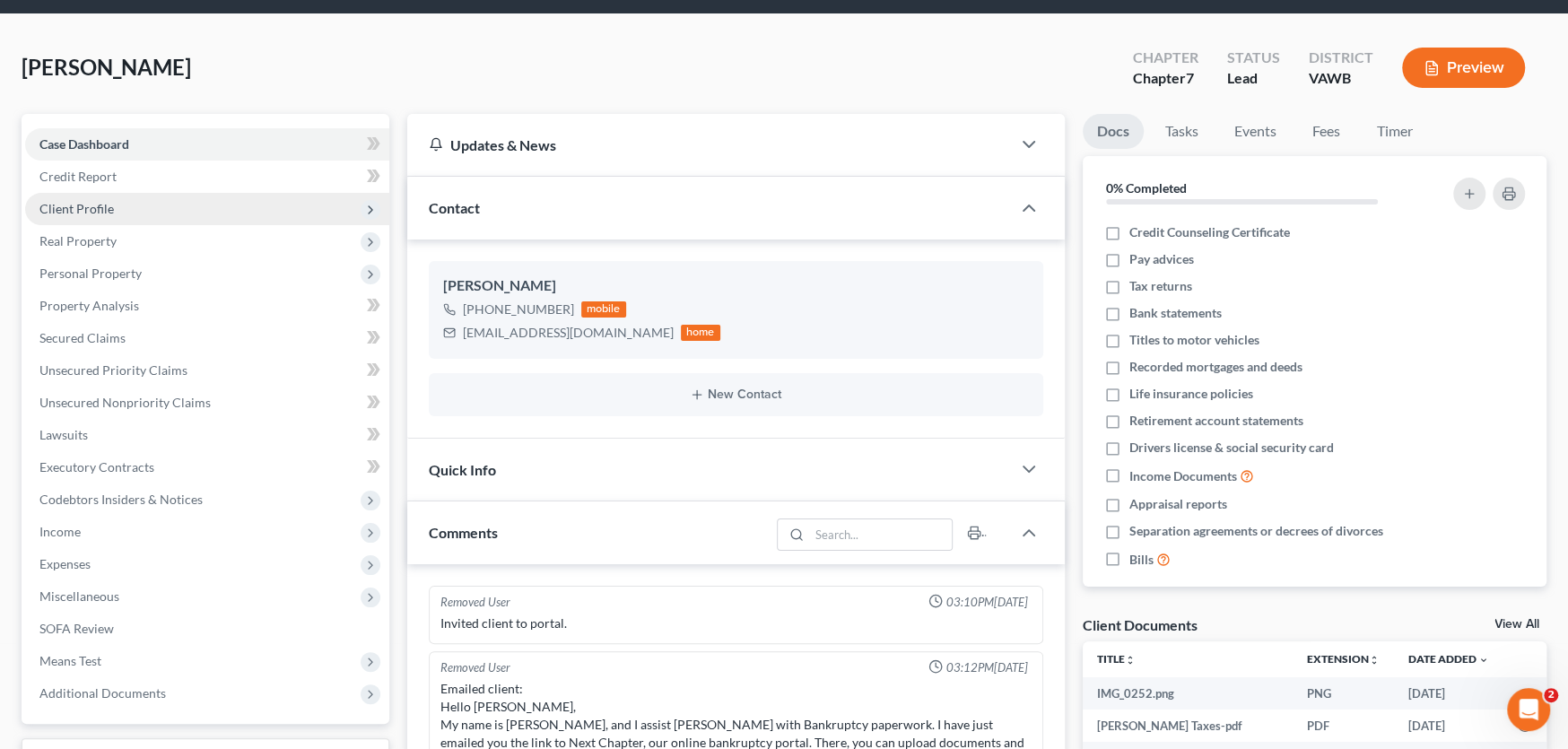
scroll to position [359, 0]
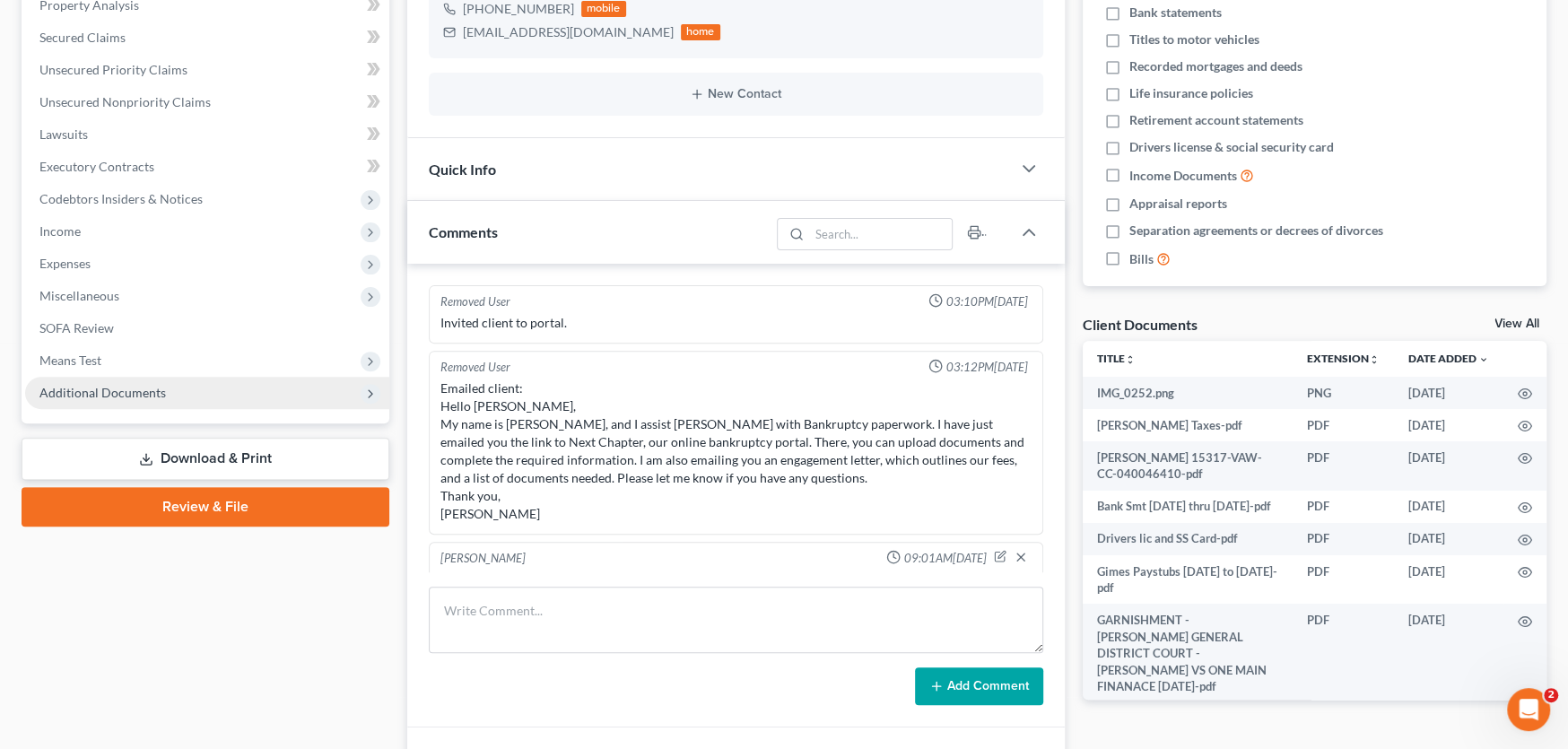
click at [119, 388] on span "Additional Documents" at bounding box center [102, 392] width 127 height 15
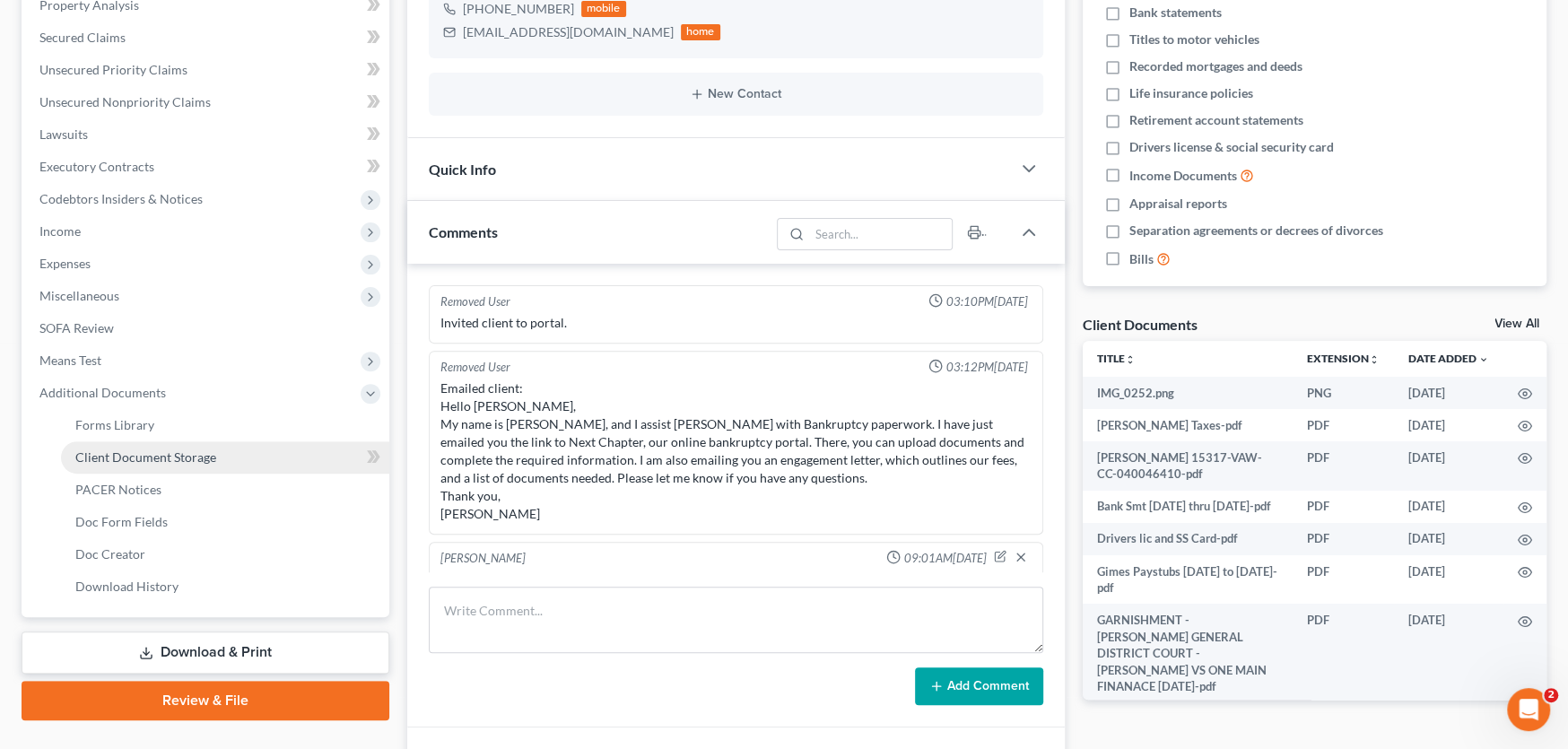
click at [189, 454] on span "Client Document Storage" at bounding box center [146, 457] width 141 height 15
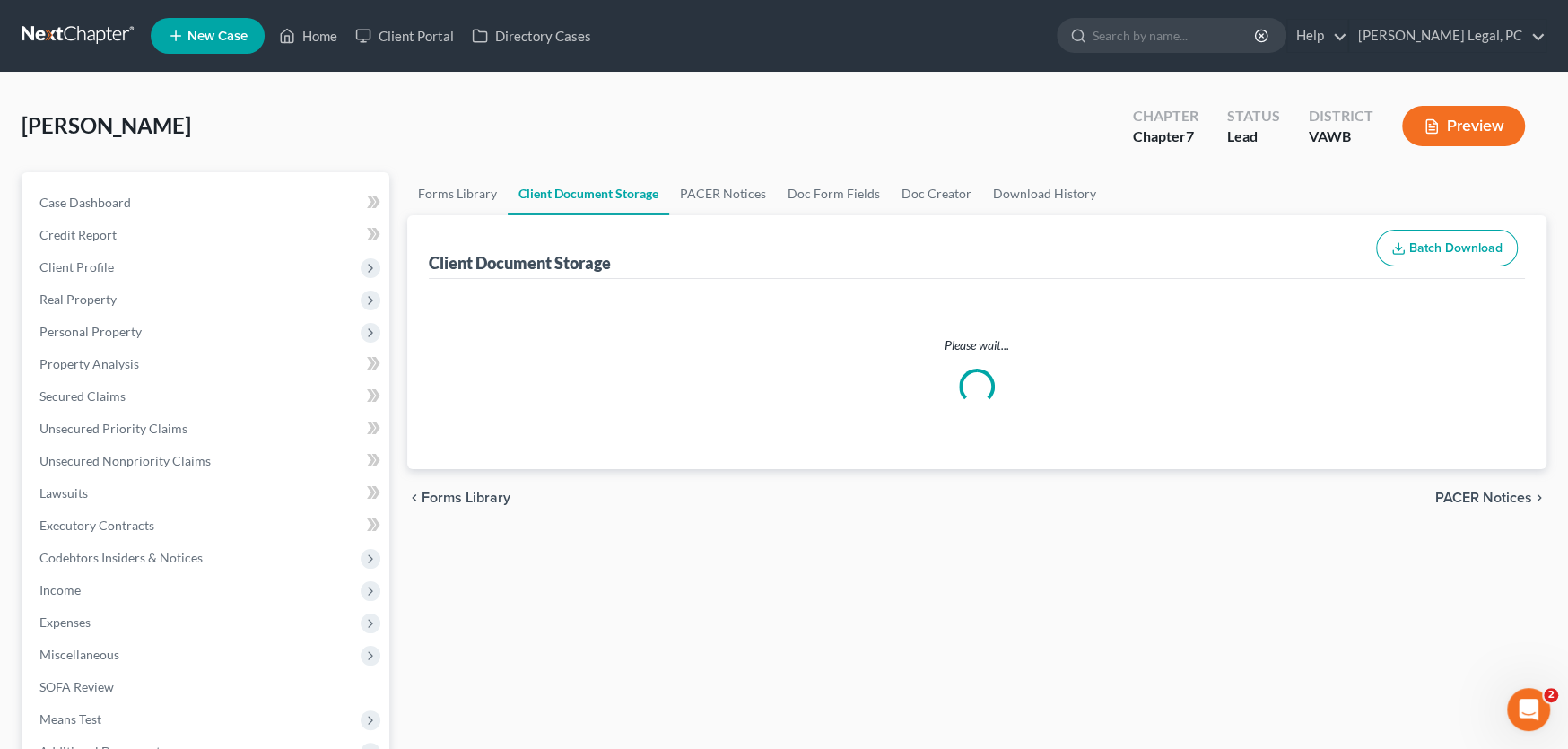
select select "0"
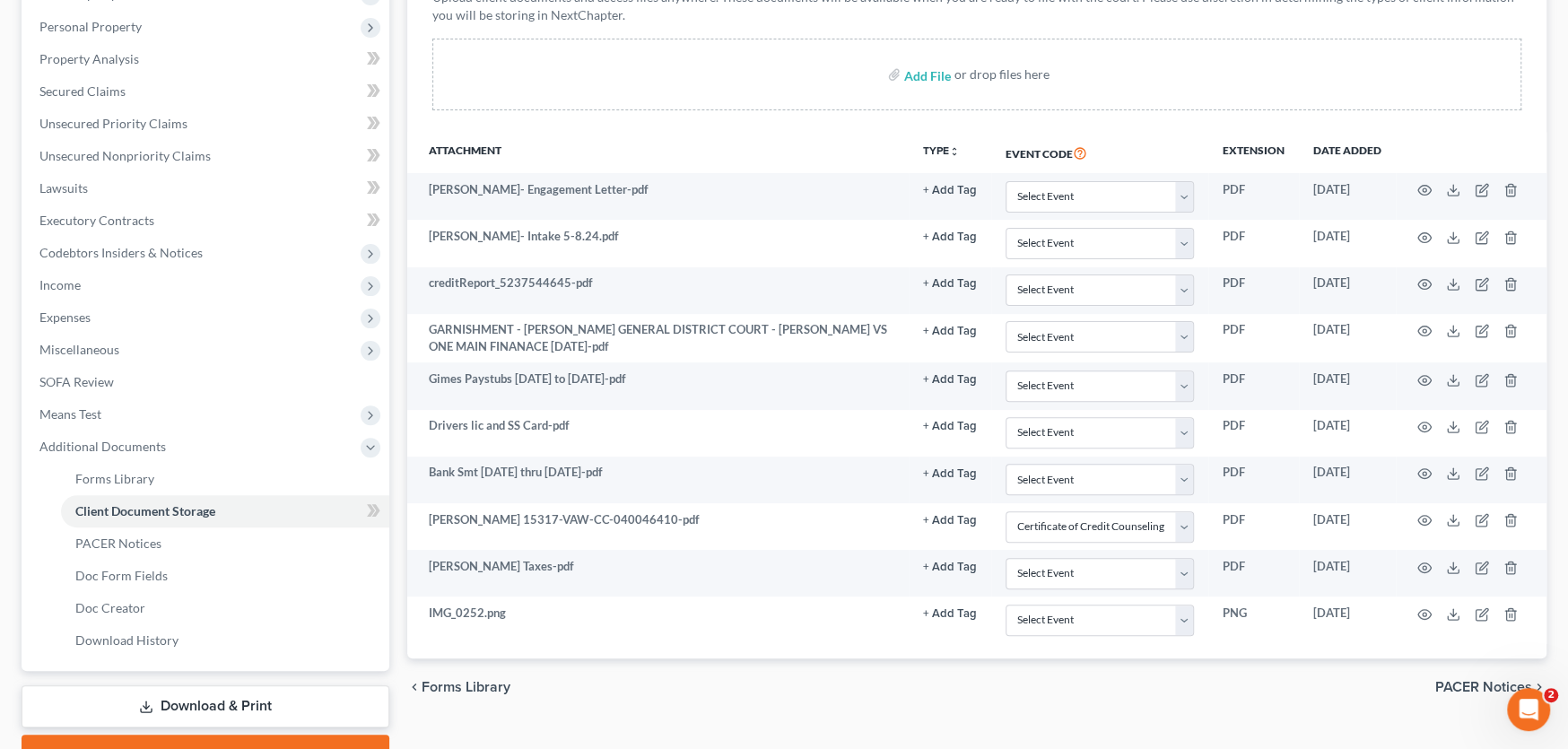
scroll to position [396, 0]
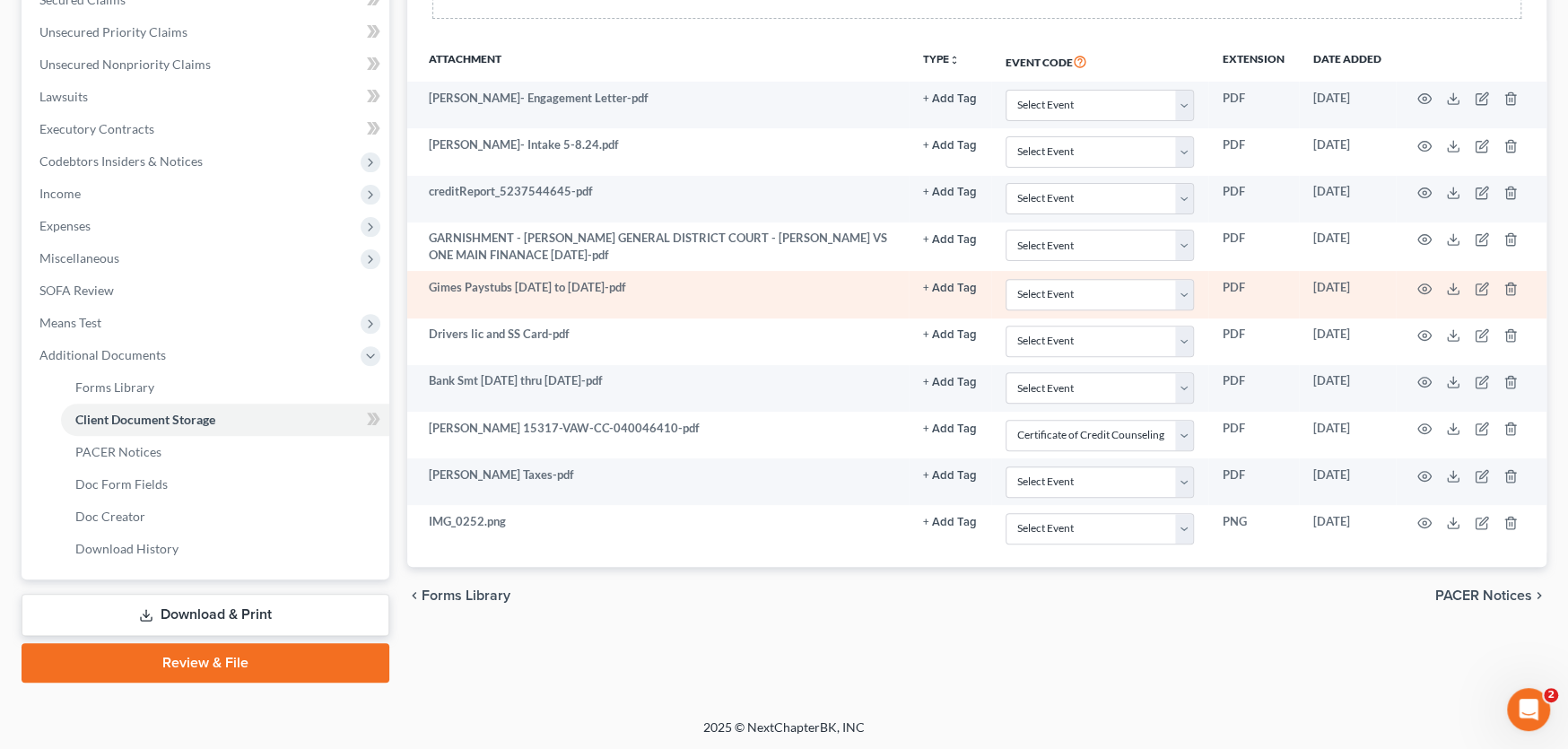
click at [563, 296] on td "Gimes Paystubs 3-1-25 to 8-15-25-pdf" at bounding box center [658, 294] width 501 height 47
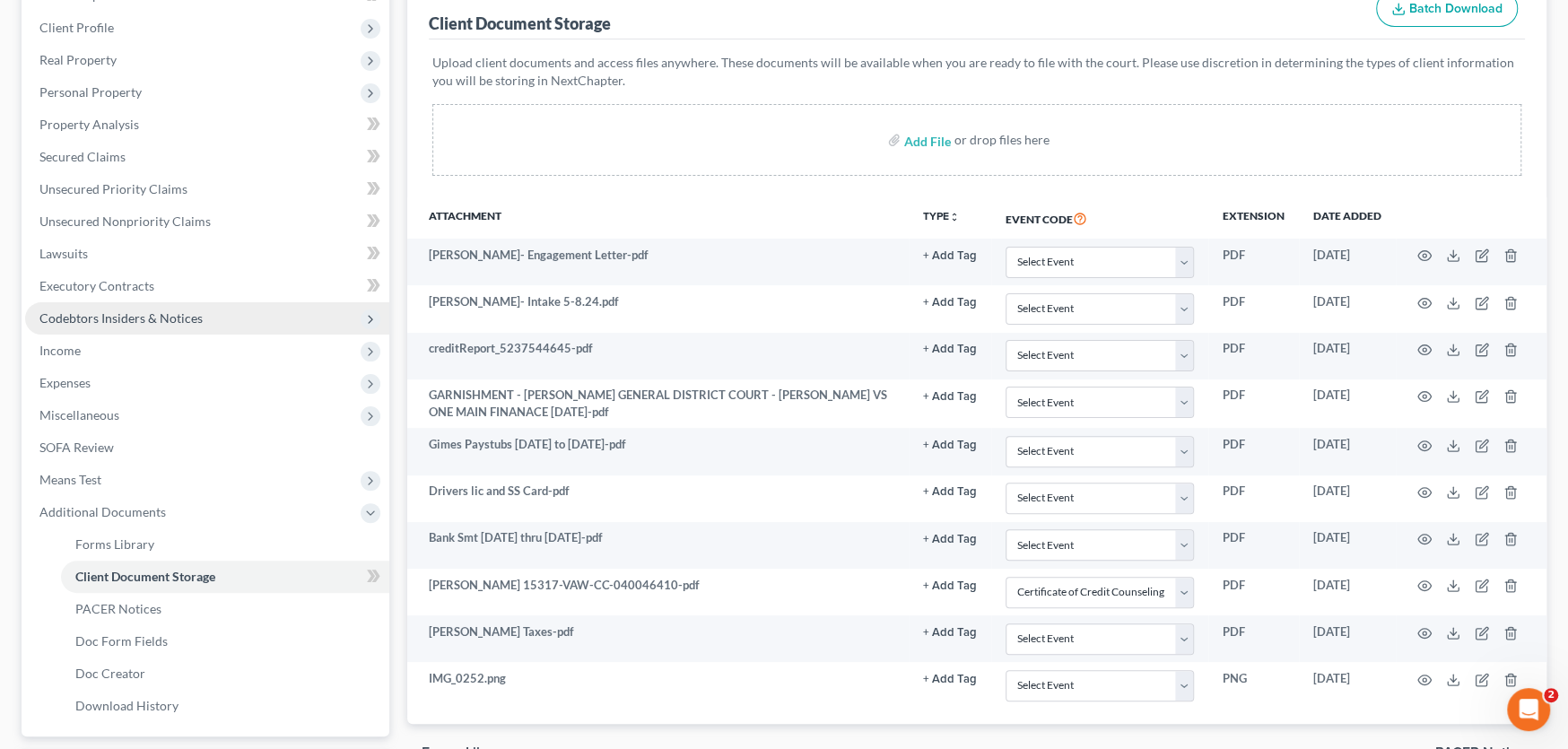
scroll to position [217, 0]
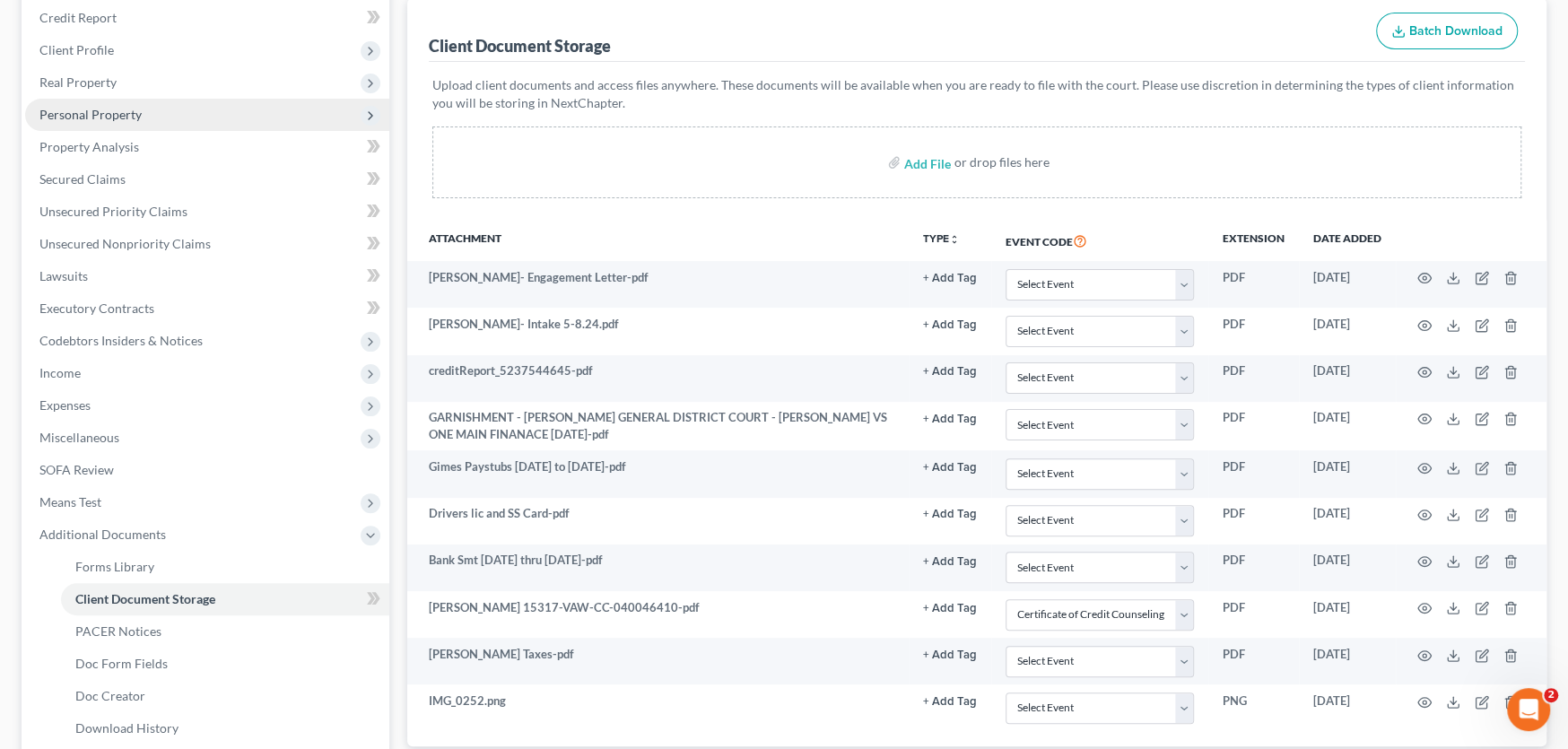
click at [96, 108] on span "Personal Property" at bounding box center [90, 114] width 102 height 15
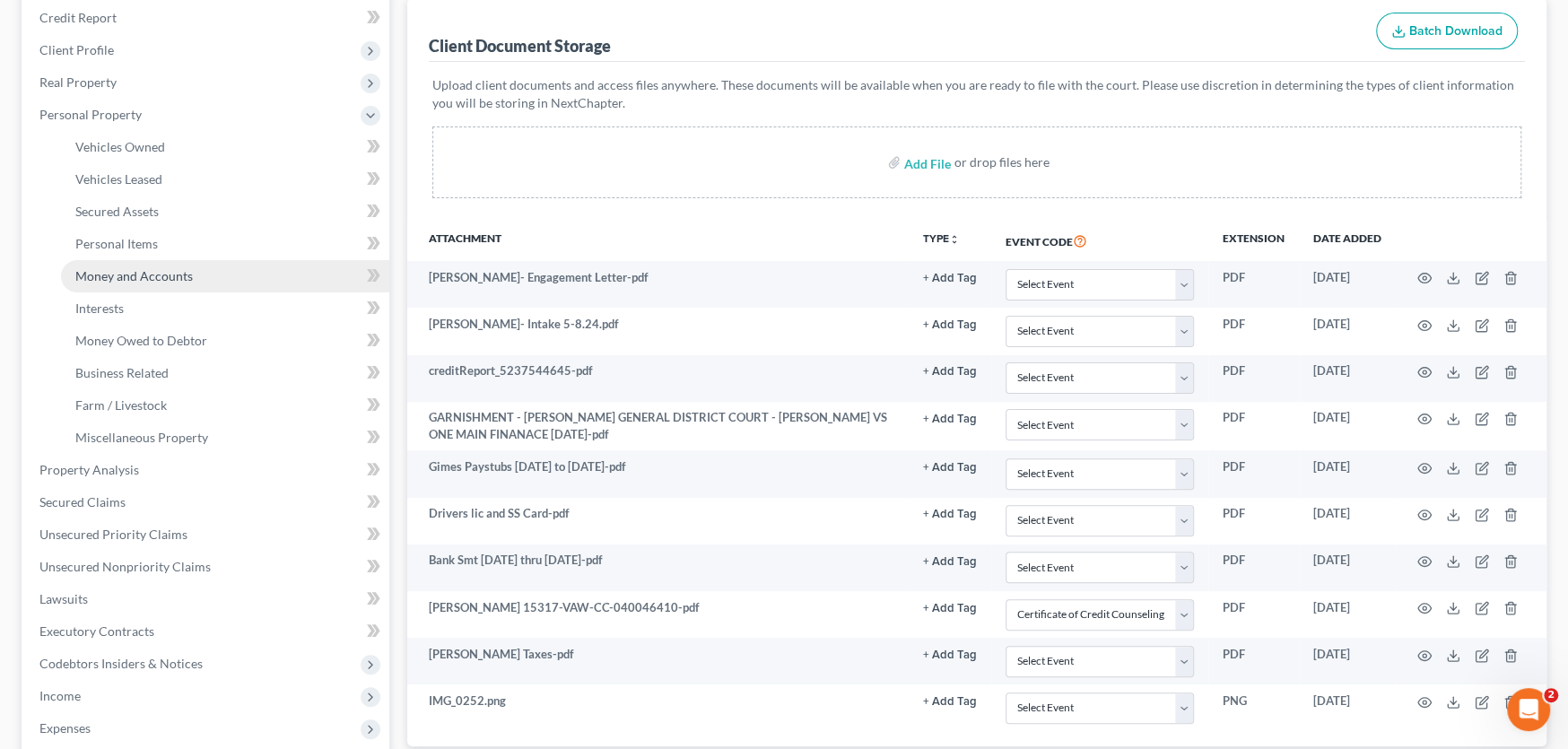
click at [110, 277] on span "Money and Accounts" at bounding box center [134, 276] width 117 height 15
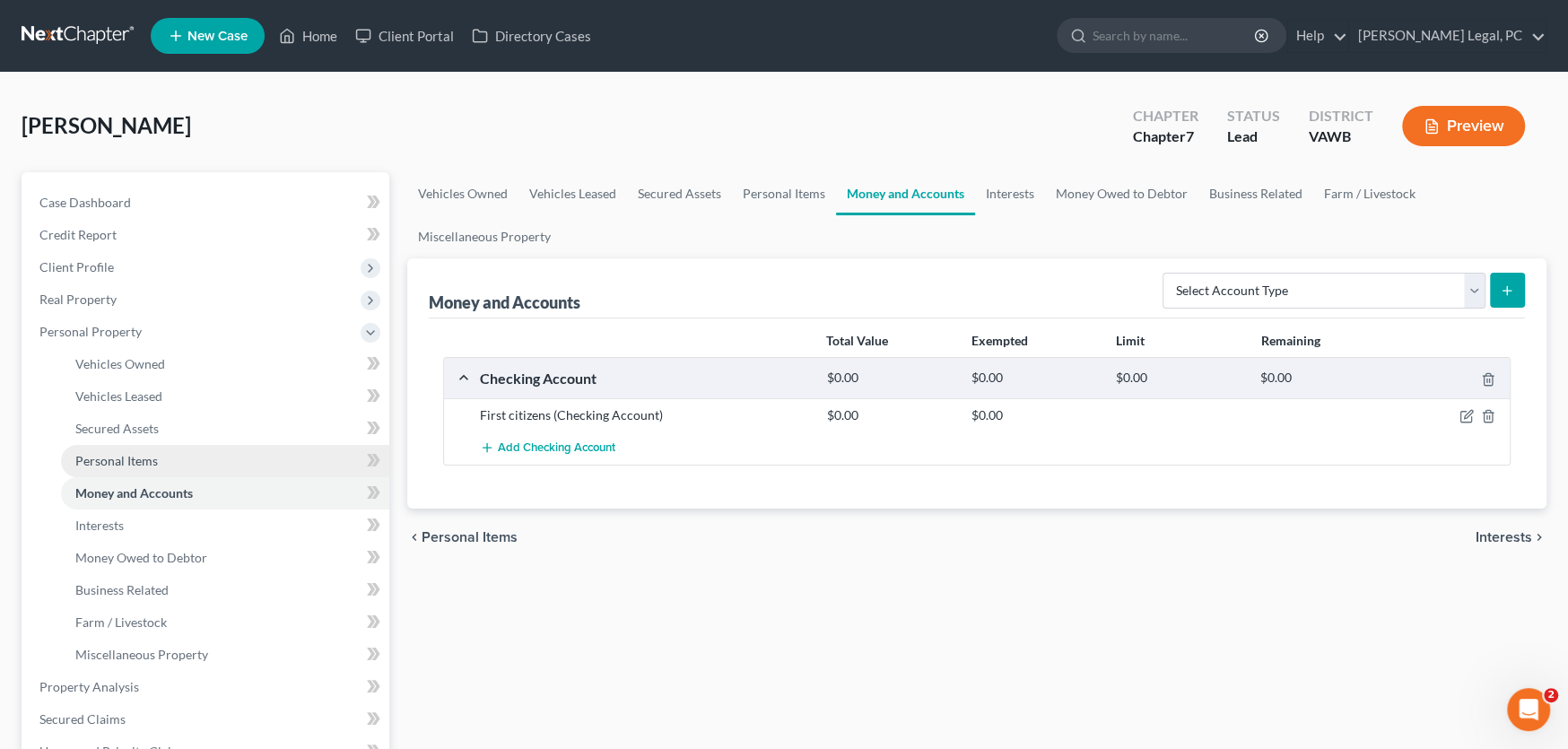
click at [91, 460] on span "Personal Items" at bounding box center [116, 461] width 82 height 15
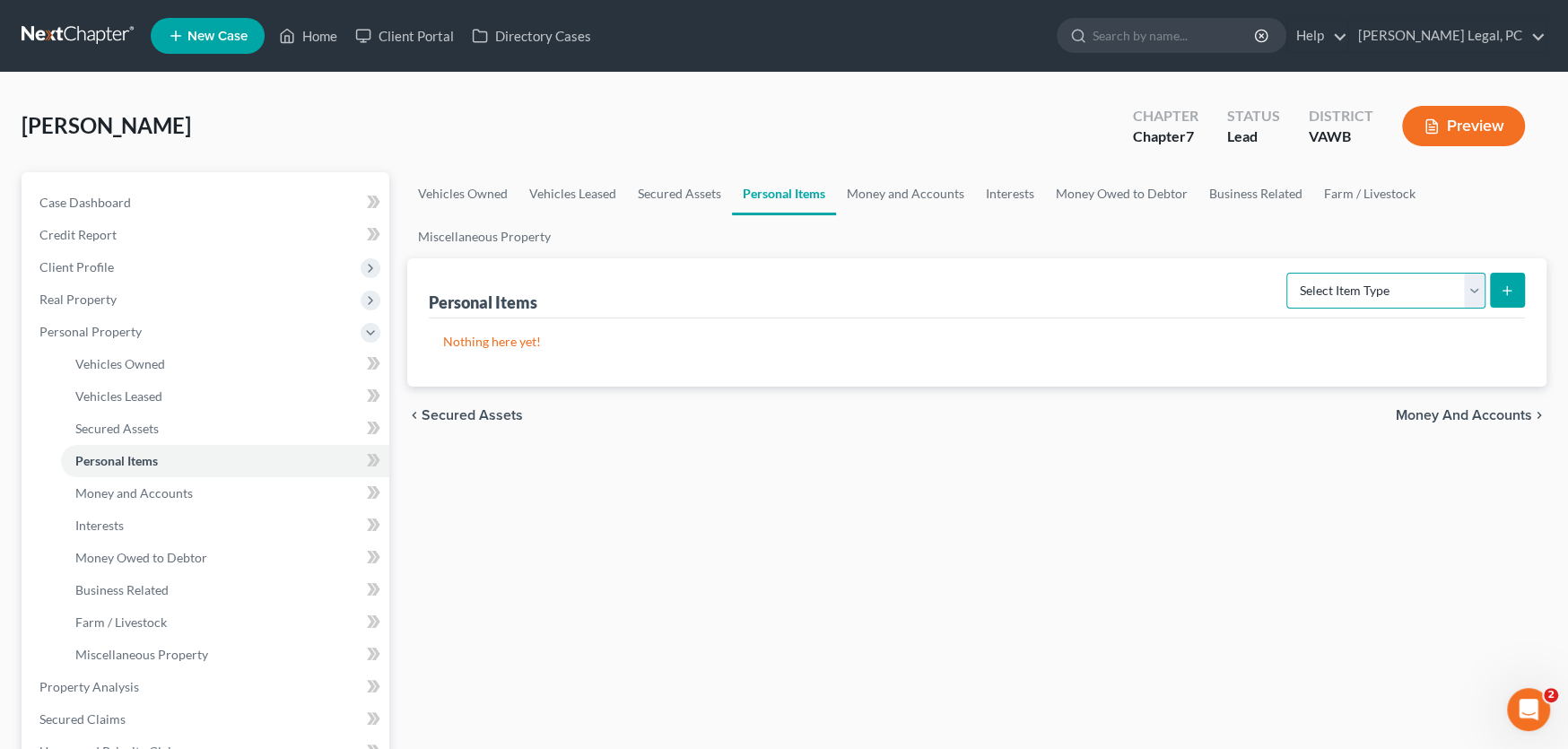
click at [1474, 290] on select "Select Item Type Clothing Collectibles Of Value Electronics Firearms Household …" at bounding box center [1386, 291] width 199 height 36
select select "household_goods"
click at [1288, 273] on select "Select Item Type Clothing Collectibles Of Value Electronics Firearms Household …" at bounding box center [1386, 291] width 199 height 36
click at [1507, 292] on line "submit" at bounding box center [1507, 290] width 0 height 8
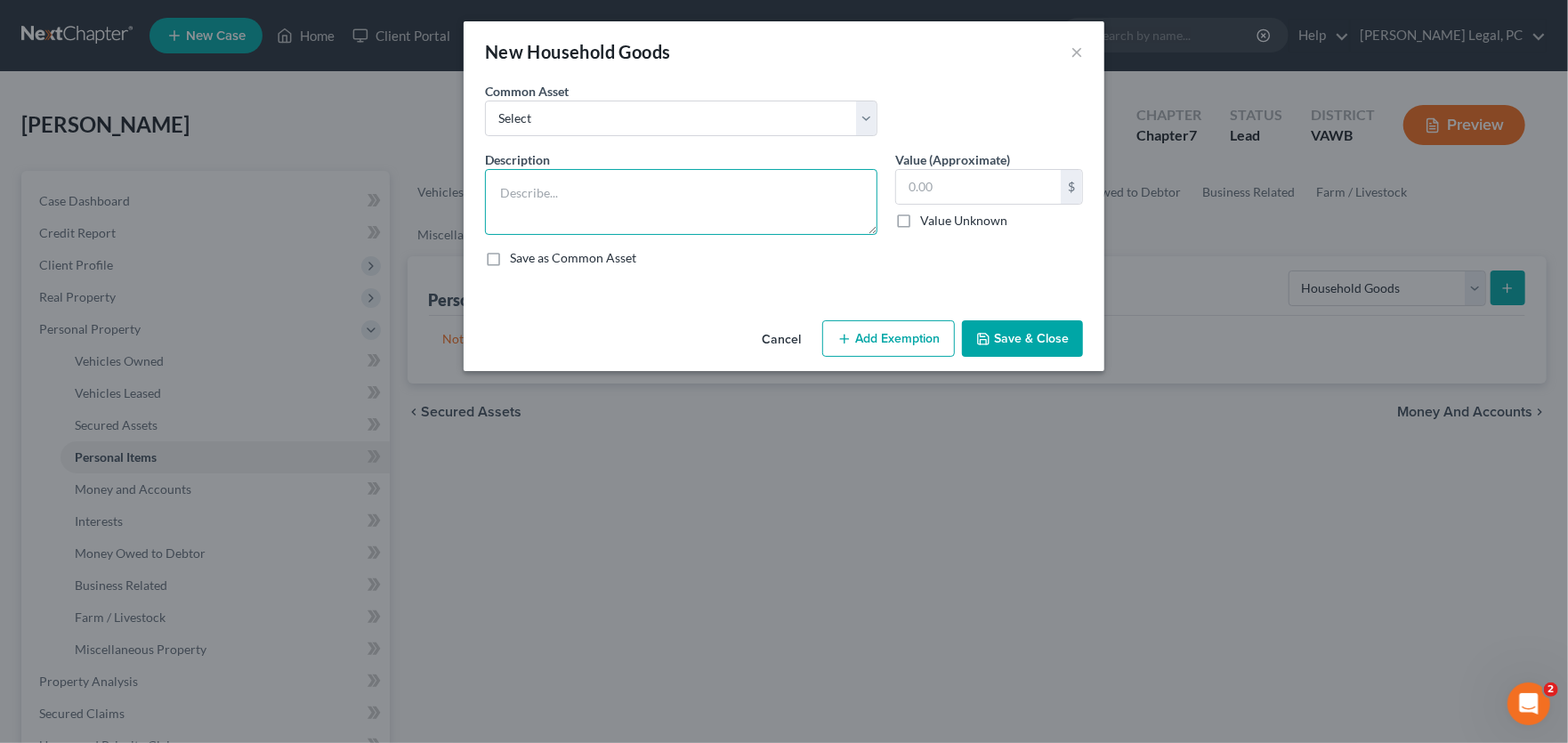
click at [646, 208] on textarea at bounding box center [681, 203] width 393 height 66
type textarea "Furniture"
click at [953, 188] on input "text" at bounding box center [979, 187] width 165 height 34
type input "1,500"
click at [633, 195] on textarea "Furniture" at bounding box center [681, 203] width 393 height 66
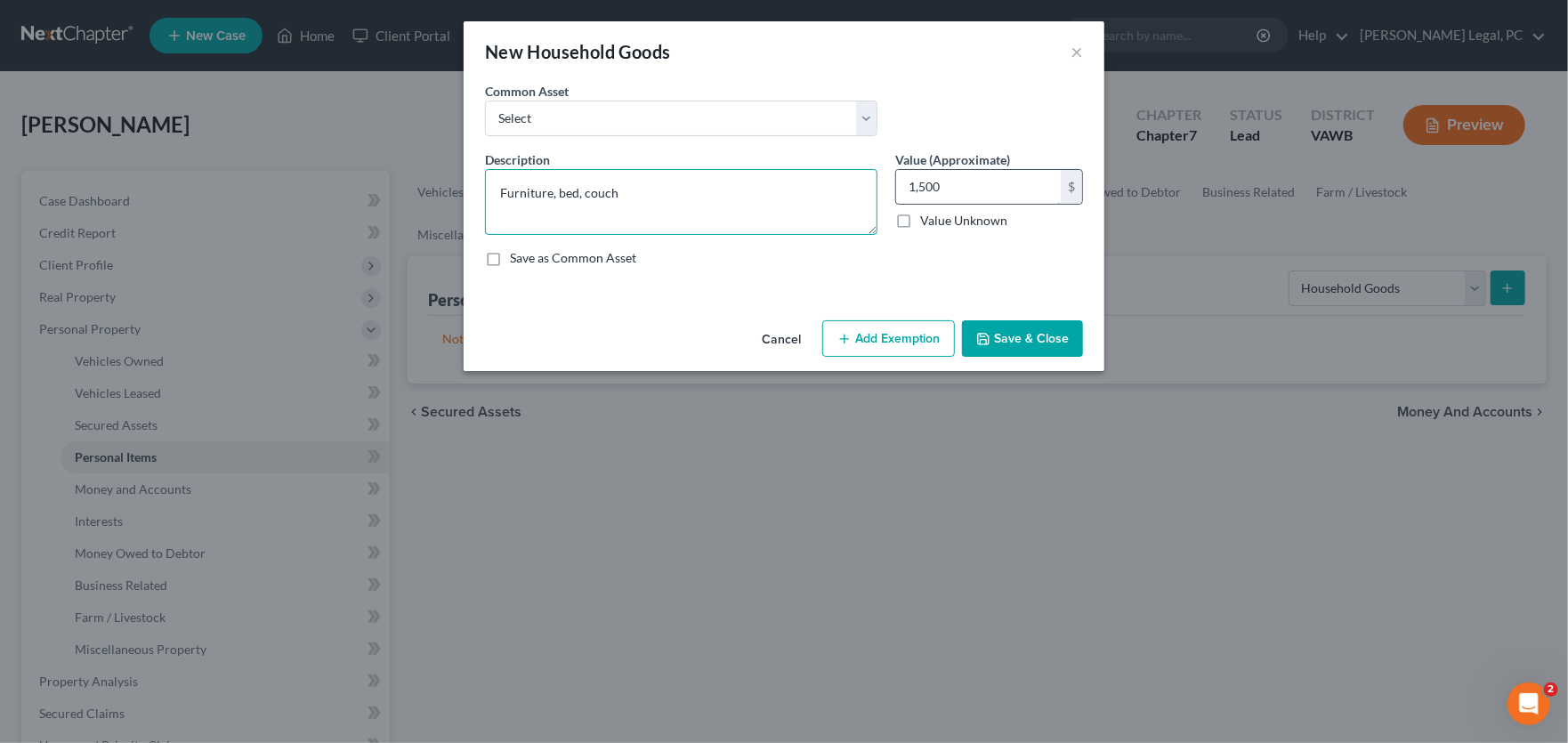
type textarea "Furniture, bed, couch"
click at [919, 180] on input "text" at bounding box center [979, 187] width 165 height 34
type input "2,000"
click at [1023, 343] on button "Save & Close" at bounding box center [1023, 338] width 121 height 37
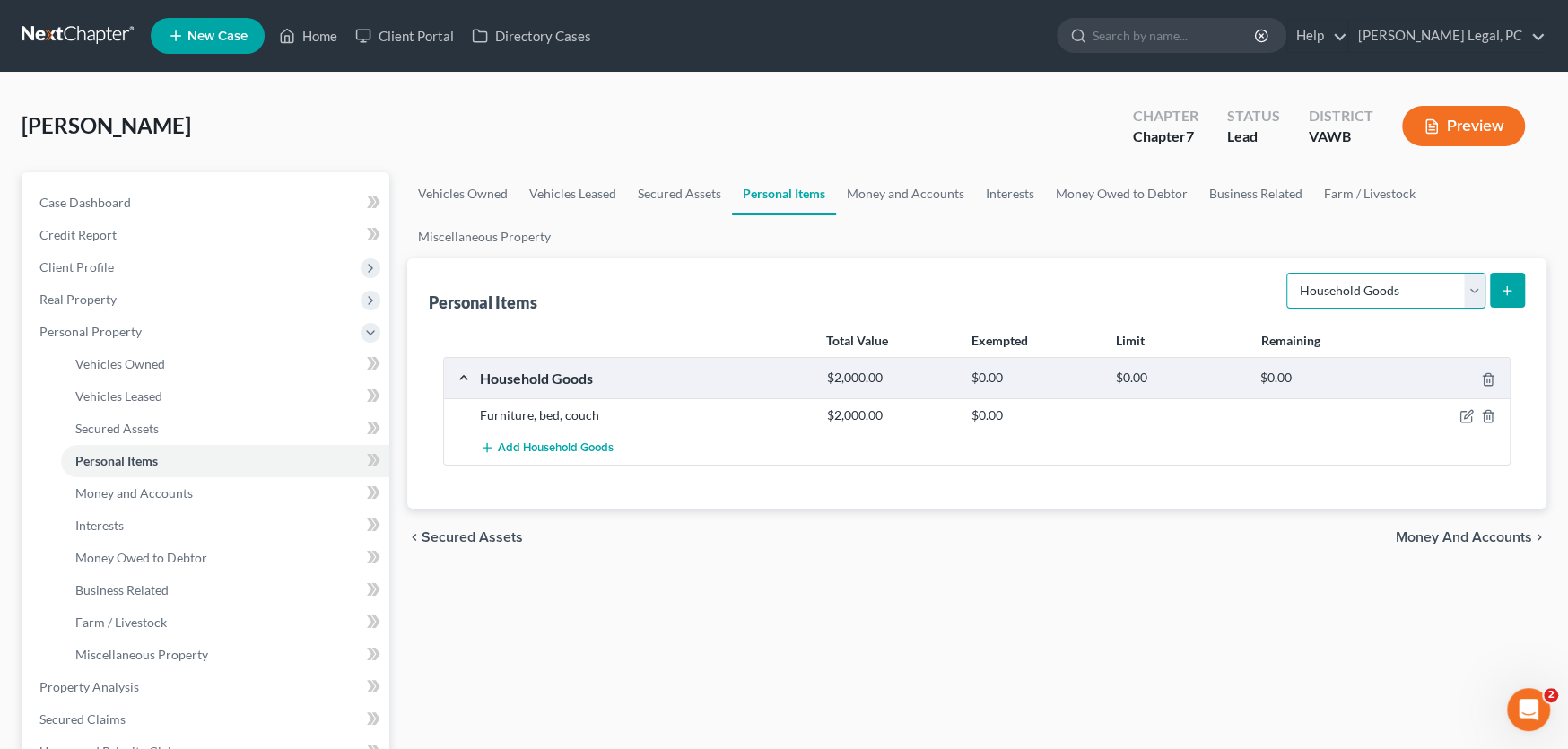
click at [1355, 293] on select "Select Item Type Clothing Collectibles Of Value Electronics Firearms Household …" at bounding box center [1386, 291] width 199 height 36
click at [1288, 273] on select "Select Item Type Clothing Collectibles Of Value Electronics Firearms Household …" at bounding box center [1386, 291] width 199 height 36
click at [1388, 295] on select "Select Item Type Clothing Collectibles Of Value Electronics Firearms Household …" at bounding box center [1386, 291] width 199 height 36
select select "sports_and_hobby_equipment"
click at [1288, 273] on select "Select Item Type Clothing Collectibles Of Value Electronics Firearms Household …" at bounding box center [1386, 291] width 199 height 36
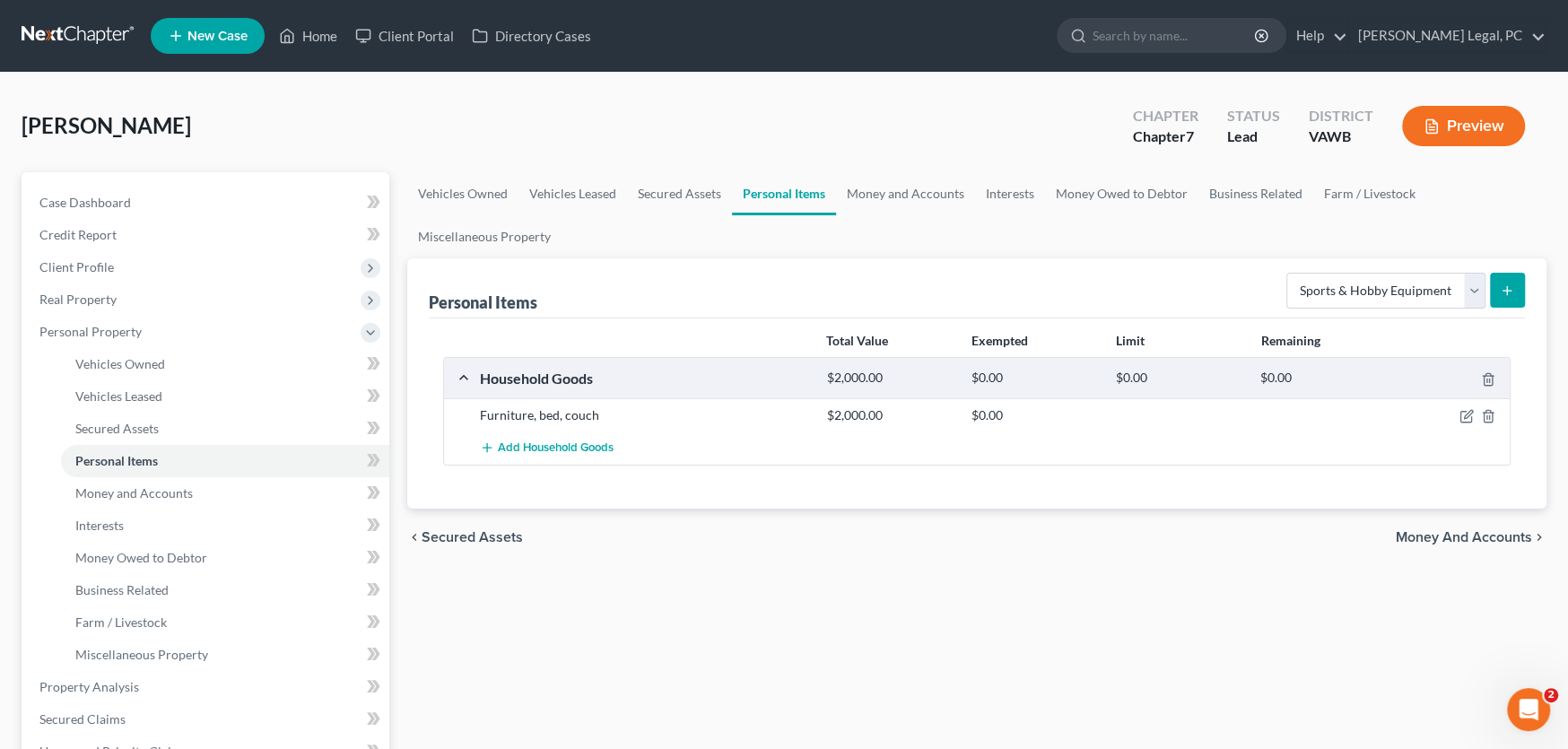
click at [1501, 290] on icon "submit" at bounding box center [1507, 290] width 14 height 14
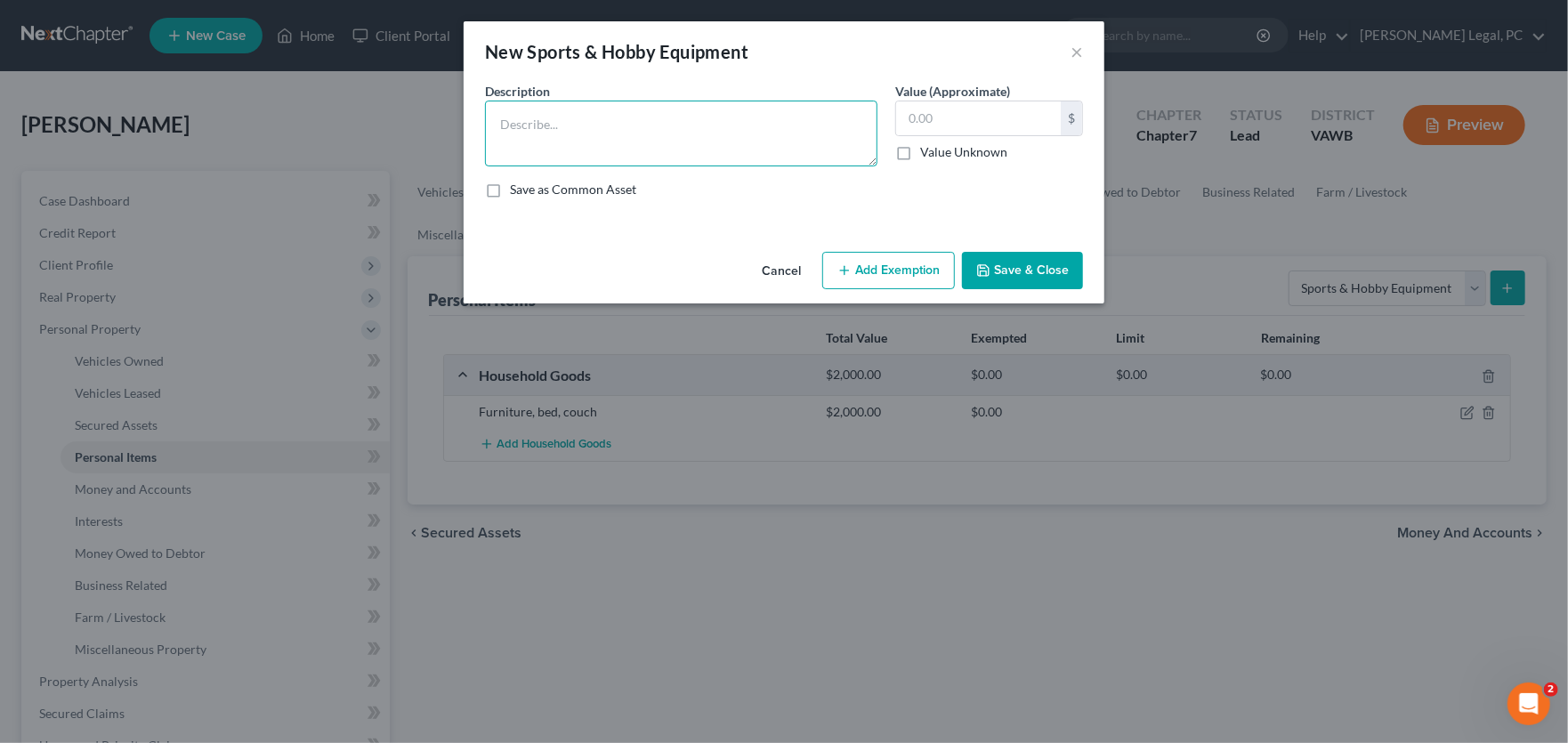
click at [631, 123] on textarea at bounding box center [681, 133] width 393 height 66
type textarea "Automotive Tools"
click at [930, 113] on input "text" at bounding box center [979, 118] width 165 height 34
type input "200"
click at [1033, 264] on button "Save & Close" at bounding box center [1023, 270] width 121 height 37
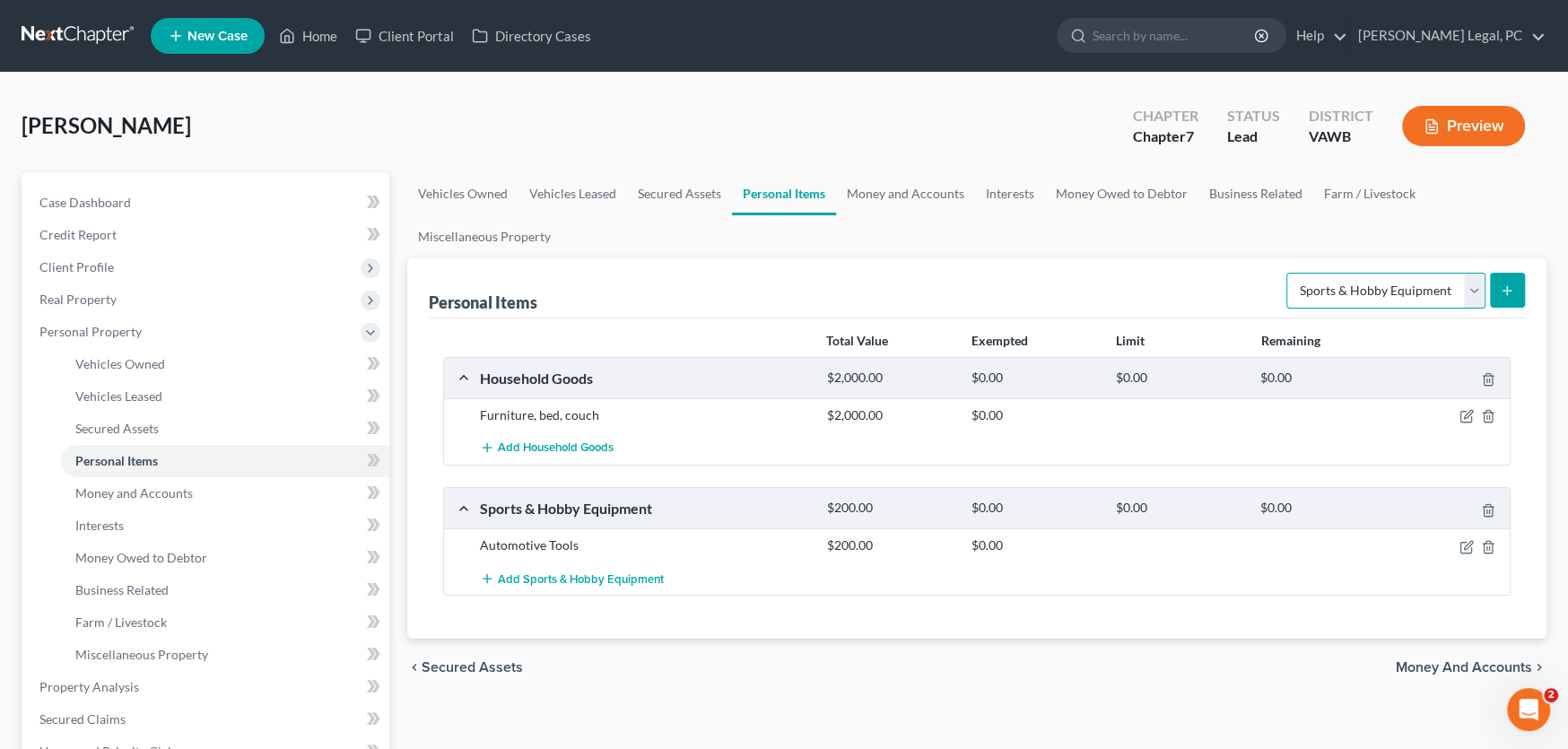
click at [1447, 290] on select "Select Item Type Clothing Collectibles Of Value Electronics Firearms Household …" at bounding box center [1386, 291] width 199 height 36
drag, startPoint x: 1398, startPoint y: 552, endPoint x: 1463, endPoint y: 545, distance: 65.4
click at [1398, 552] on div "Automotive Tools $200.00 $0.00" at bounding box center [976, 545] width 1066 height 33
click at [1463, 545] on icon "button" at bounding box center [1466, 547] width 14 height 14
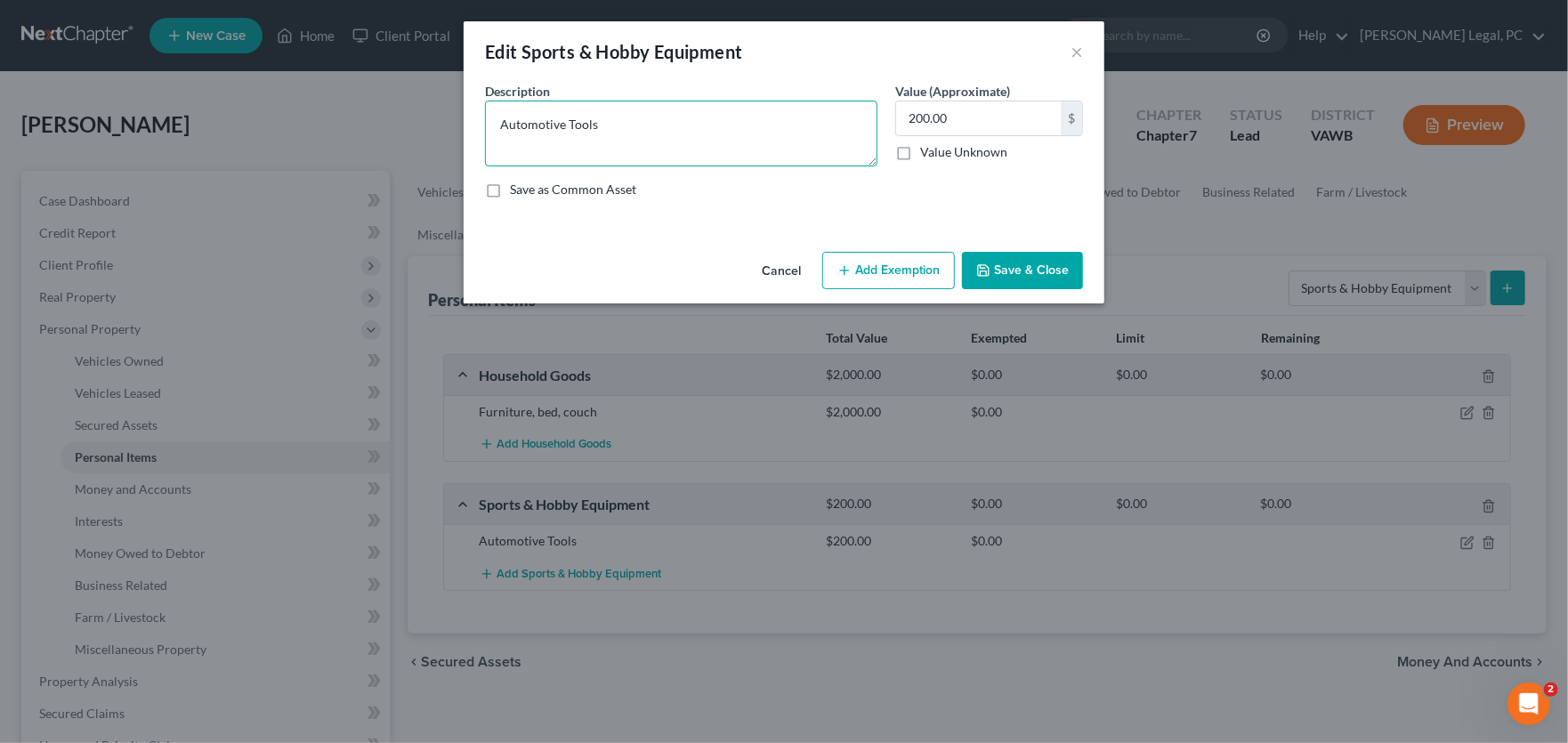
click at [667, 127] on textarea "Automotive Tools" at bounding box center [681, 133] width 393 height 66
click at [596, 123] on textarea "Automotive Tools and Work Tools" at bounding box center [681, 133] width 393 height 66
click at [801, 120] on textarea "Automotive Tools and Carpentry and Work Tools" at bounding box center [681, 133] width 393 height 66
type textarea "Automotive Tools and Carpentry and Work Tools"
click at [999, 263] on button "Save & Close" at bounding box center [1023, 270] width 121 height 37
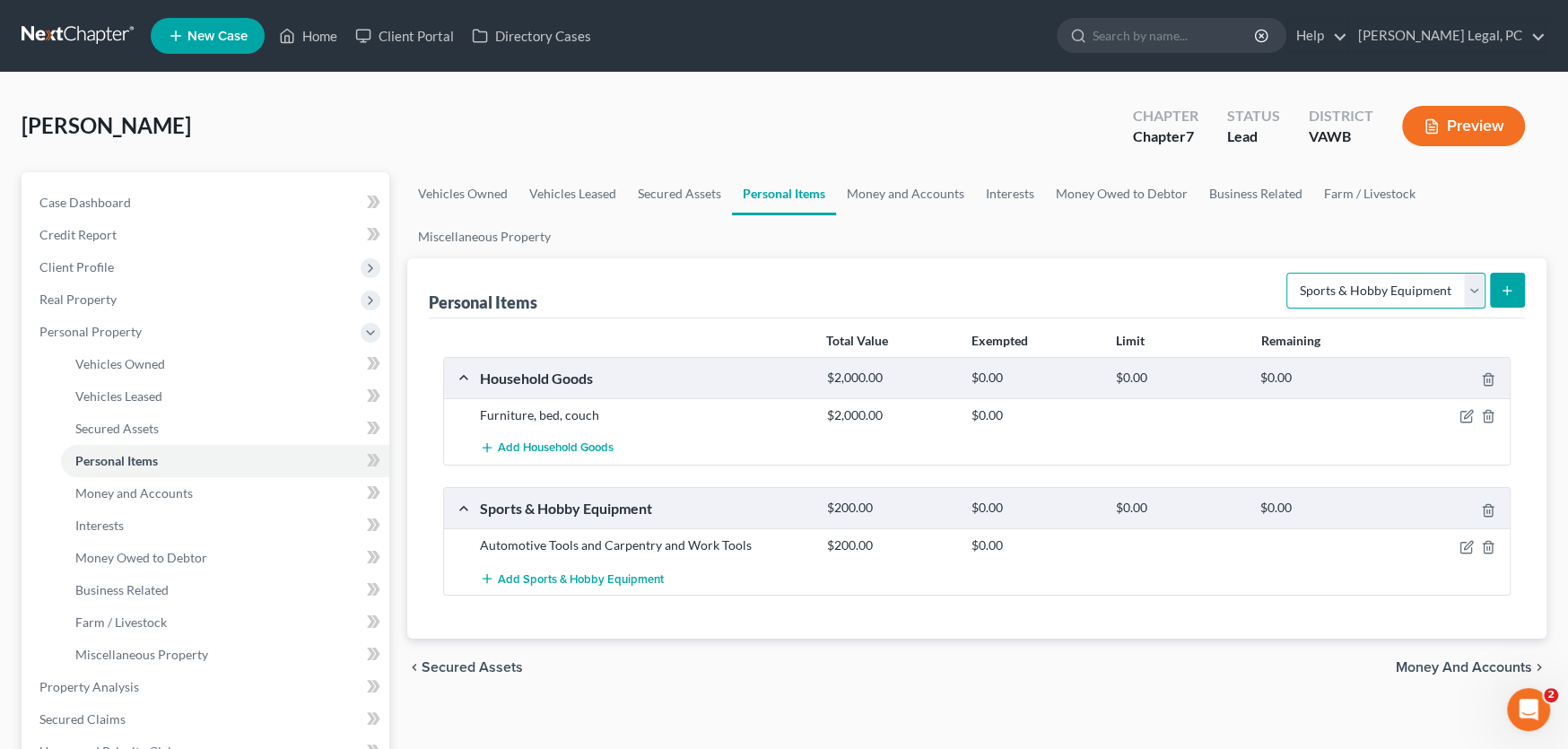
click at [1425, 281] on select "Select Item Type Clothing Collectibles Of Value Electronics Firearms Household …" at bounding box center [1386, 291] width 199 height 36
select select "firearms"
click at [1288, 273] on select "Select Item Type Clothing Collectibles Of Value Electronics Firearms Household …" at bounding box center [1386, 291] width 199 height 36
click at [1506, 297] on button "submit" at bounding box center [1507, 290] width 35 height 35
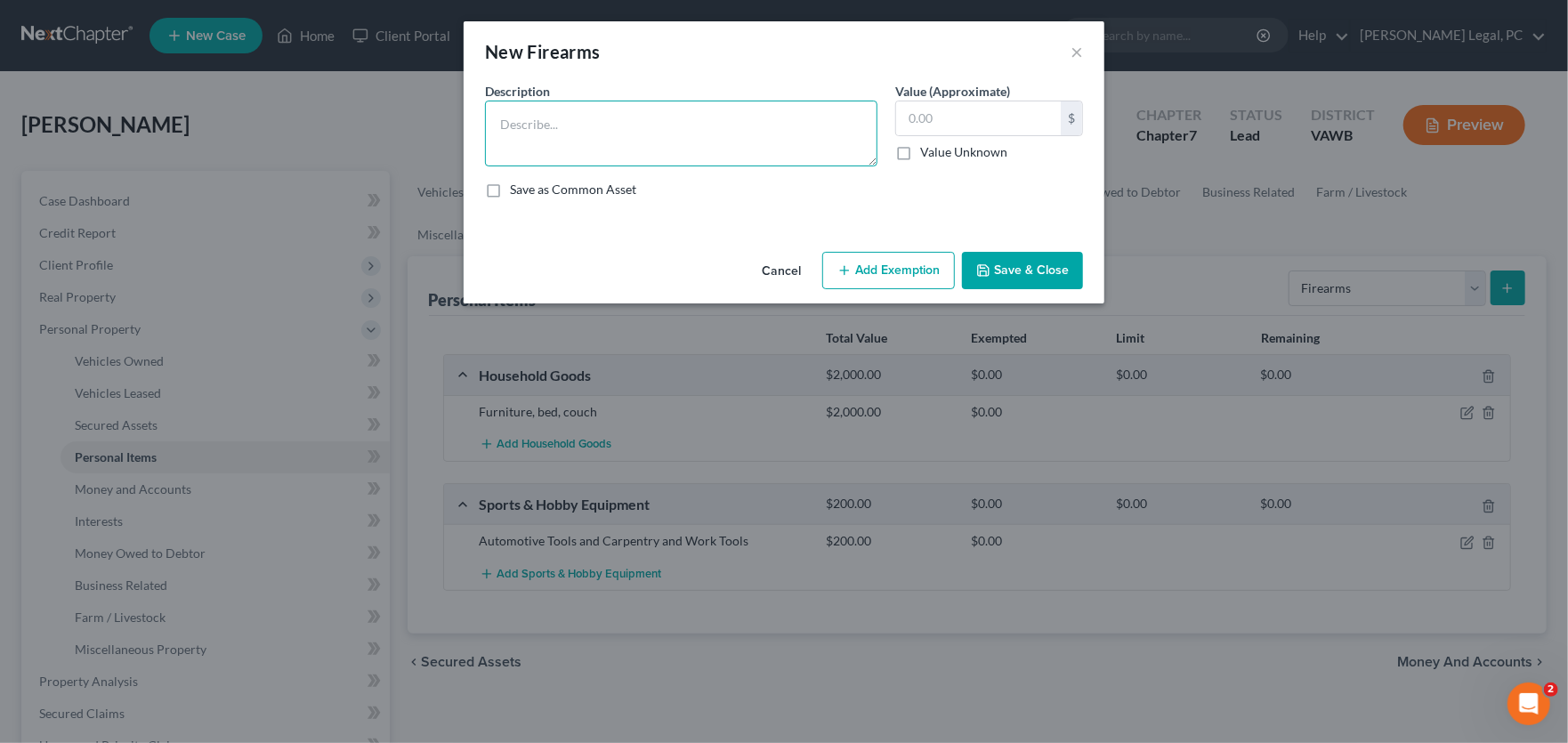
click at [580, 121] on textarea at bounding box center [681, 133] width 393 height 66
type textarea "SCCY 9mm"
click at [929, 112] on input "text" at bounding box center [979, 118] width 165 height 34
click at [931, 111] on input "text" at bounding box center [979, 118] width 165 height 34
type input "150"
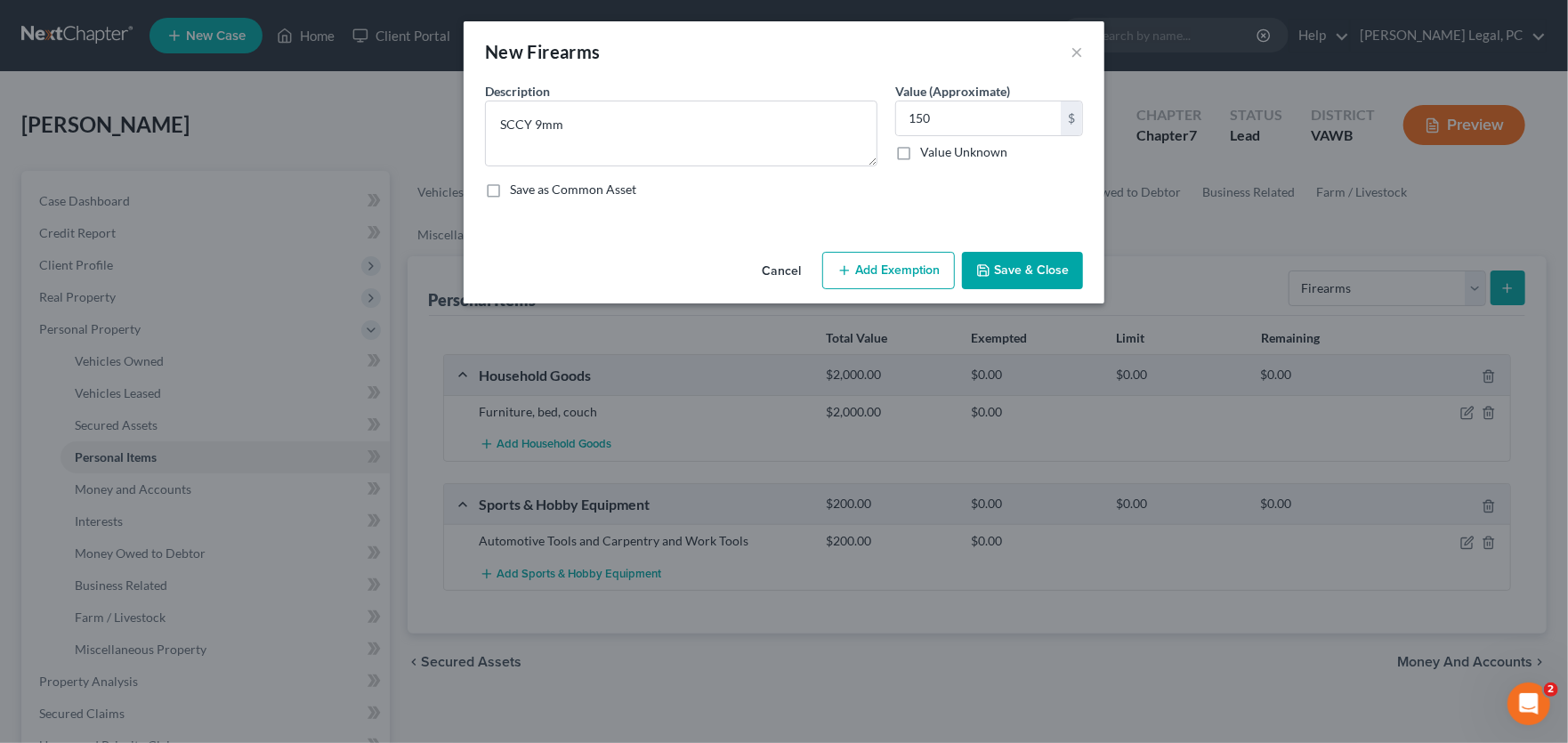
click at [1002, 264] on button "Save & Close" at bounding box center [1023, 270] width 121 height 37
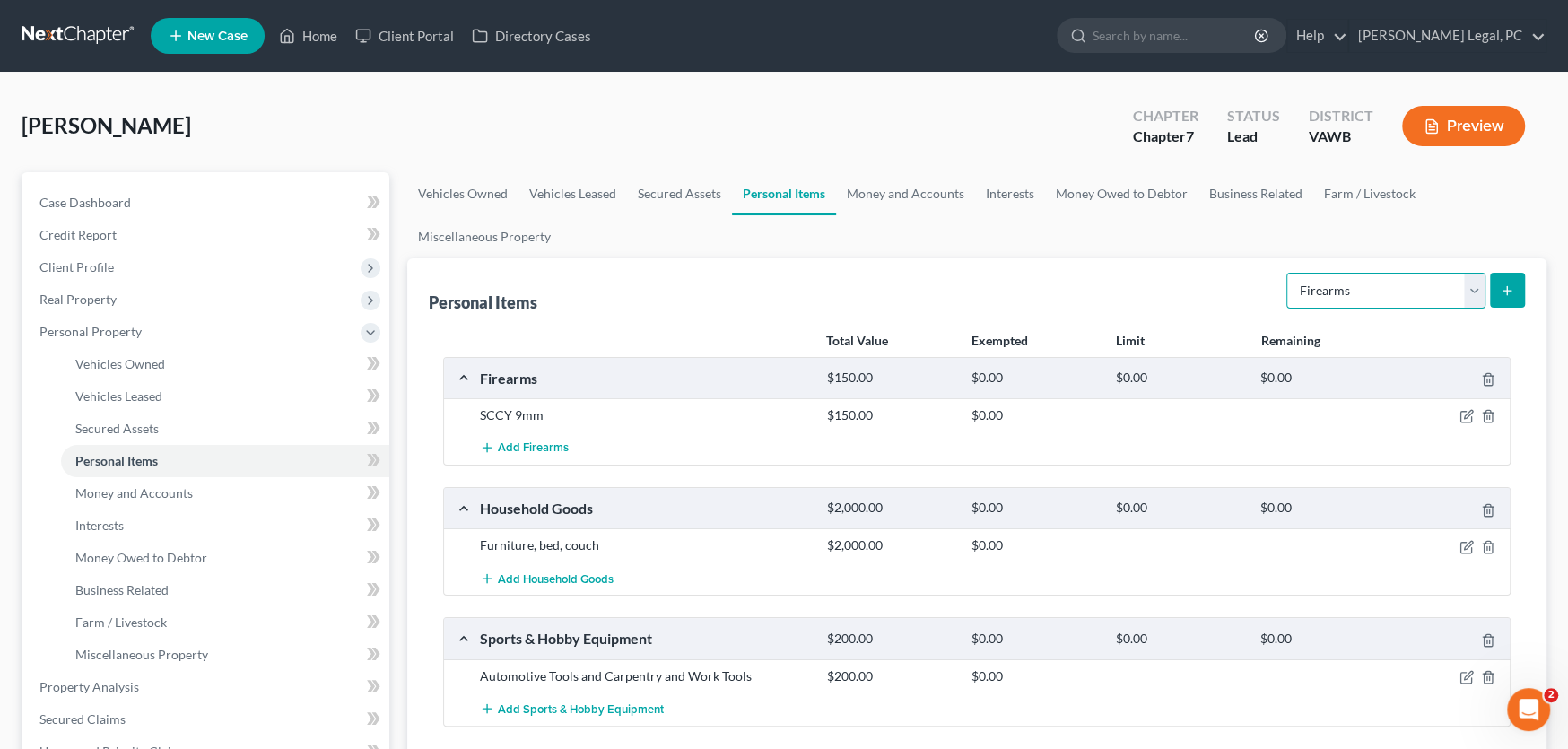
click at [1374, 289] on select "Select Item Type Clothing Collectibles Of Value Electronics Firearms Household …" at bounding box center [1386, 291] width 199 height 36
click at [937, 427] on div "SCCY 9mm $150.00 $0.00" at bounding box center [976, 414] width 1066 height 33
click at [1462, 415] on icon "button" at bounding box center [1466, 416] width 14 height 14
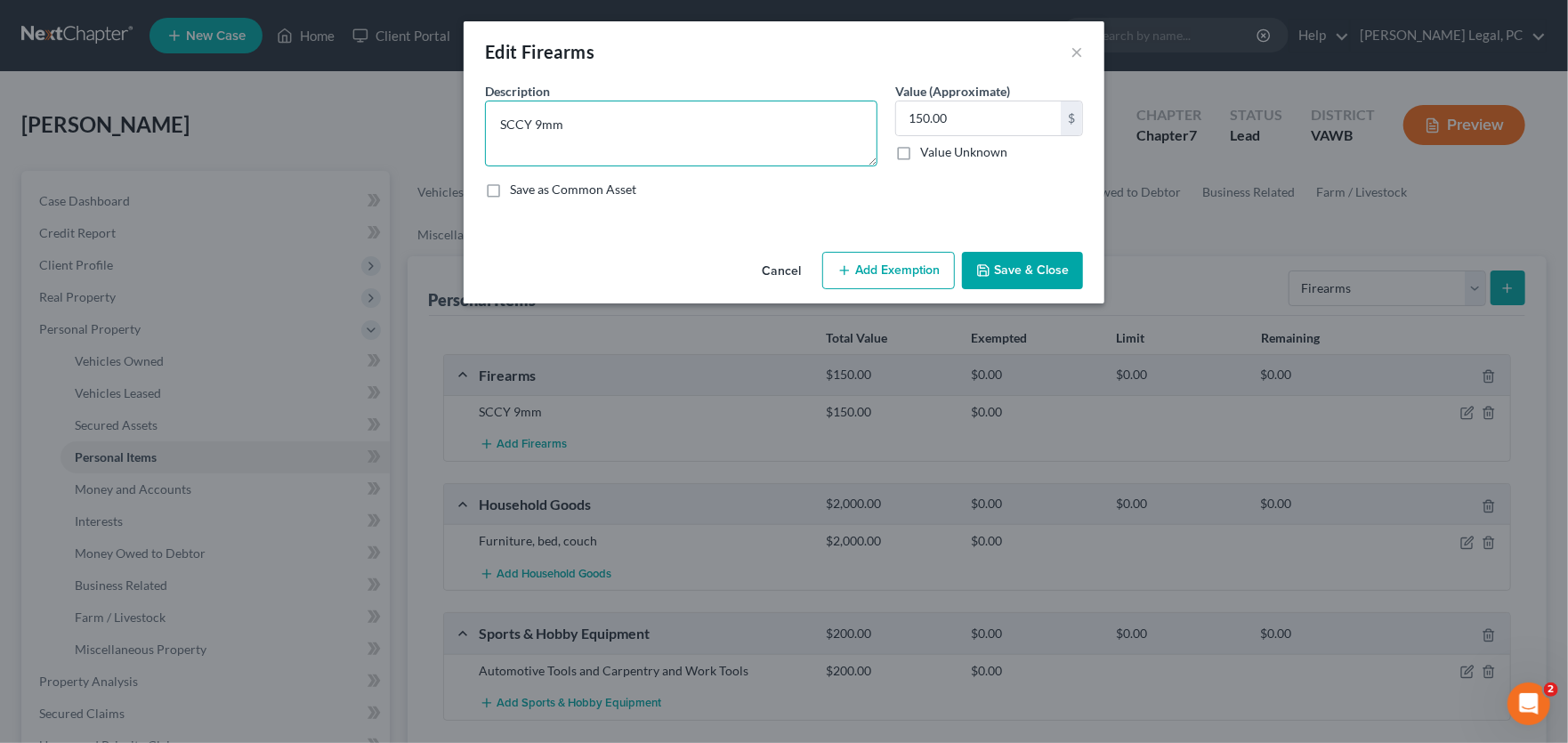
click at [580, 122] on textarea "SCCY 9mm" at bounding box center [681, 133] width 393 height 66
click at [645, 143] on textarea "SCCY 9mm Savage 6.5 Creedmore" at bounding box center [681, 133] width 393 height 66
click at [643, 143] on textarea "SCCY 9mm Savage 6.5 Creedmore" at bounding box center [681, 133] width 393 height 66
click at [499, 143] on textarea "SCCY 9mm Savage 6.5 Creedmore" at bounding box center [681, 133] width 393 height 66
click at [630, 147] on textarea "SCCY 9mm Savage 6.5 Creedmore" at bounding box center [681, 133] width 393 height 66
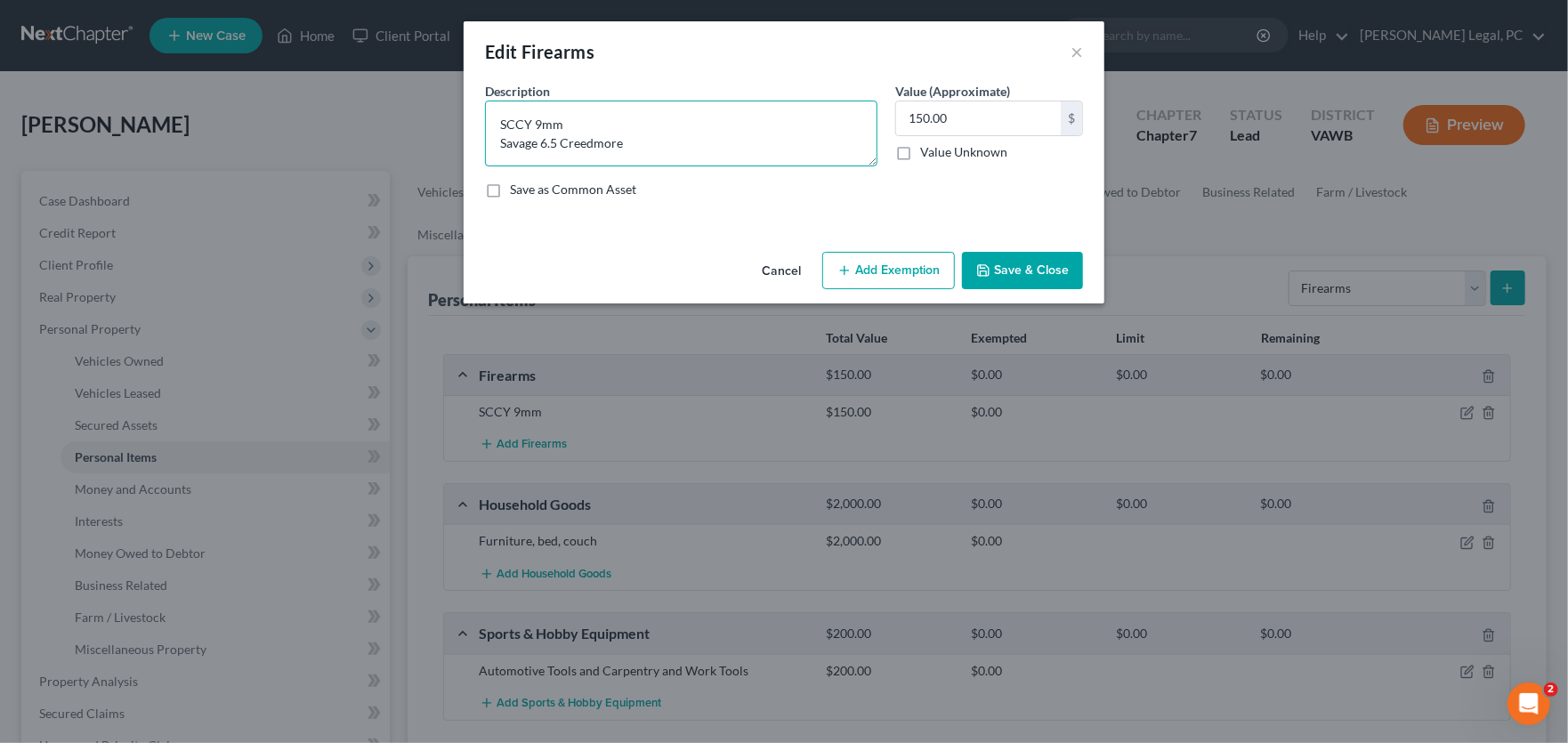
type textarea "SCCY 9mm Savage 6.5 Creedmore"
click at [1035, 269] on button "Save & Close" at bounding box center [1023, 270] width 121 height 37
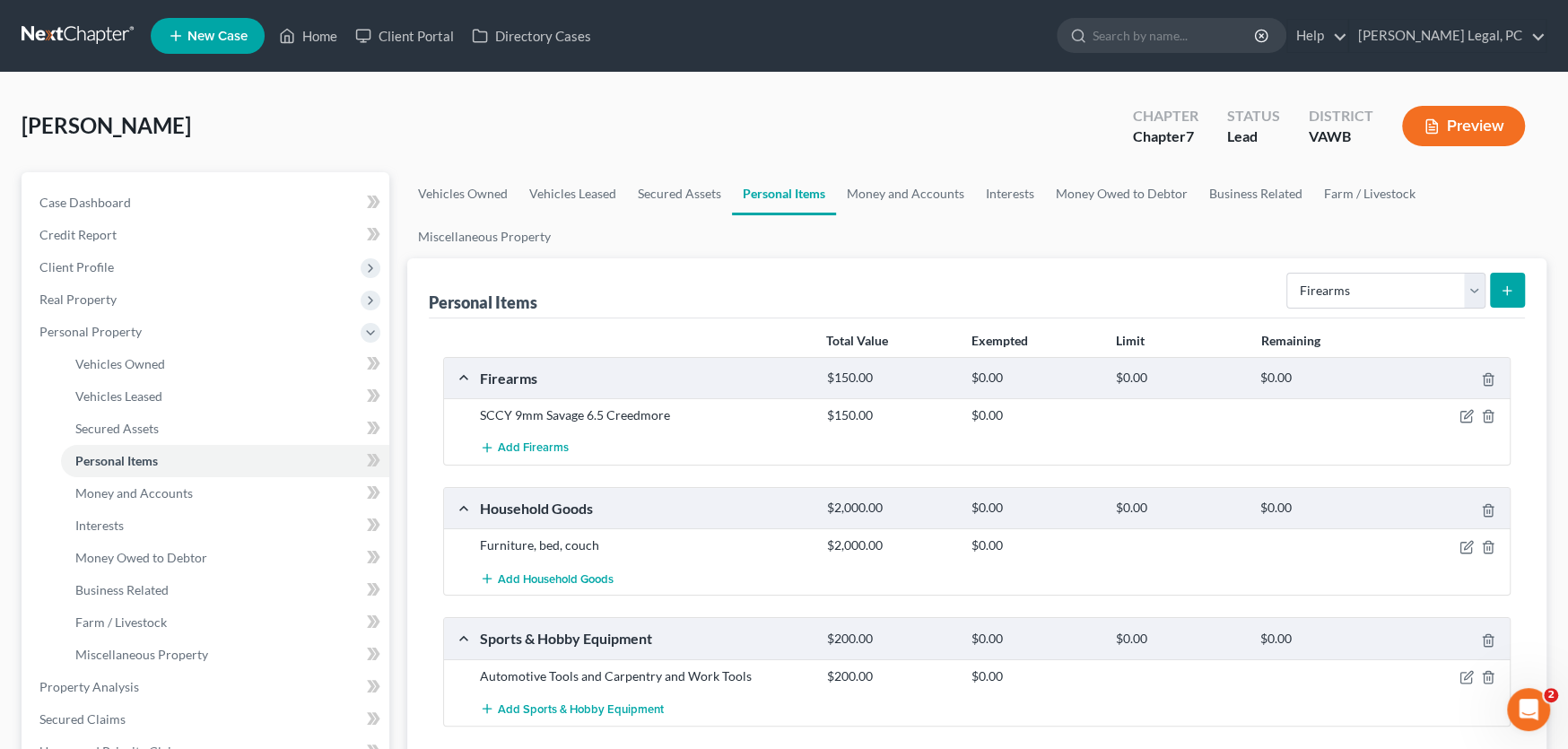
click at [1279, 438] on div "Add Firearms" at bounding box center [992, 447] width 1040 height 33
click at [1463, 414] on icon "button" at bounding box center [1466, 416] width 14 height 14
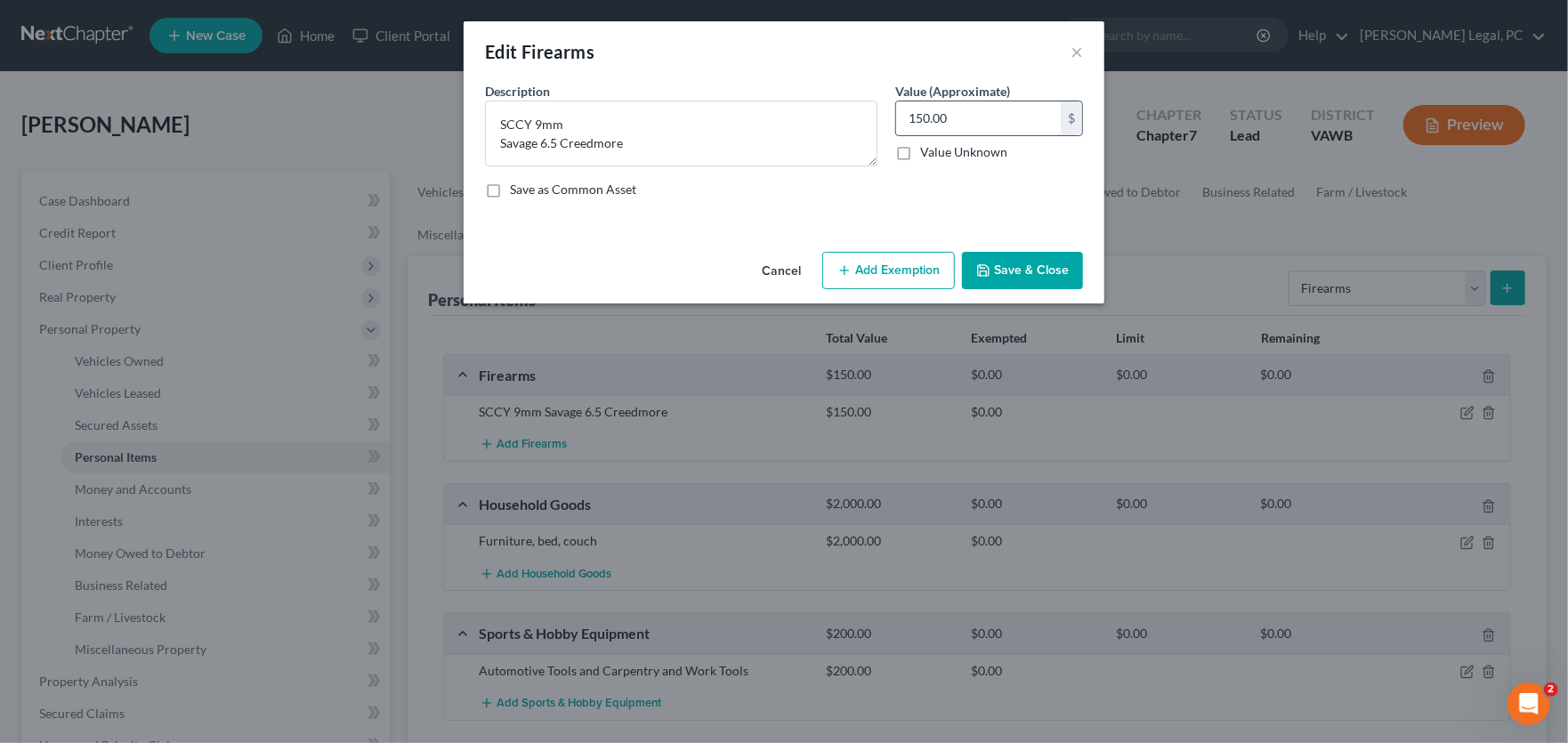
click at [968, 121] on input "150.00" at bounding box center [979, 118] width 165 height 34
type input "400"
click at [1023, 269] on button "Save & Close" at bounding box center [1023, 270] width 121 height 37
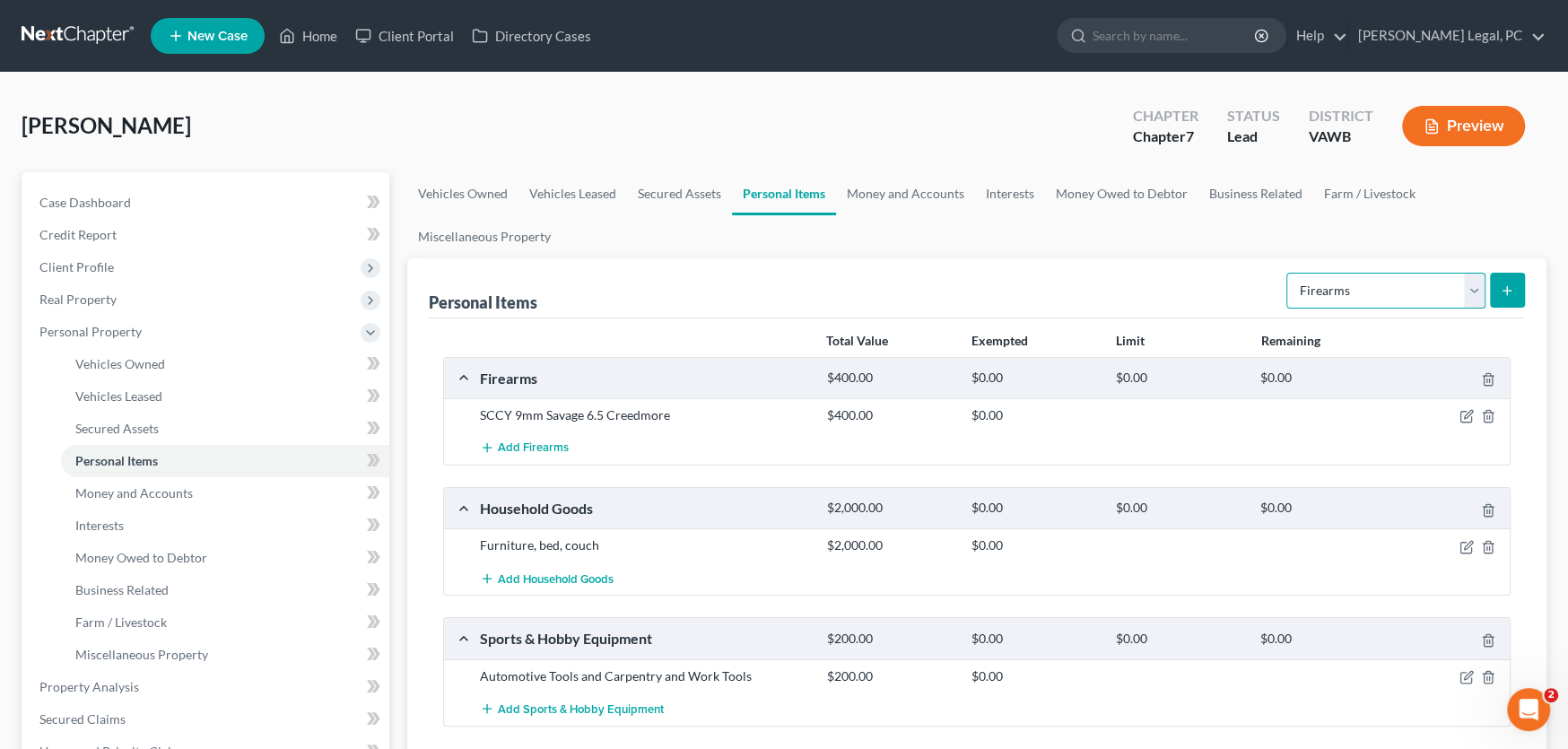
click at [1475, 296] on select "Select Item Type Clothing Collectibles Of Value Electronics Firearms Household …" at bounding box center [1386, 291] width 199 height 36
drag, startPoint x: 229, startPoint y: 132, endPoint x: 11, endPoint y: 114, distance: 218.7
click at [11, 114] on div "Grimes, Jonathan Upgraded Chapter Chapter 7 Status Lead District VAWB Preview P…" at bounding box center [784, 658] width 1568 height 1172
copy span "[PERSON_NAME]"
click at [434, 133] on div "Grimes, Jonathan Upgraded Chapter Chapter 7 Status Lead District VAWB Preview" at bounding box center [784, 134] width 1525 height 78
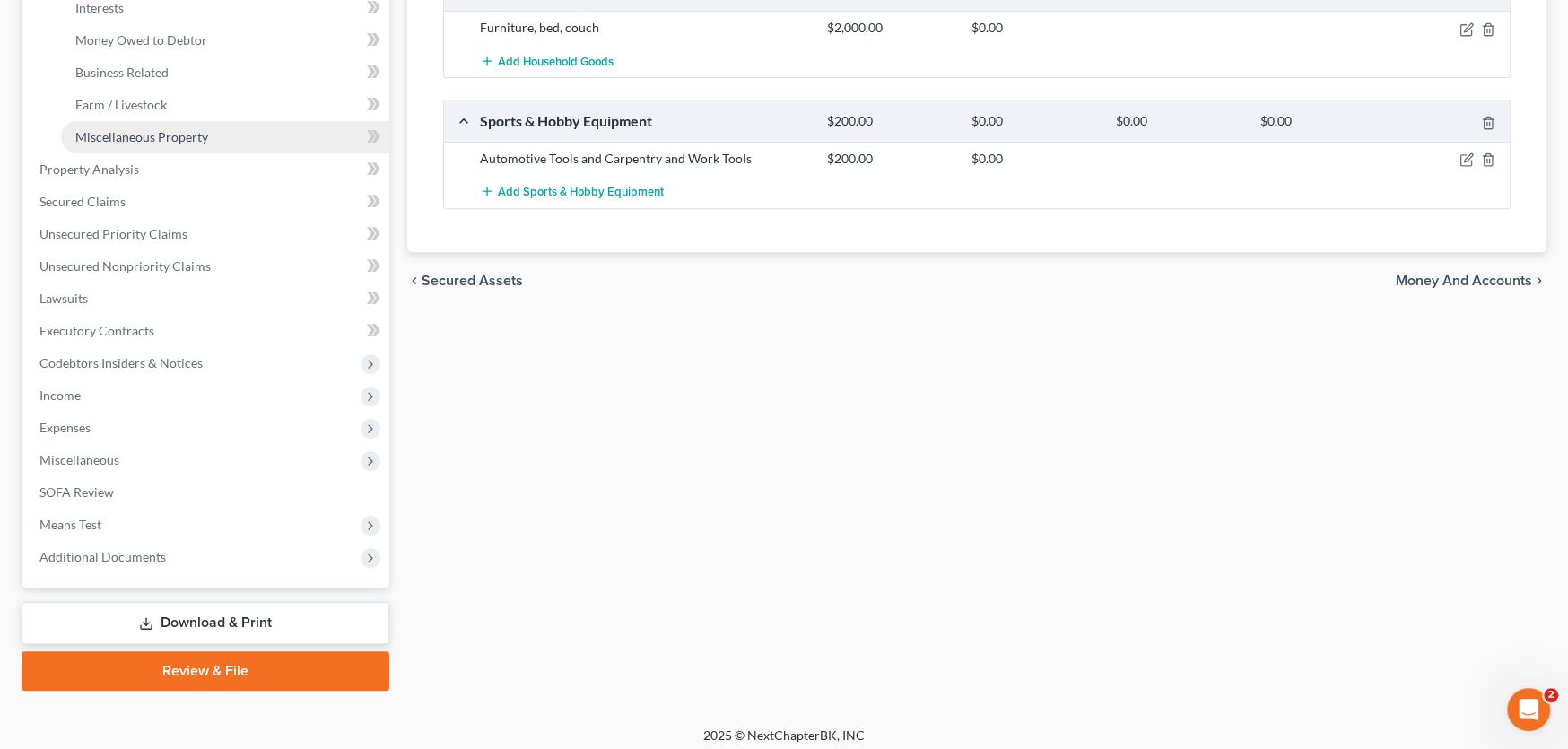
scroll to position [526, 0]
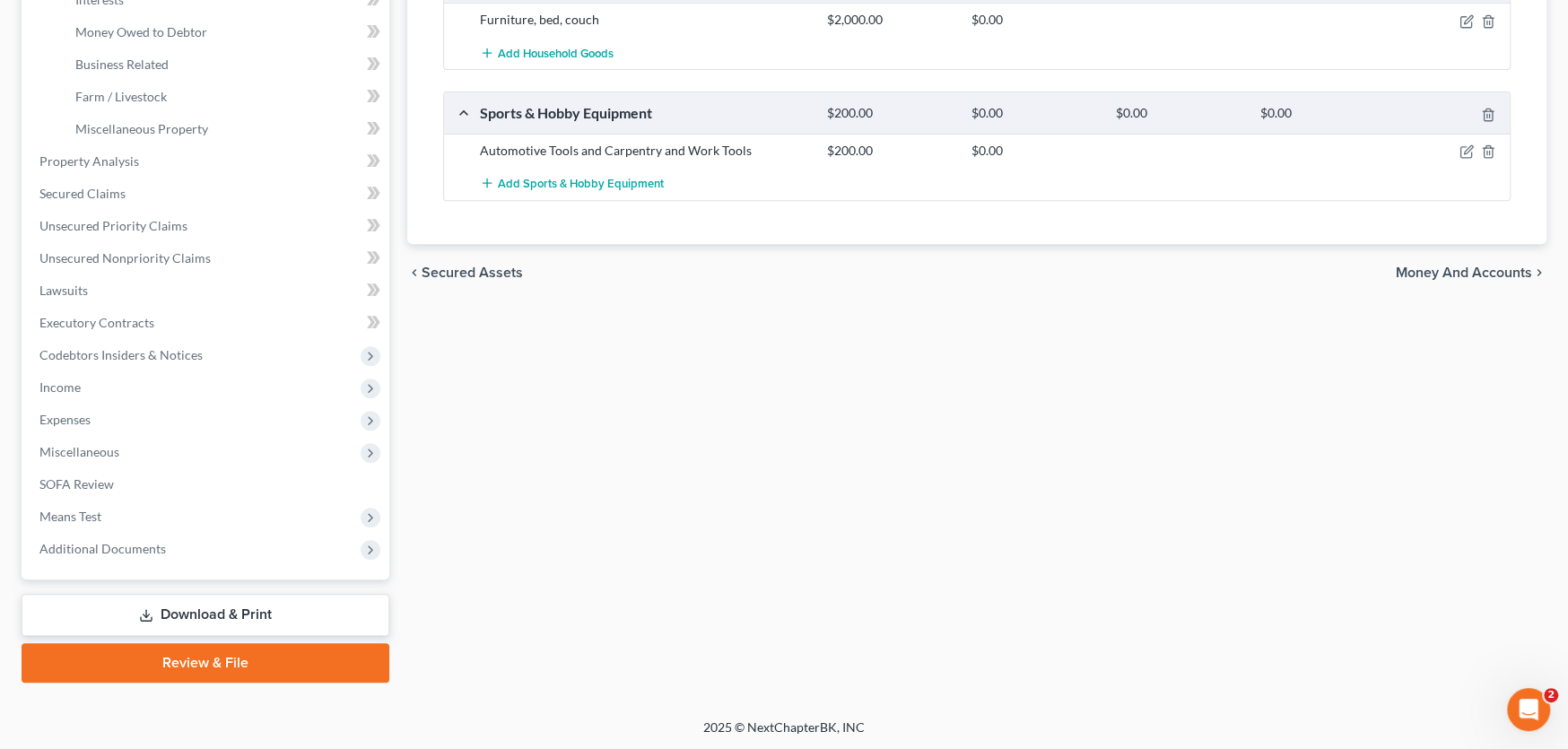
click at [234, 659] on link "Review & File" at bounding box center [205, 662] width 367 height 39
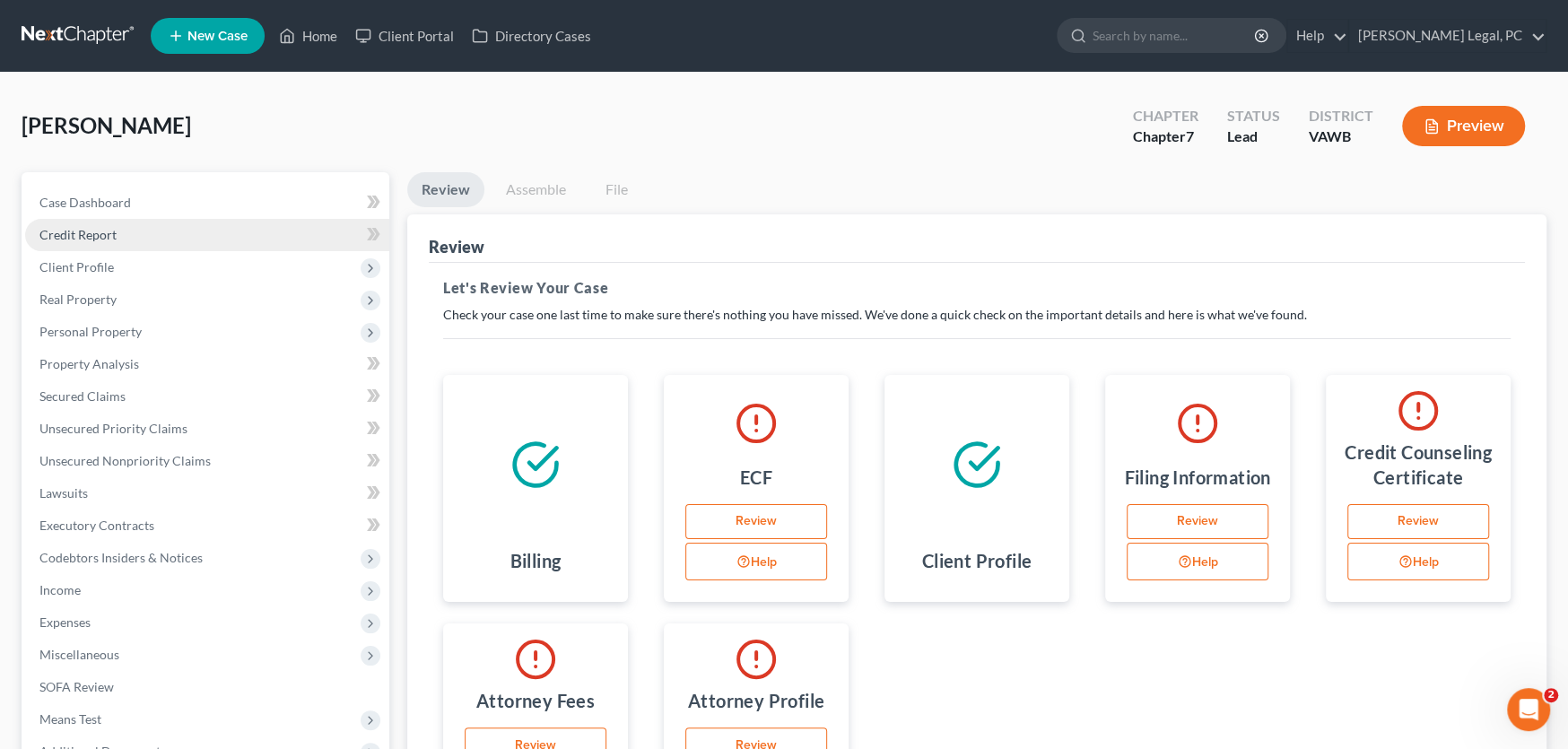
click at [93, 230] on span "Credit Report" at bounding box center [77, 235] width 77 height 15
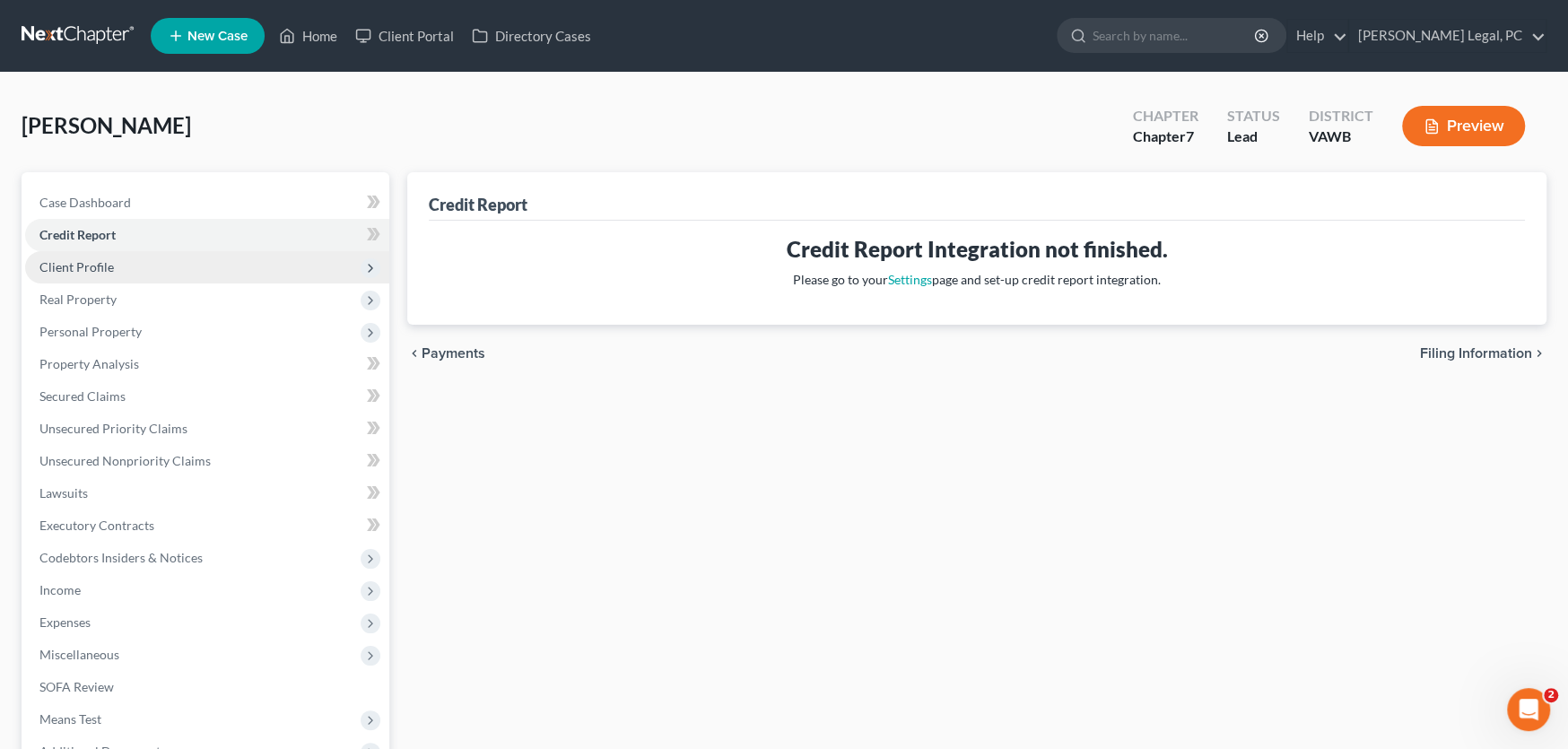
click at [82, 263] on span "Client Profile" at bounding box center [76, 267] width 74 height 15
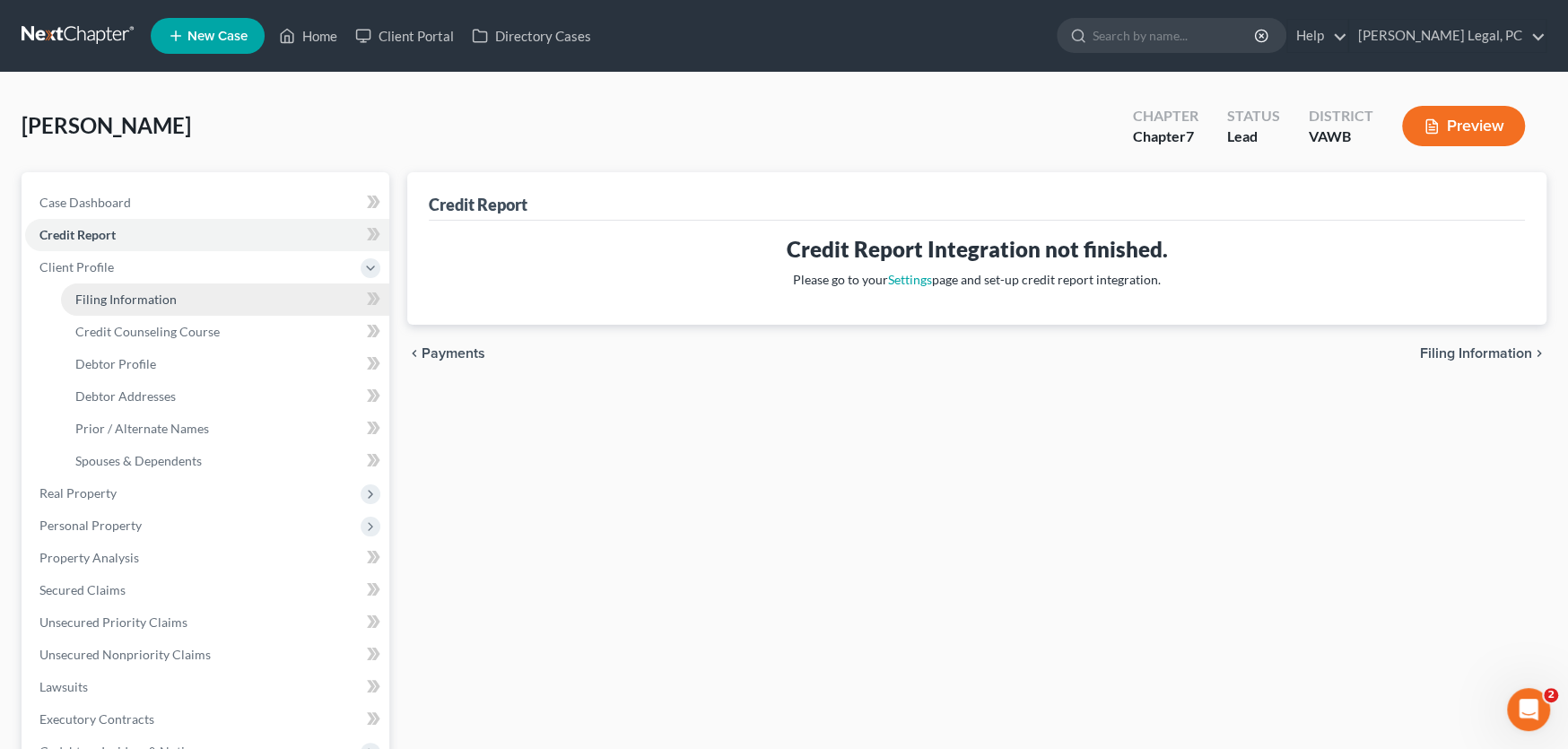
click at [125, 305] on link "Filing Information" at bounding box center [225, 300] width 328 height 32
select select "1"
select select "0"
select select "48"
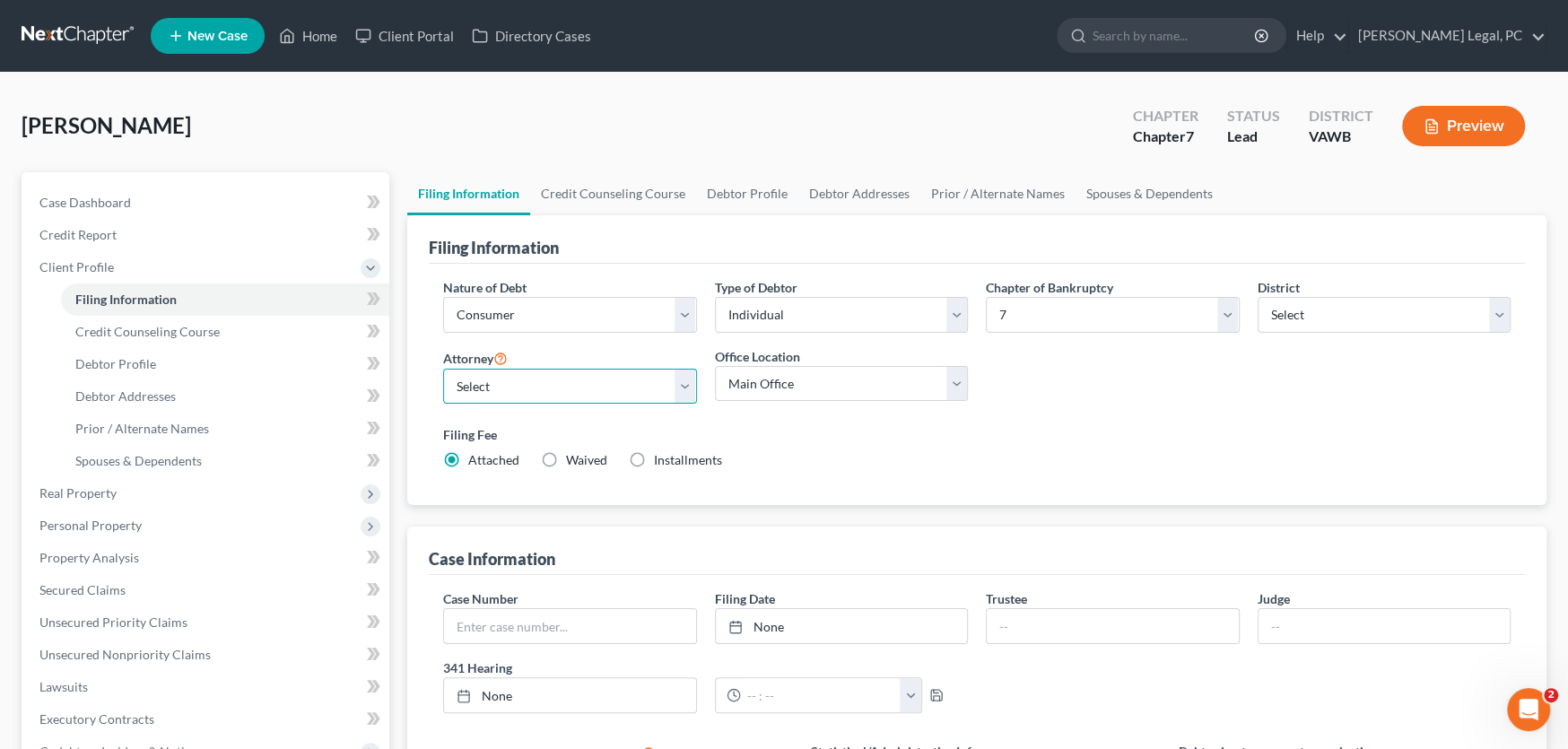
click at [543, 370] on select "Select Shane Hiatt - VAWB Scot Farthing - VAWB" at bounding box center [570, 386] width 254 height 36
select select "0"
click at [443, 368] on select "Select Shane Hiatt - VAWB Scot Farthing - VAWB" at bounding box center [570, 386] width 254 height 36
click at [573, 380] on select "Select Shane Hiatt - VAWB Scot Farthing - VAWB" at bounding box center [570, 386] width 254 height 36
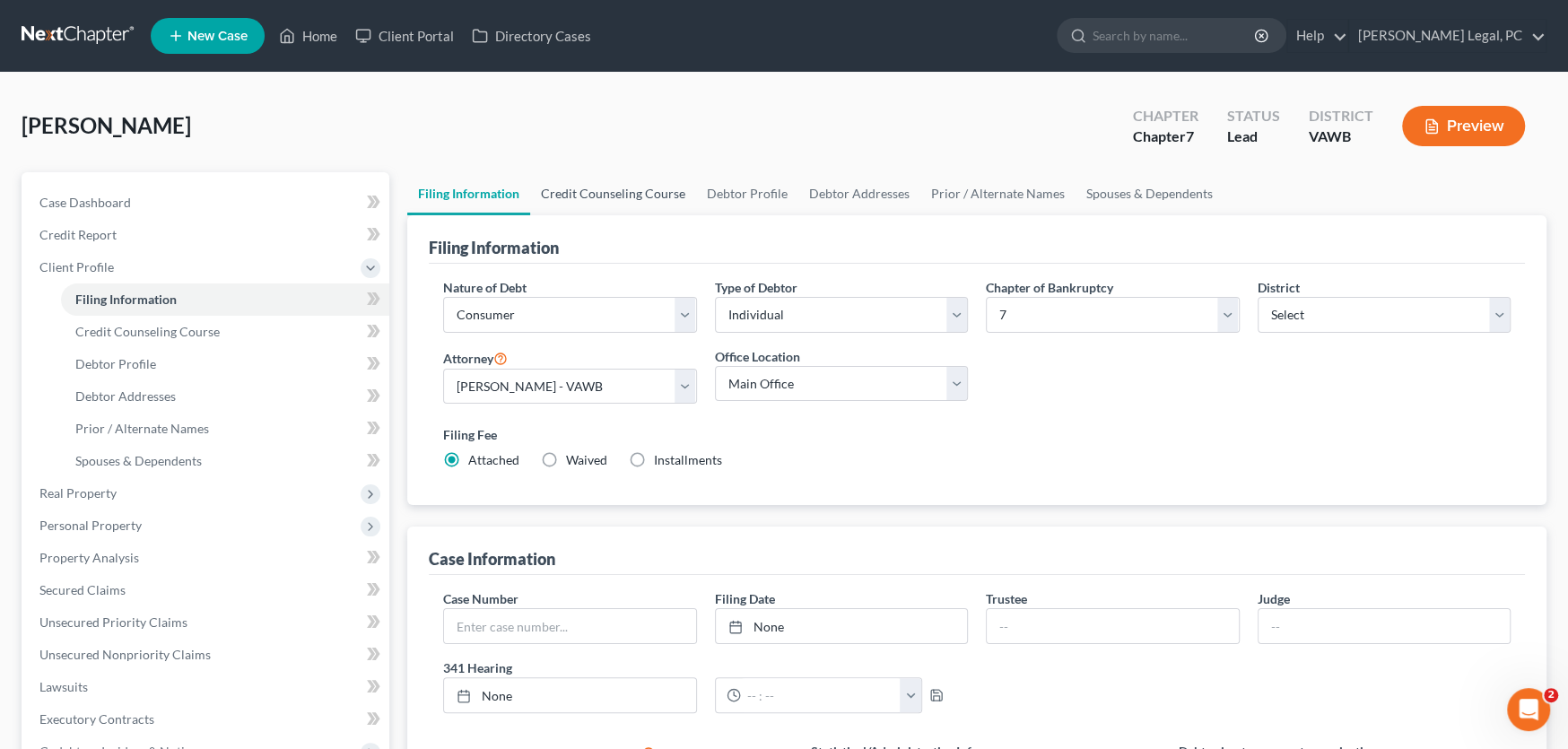
click at [661, 198] on link "Credit Counseling Course" at bounding box center [614, 193] width 166 height 43
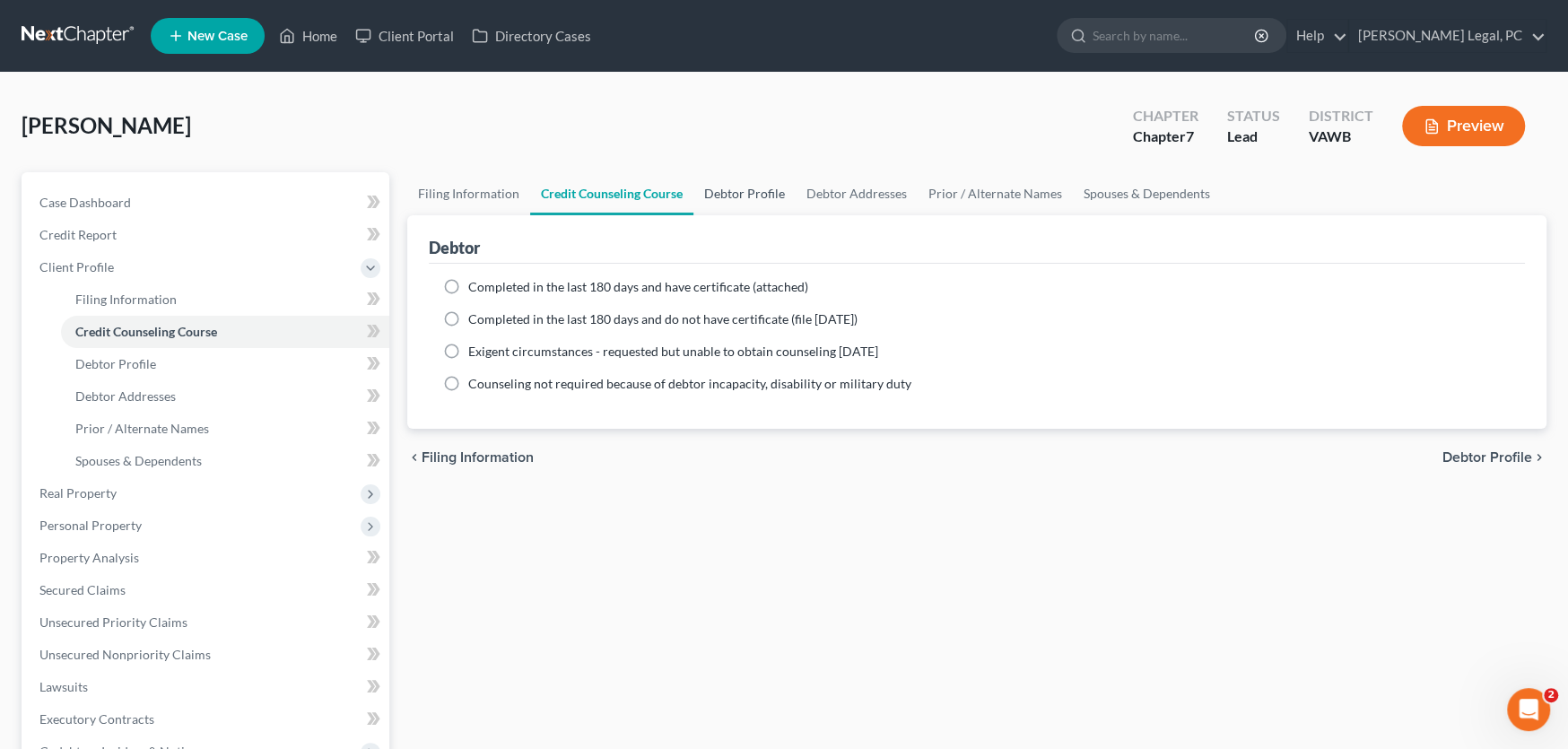
click at [718, 190] on link "Debtor Profile" at bounding box center [744, 193] width 102 height 43
select select "0"
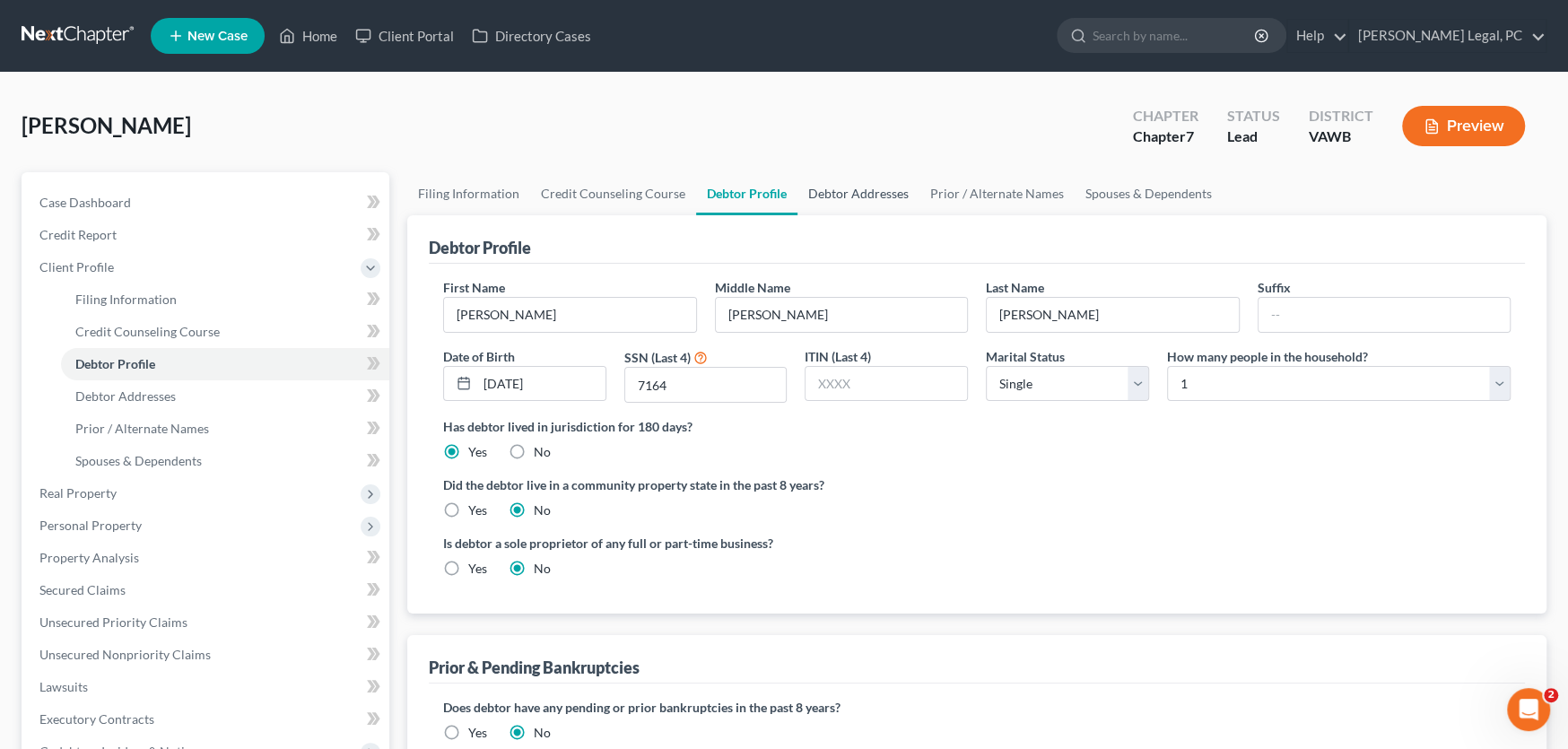
click at [833, 189] on link "Debtor Addresses" at bounding box center [859, 193] width 122 height 43
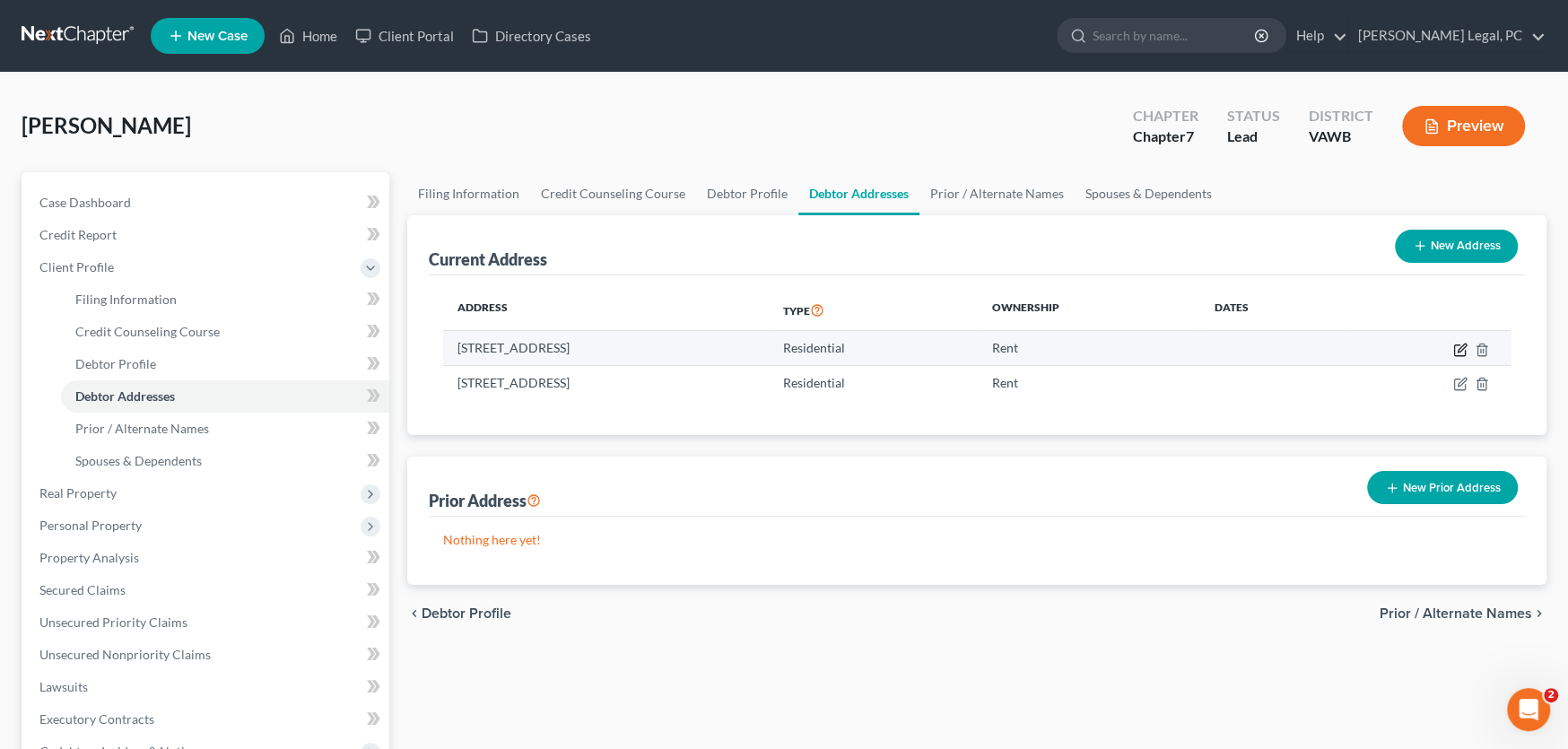
click at [1460, 349] on icon "button" at bounding box center [1462, 347] width 8 height 8
select select "48"
select select "21"
select select "0"
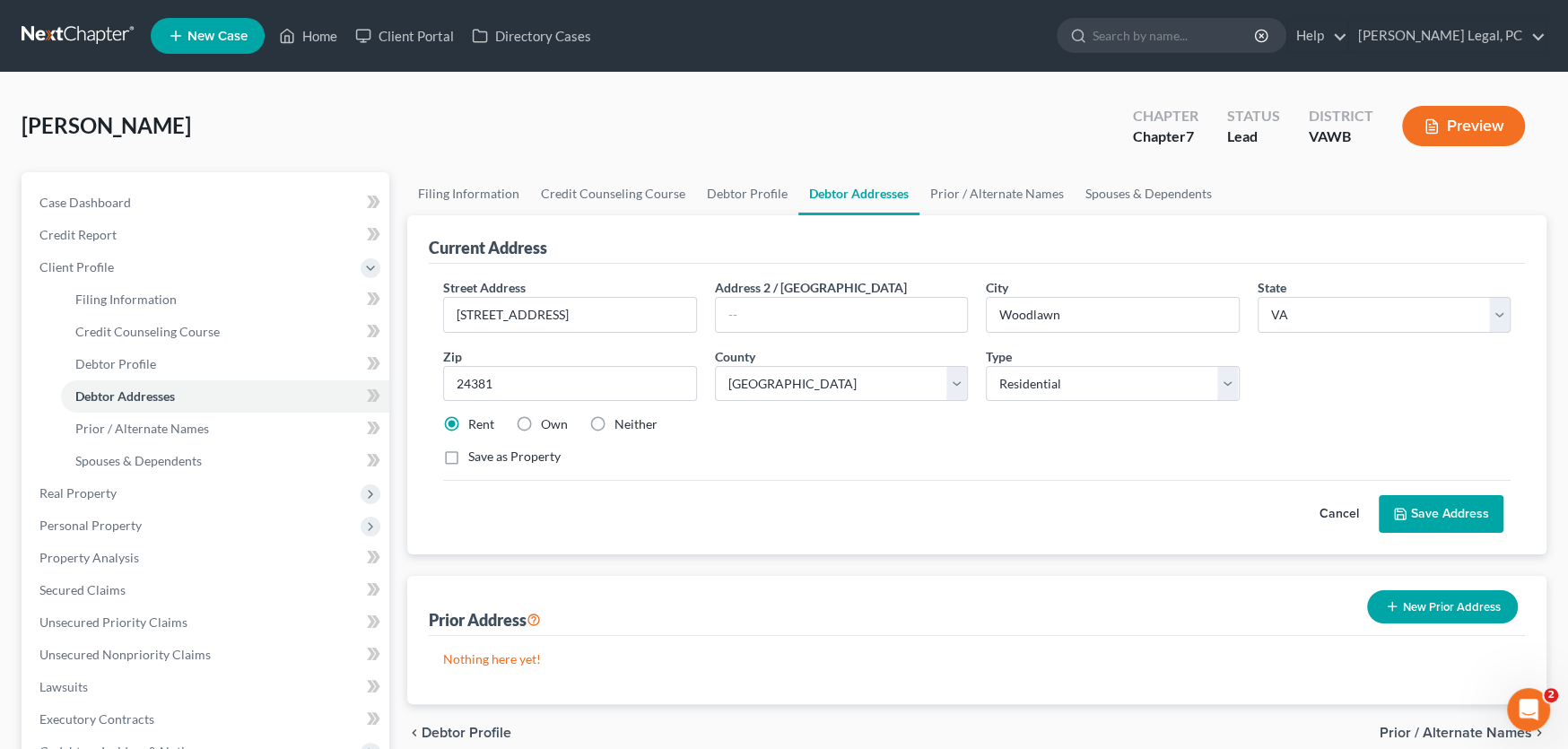
click at [615, 419] on label "Neither" at bounding box center [636, 424] width 43 height 18
click at [621, 419] on input "Neither" at bounding box center [627, 421] width 11 height 11
radio input "true"
click at [1462, 509] on button "Save Address" at bounding box center [1441, 513] width 125 height 37
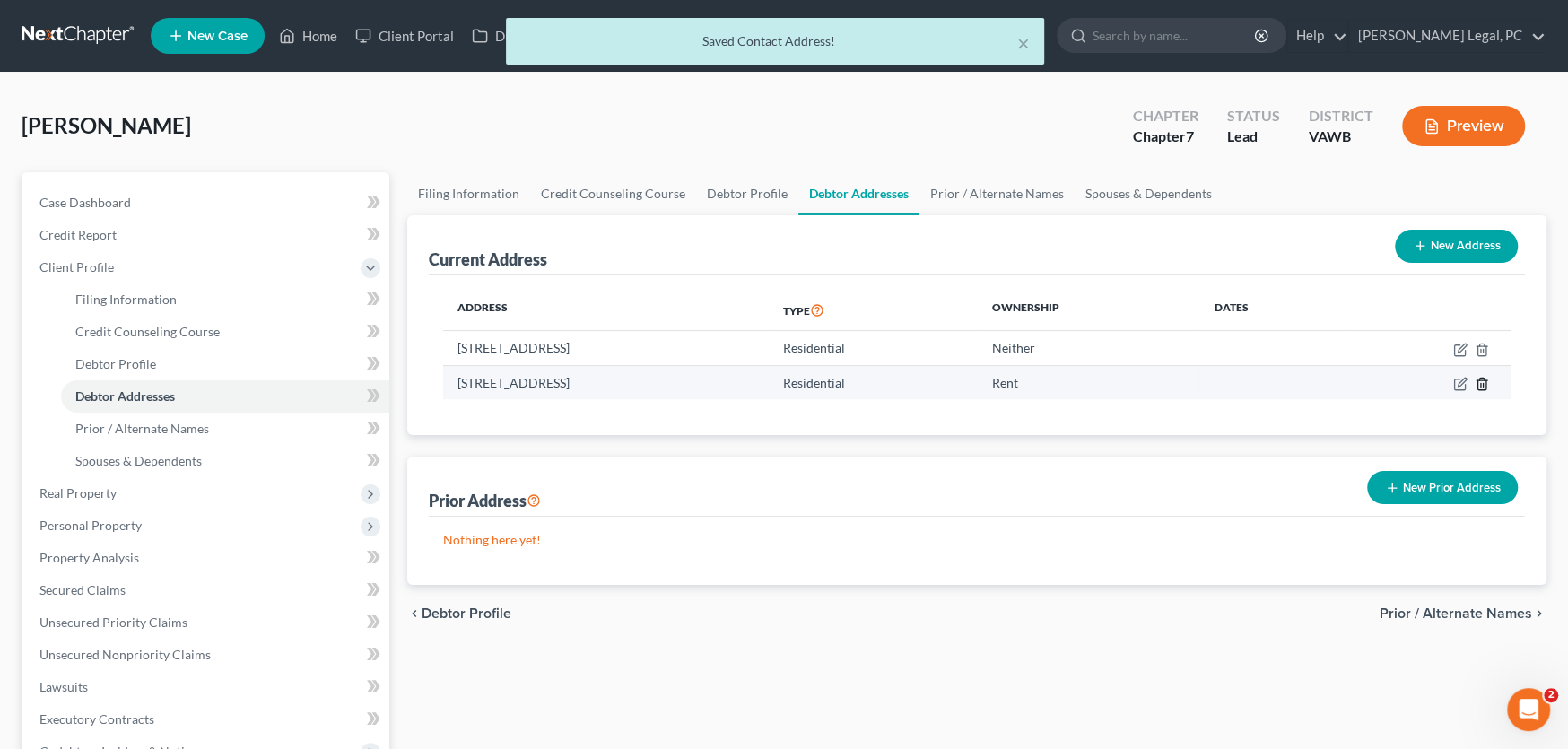
click at [1481, 384] on icon "button" at bounding box center [1481, 384] width 14 height 14
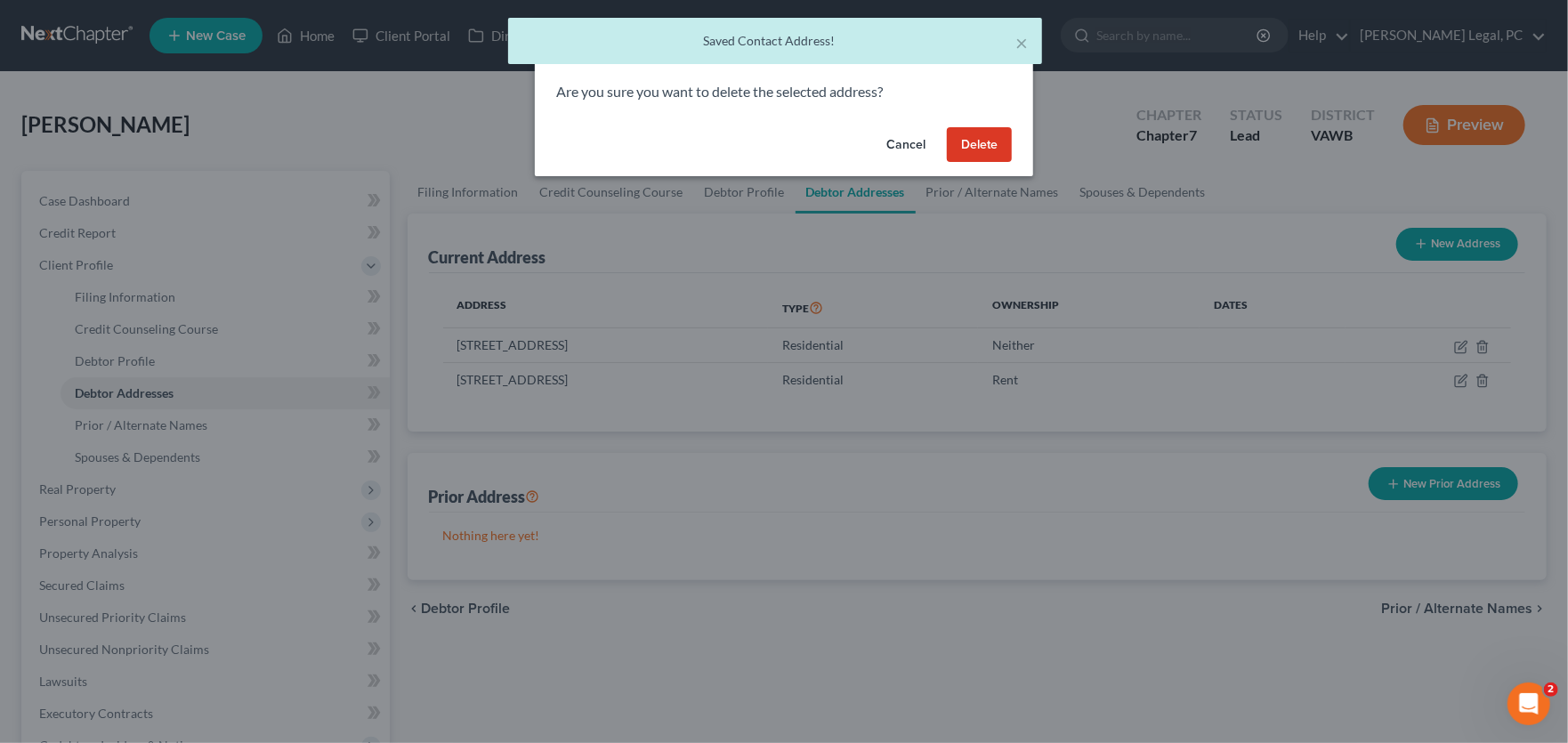
click at [981, 144] on button "Delete" at bounding box center [979, 145] width 65 height 36
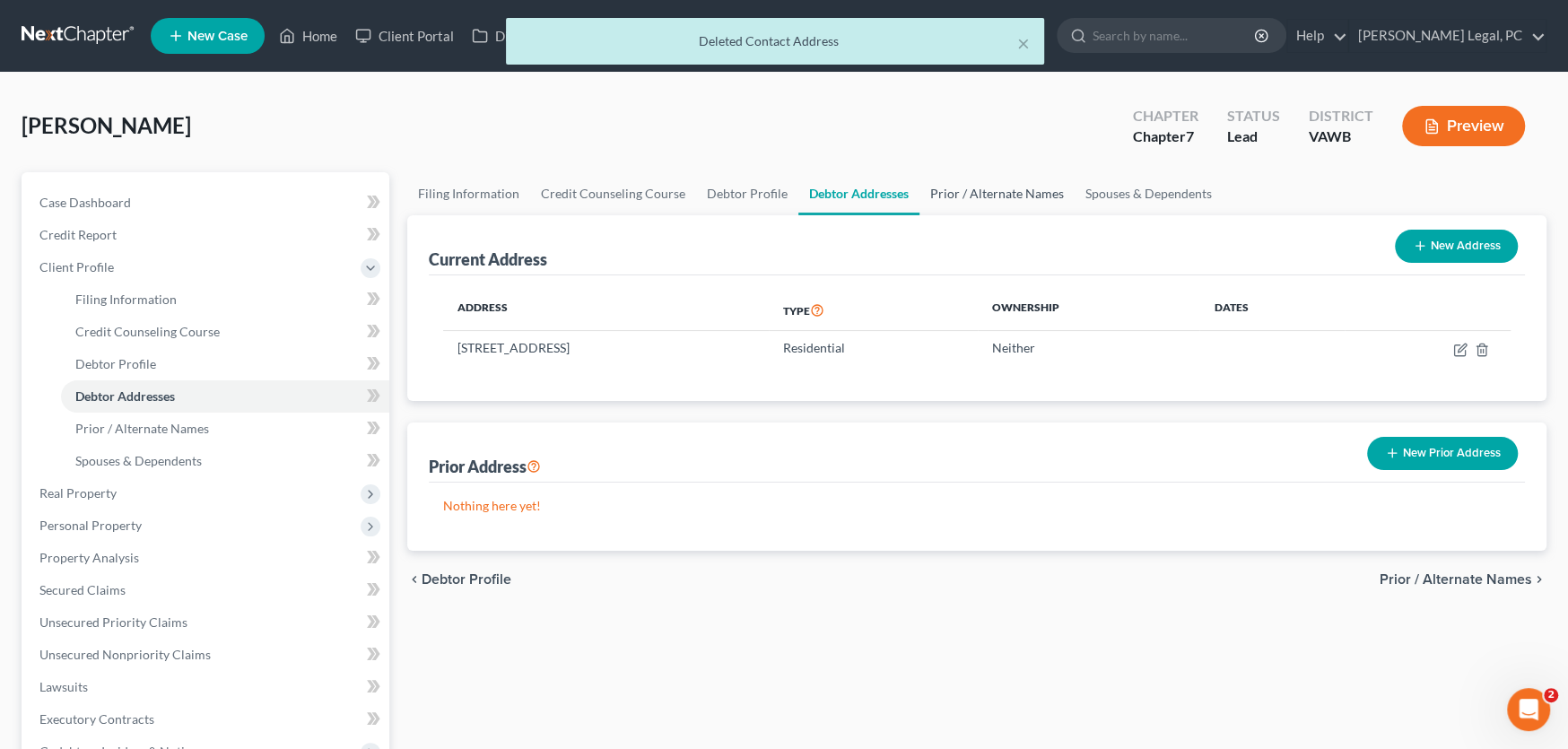
click at [973, 196] on link "Prior / Alternate Names" at bounding box center [997, 193] width 156 height 43
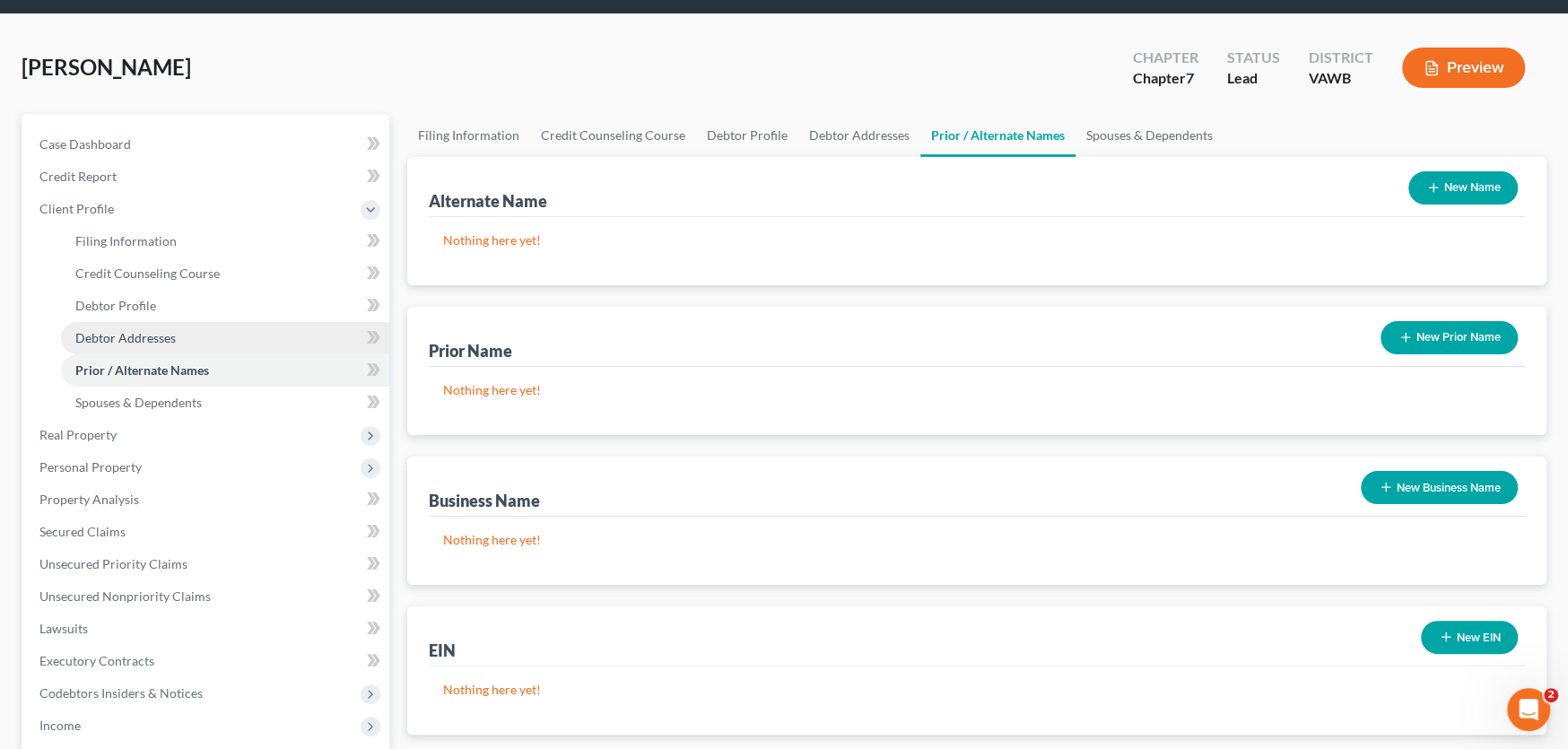
scroll to position [90, 0]
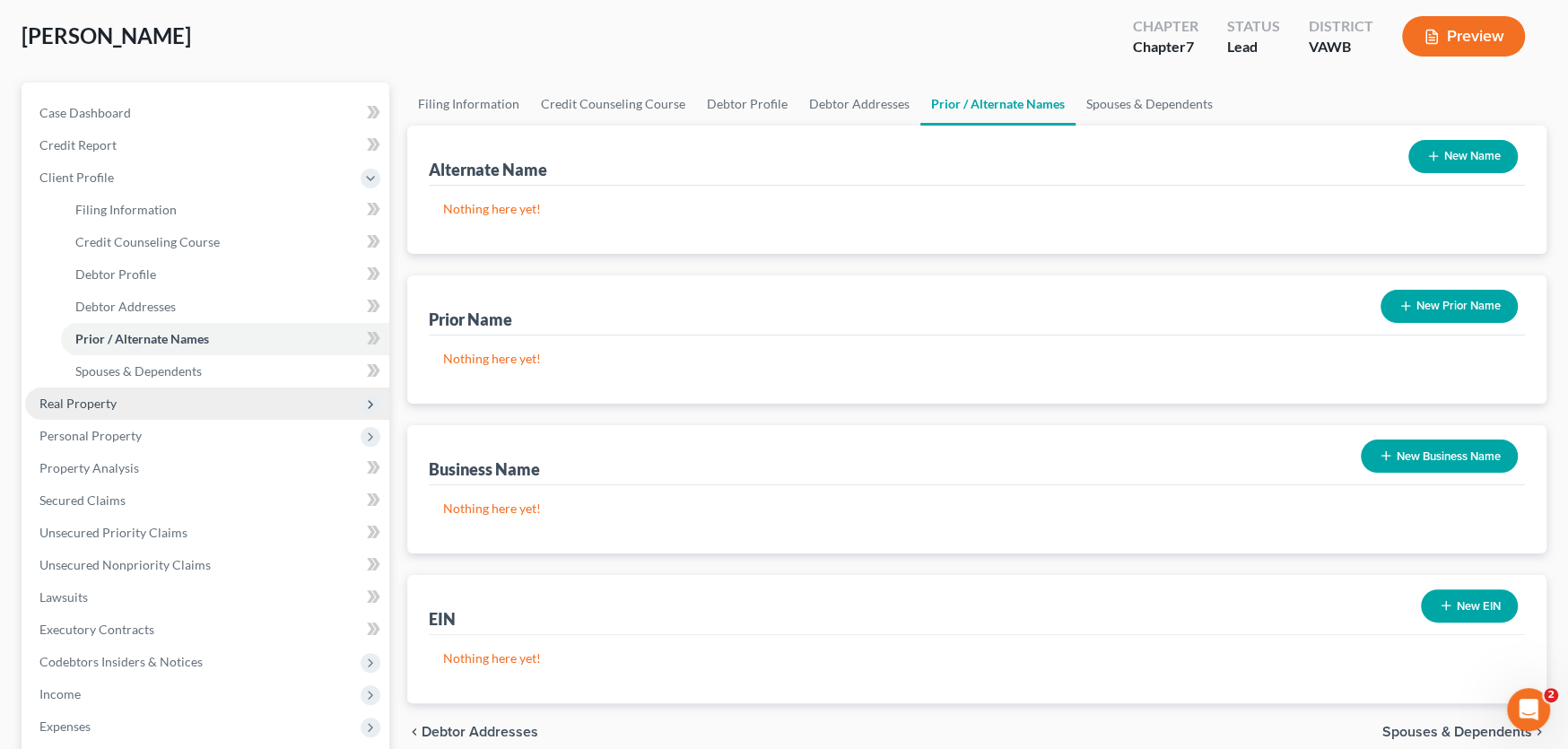
click at [75, 406] on span "Real Property" at bounding box center [77, 404] width 77 height 15
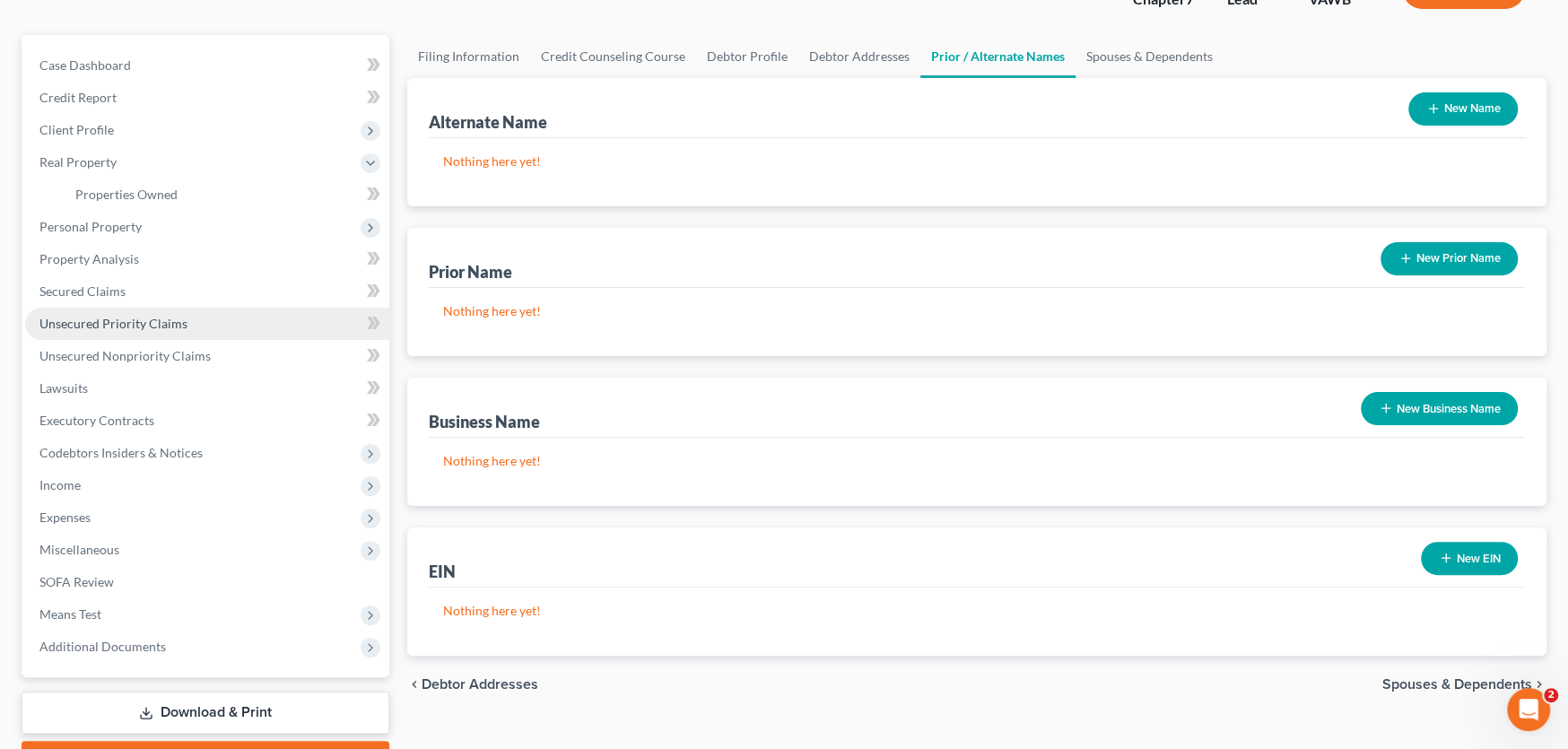
scroll to position [235, 0]
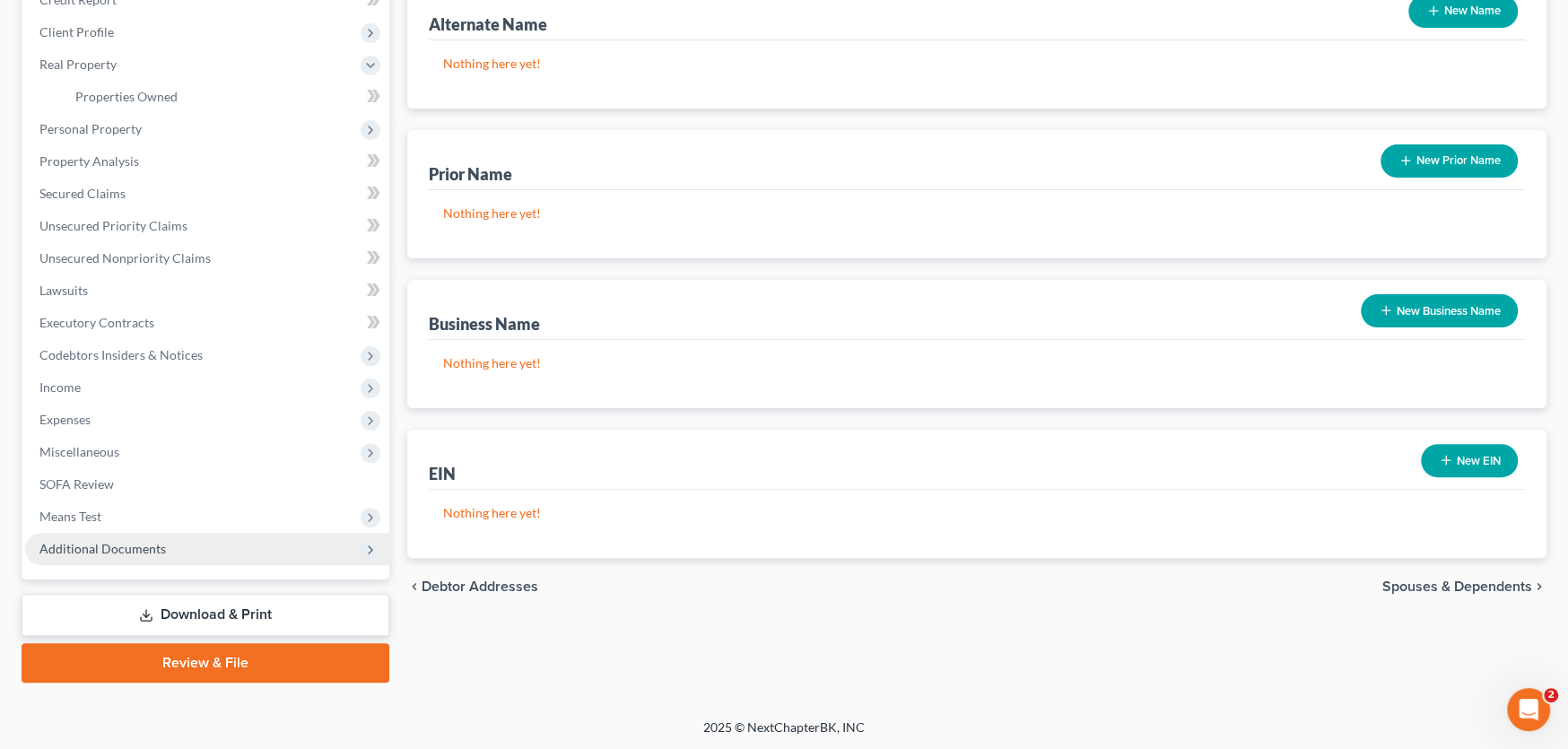
click at [105, 537] on span "Additional Documents" at bounding box center [207, 549] width 365 height 32
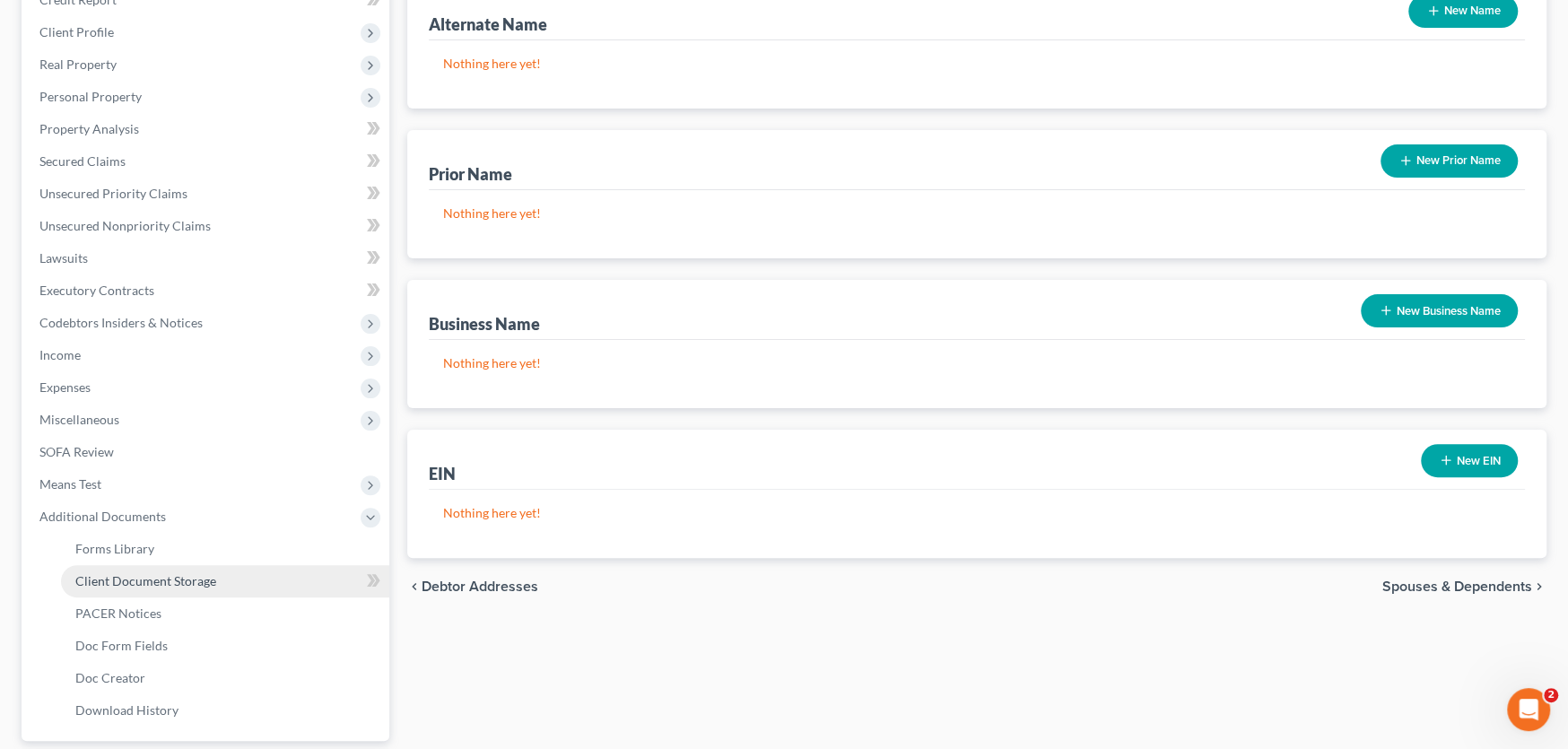
click at [128, 573] on span "Client Document Storage" at bounding box center [146, 581] width 141 height 15
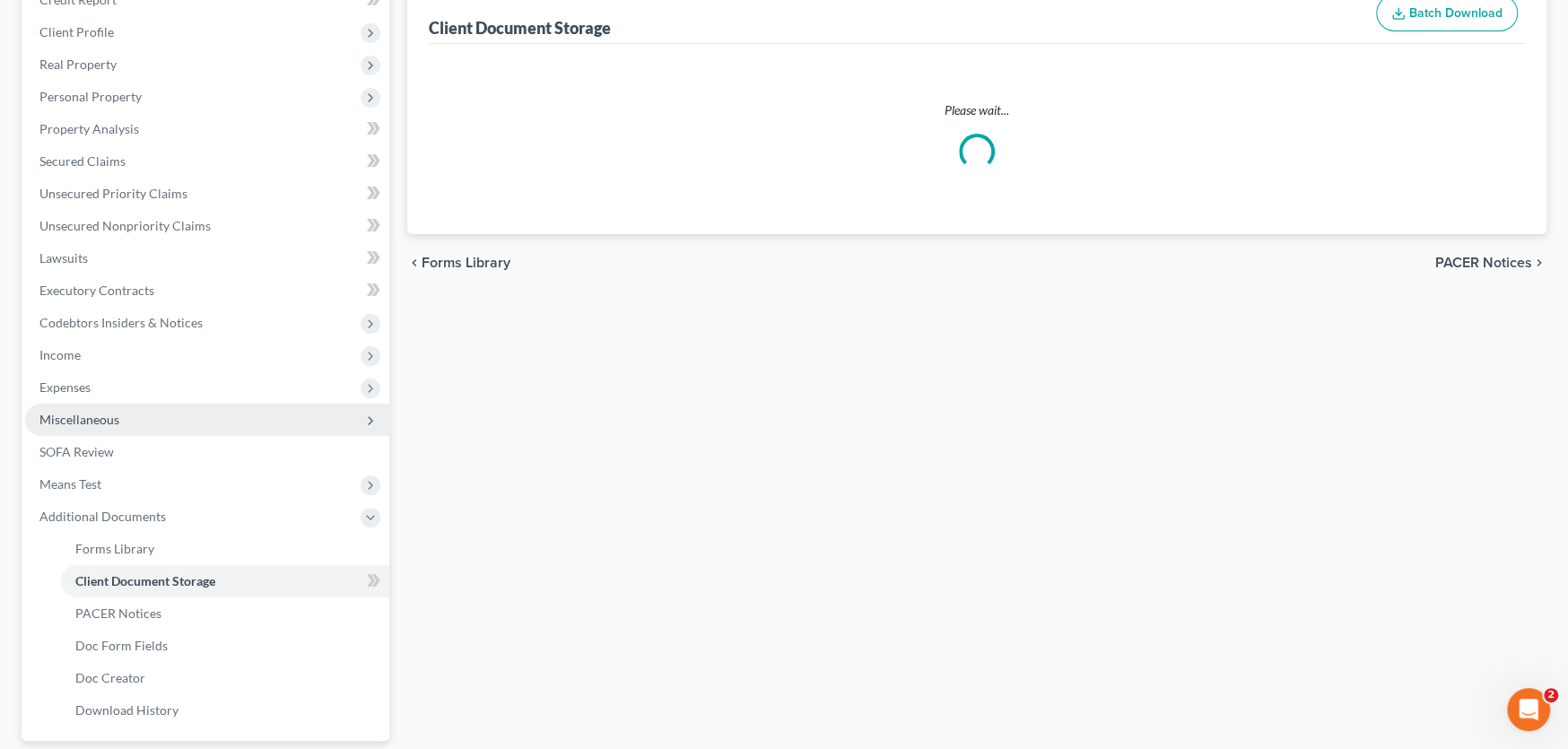
select select "0"
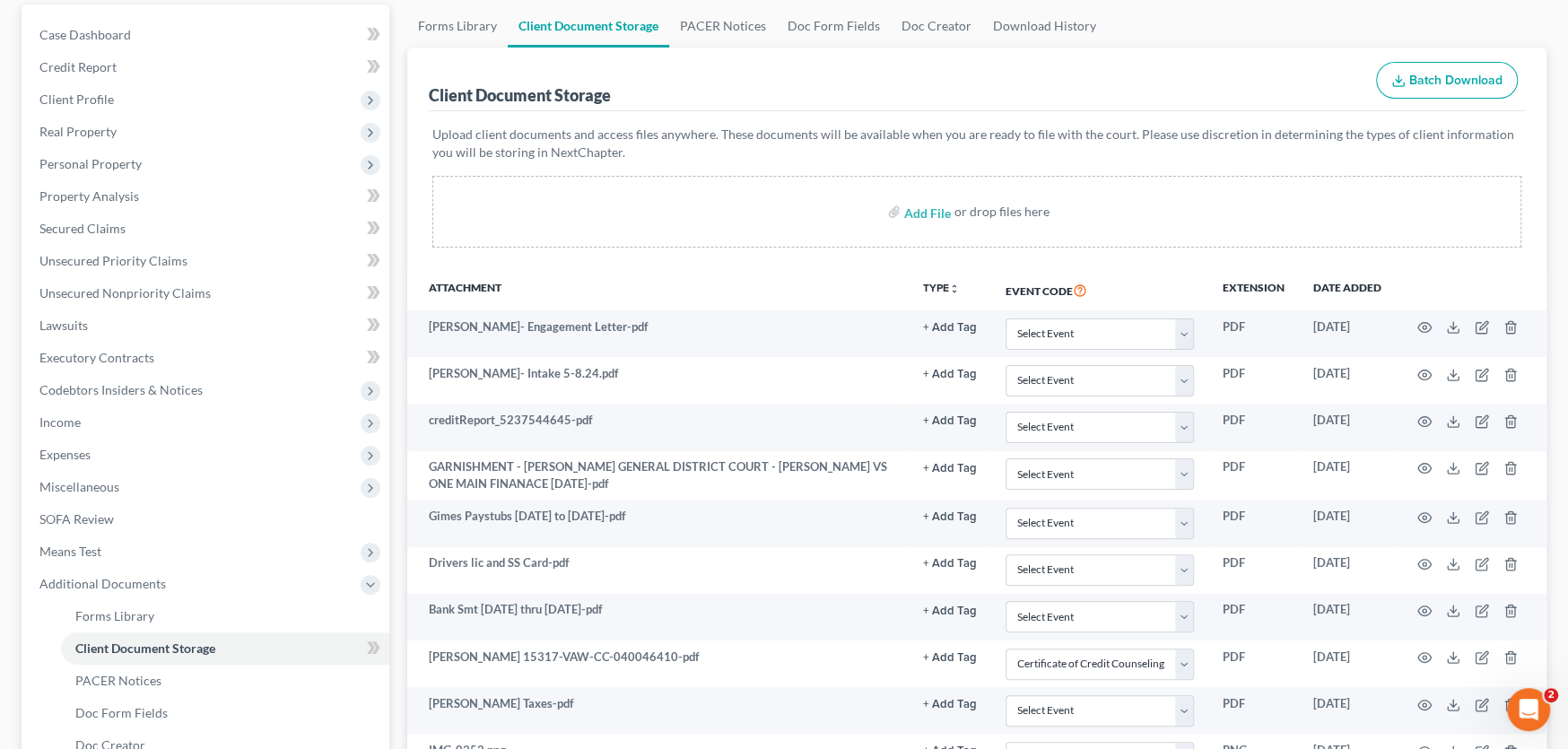
scroll to position [396, 0]
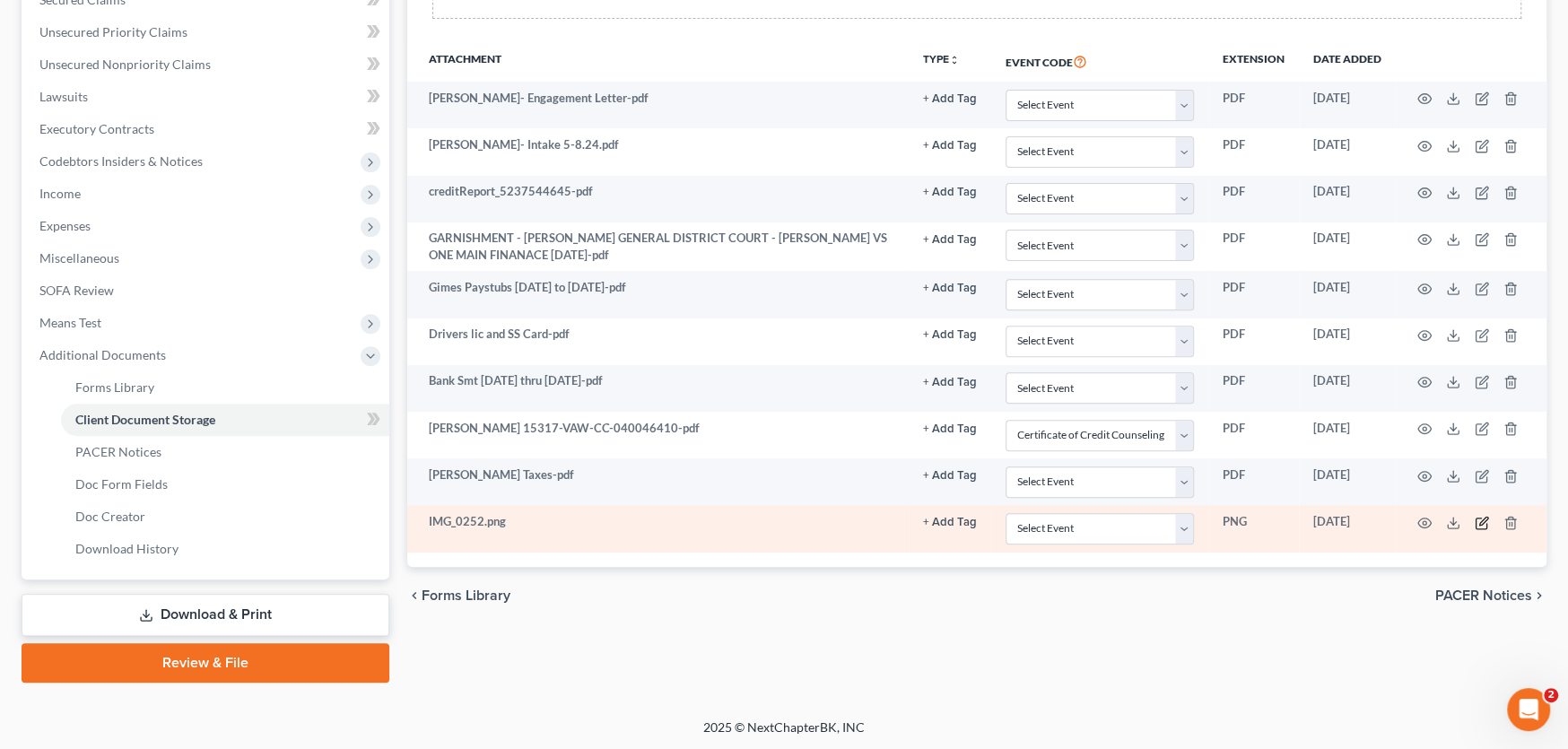
click at [1483, 516] on icon "button" at bounding box center [1483, 520] width 8 height 8
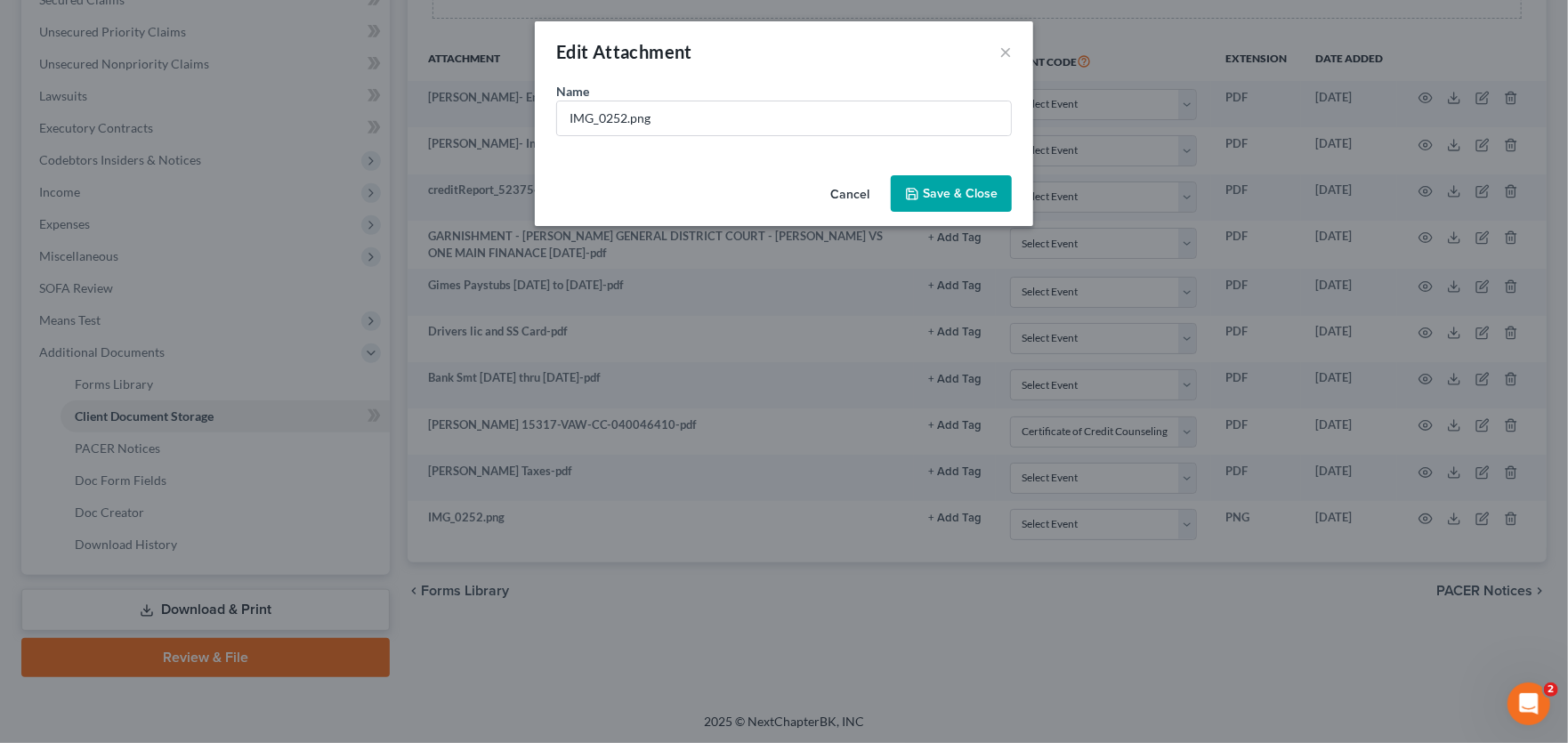
drag, startPoint x: 704, startPoint y: 138, endPoint x: 512, endPoint y: 129, distance: 192.2
click at [472, 134] on div "Edit Attachment × Name * IMG_0252.png Cancel Save & Close" at bounding box center [784, 371] width 1568 height 743
drag, startPoint x: 673, startPoint y: 119, endPoint x: 472, endPoint y: 111, distance: 201.2
click at [472, 111] on div "Edit Attachment × Name * IMG_0252.png Cancel Save & Close" at bounding box center [784, 371] width 1568 height 743
type input "KBB"
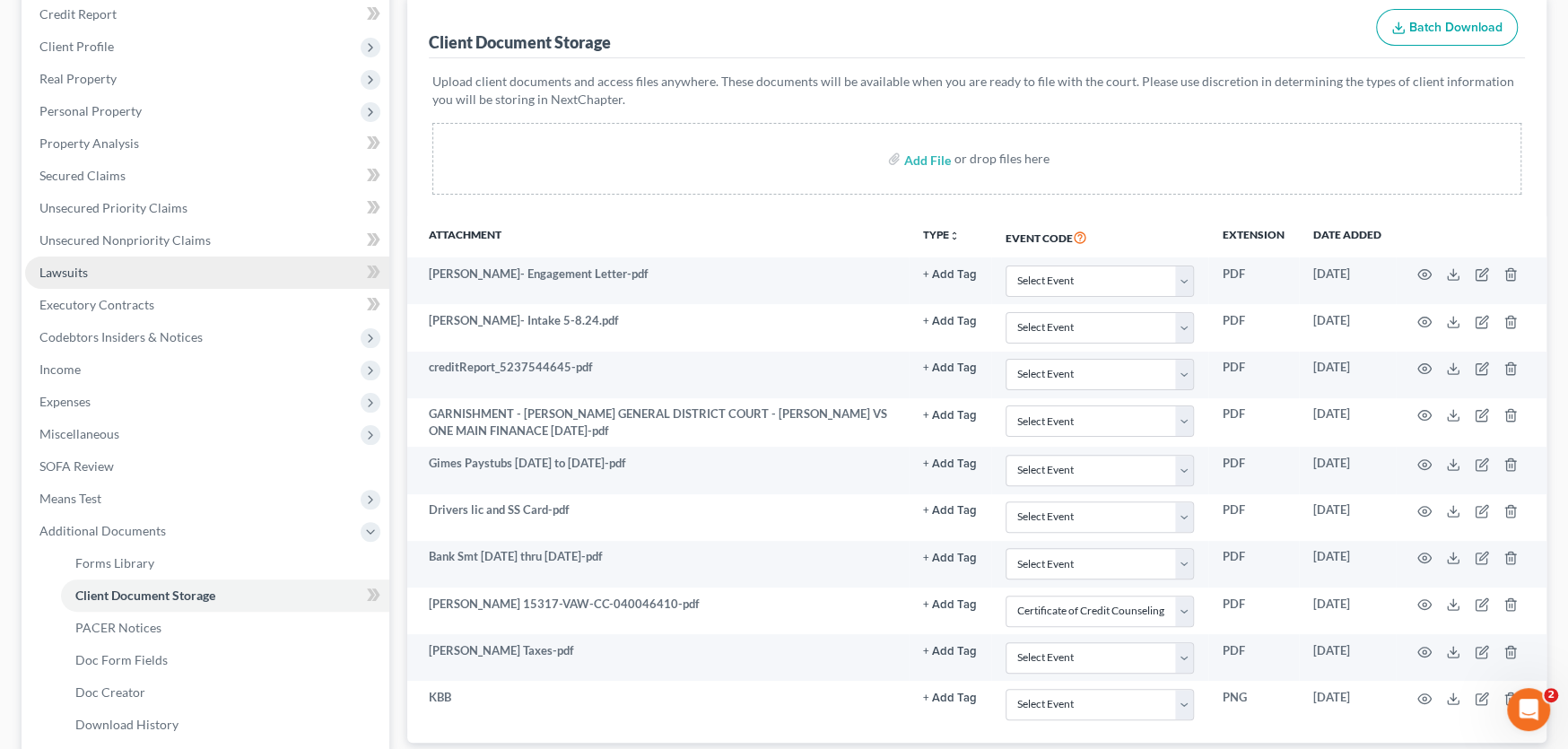
scroll to position [217, 0]
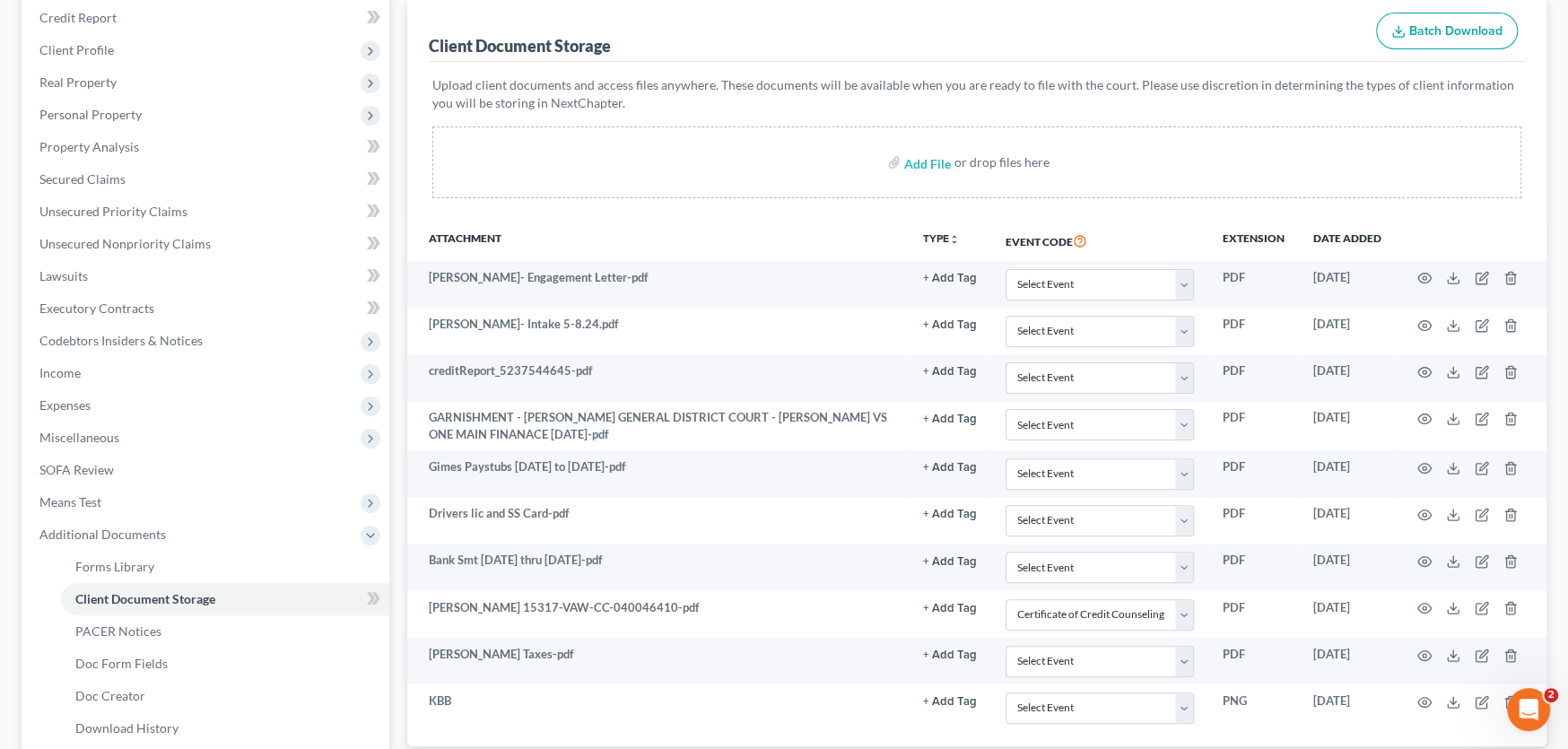
select select "0"
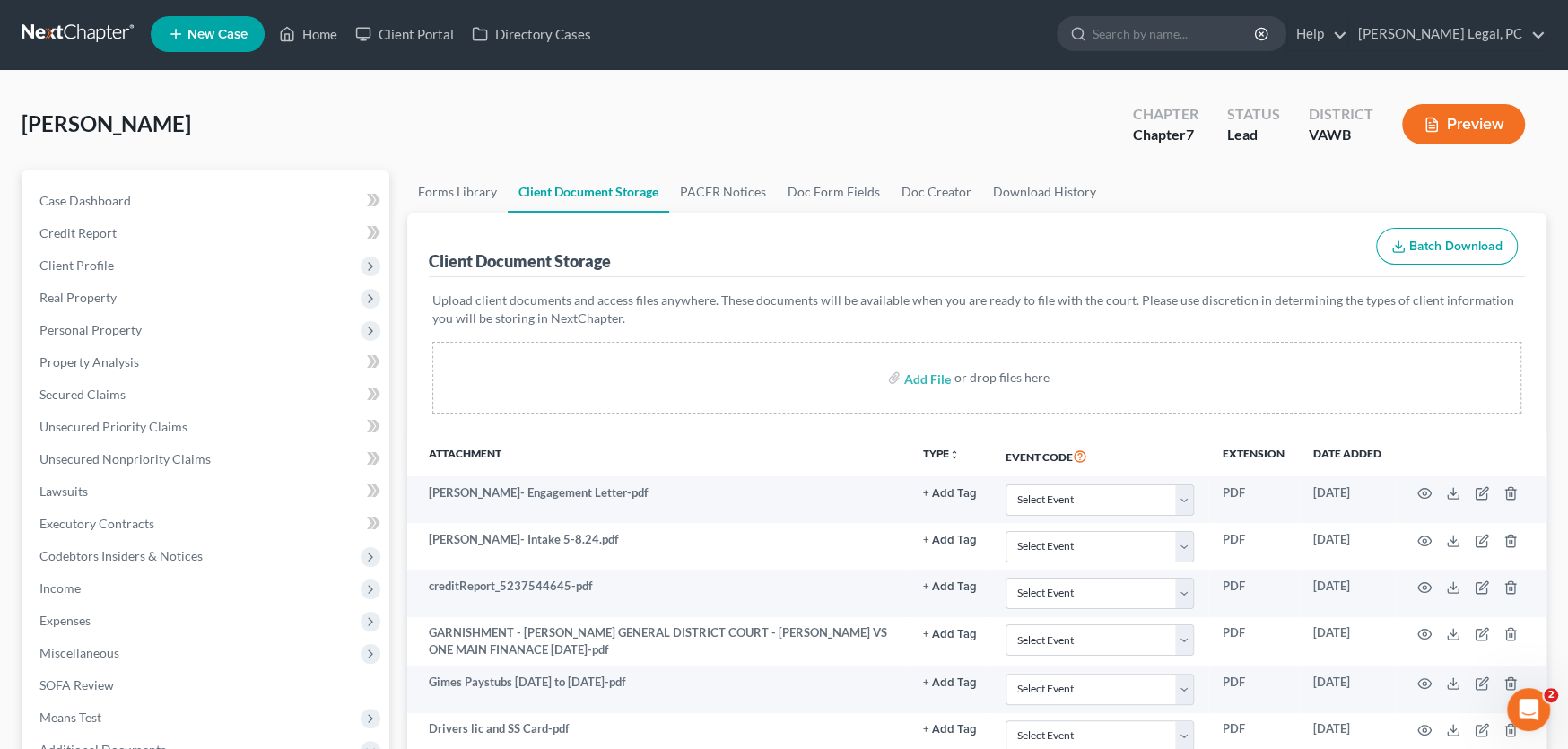
scroll to position [0, 0]
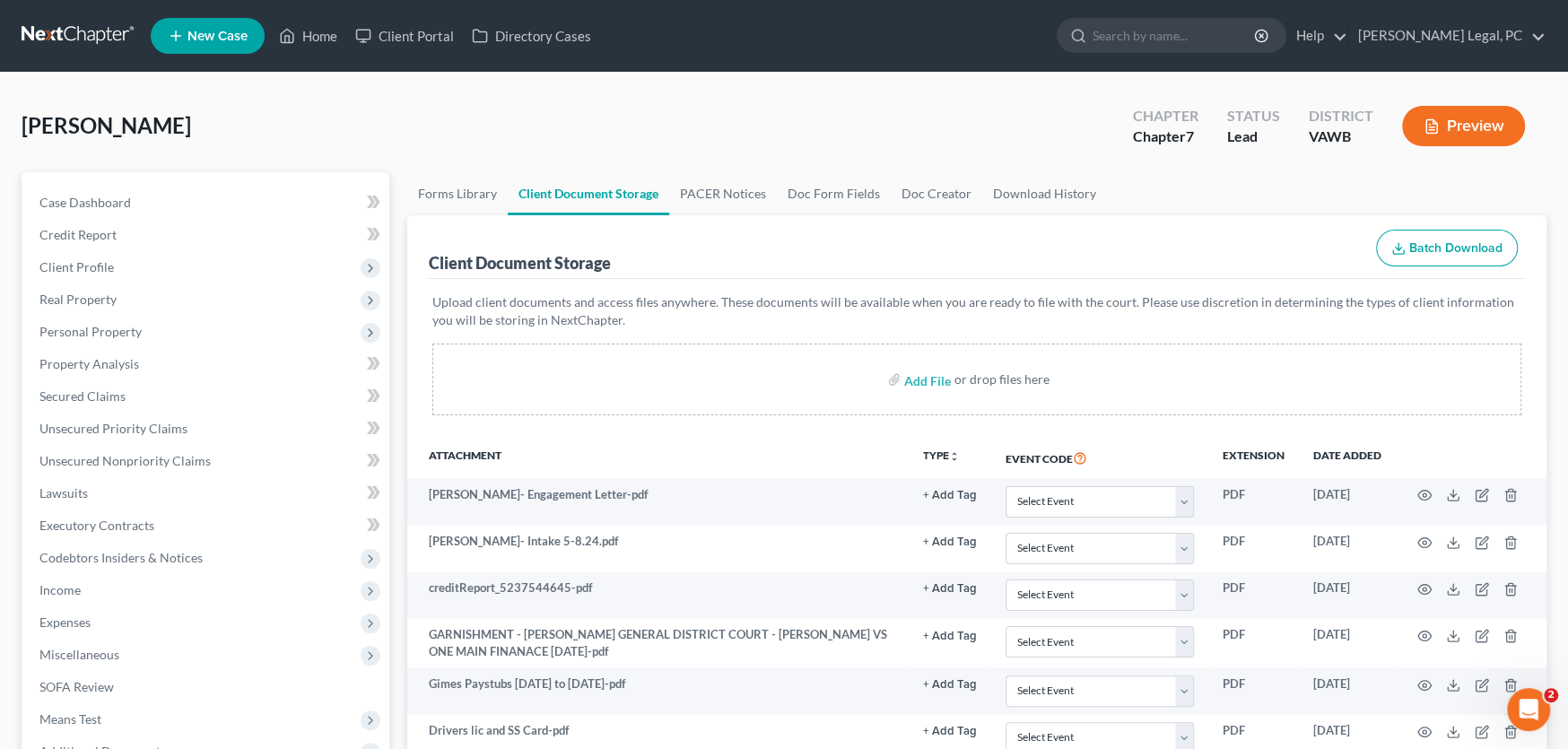
drag, startPoint x: 204, startPoint y: 139, endPoint x: 25, endPoint y: 113, distance: 180.9
click at [25, 113] on div "Grimes, Jonathan Upgraded Chapter Chapter 7 Status Lead District VAWB Preview" at bounding box center [784, 134] width 1525 height 78
copy span "[PERSON_NAME]"
click at [58, 30] on link at bounding box center [79, 36] width 115 height 32
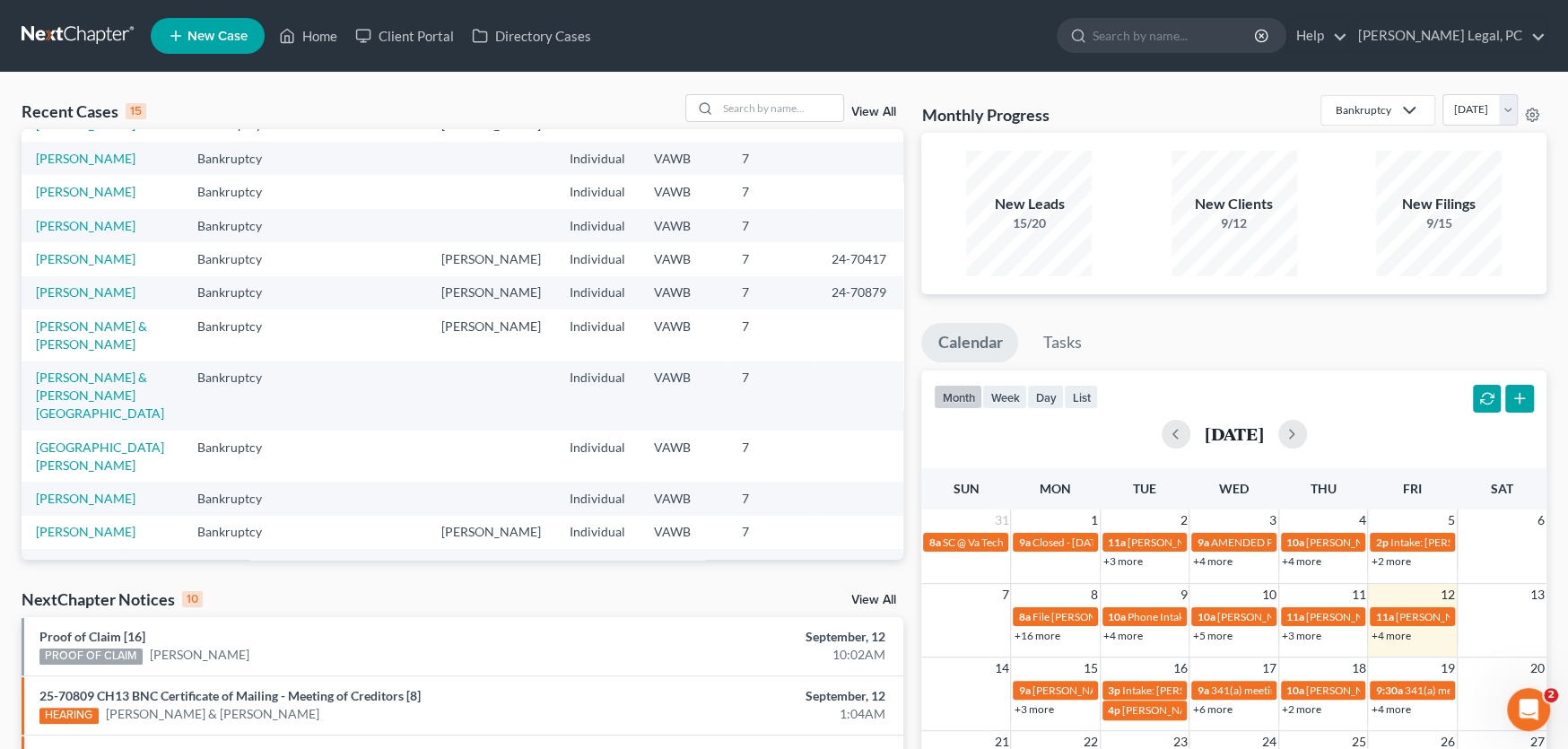
scroll to position [177, 0]
click at [757, 101] on input "search" at bounding box center [781, 108] width 126 height 26
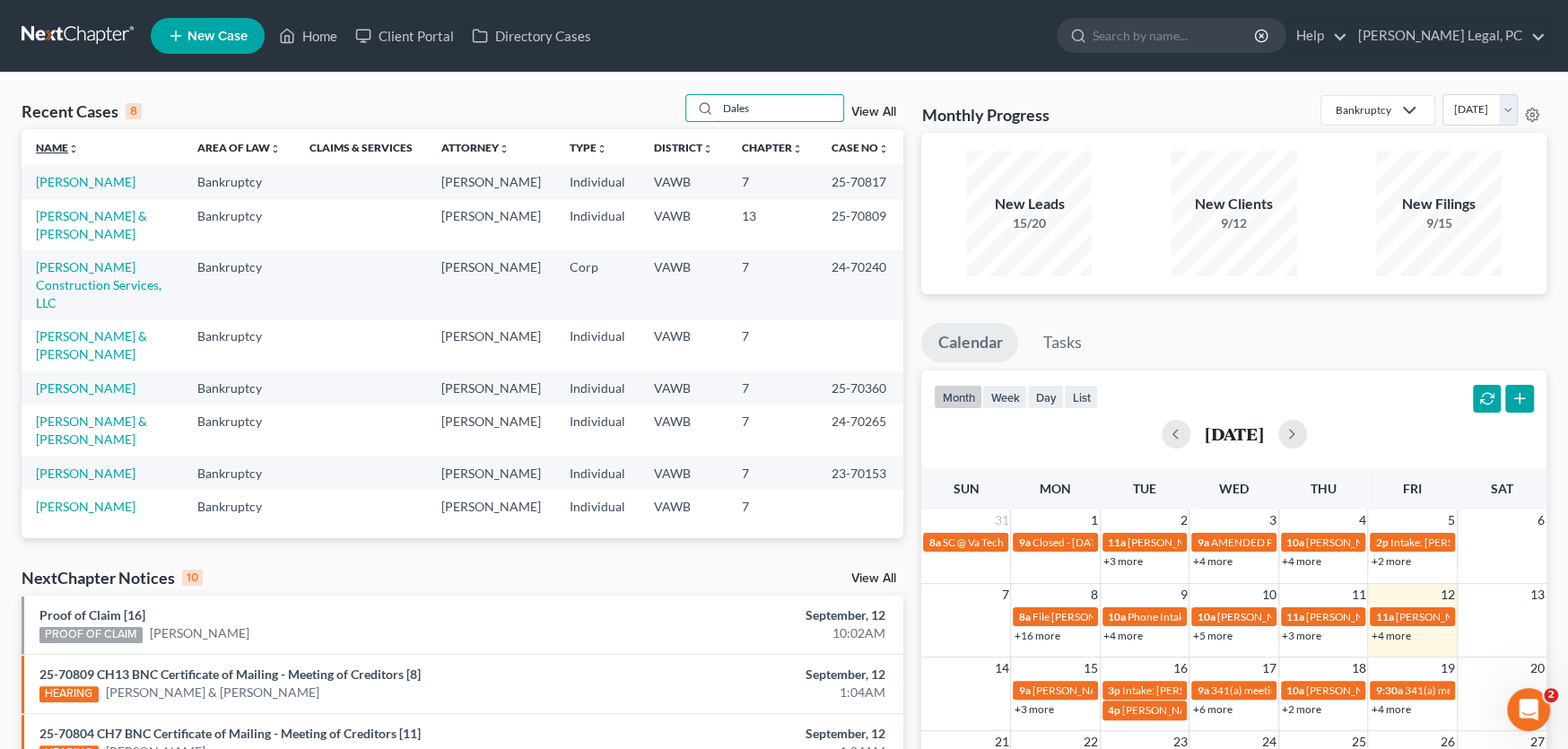
scroll to position [0, 0]
type input "Dales"
click at [64, 179] on link "[PERSON_NAME]" at bounding box center [86, 181] width 99 height 15
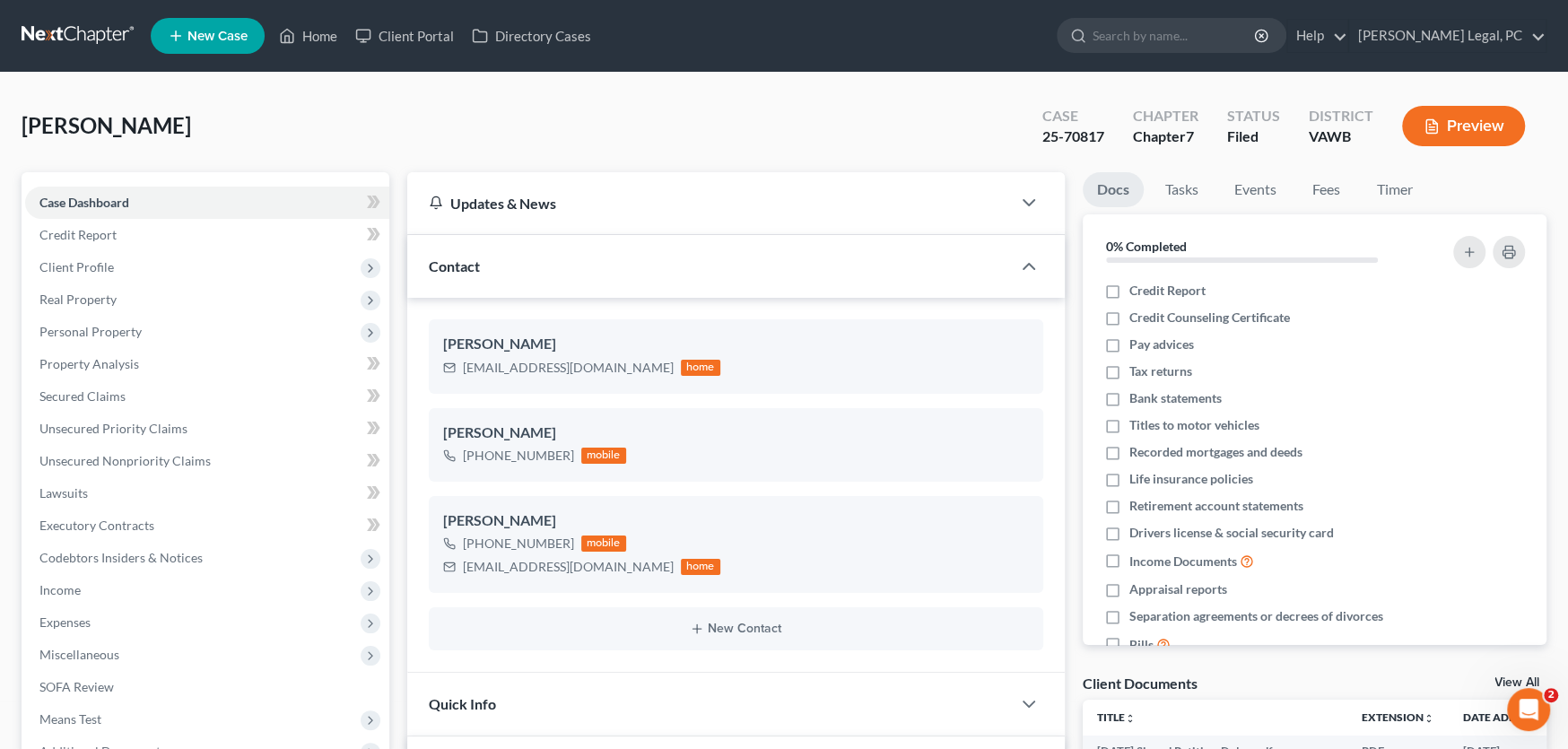
scroll to position [1979, 0]
click at [82, 38] on link at bounding box center [79, 36] width 115 height 32
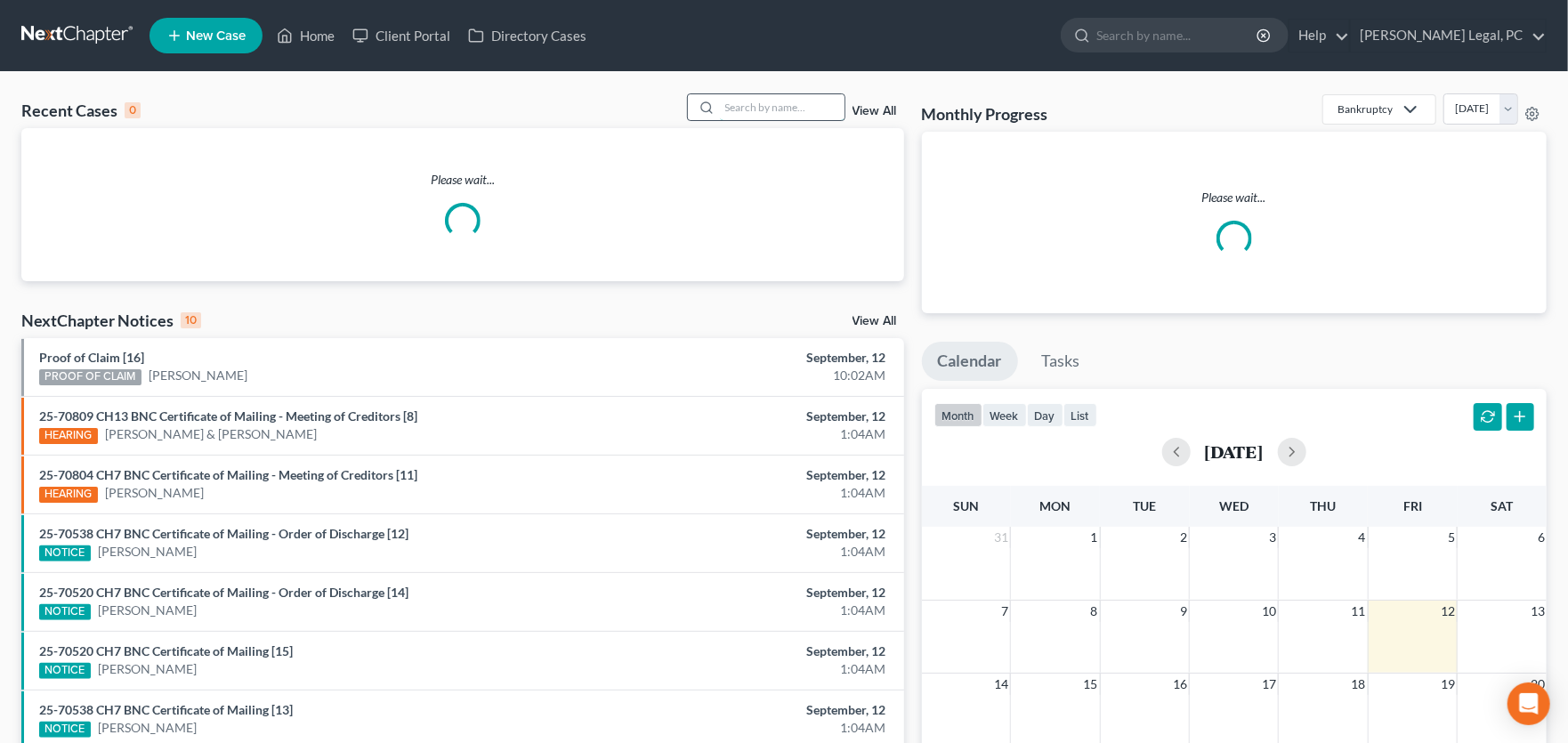
click at [764, 112] on input "search" at bounding box center [782, 107] width 125 height 26
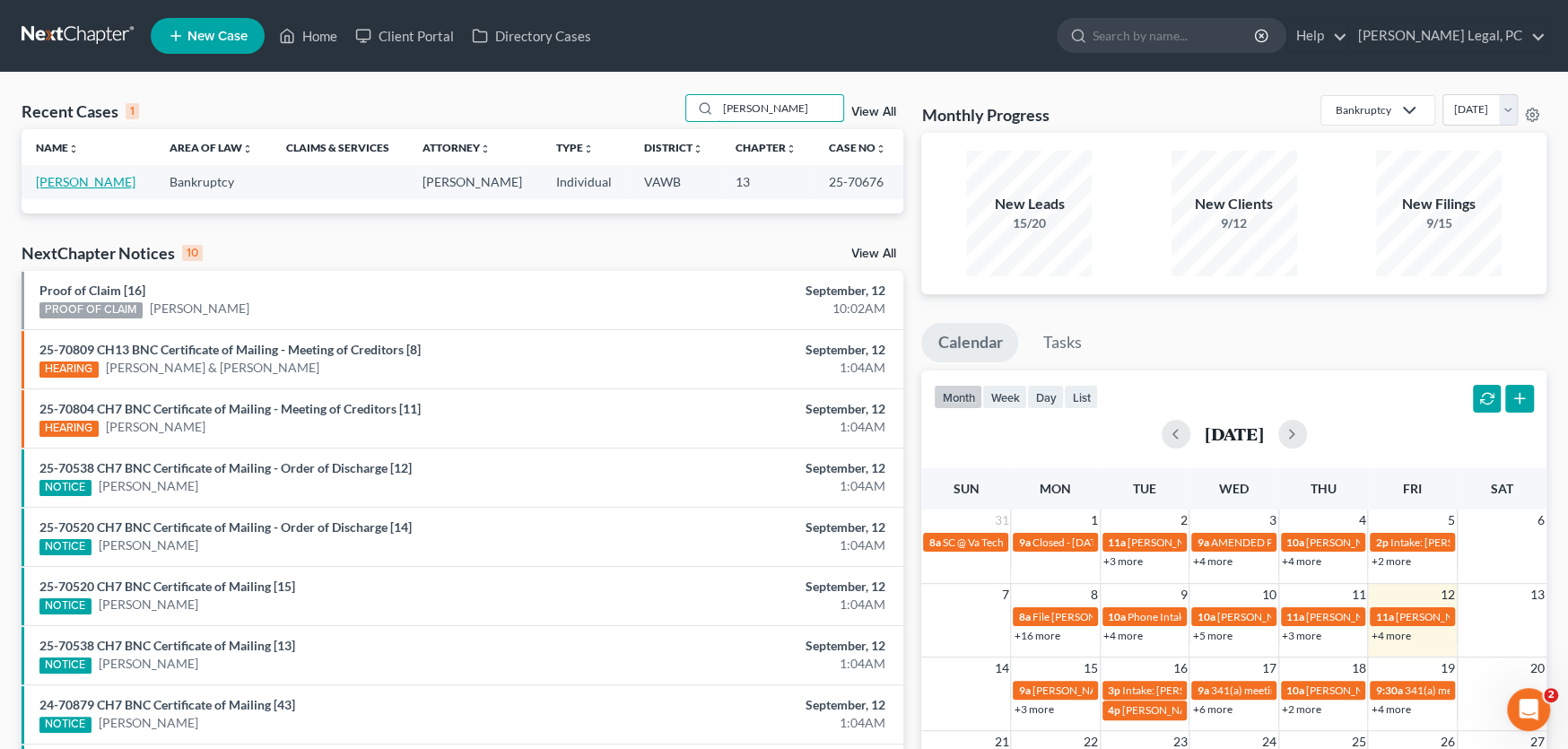
type input "[PERSON_NAME]"
click at [112, 180] on link "[PERSON_NAME]" at bounding box center [86, 181] width 99 height 15
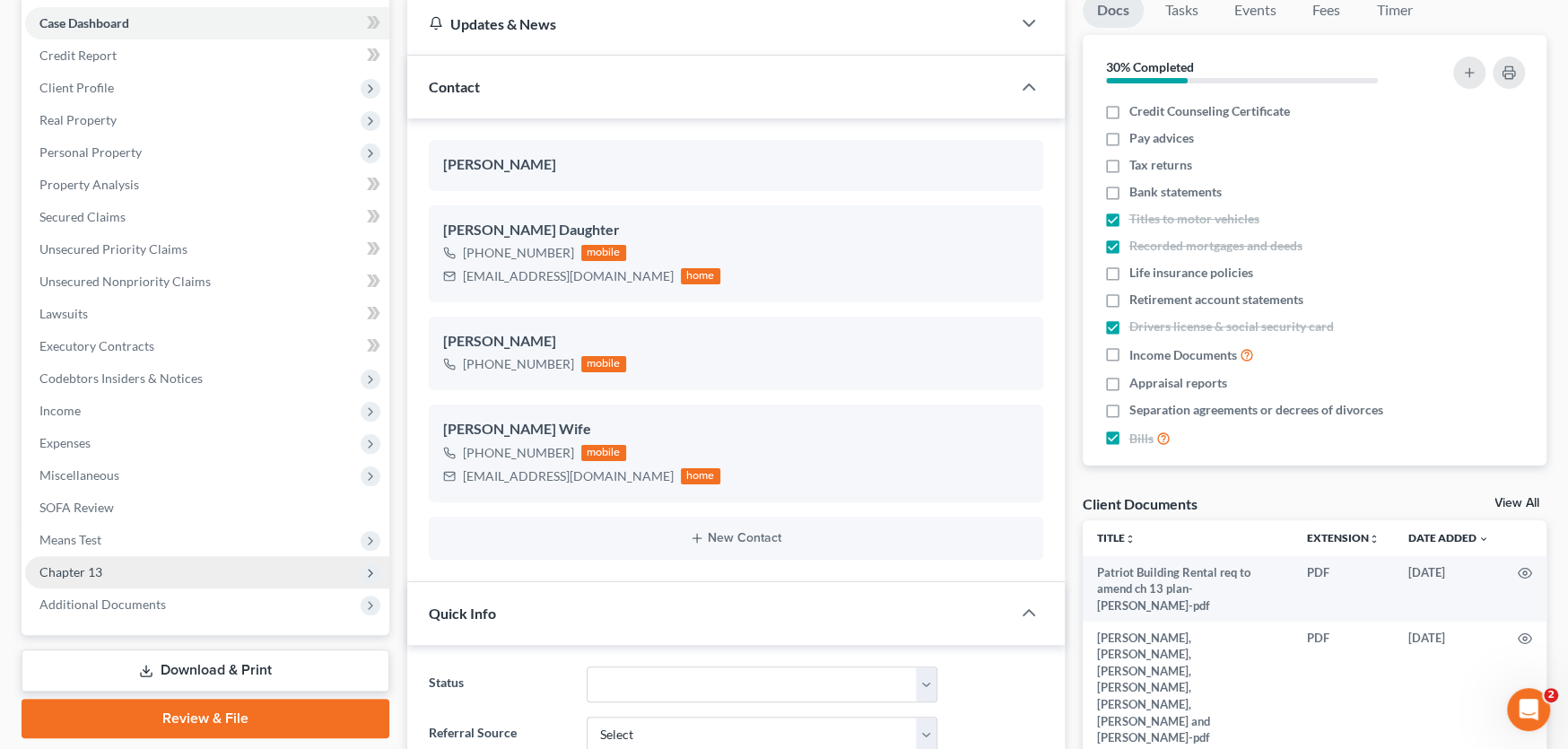
scroll to position [1814, 0]
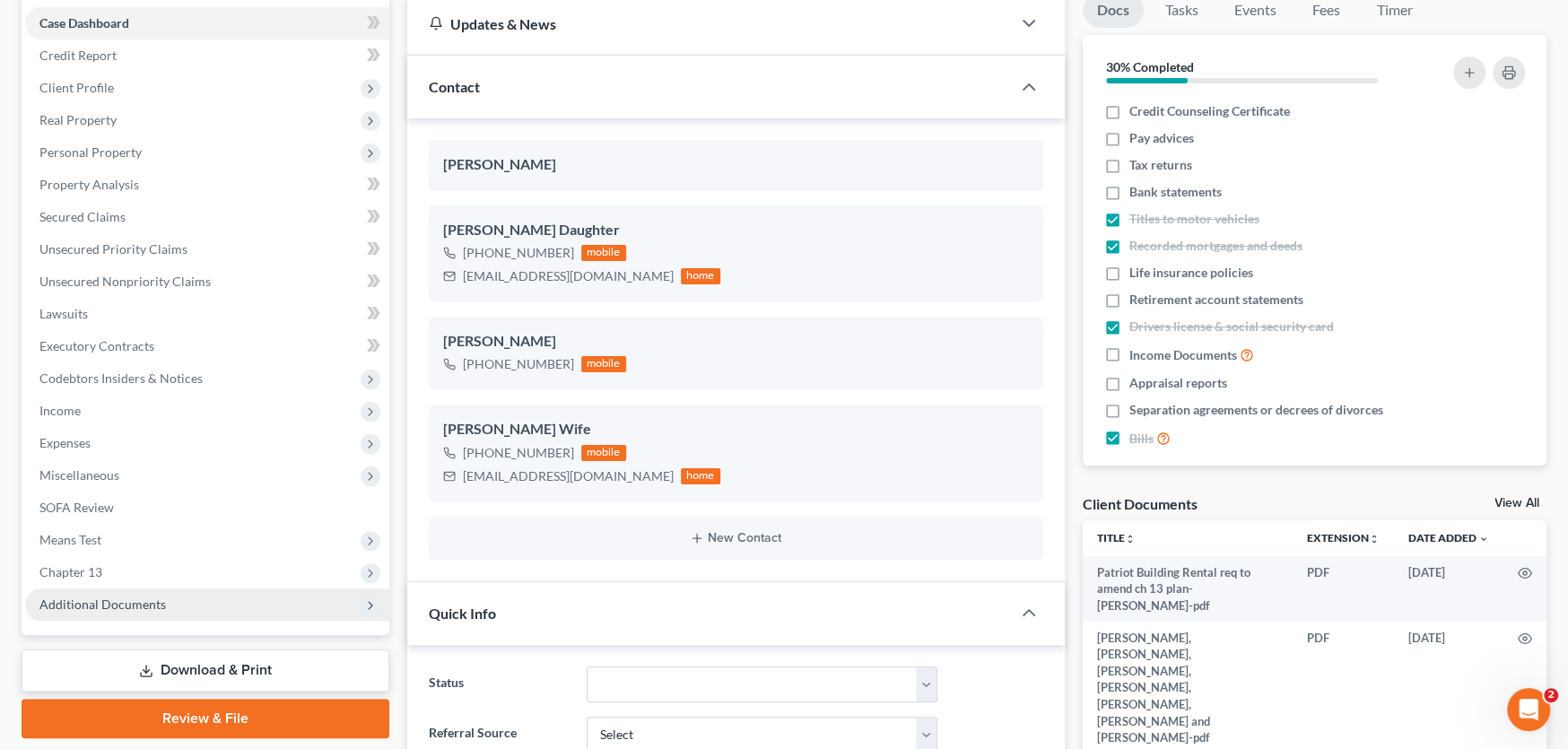
drag, startPoint x: 115, startPoint y: 584, endPoint x: 119, endPoint y: 595, distance: 11.7
click at [116, 590] on ul "Case Dashboard Payments Invoices Payments Payments Credit Report Client Profile" at bounding box center [207, 314] width 365 height 614
click at [145, 608] on span "Additional Documents" at bounding box center [102, 604] width 127 height 15
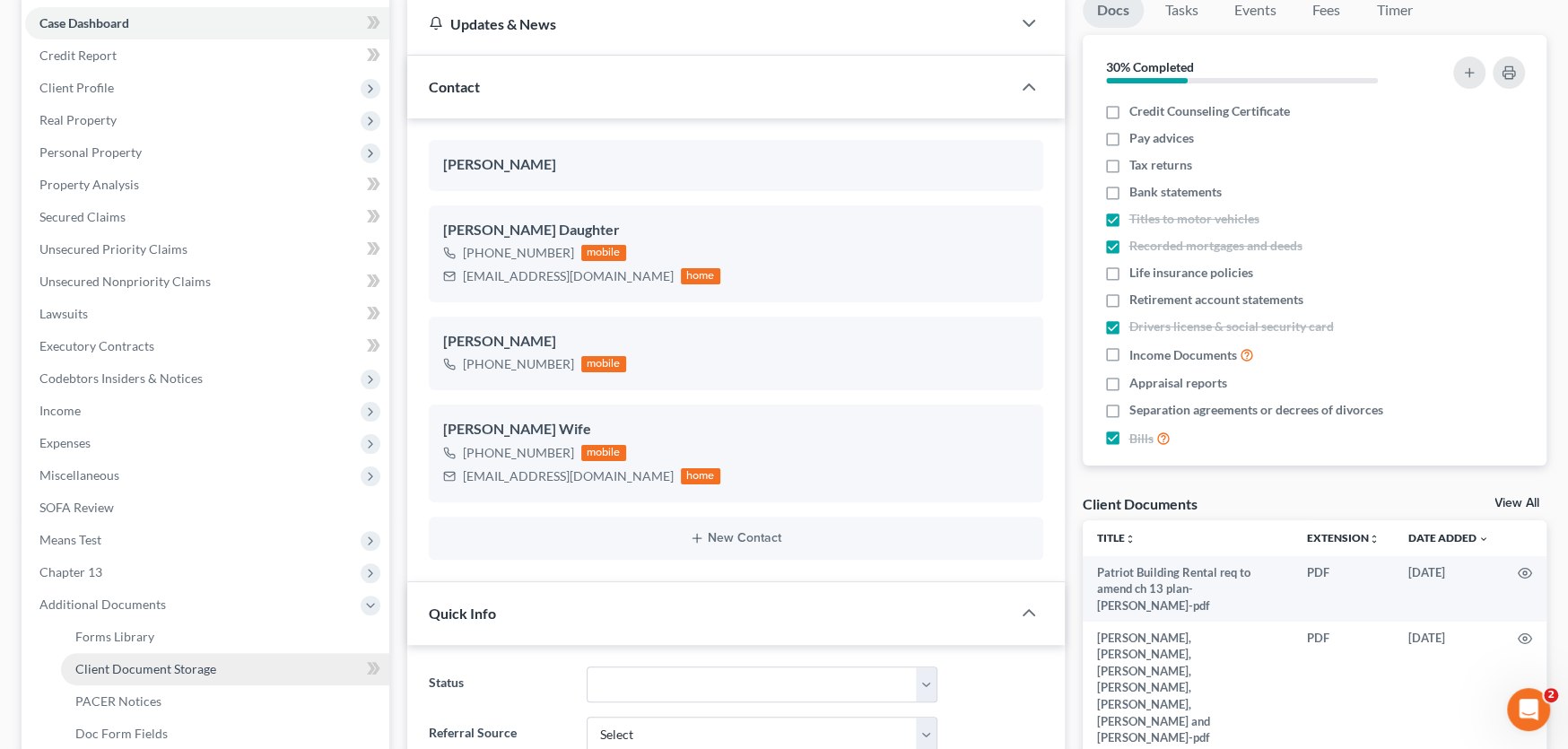
click at [170, 665] on span "Client Document Storage" at bounding box center [146, 669] width 141 height 15
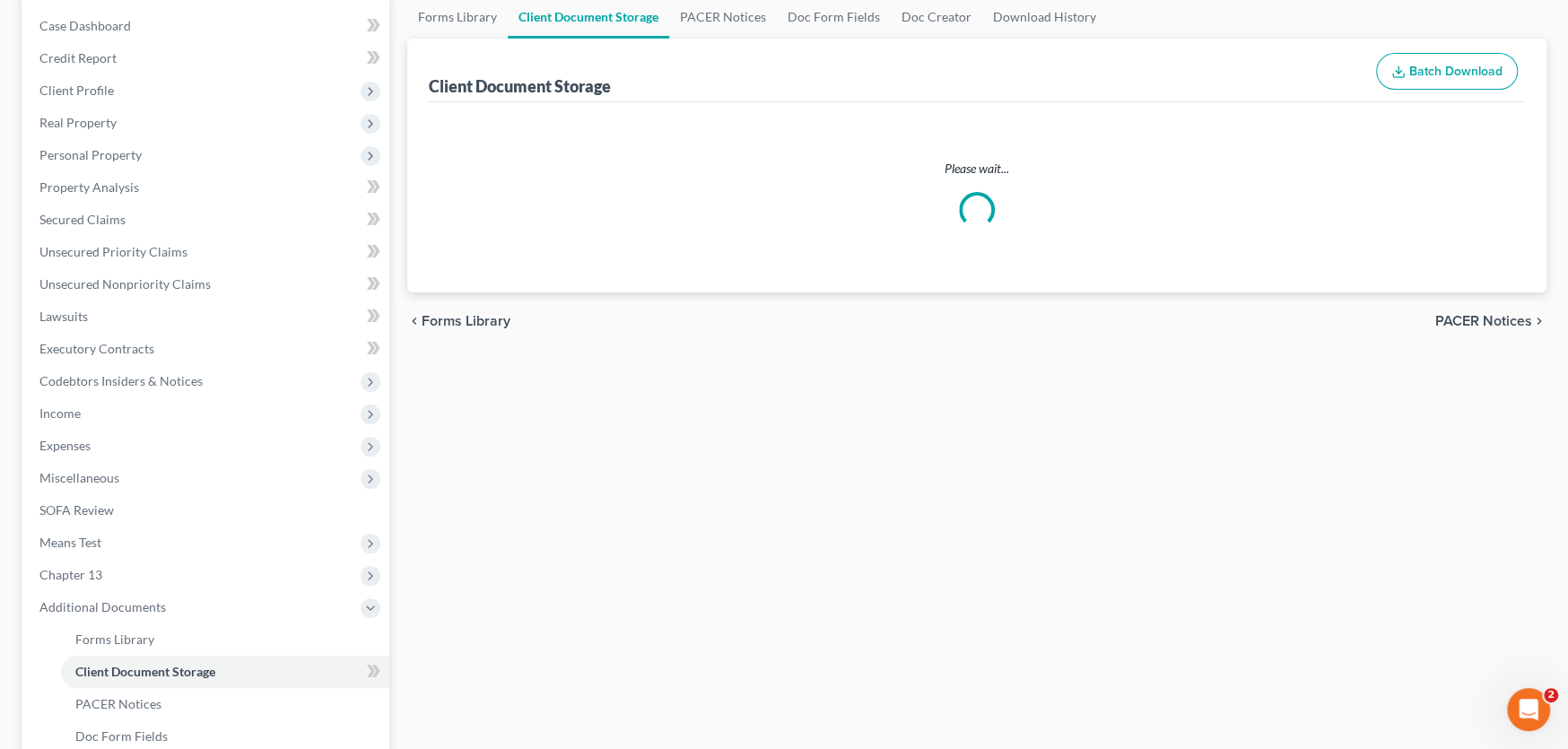
scroll to position [20, 0]
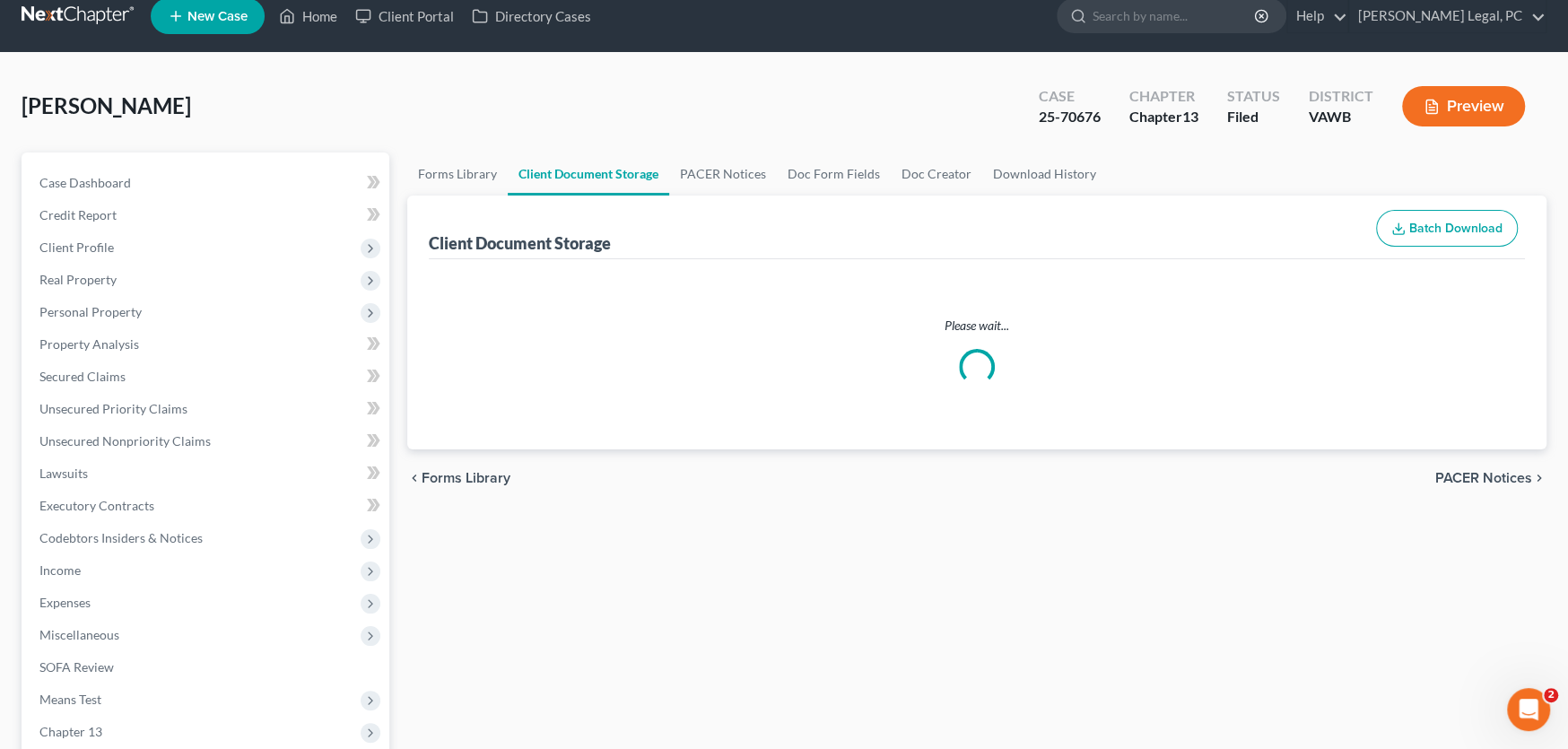
select select "0"
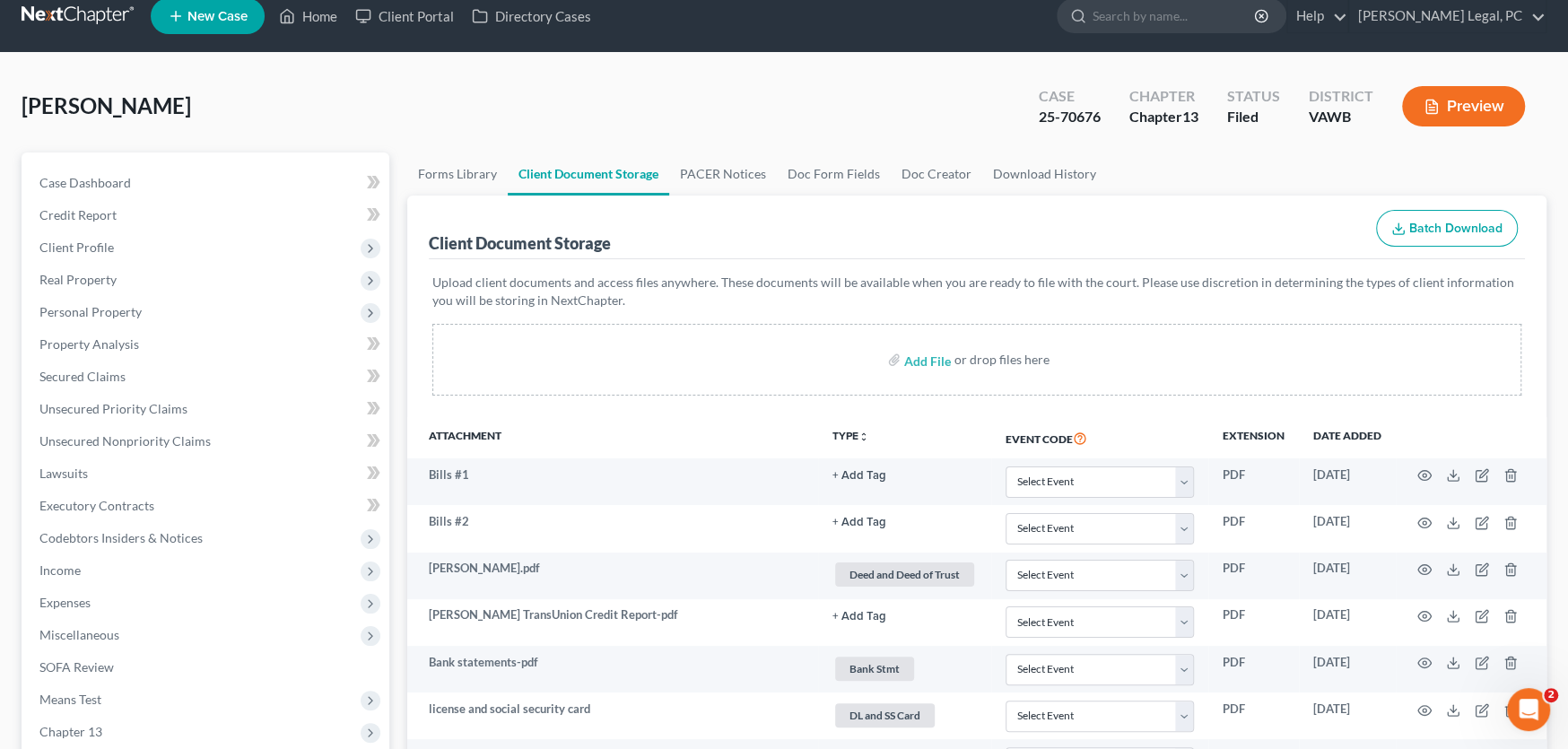
scroll to position [0, 0]
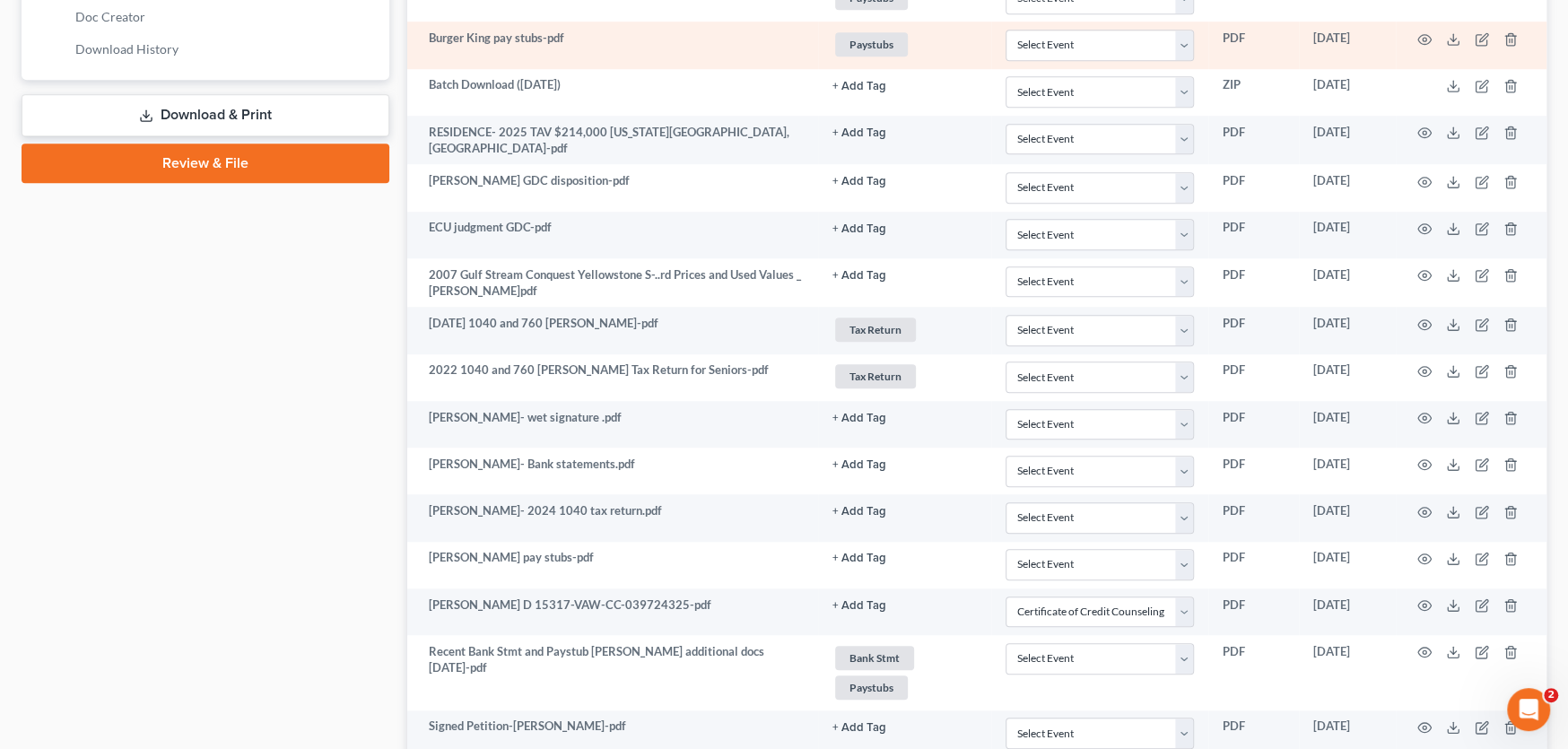
select select "0"
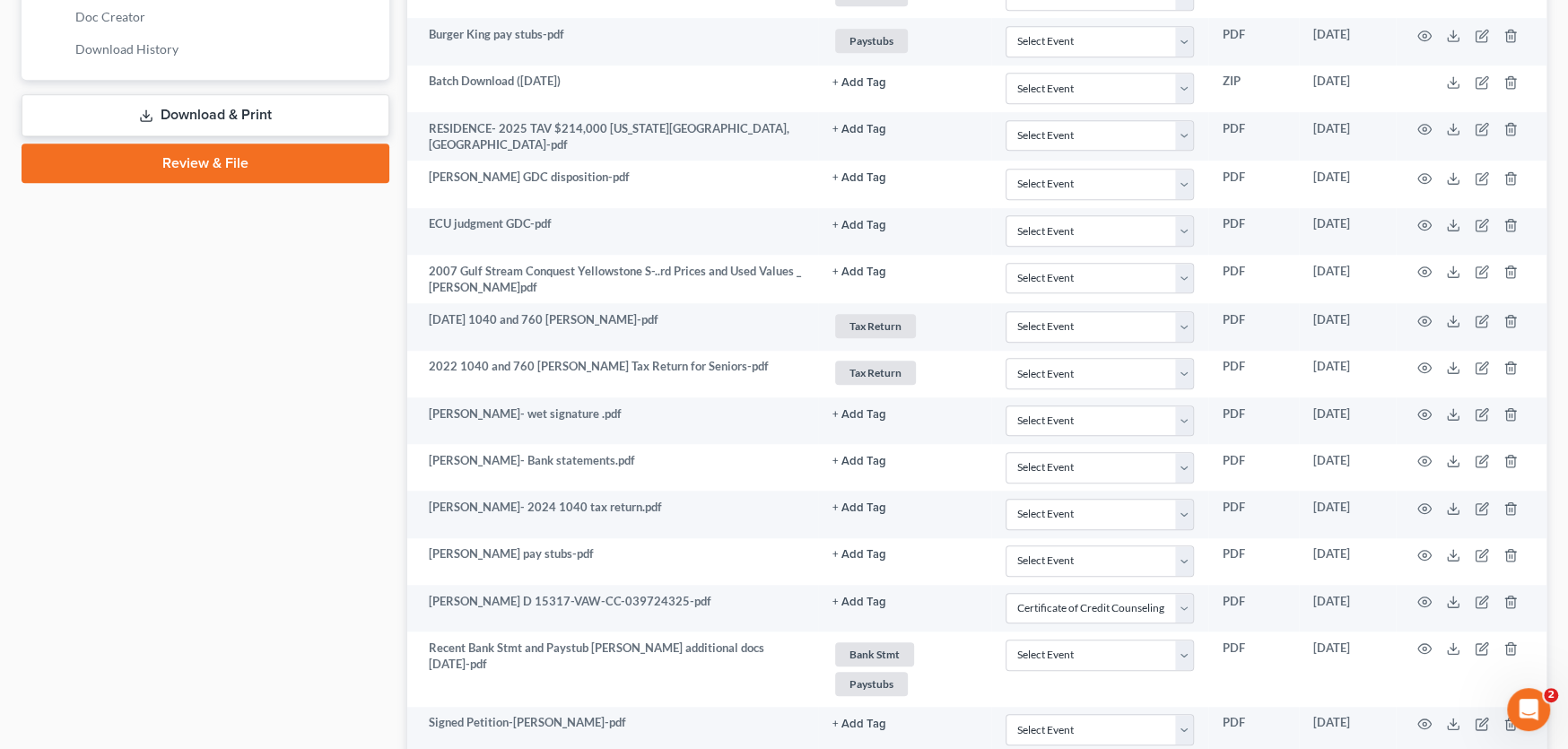
scroll to position [1673, 0]
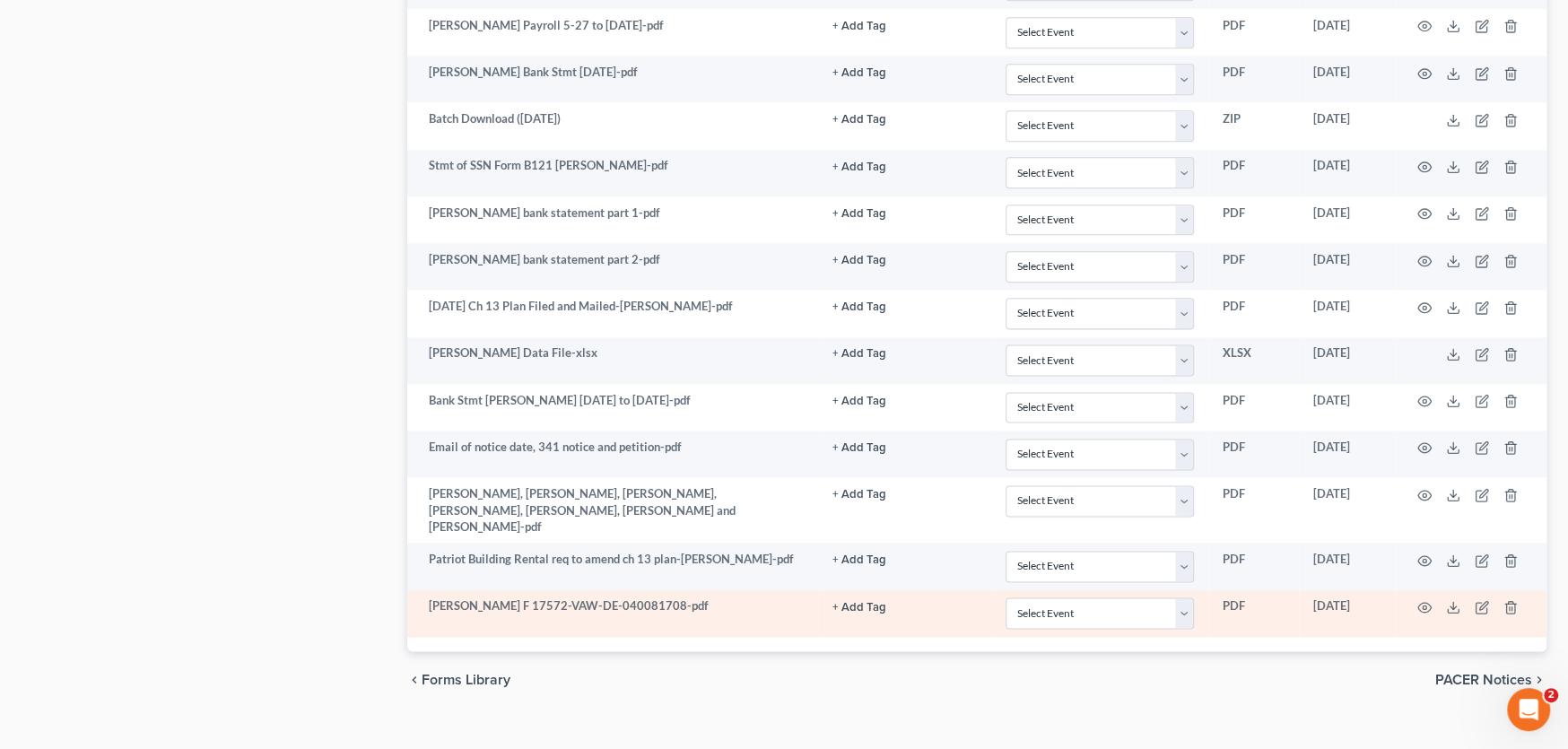
click at [846, 602] on button "+ Add Tag" at bounding box center [859, 608] width 53 height 11
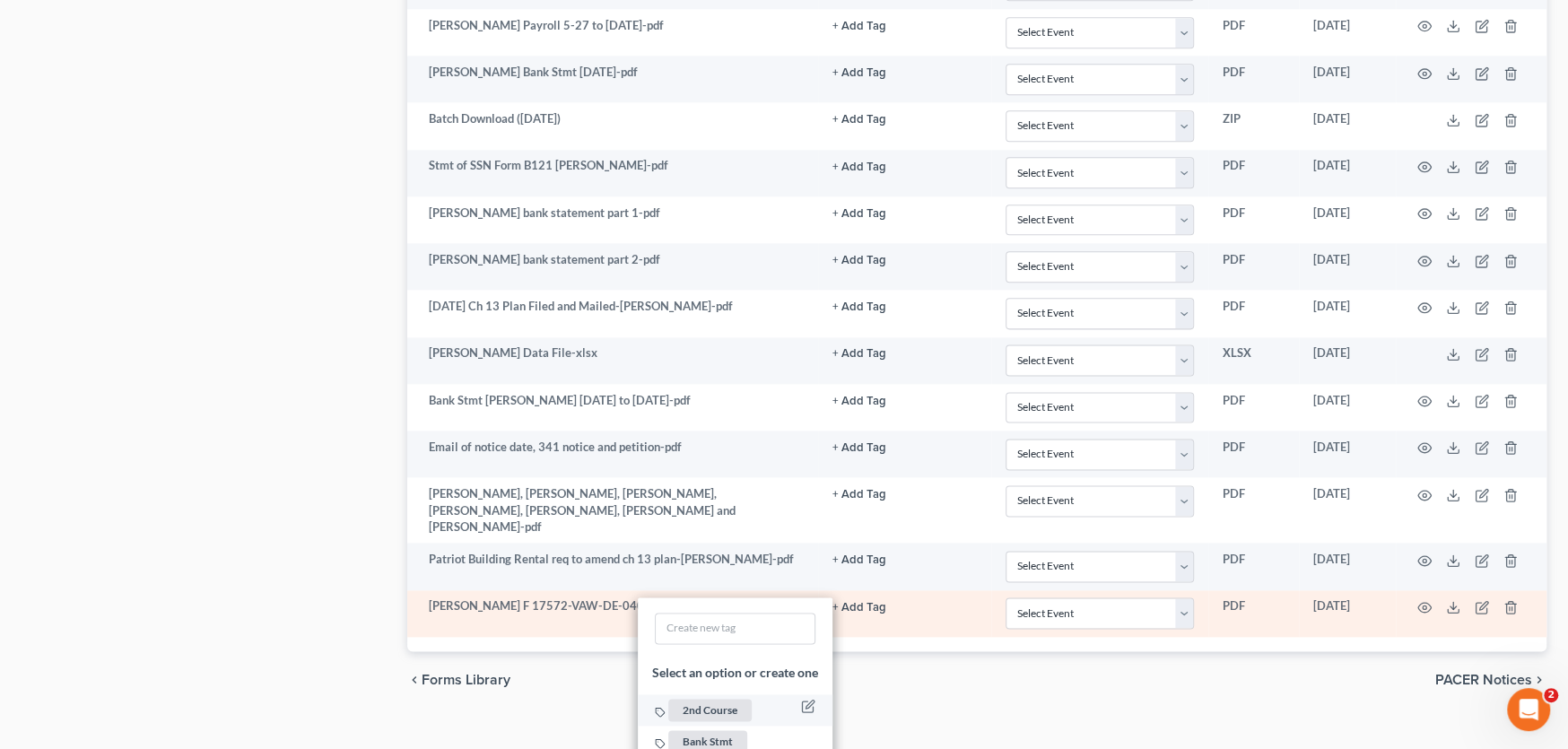
click at [725, 699] on span "2nd Course" at bounding box center [709, 711] width 83 height 23
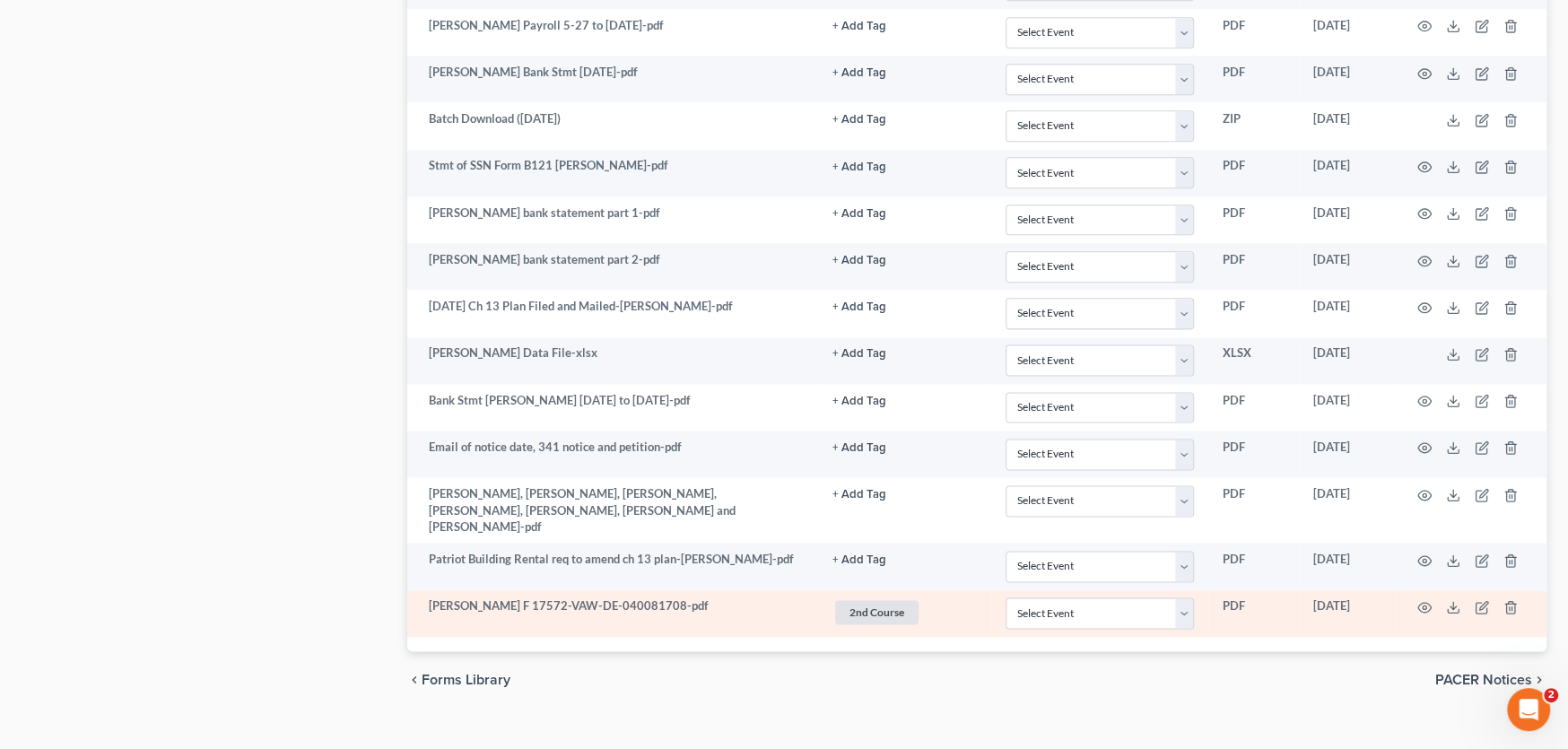
click at [1414, 591] on td at bounding box center [1472, 614] width 151 height 47
click at [1420, 600] on icon "button" at bounding box center [1424, 607] width 14 height 14
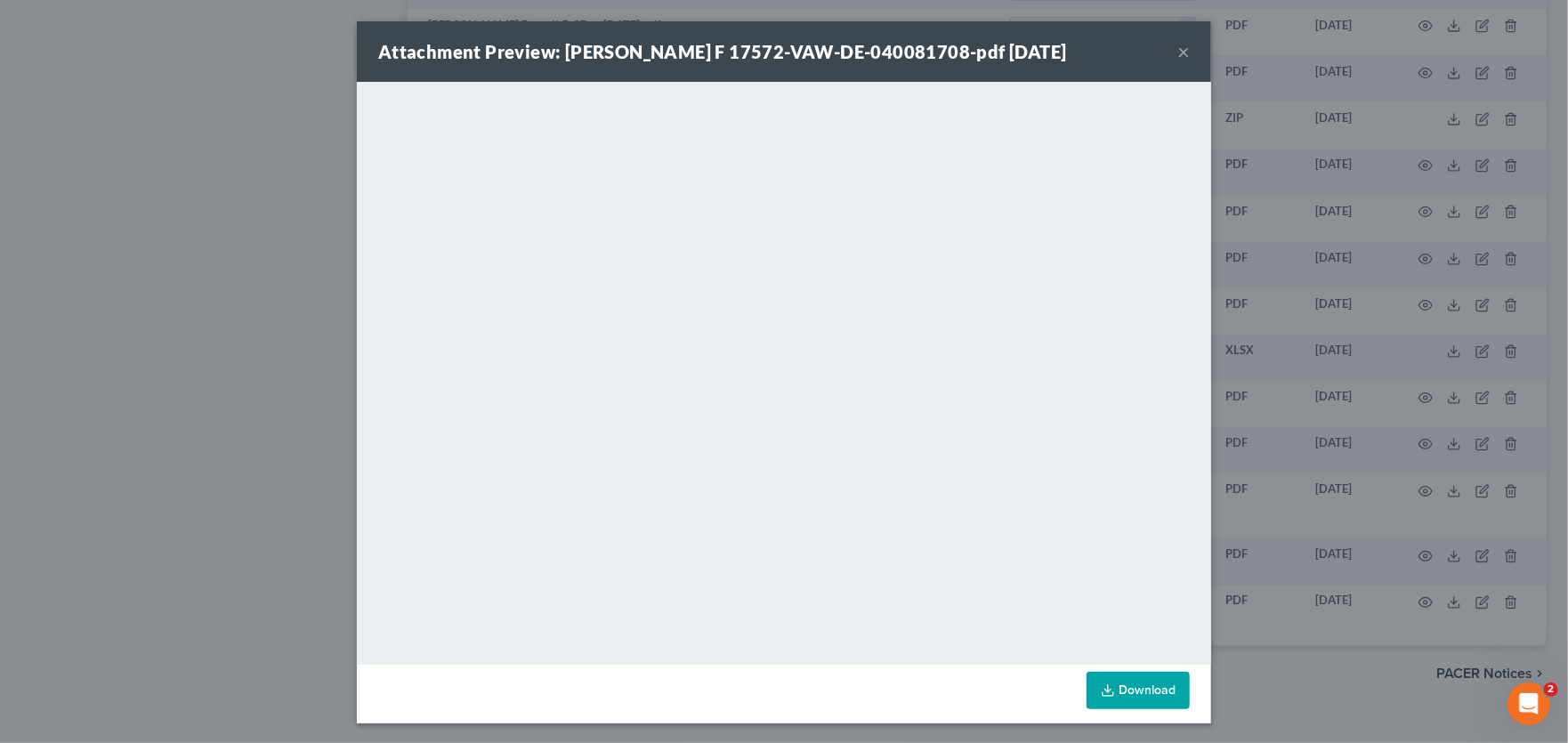
click at [1179, 50] on button "×" at bounding box center [1184, 51] width 12 height 22
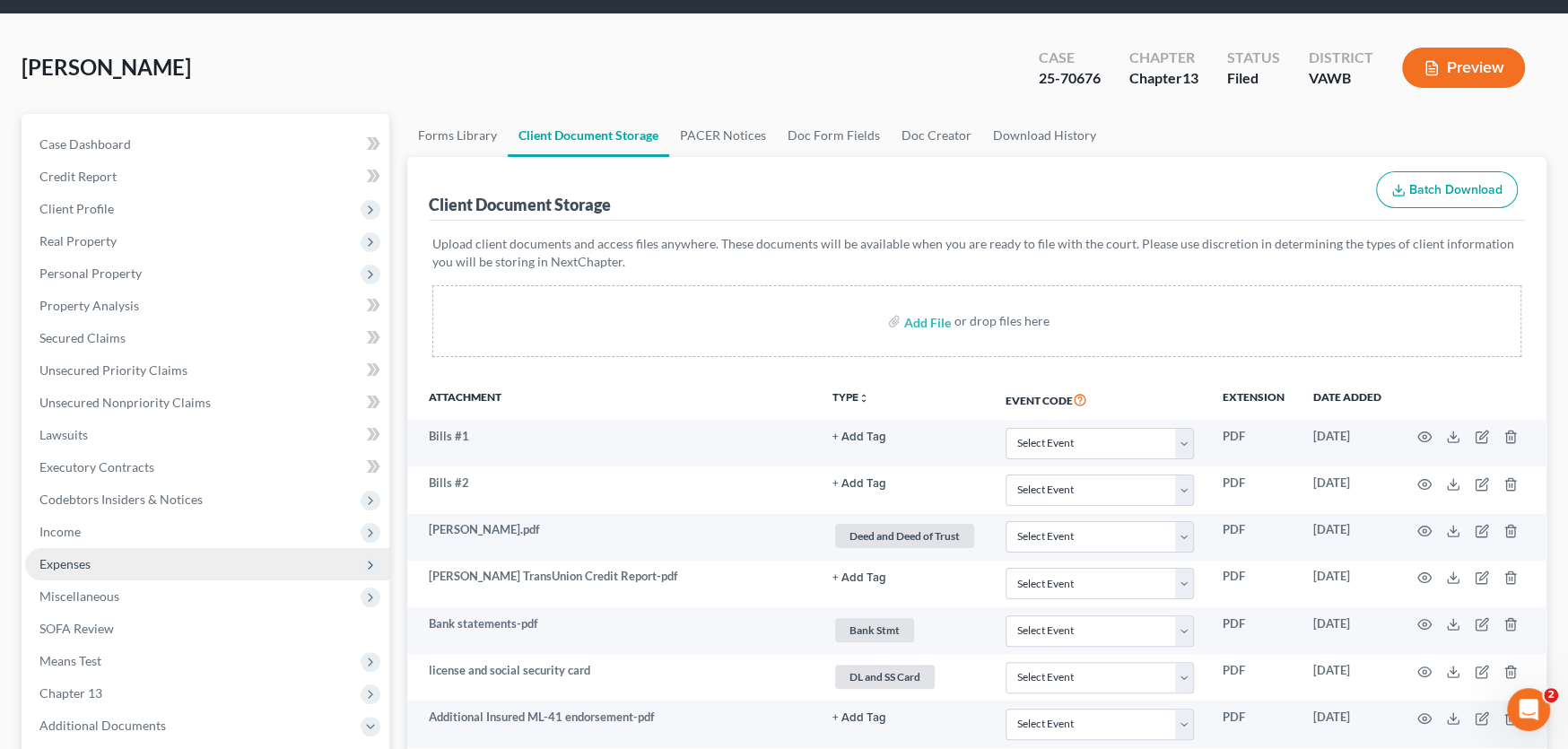
scroll to position [0, 0]
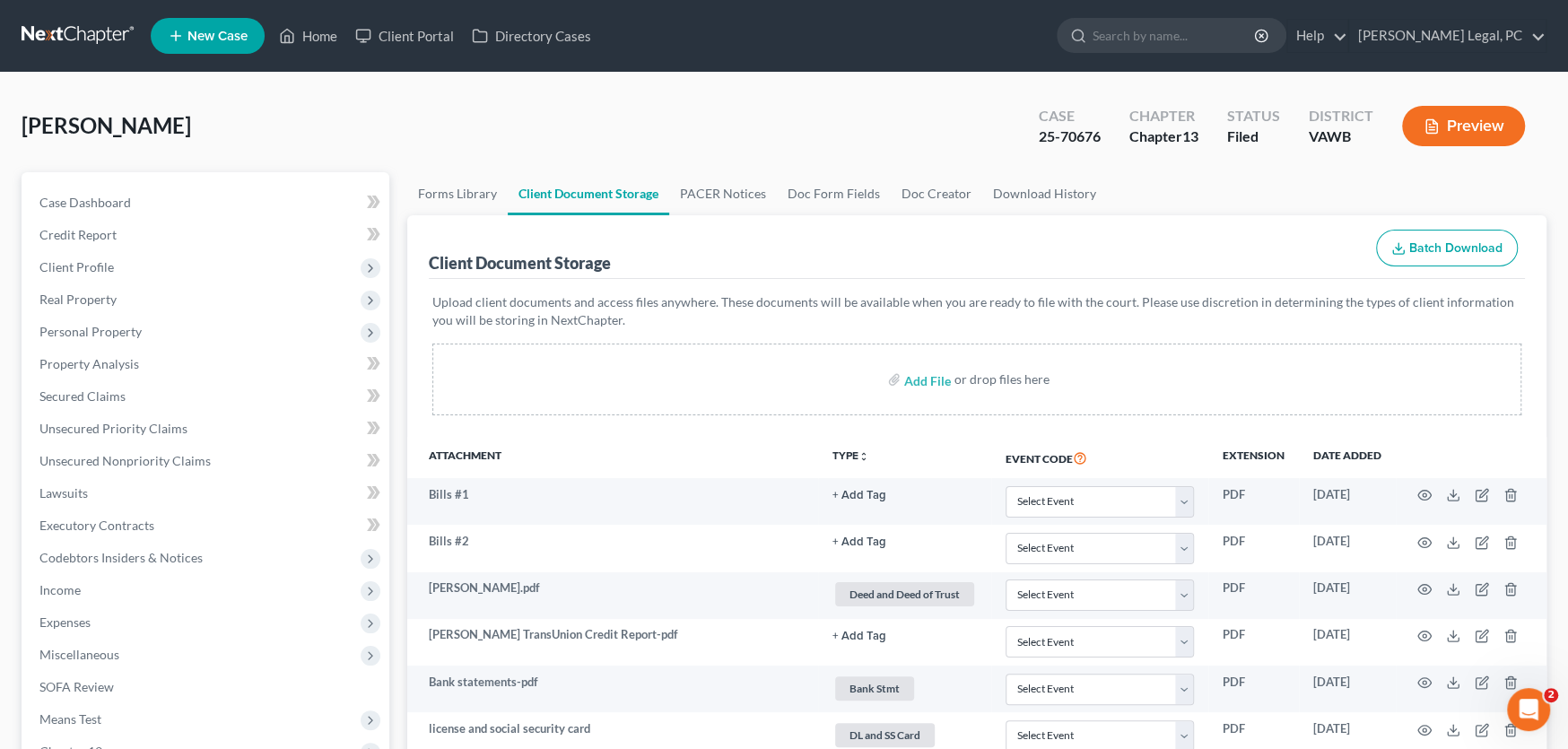
click at [50, 32] on link at bounding box center [79, 36] width 115 height 32
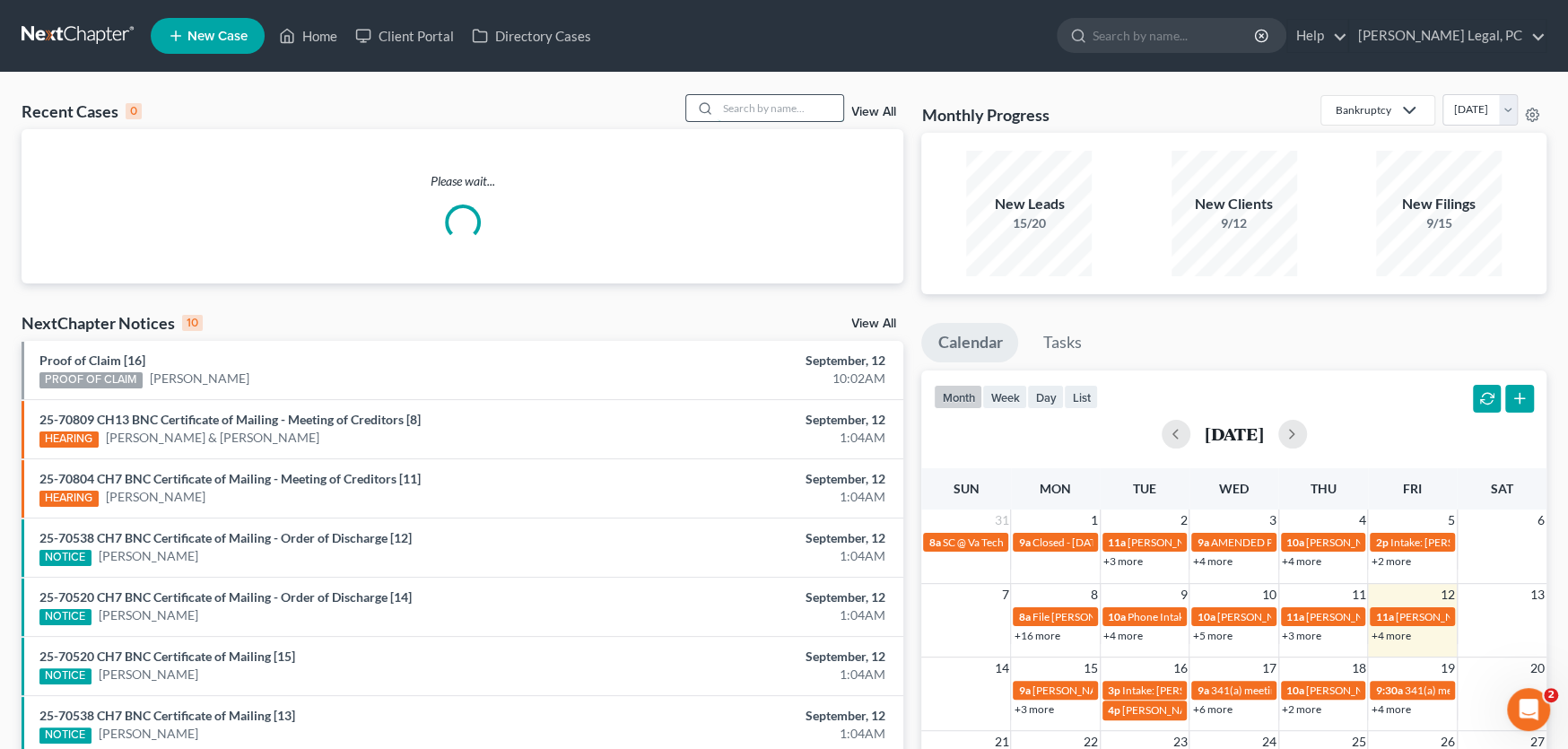
click at [779, 109] on input "search" at bounding box center [781, 108] width 126 height 26
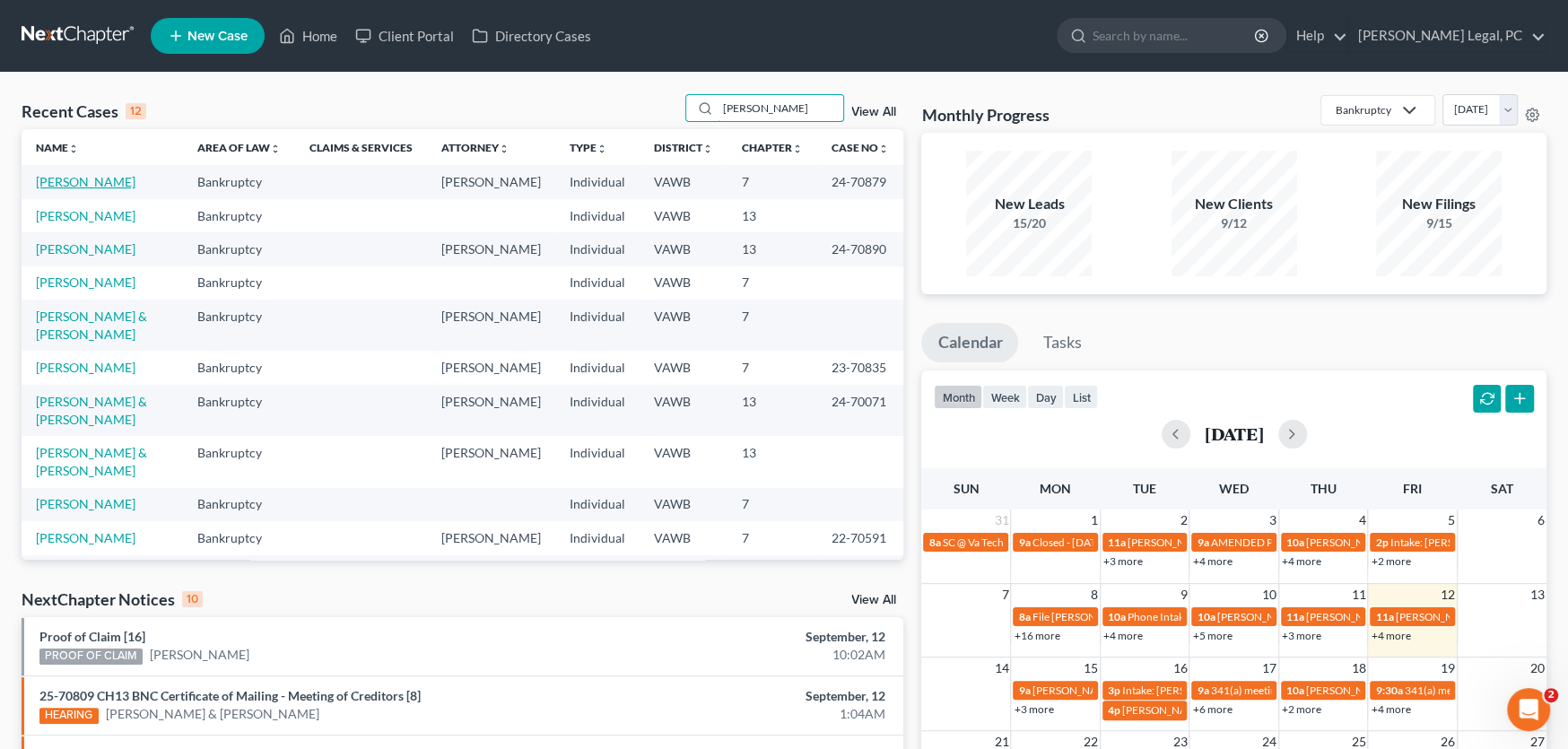
type input "[PERSON_NAME]"
click at [108, 180] on link "[PERSON_NAME]" at bounding box center [86, 181] width 99 height 15
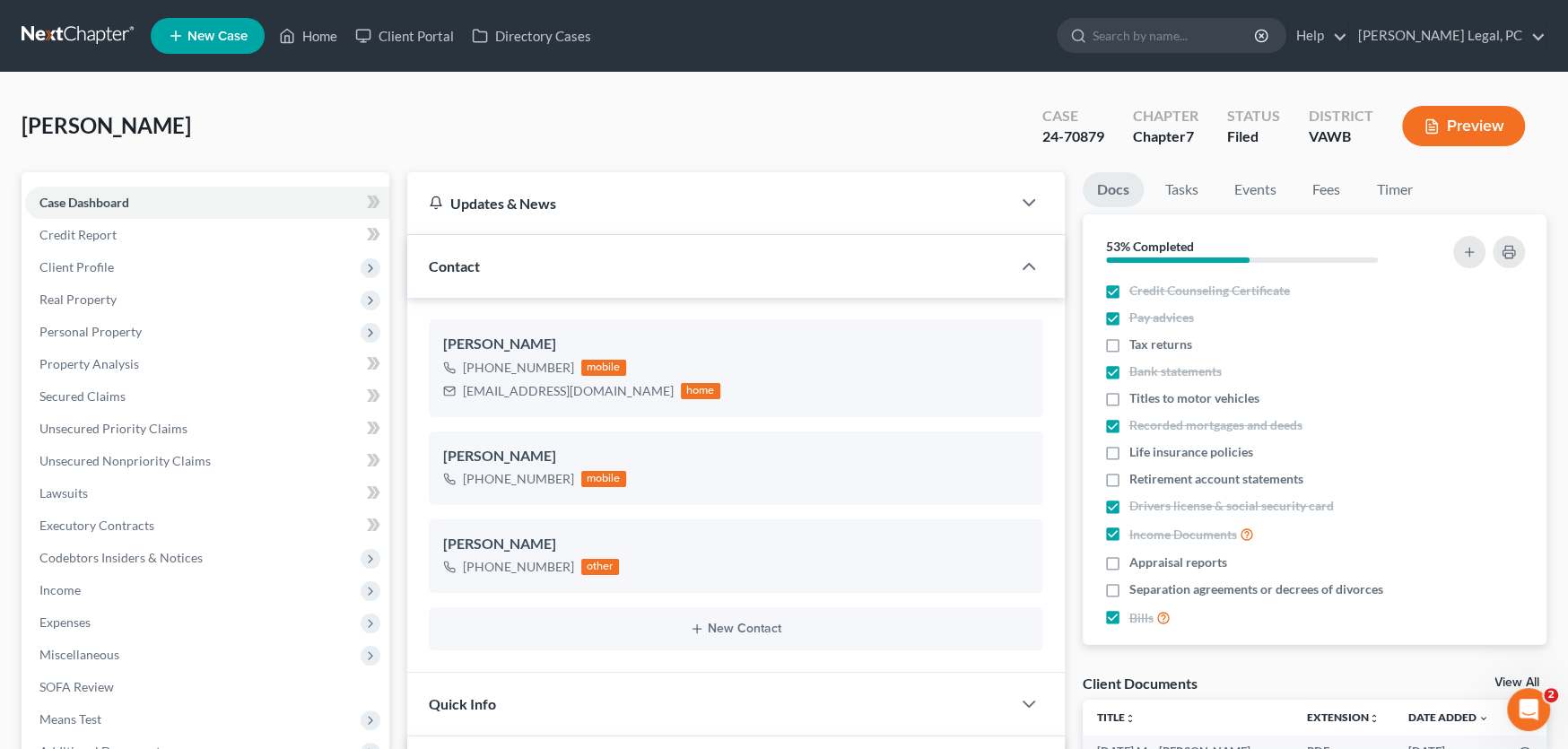
scroll to position [2475, 0]
click at [82, 31] on link at bounding box center [79, 36] width 115 height 32
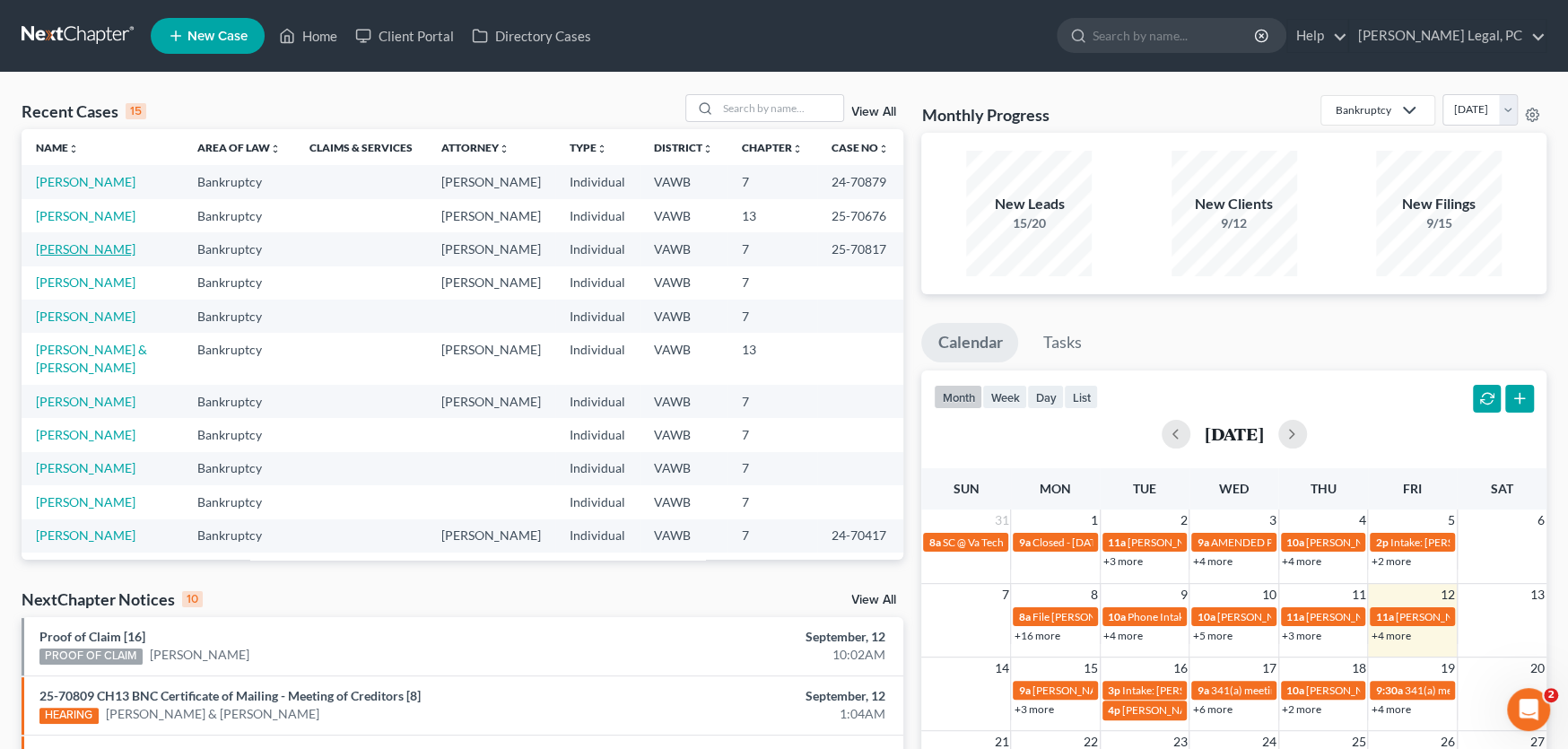
click at [79, 257] on link "[PERSON_NAME]" at bounding box center [86, 249] width 99 height 15
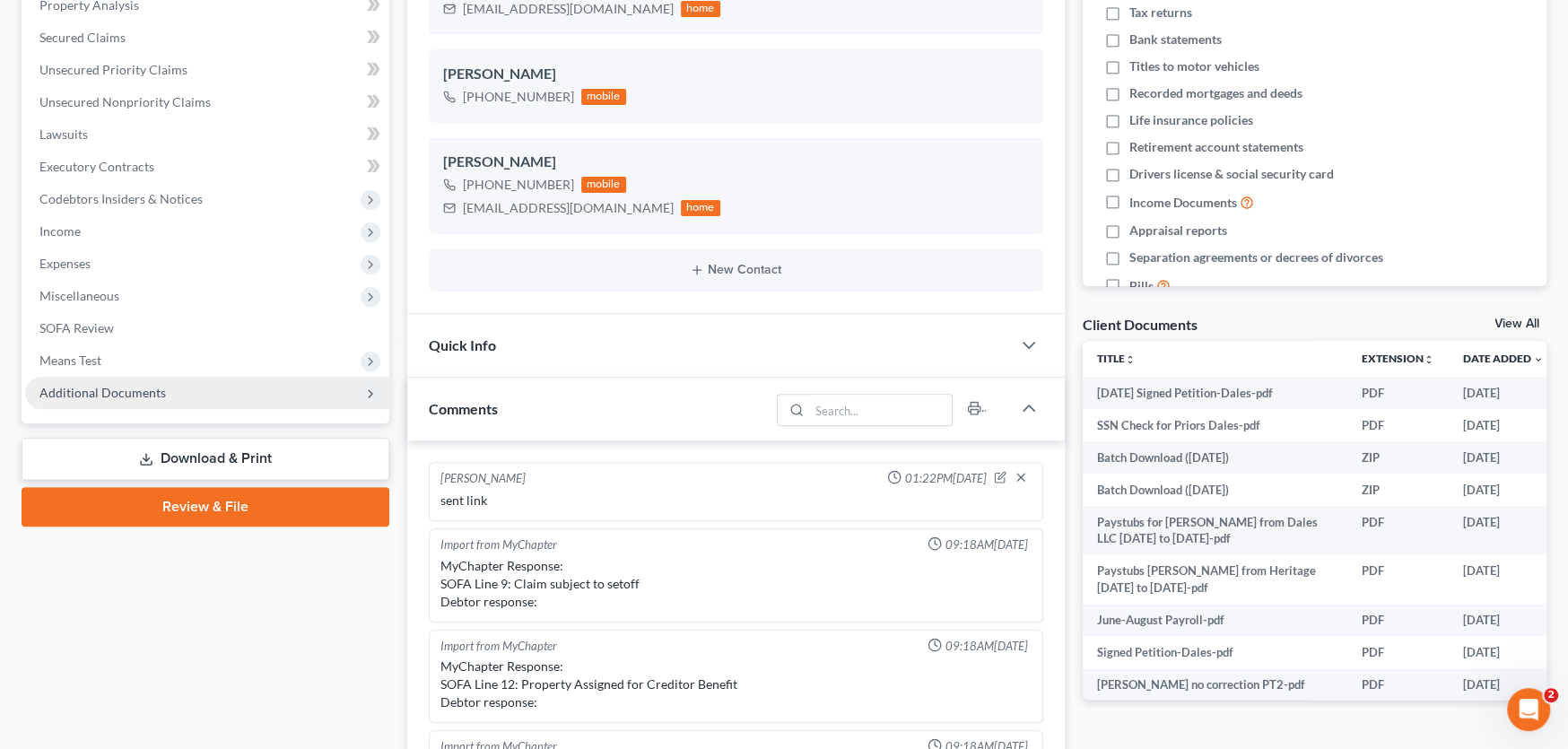
scroll to position [1979, 0]
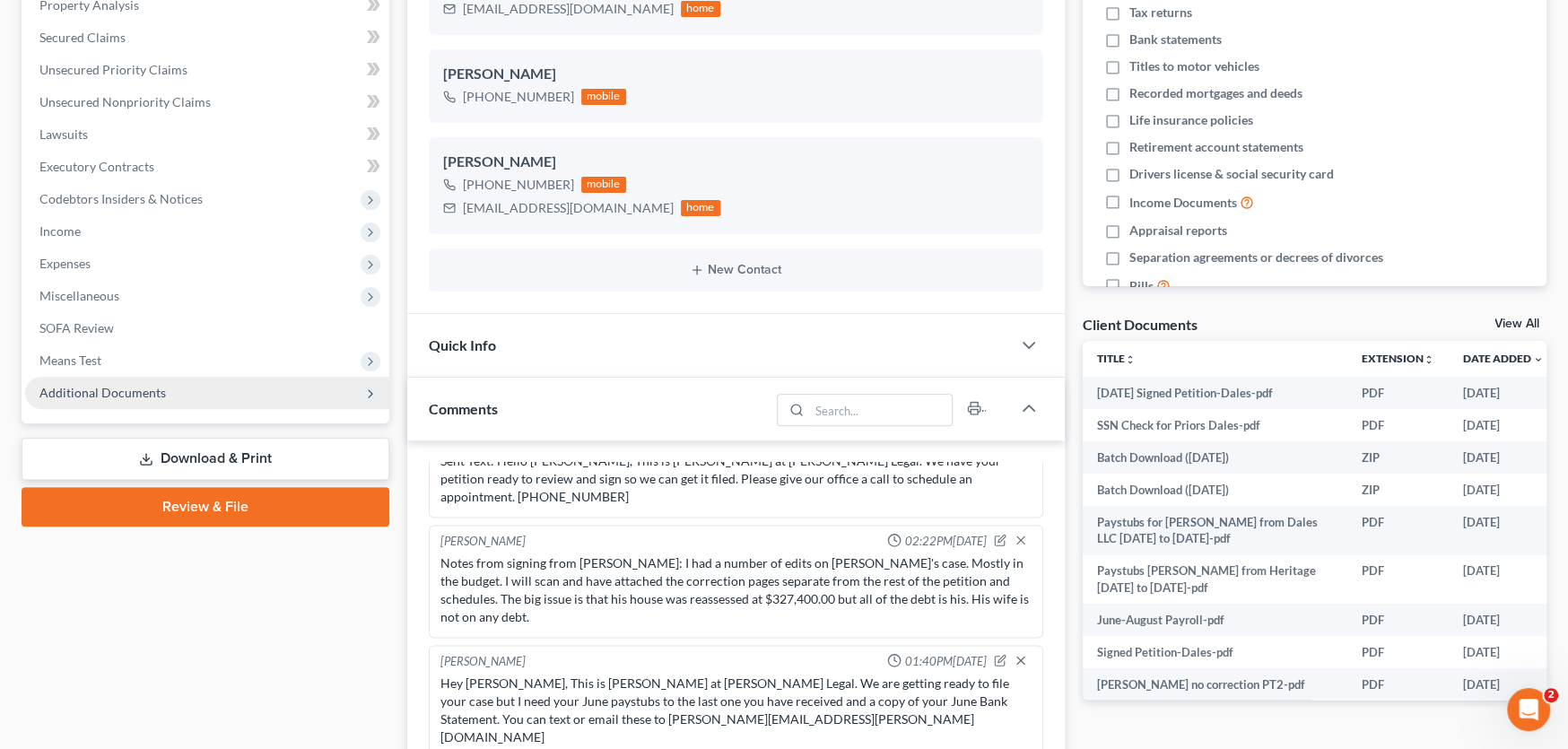
click at [150, 395] on span "Additional Documents" at bounding box center [102, 392] width 127 height 15
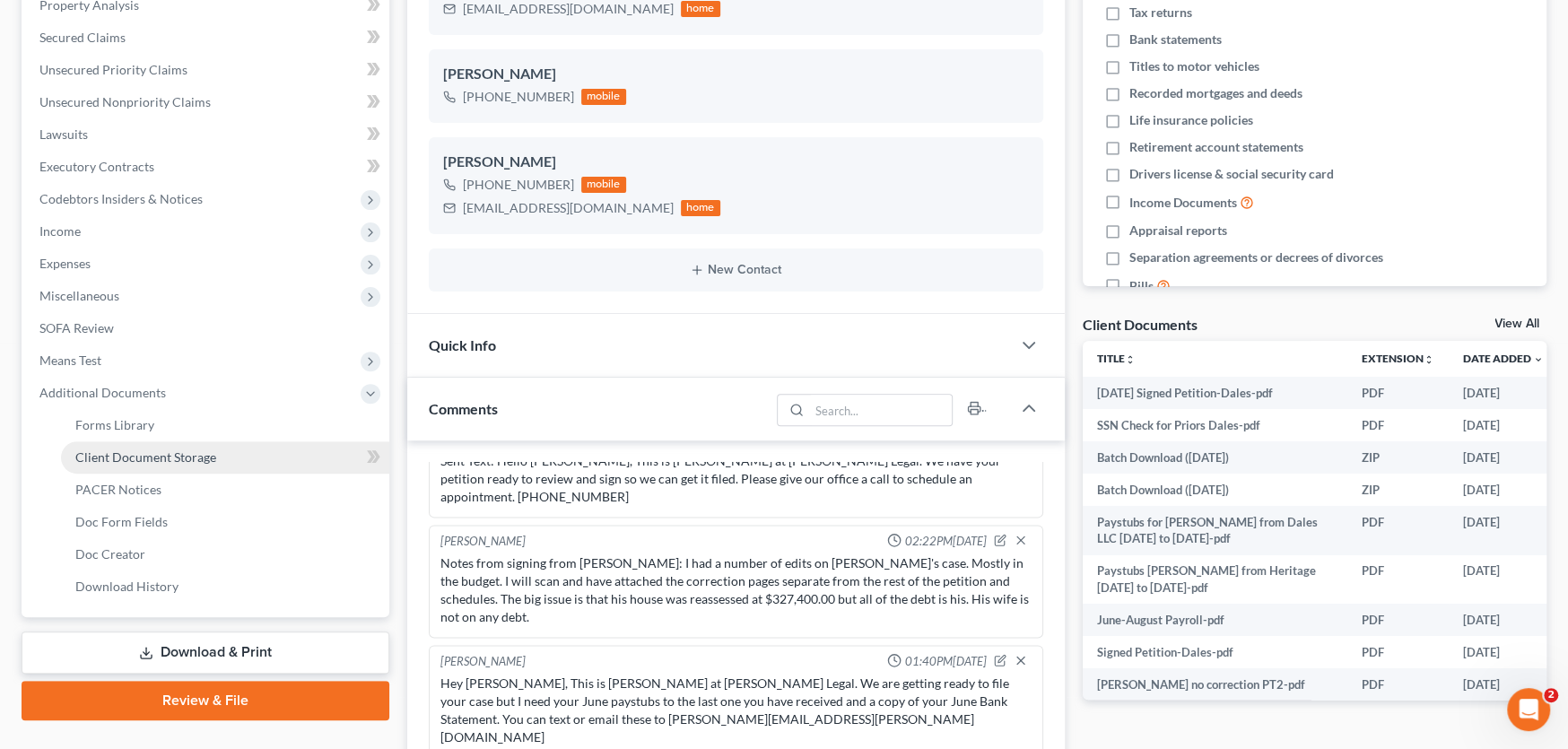
click at [145, 449] on span "Client Document Storage" at bounding box center [146, 457] width 141 height 15
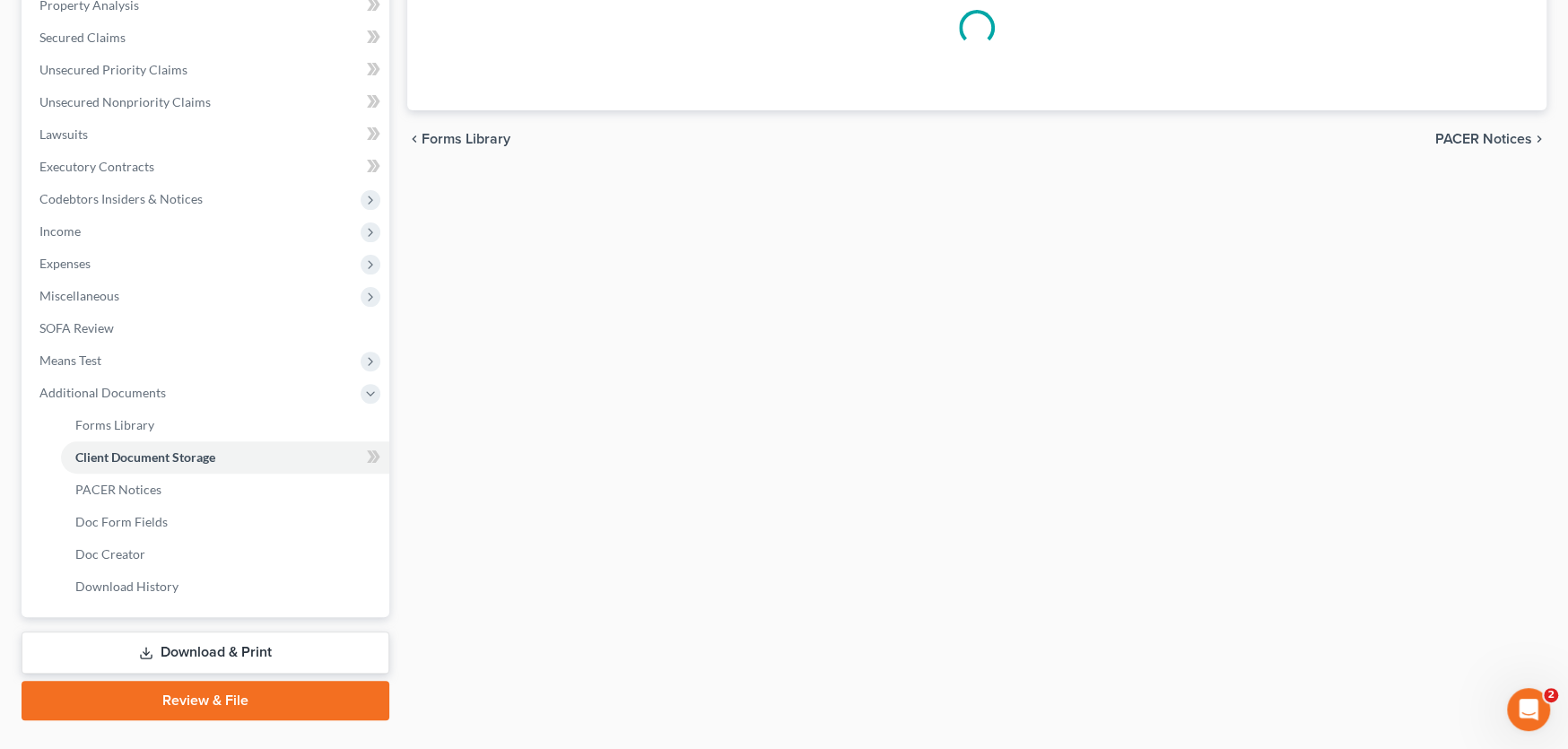
scroll to position [94, 0]
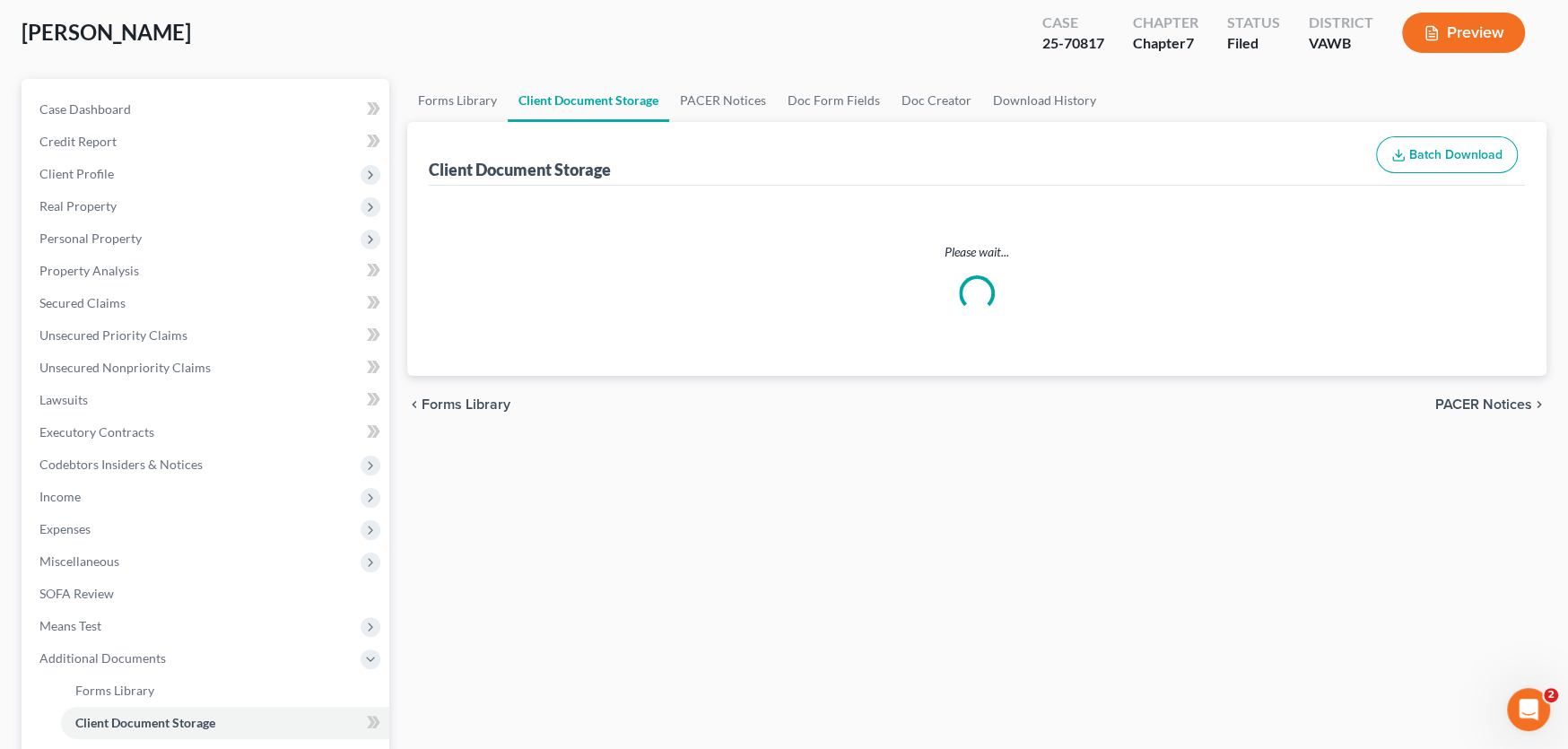
select select "0"
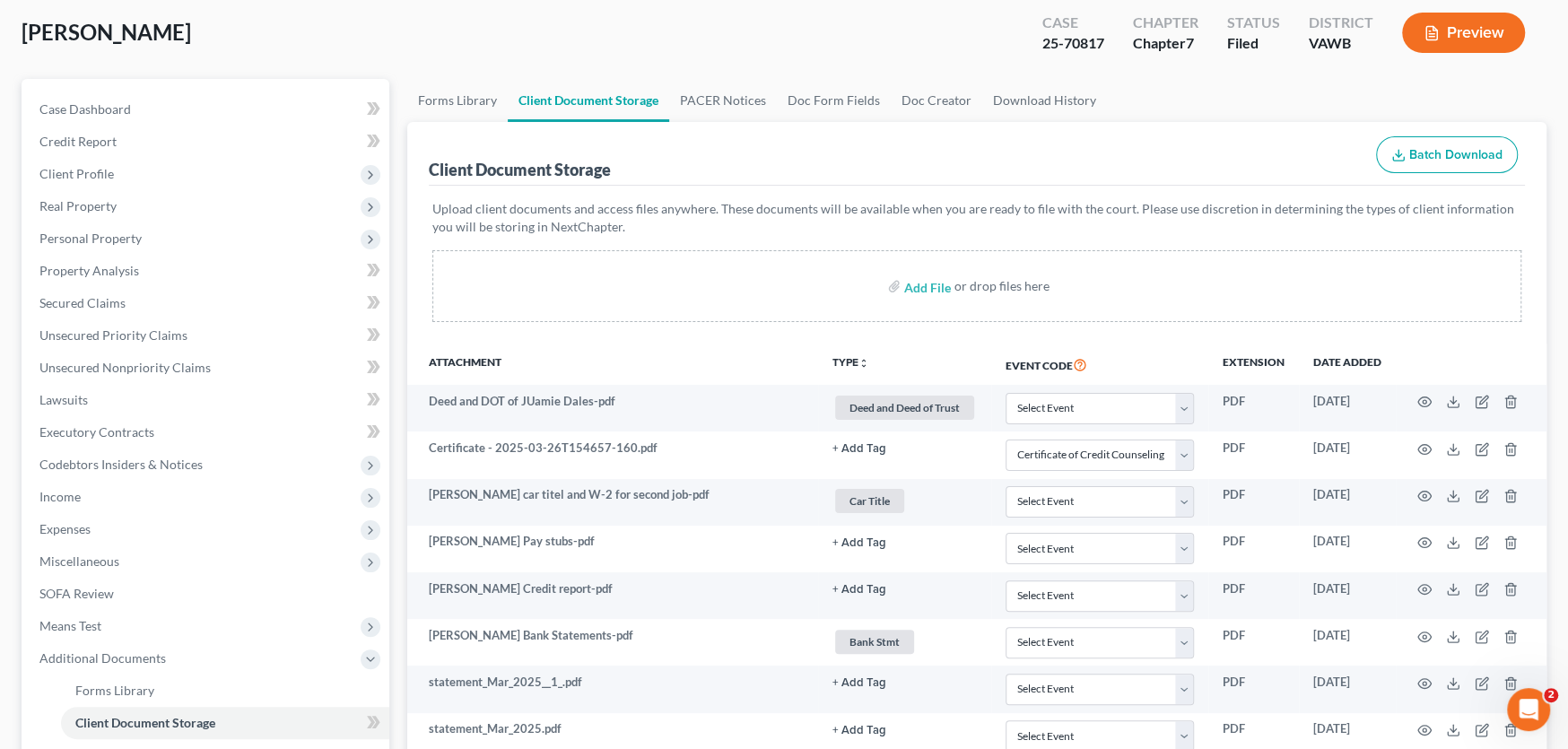
scroll to position [0, 0]
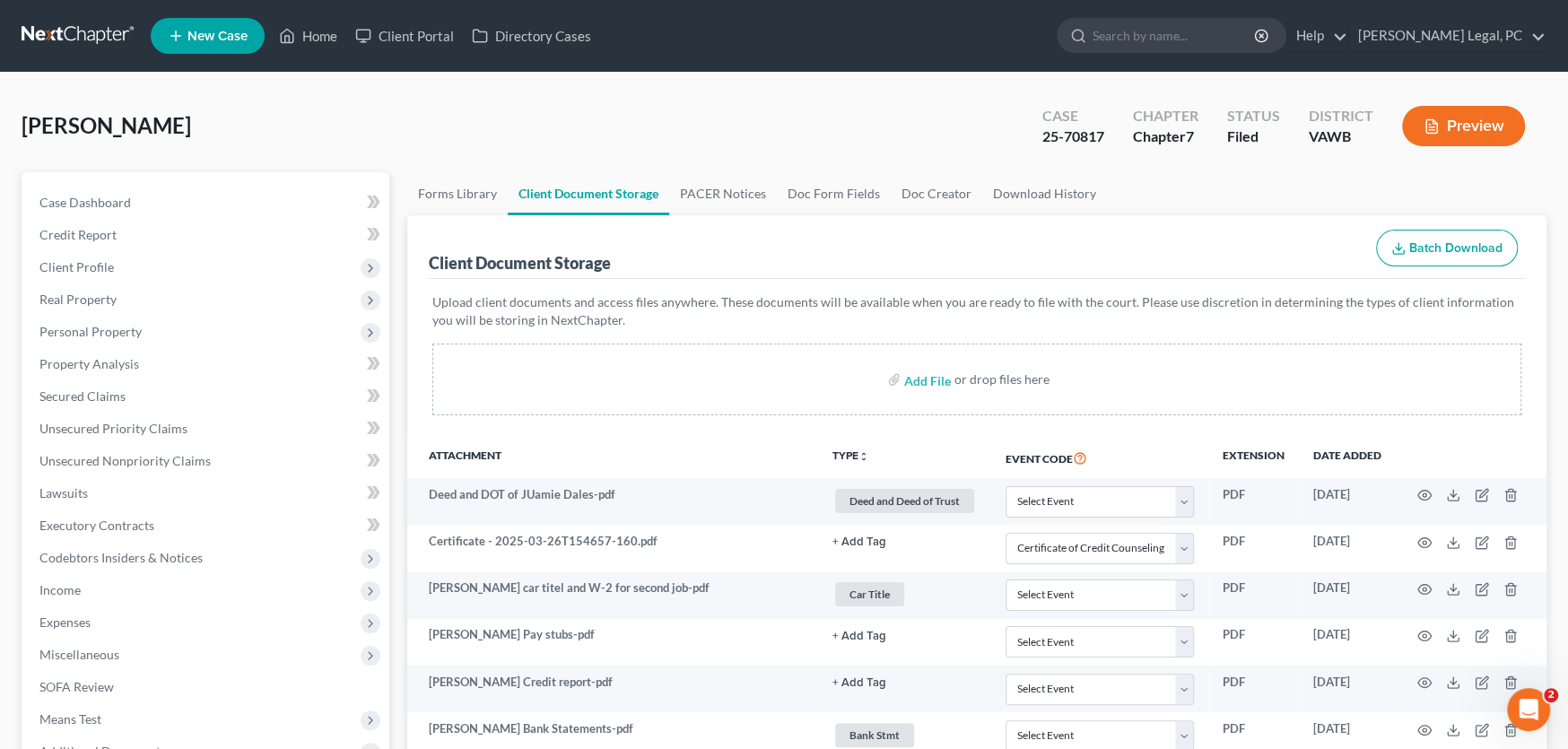
select select "0"
